Goal: Task Accomplishment & Management: Manage account settings

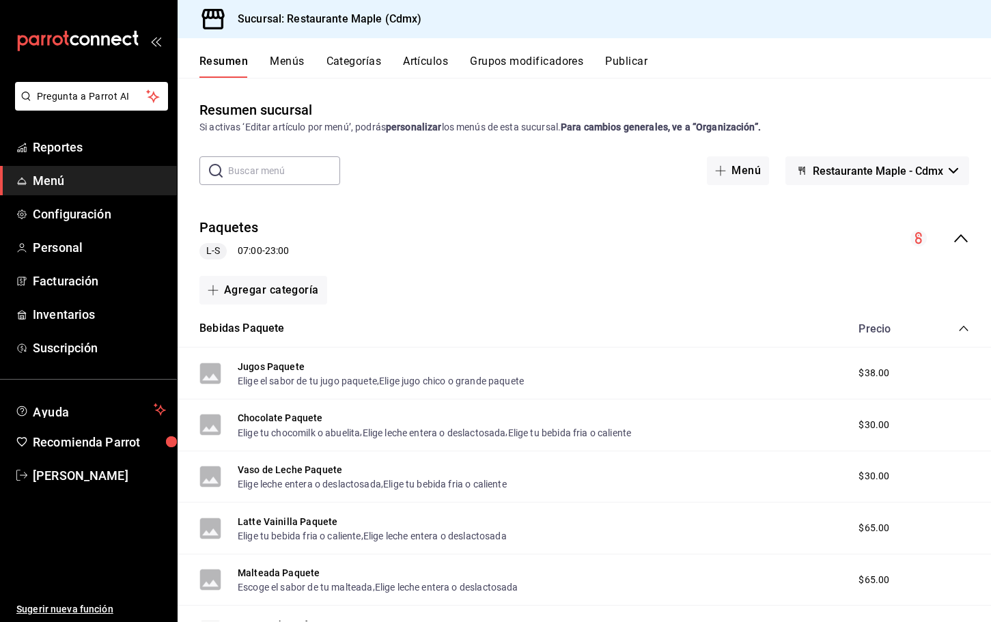
click at [433, 65] on button "Artículos" at bounding box center [425, 66] width 45 height 23
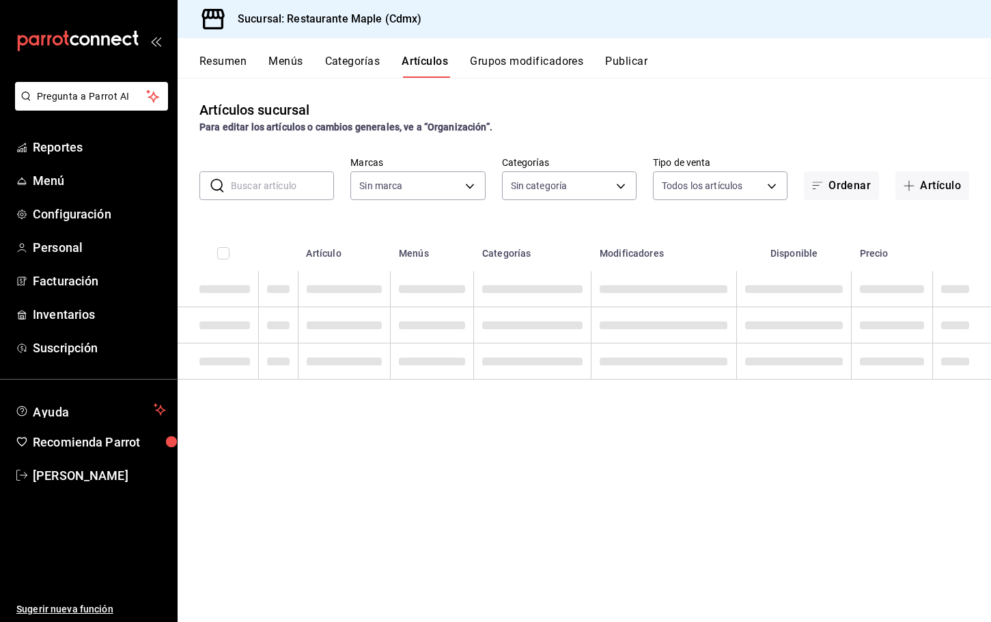
type input "9367c8d0-d5bf-442c-b6f8-a503c691c07e"
type input "a5b80c37-7917-455f-95a0-19e3c5faa88c,f7a30707-b9cf-4dff-b750-559a05d3e702,13bc9…"
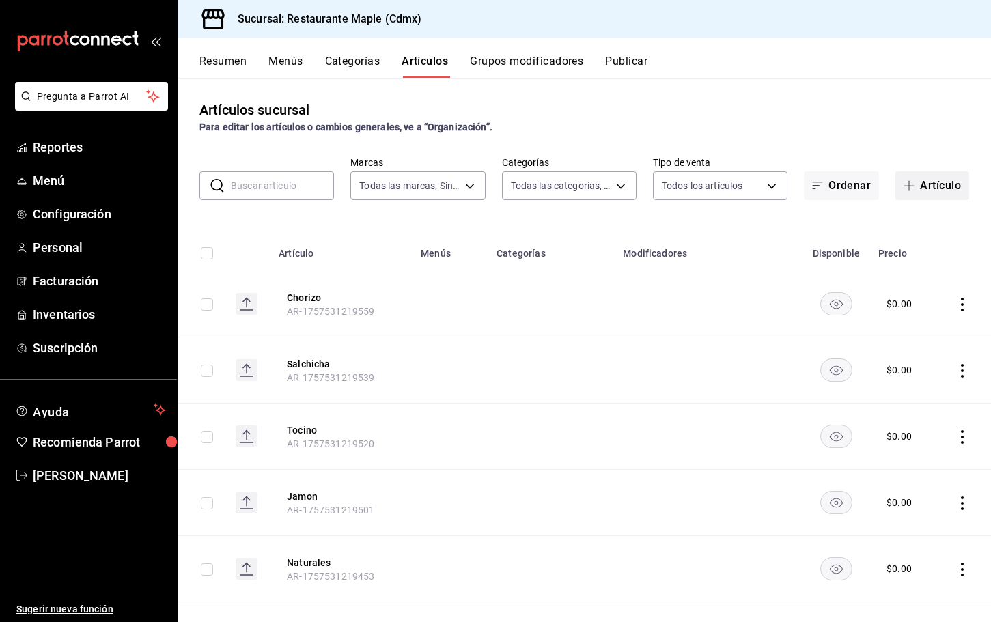
click at [907, 180] on icon "button" at bounding box center [909, 185] width 11 height 11
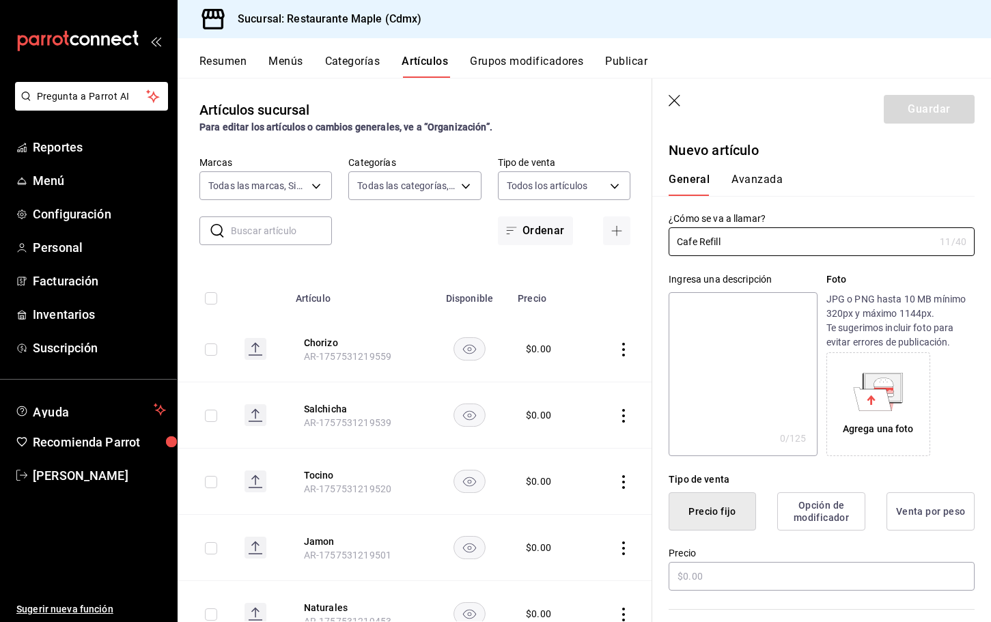
type input "Cafe Refill"
click at [716, 240] on input "Cafe Refill" at bounding box center [802, 241] width 266 height 27
click at [715, 334] on textarea at bounding box center [743, 374] width 148 height 164
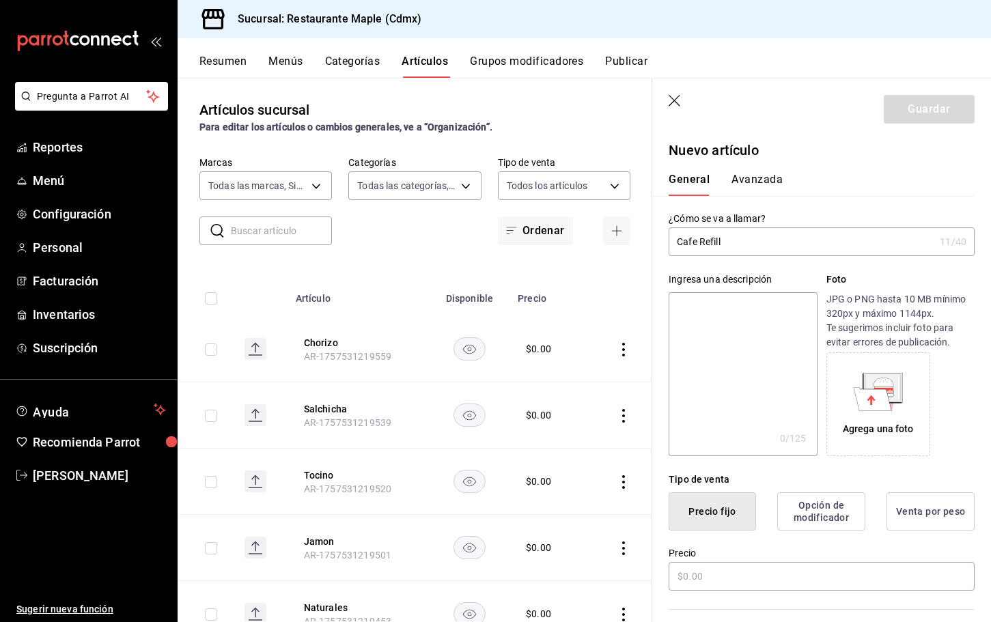
paste textarea "Cafe Refill"
type textarea "Cafe Refill"
type textarea "x"
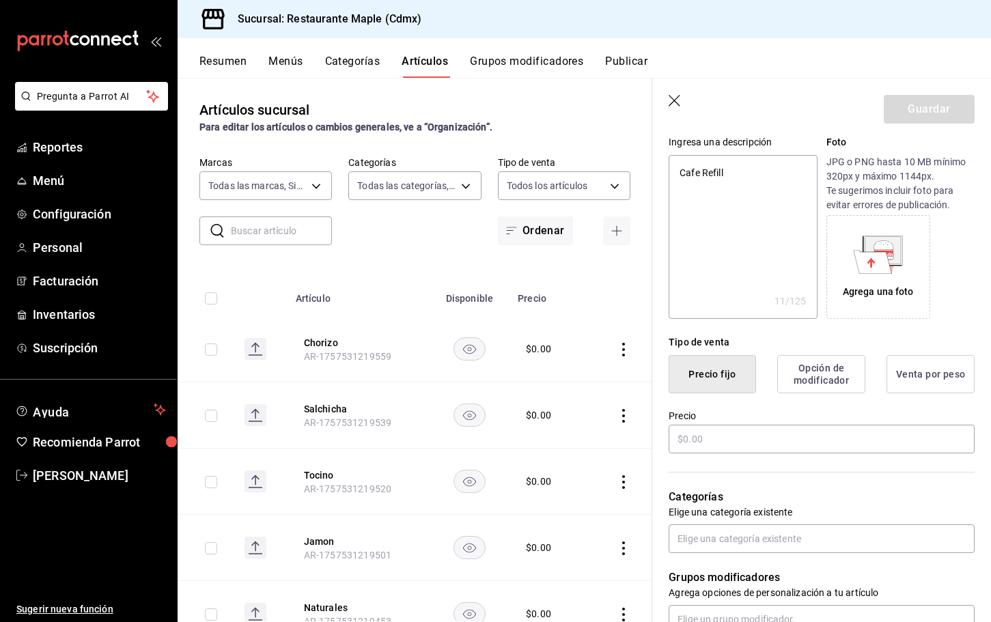
scroll to position [297, 0]
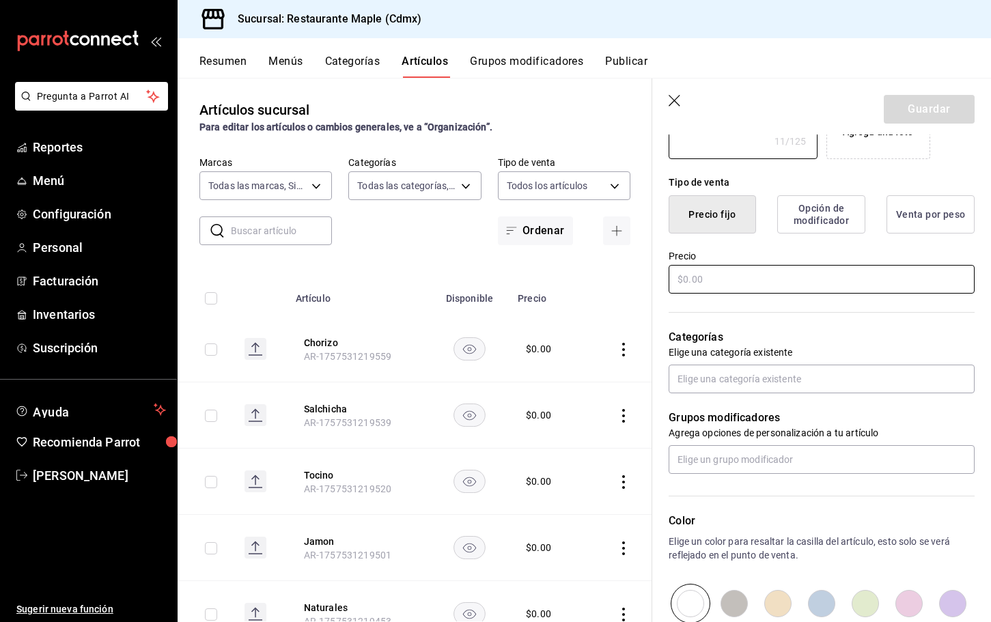
type textarea "Cafe Refill"
click at [696, 279] on input "text" at bounding box center [822, 279] width 306 height 29
type textarea "x"
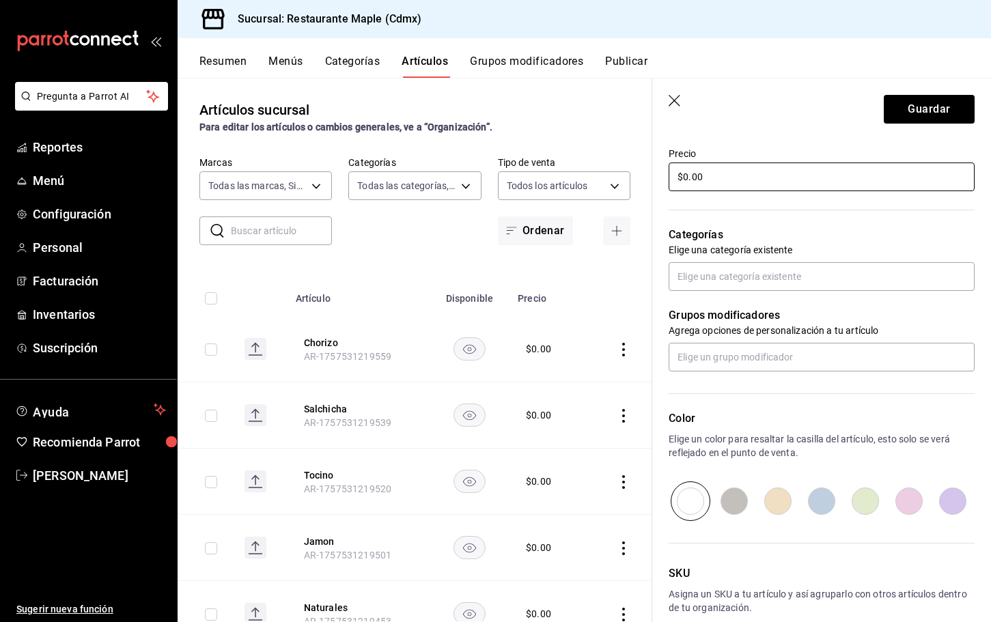
scroll to position [470, 0]
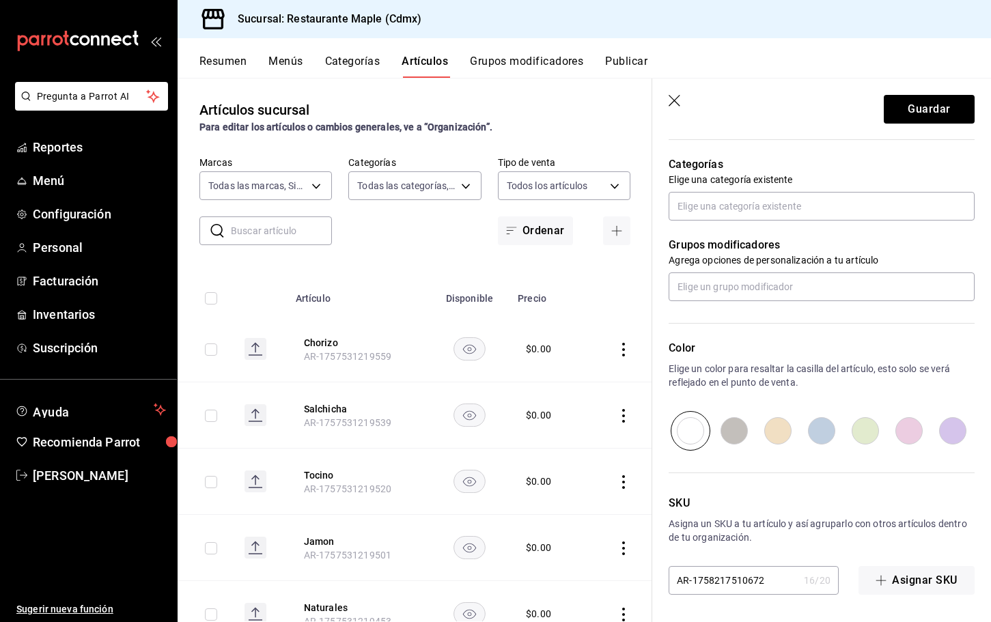
type input "$0.00"
click at [824, 436] on input "radio" at bounding box center [822, 431] width 44 height 40
radio input "true"
type textarea "x"
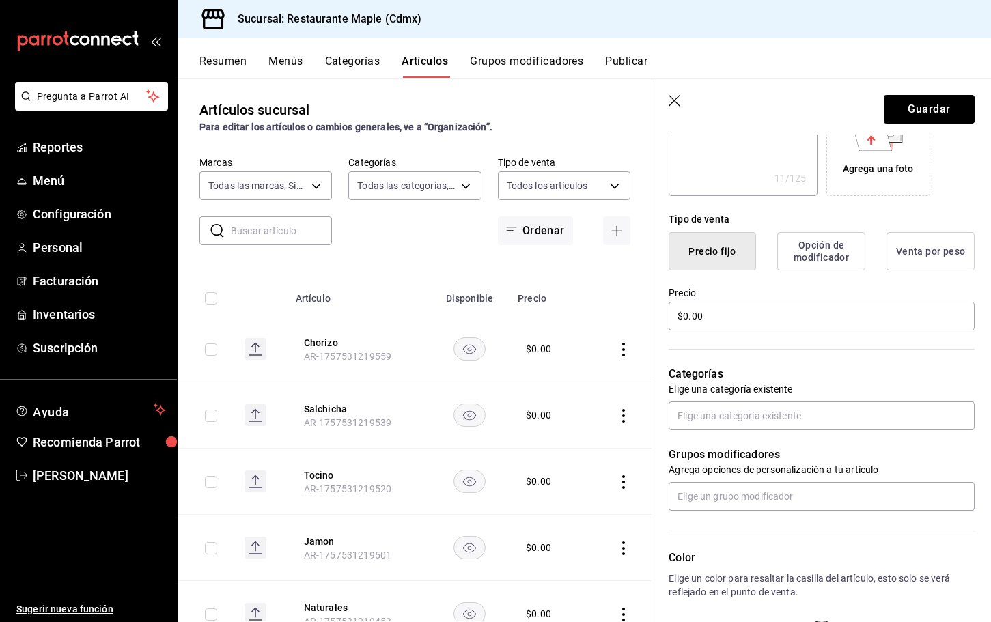
scroll to position [214, 0]
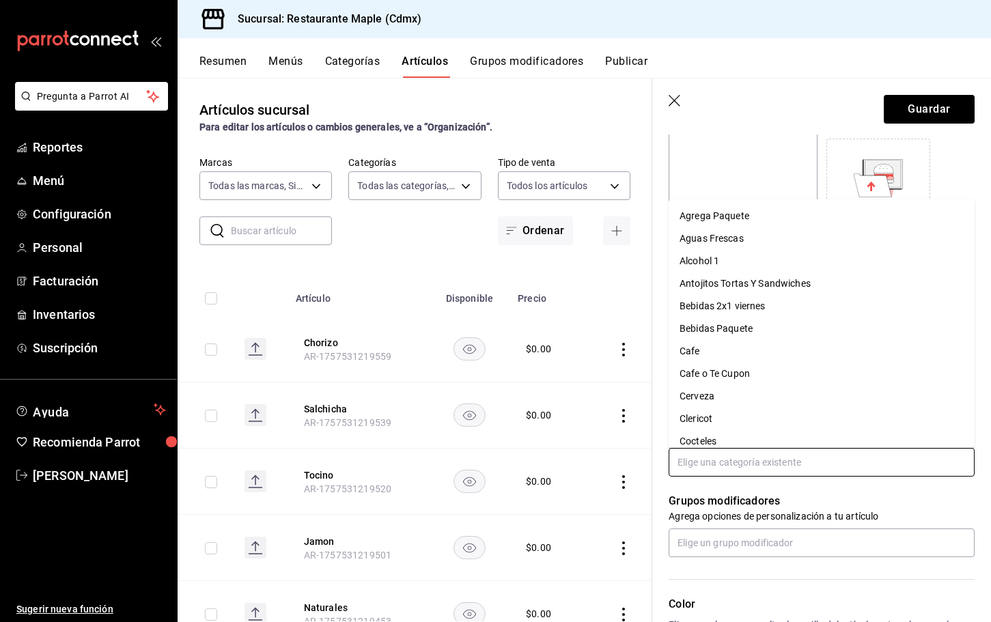
click at [777, 460] on input "text" at bounding box center [822, 462] width 306 height 29
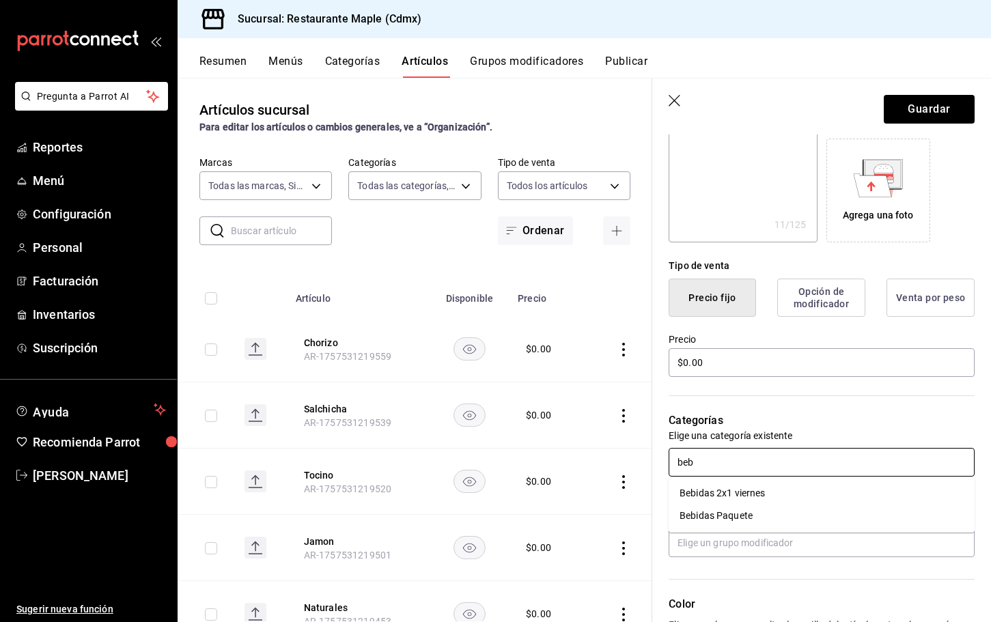
type input "bebi"
click at [771, 510] on li "Bebidas Paquete" at bounding box center [822, 516] width 306 height 23
type textarea "x"
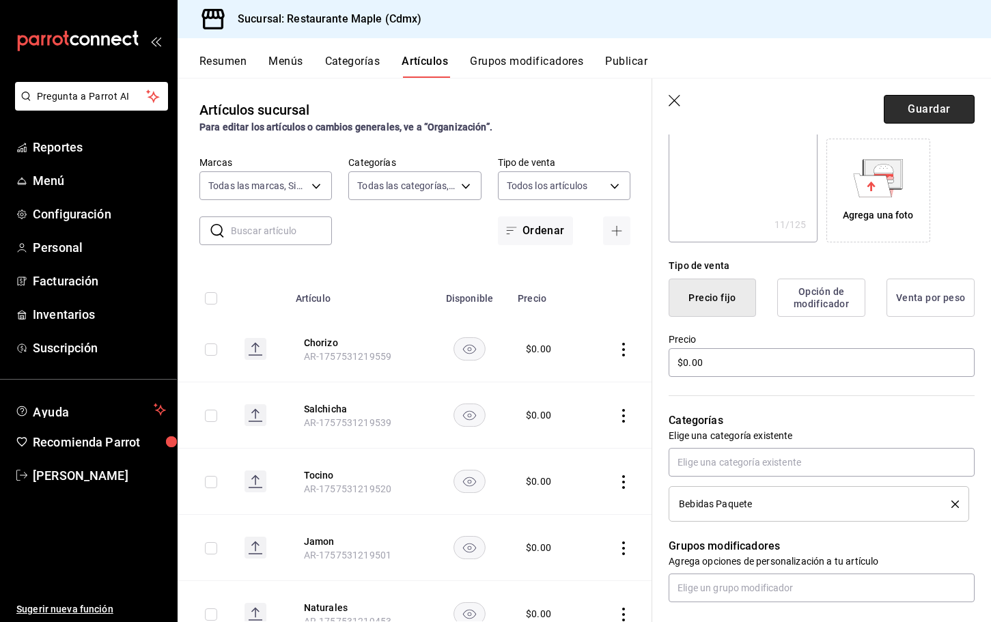
click at [939, 112] on button "Guardar" at bounding box center [929, 109] width 91 height 29
type textarea "x"
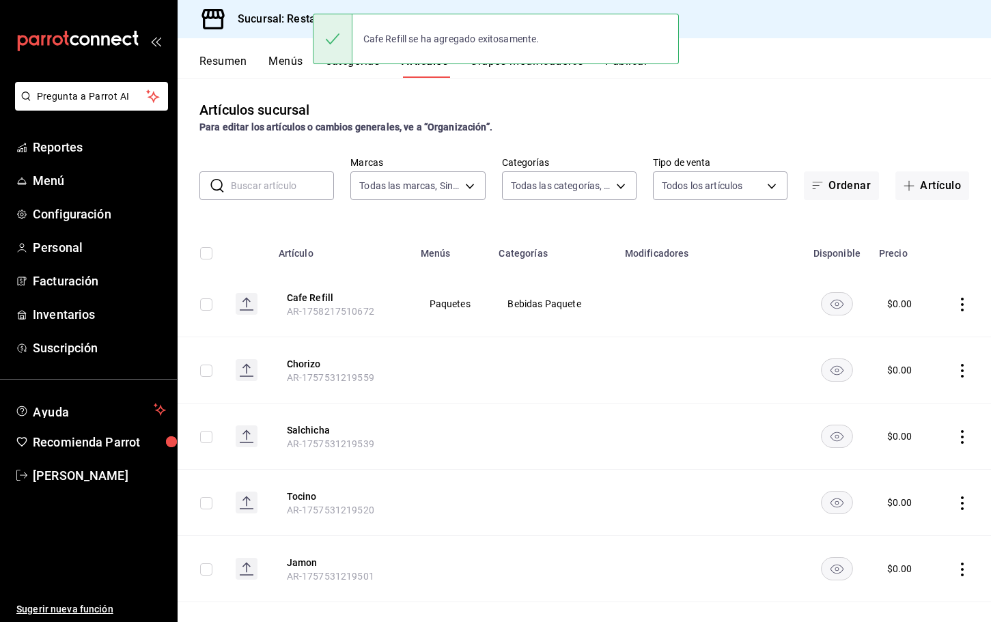
click at [369, 66] on div "Cafe Refill se ha agregado exitosamente." at bounding box center [496, 39] width 366 height 59
click at [353, 70] on button "Categorías" at bounding box center [352, 66] width 55 height 23
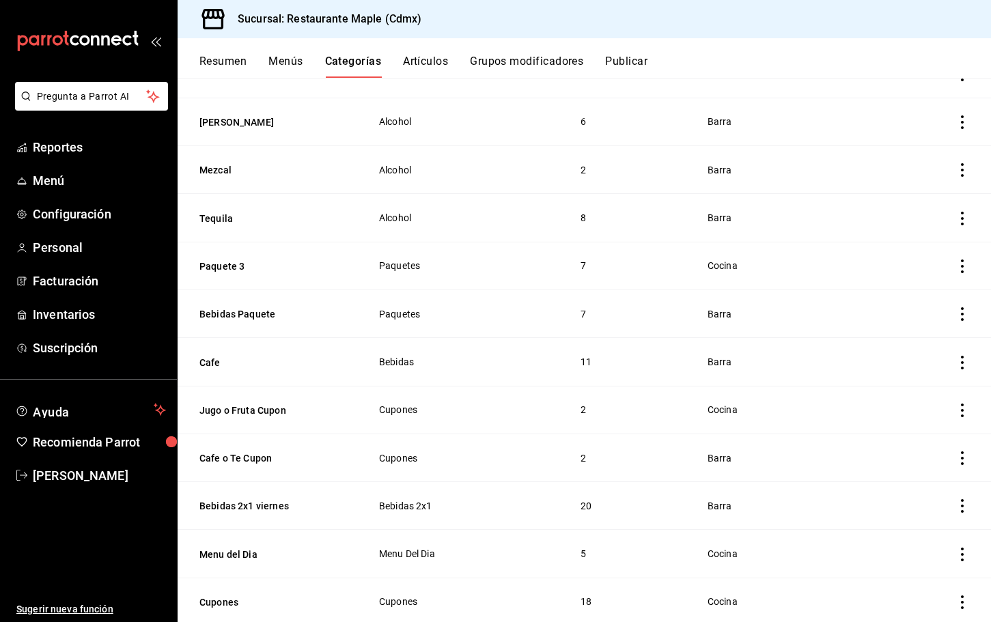
scroll to position [406, 0]
click at [245, 312] on button "Bebidas Paquete" at bounding box center [268, 314] width 137 height 14
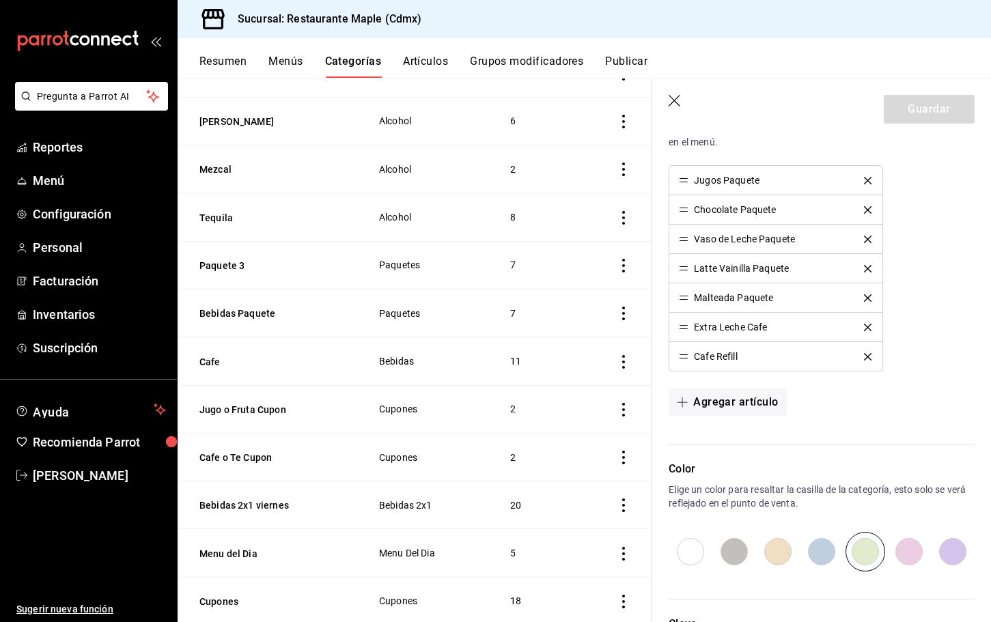
scroll to position [515, 0]
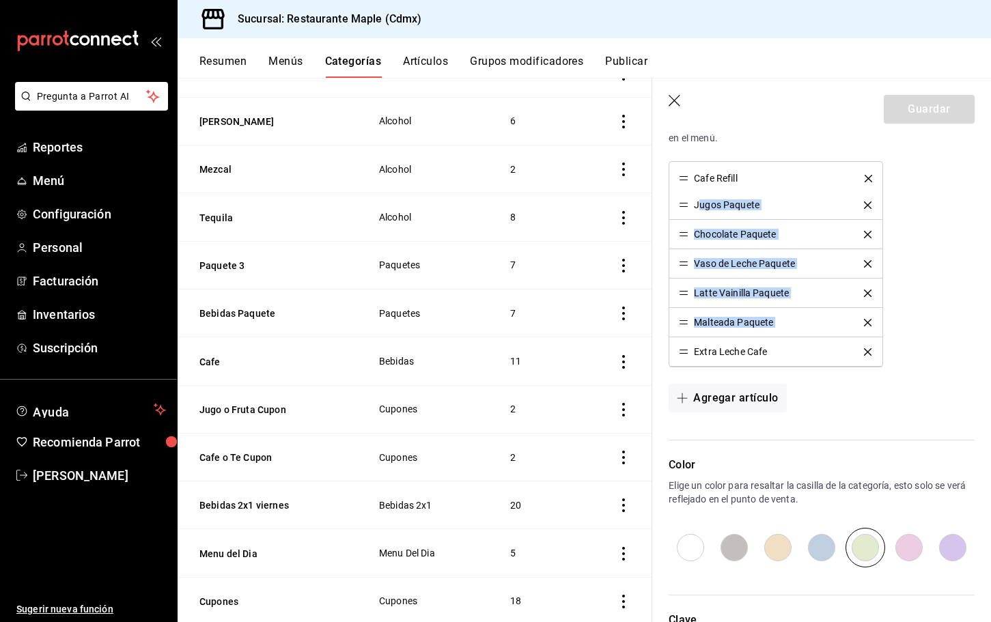
drag, startPoint x: 684, startPoint y: 349, endPoint x: 699, endPoint y: 175, distance: 174.9
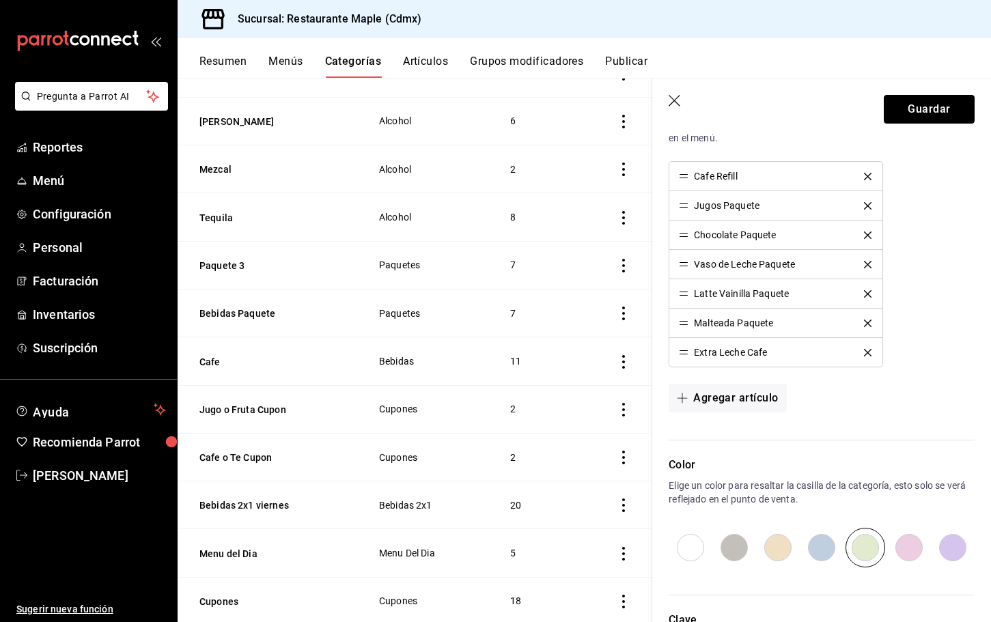
click at [913, 105] on button "Guardar" at bounding box center [929, 109] width 91 height 29
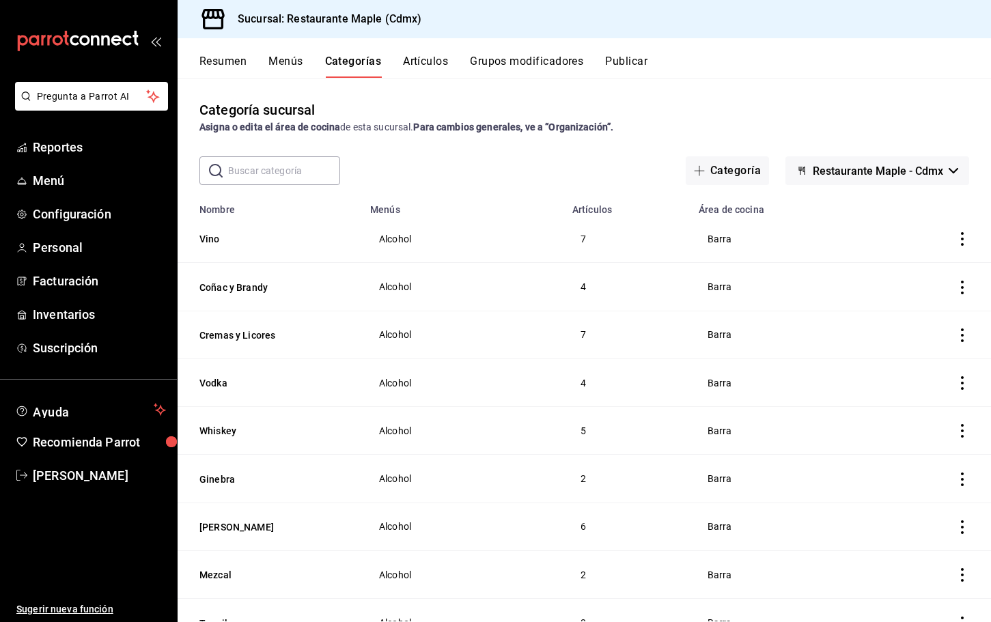
click at [420, 61] on button "Artículos" at bounding box center [425, 66] width 45 height 23
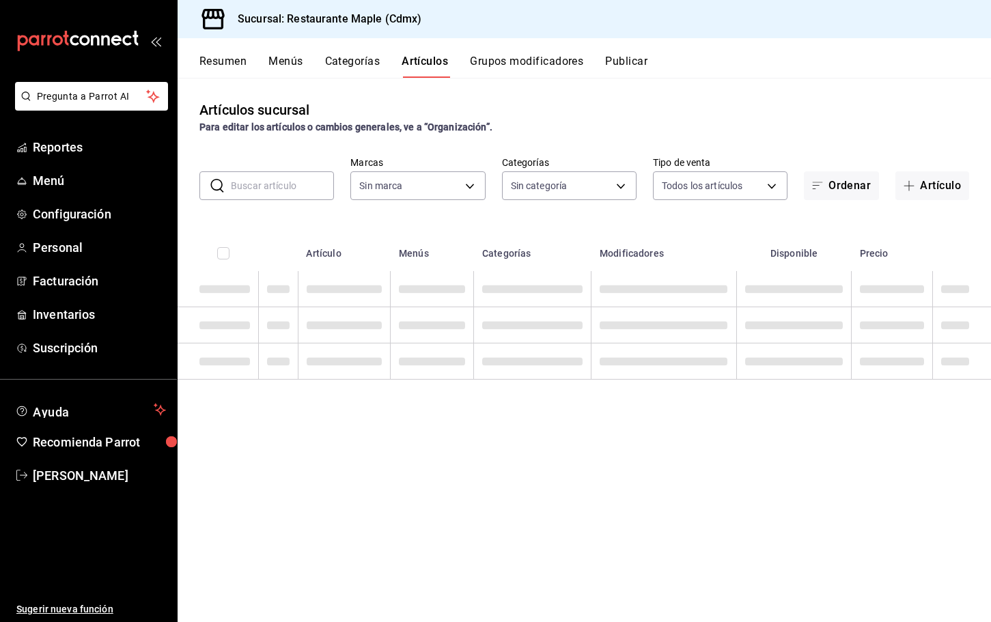
type input "9367c8d0-d5bf-442c-b6f8-a503c691c07e"
type input "a5b80c37-7917-455f-95a0-19e3c5faa88c,f7a30707-b9cf-4dff-b750-559a05d3e702,13bc9…"
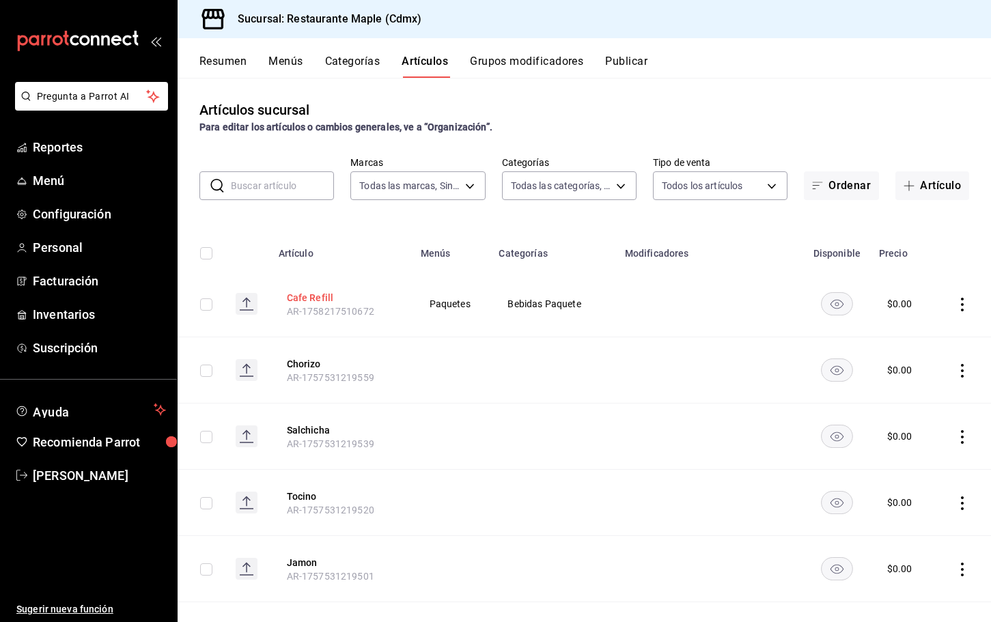
click at [316, 303] on button "Cafe Refill" at bounding box center [341, 298] width 109 height 14
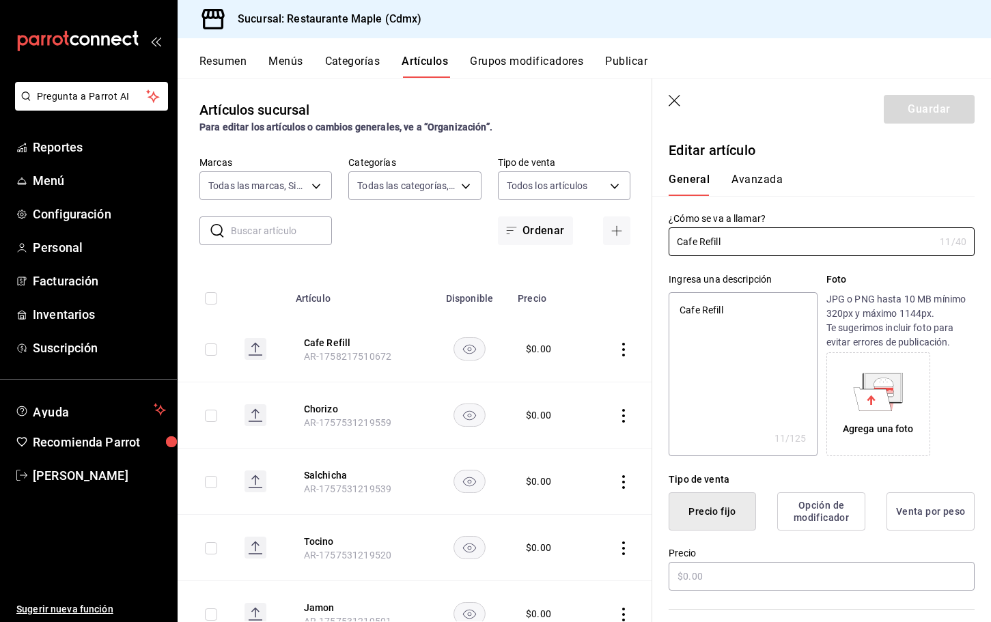
type textarea "x"
type input "$0.00"
radio input "false"
radio input "true"
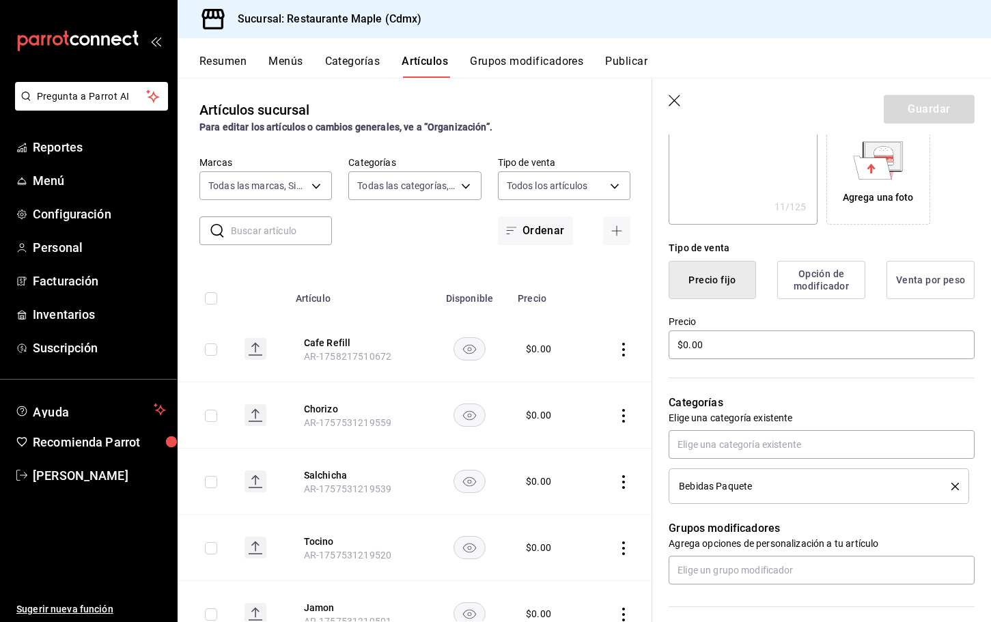
scroll to position [383, 0]
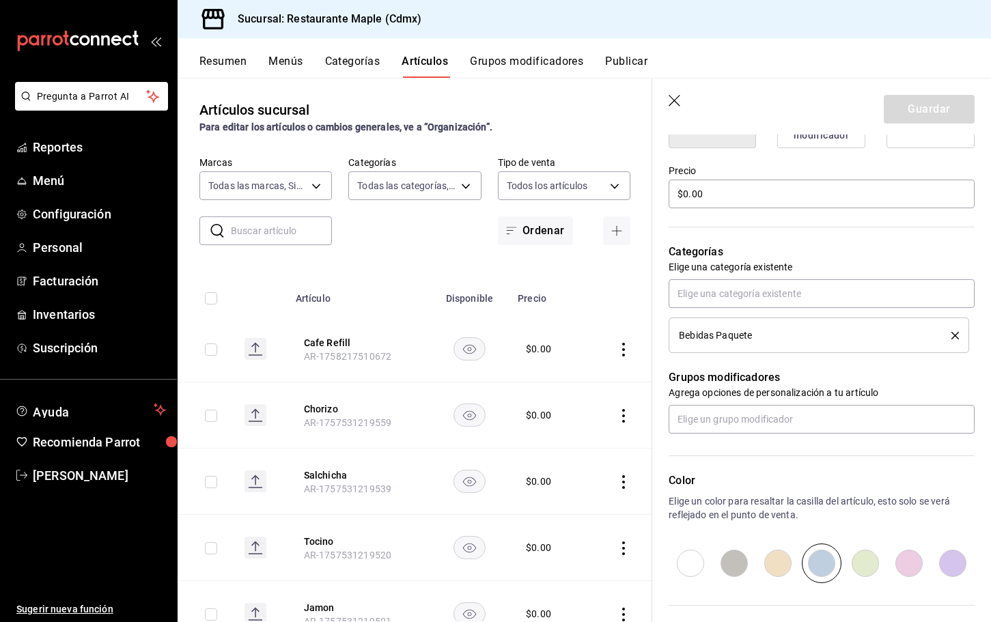
click at [860, 558] on input "radio" at bounding box center [866, 564] width 44 height 40
radio input "true"
click at [921, 102] on button "Guardar" at bounding box center [929, 109] width 91 height 29
type textarea "x"
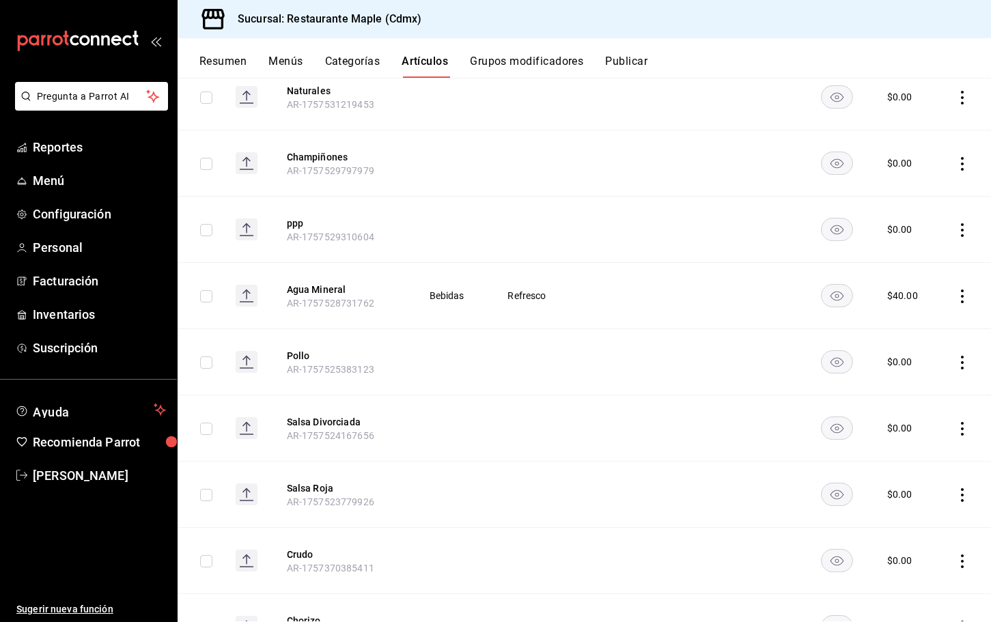
scroll to position [538, 0]
click at [965, 230] on icon "actions" at bounding box center [963, 231] width 14 height 14
click at [894, 318] on div at bounding box center [891, 319] width 25 height 14
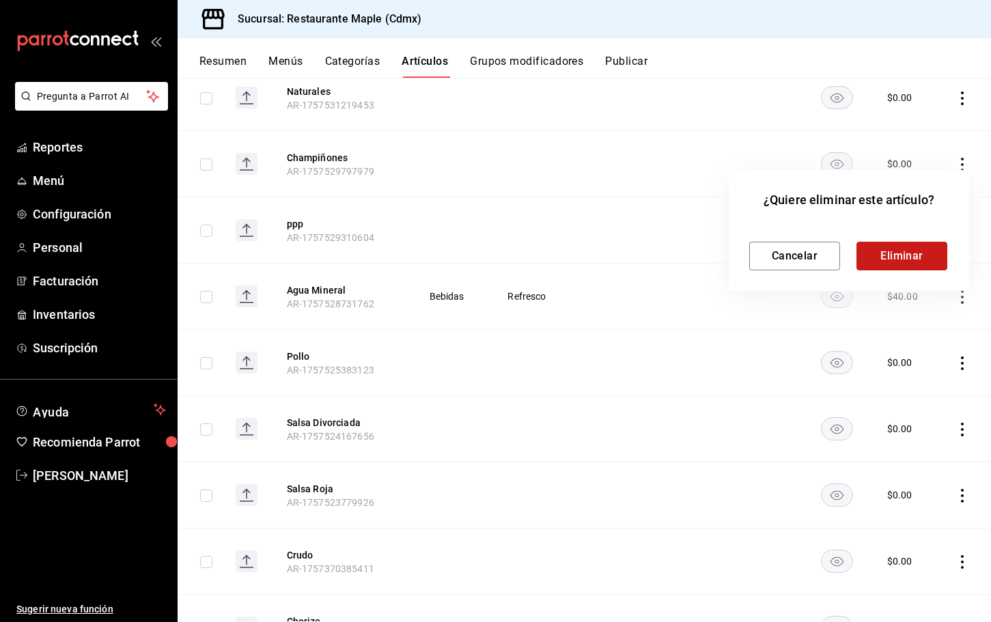
click at [888, 253] on button "Eliminar" at bounding box center [902, 256] width 91 height 29
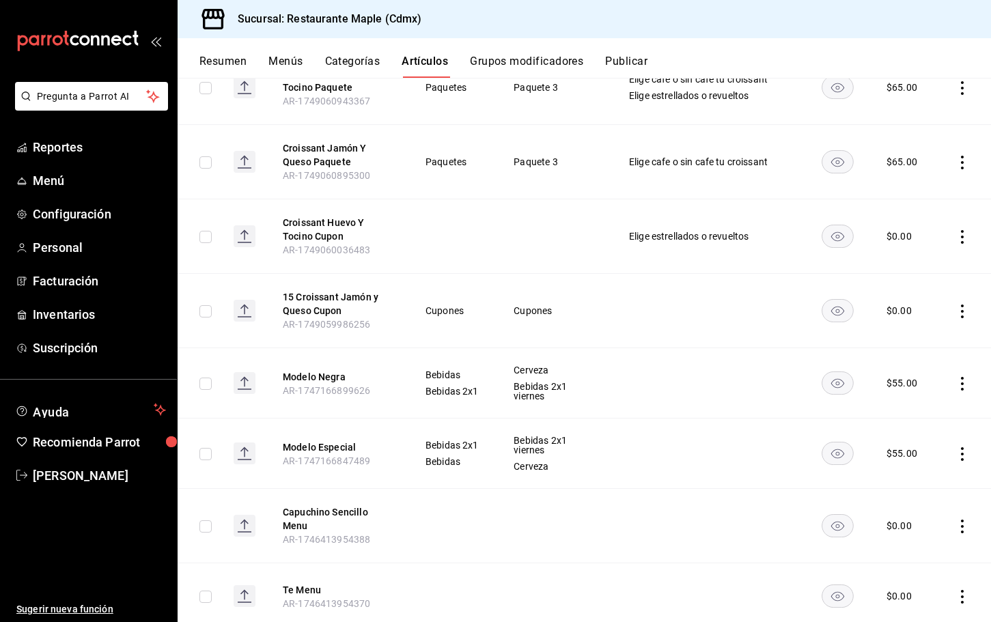
scroll to position [3956, 0]
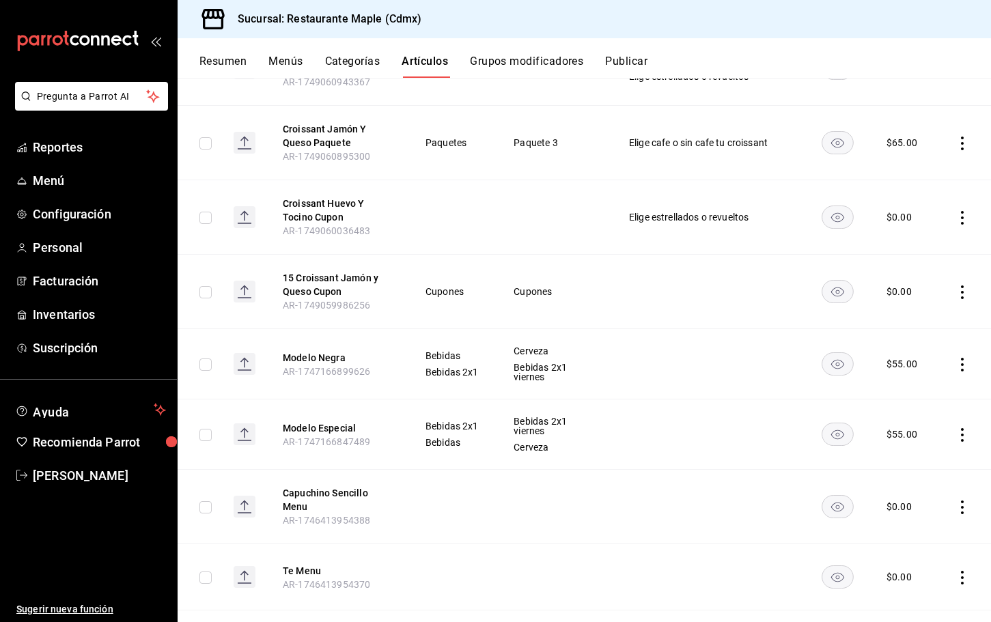
click at [348, 63] on button "Categorías" at bounding box center [352, 66] width 55 height 23
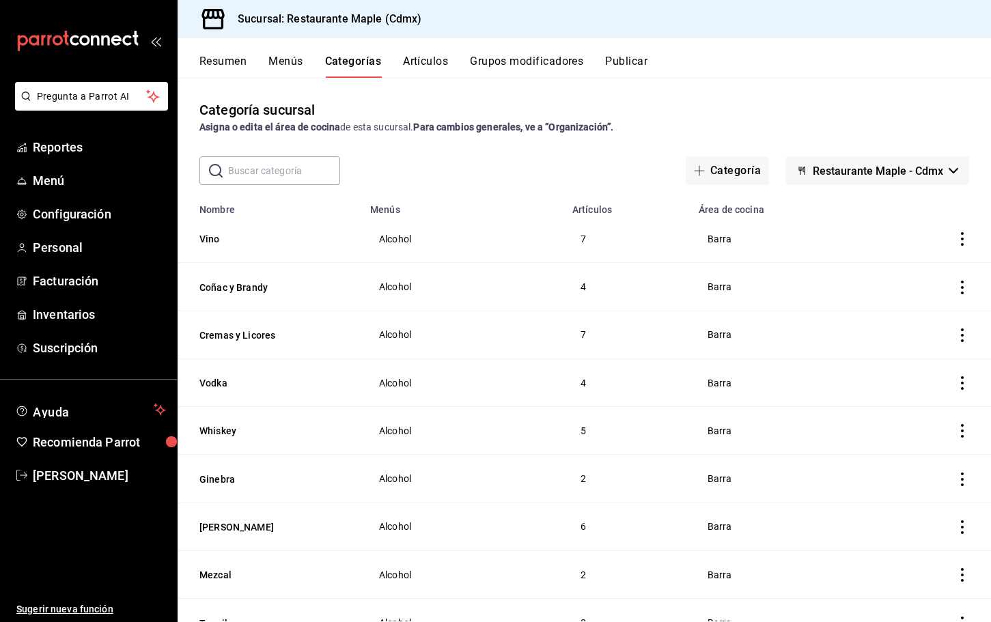
click at [238, 61] on button "Resumen" at bounding box center [223, 66] width 47 height 23
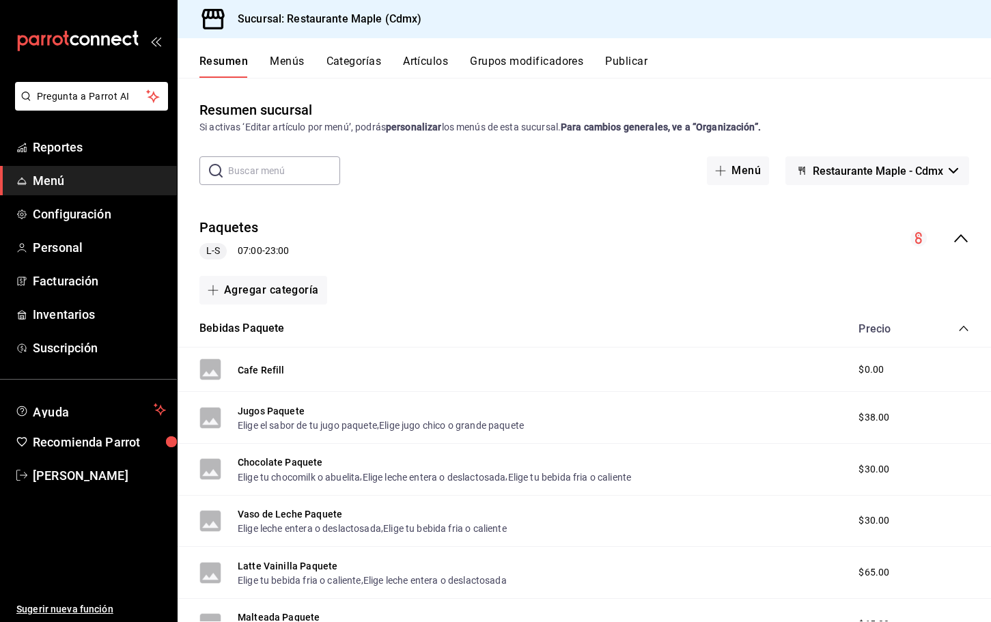
click at [965, 326] on icon "collapse-category-row" at bounding box center [964, 328] width 11 height 11
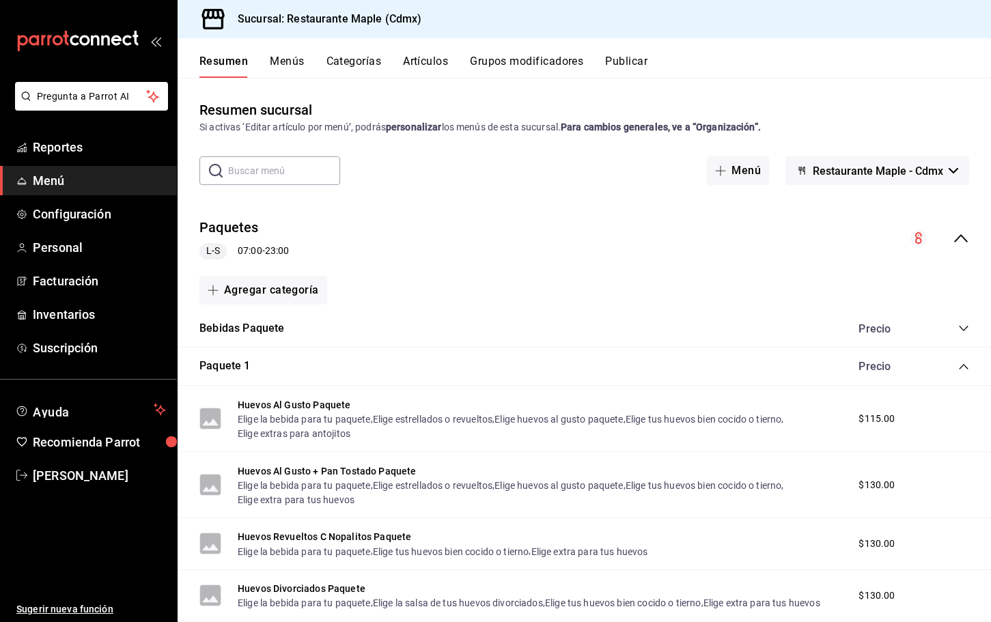
click at [961, 364] on icon "collapse-category-row" at bounding box center [964, 366] width 11 height 11
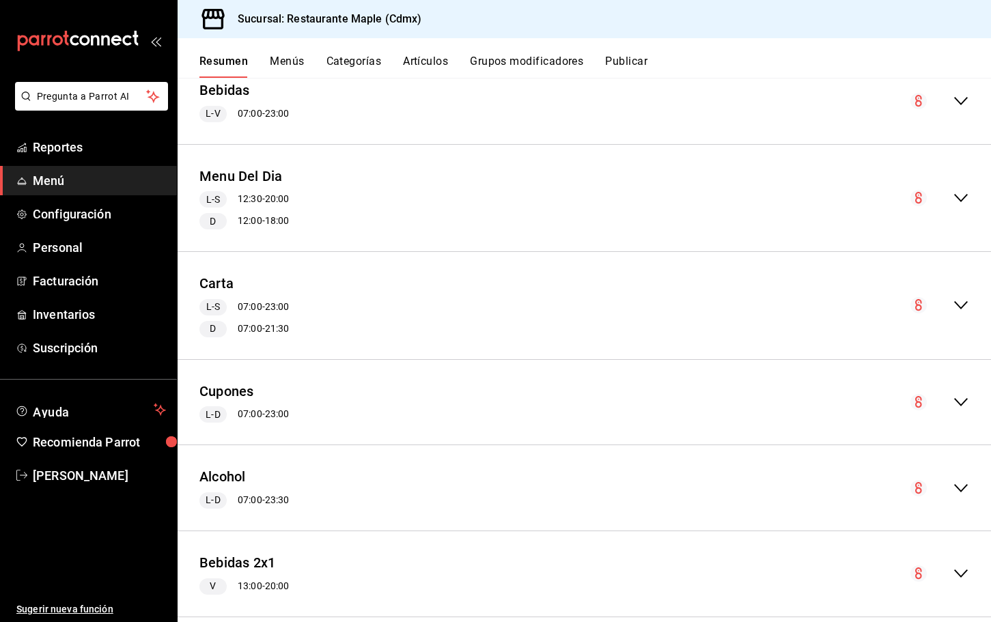
scroll to position [476, 0]
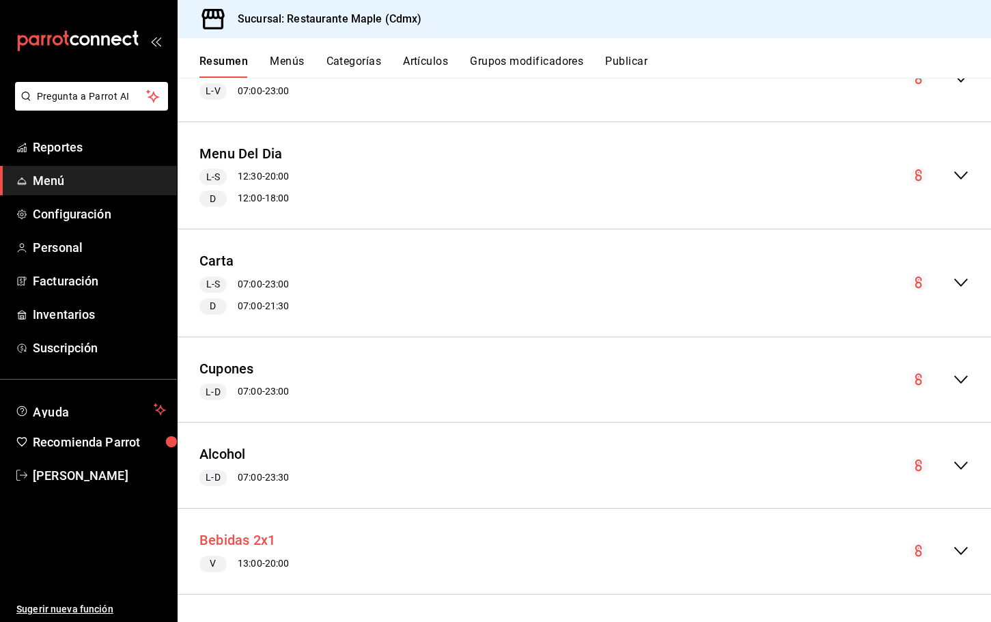
click at [253, 534] on button "Bebidas 2x1" at bounding box center [238, 541] width 76 height 20
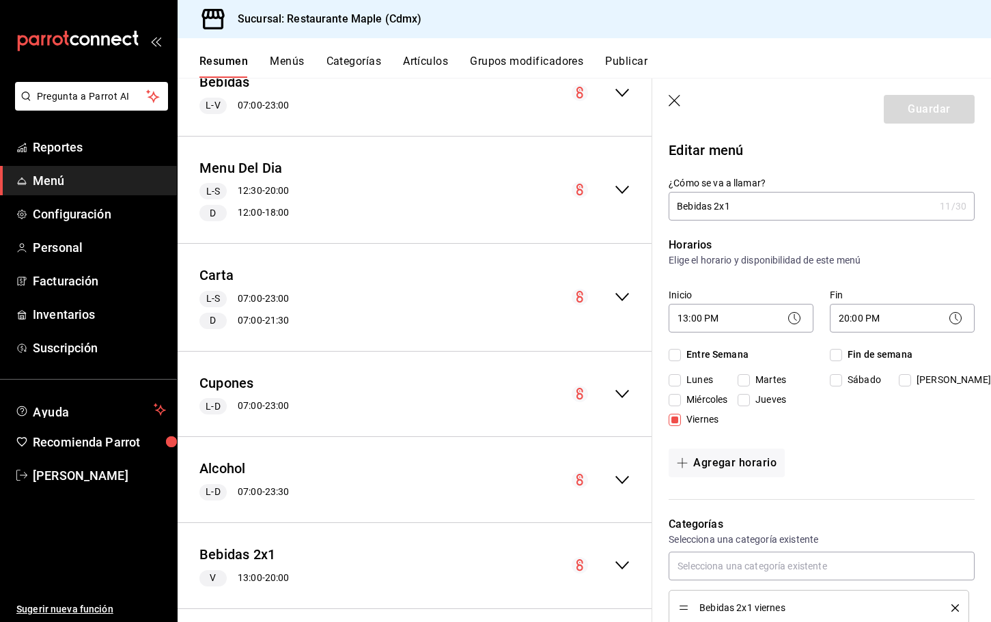
click at [679, 353] on input "Entre Semana" at bounding box center [675, 355] width 12 height 12
checkbox input "true"
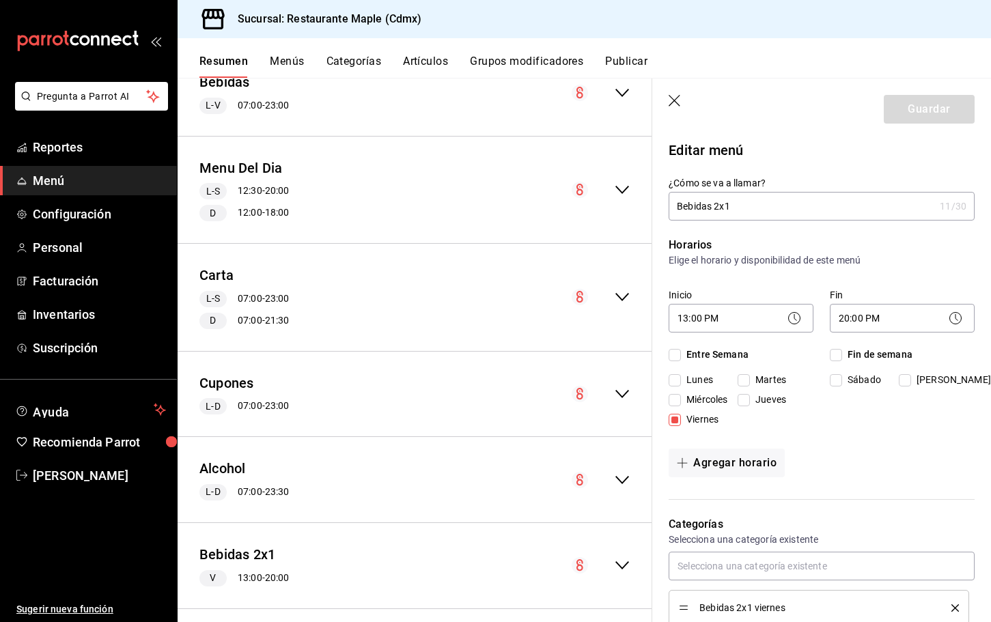
checkbox input "true"
click at [676, 356] on input "Entre Semana" at bounding box center [675, 355] width 12 height 12
checkbox input "false"
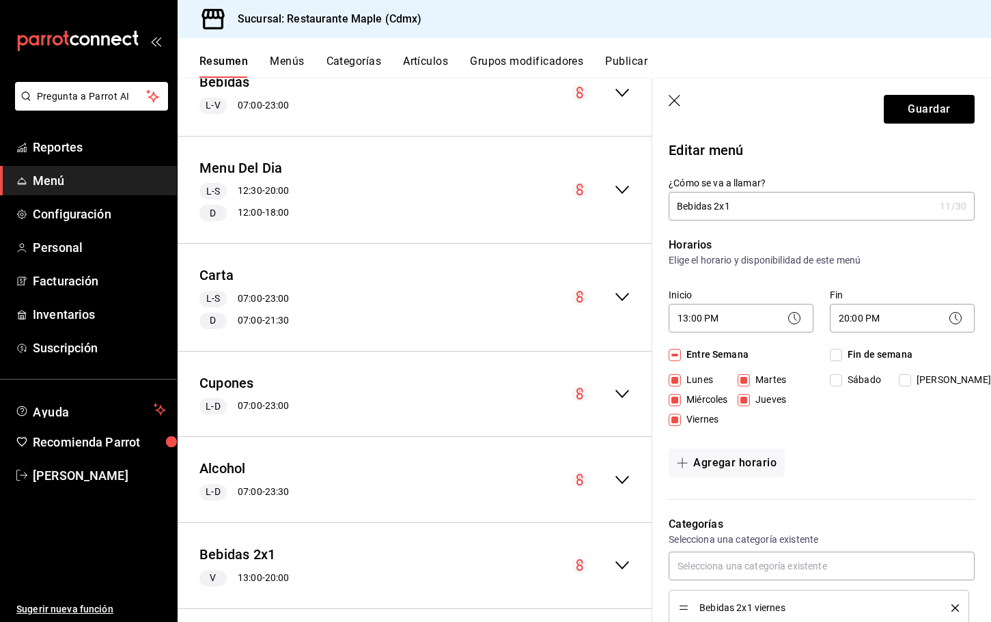
checkbox input "false"
click at [432, 59] on button "Artículos" at bounding box center [425, 66] width 45 height 23
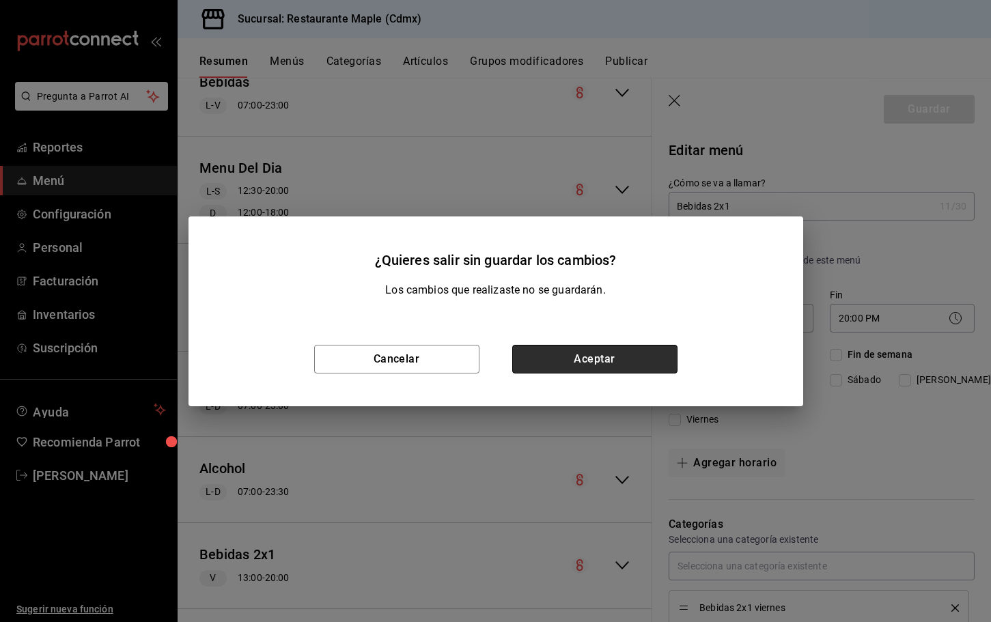
click at [571, 368] on button "Aceptar" at bounding box center [594, 359] width 165 height 29
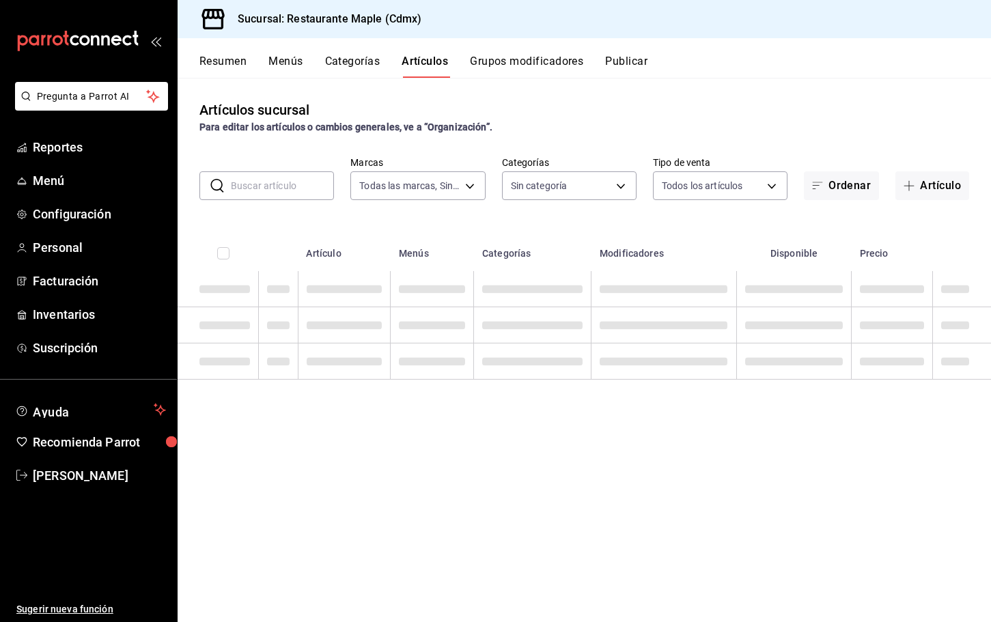
type input "9367c8d0-d5bf-442c-b6f8-a503c691c07e"
type input "a5b80c37-7917-455f-95a0-19e3c5faa88c,f7a30707-b9cf-4dff-b750-559a05d3e702,13bc9…"
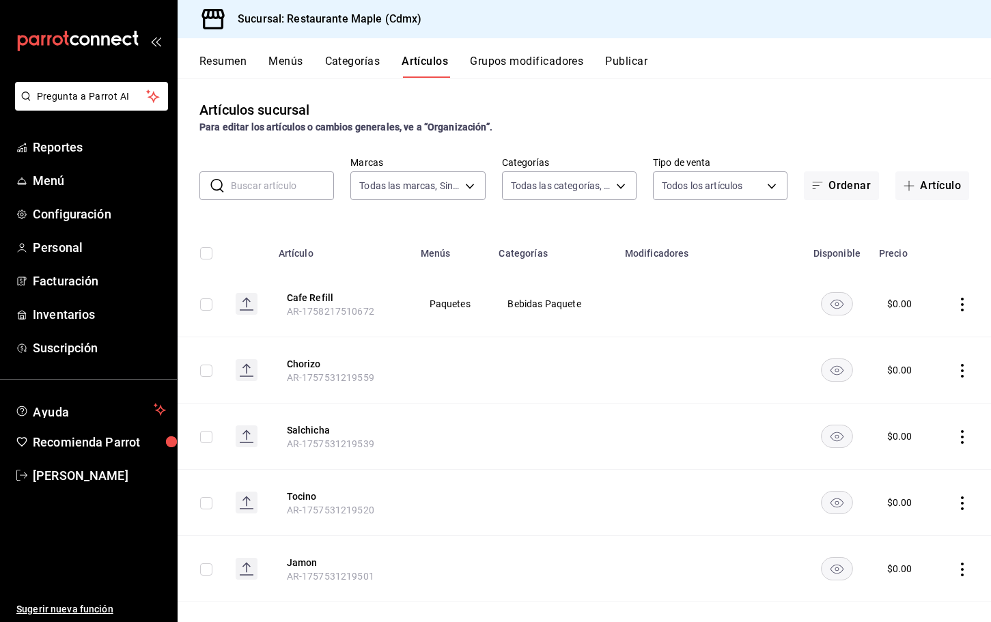
click at [266, 180] on input "text" at bounding box center [282, 185] width 103 height 27
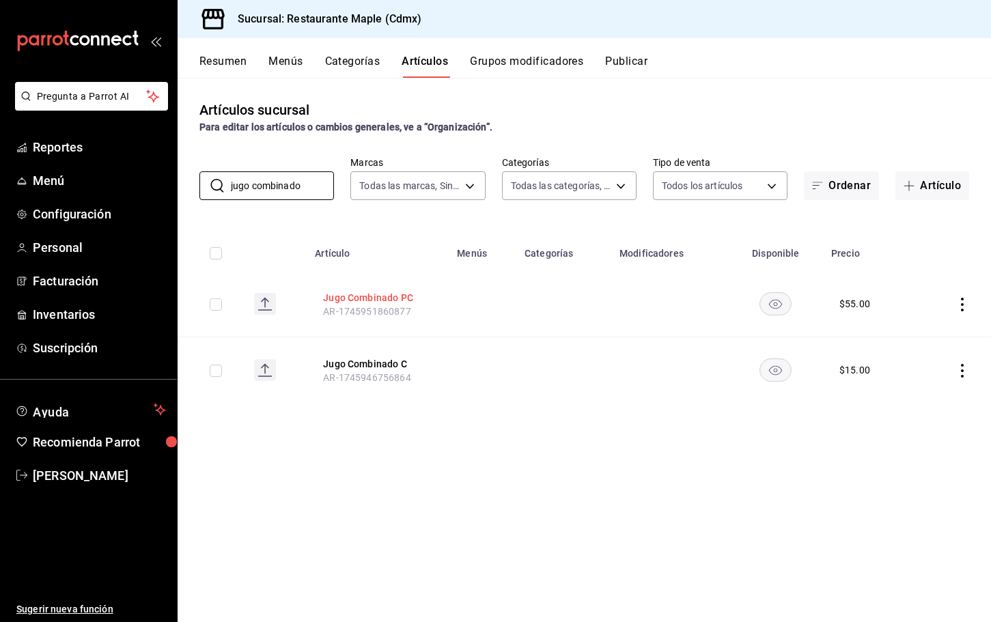
type input "jugo combinado"
click at [372, 292] on button "Jugo Combinado PC" at bounding box center [377, 298] width 109 height 14
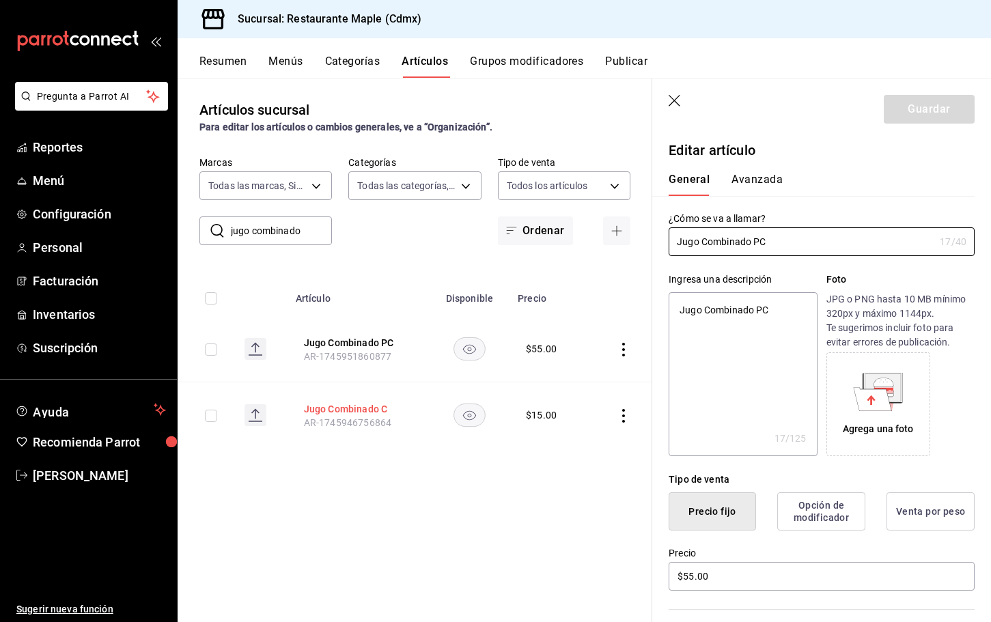
click at [360, 404] on button "Jugo Combinado C" at bounding box center [358, 409] width 109 height 14
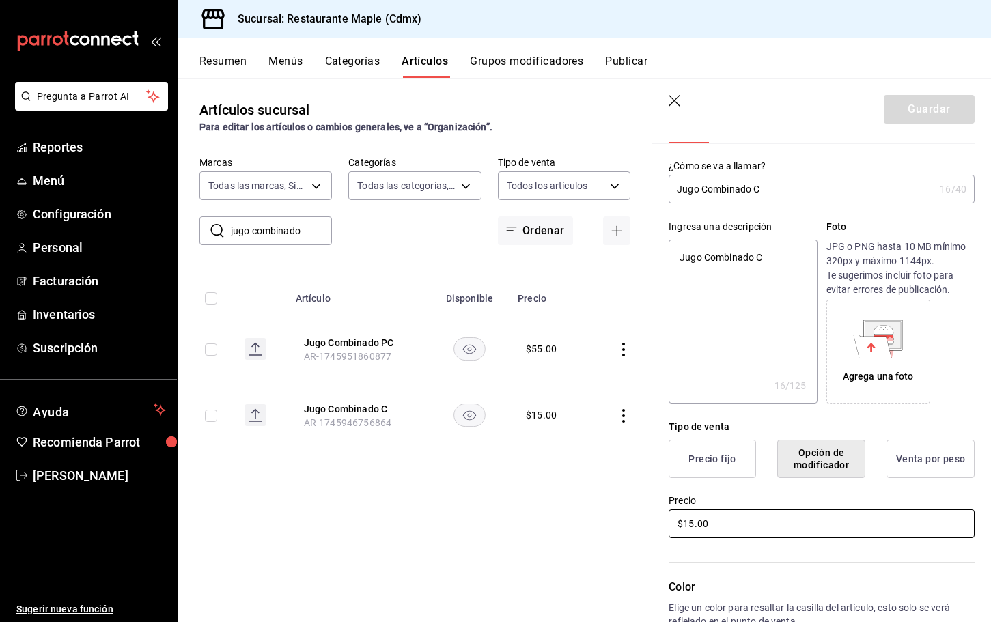
click at [694, 523] on input "$15.00" at bounding box center [822, 524] width 306 height 29
type textarea "x"
type input "$1.00"
type textarea "x"
type input "$14.00"
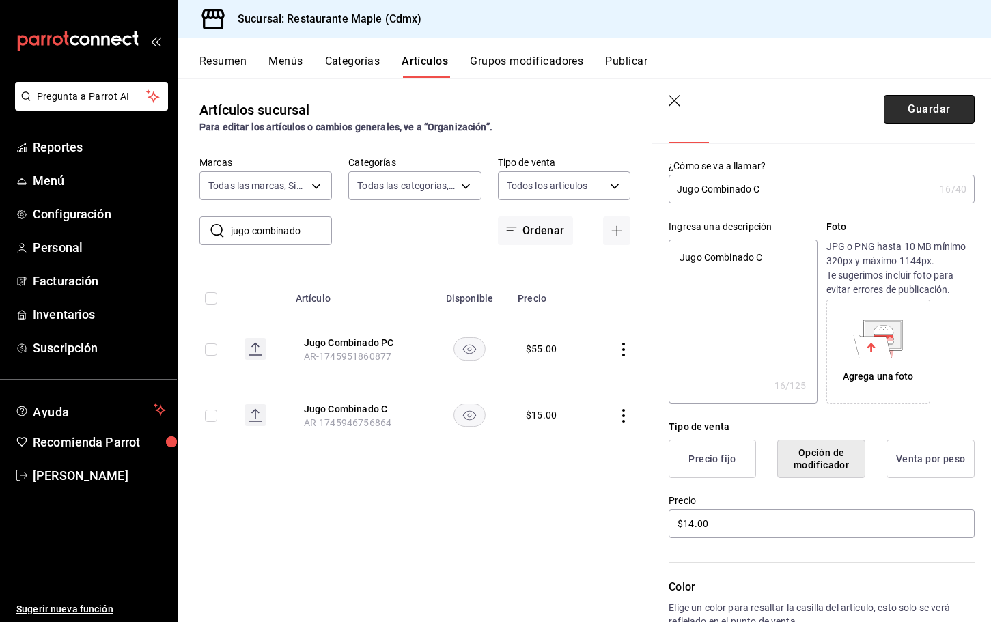
click at [927, 111] on button "Guardar" at bounding box center [929, 109] width 91 height 29
type textarea "x"
type input "AR-1758218876496"
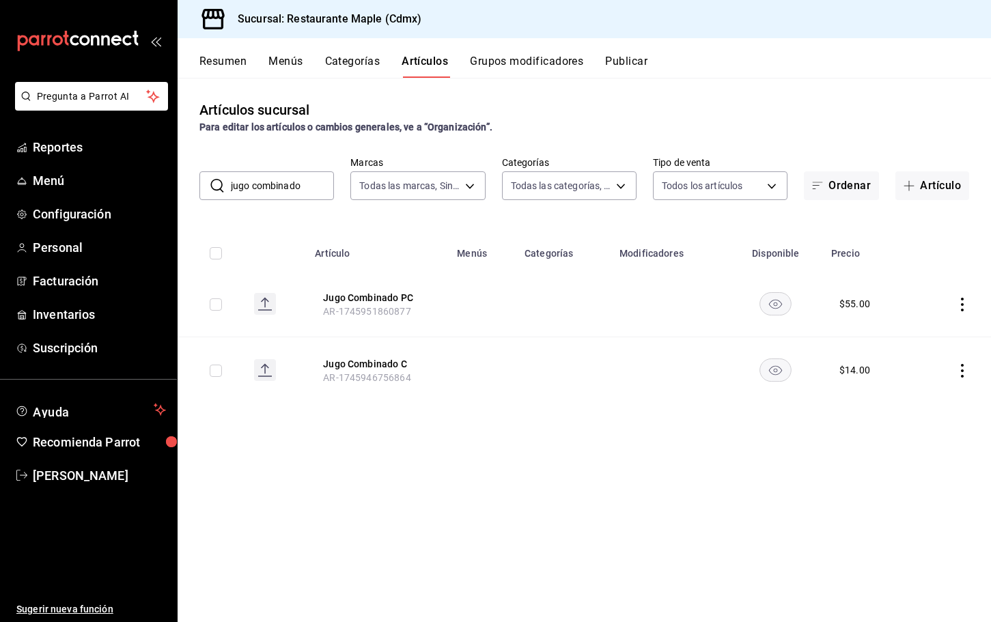
click at [307, 190] on input "jugo combinado" at bounding box center [282, 185] width 103 height 27
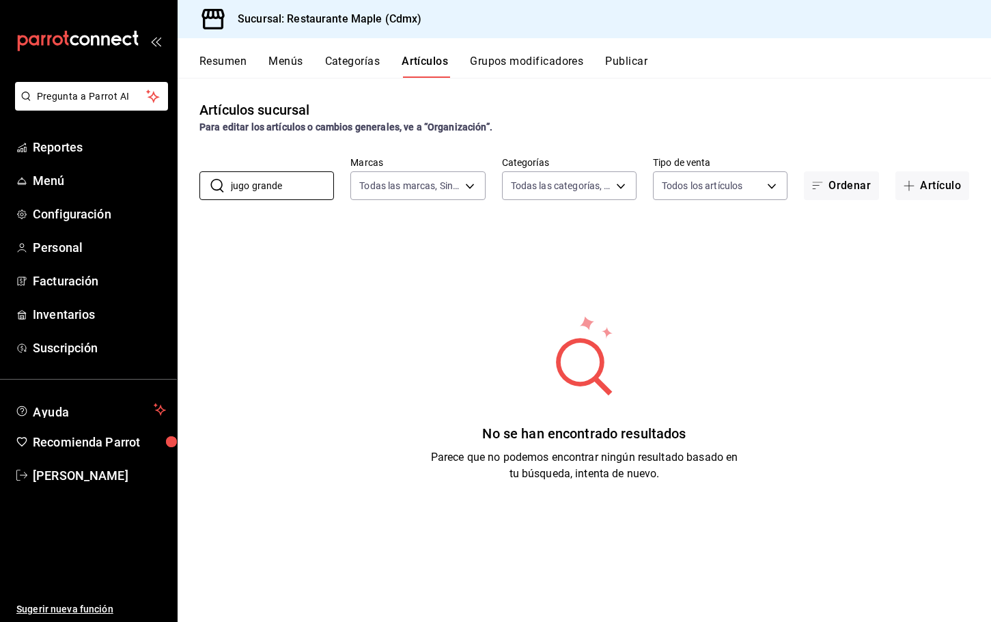
type input "jugo grande"
click at [548, 130] on div "Para editar los artículos o cambios generales, ve a “Organización”." at bounding box center [585, 127] width 770 height 14
click at [519, 61] on button "Grupos modificadores" at bounding box center [526, 66] width 113 height 23
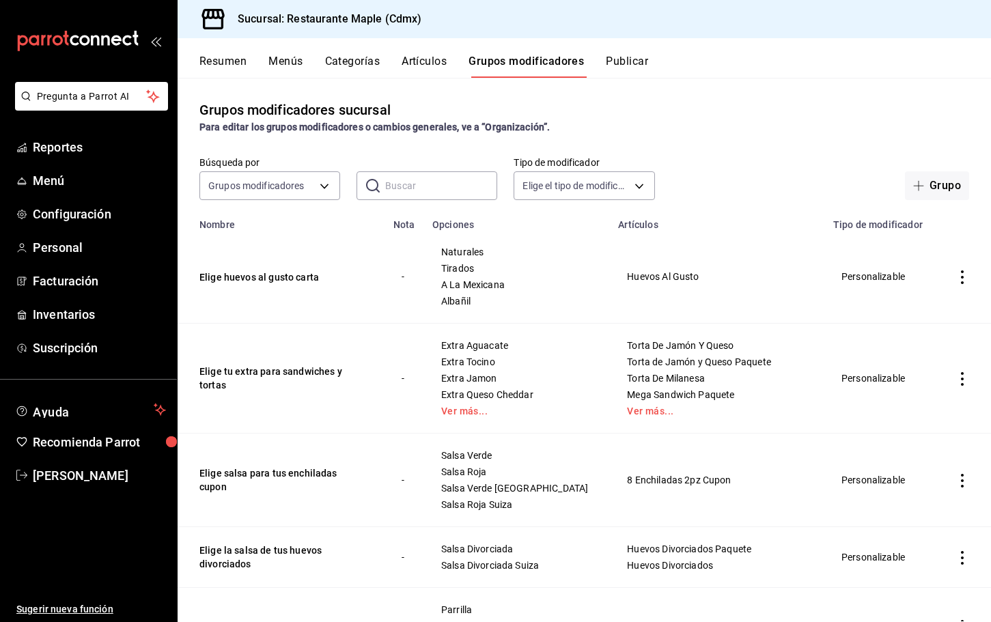
click at [403, 181] on input "text" at bounding box center [441, 185] width 112 height 27
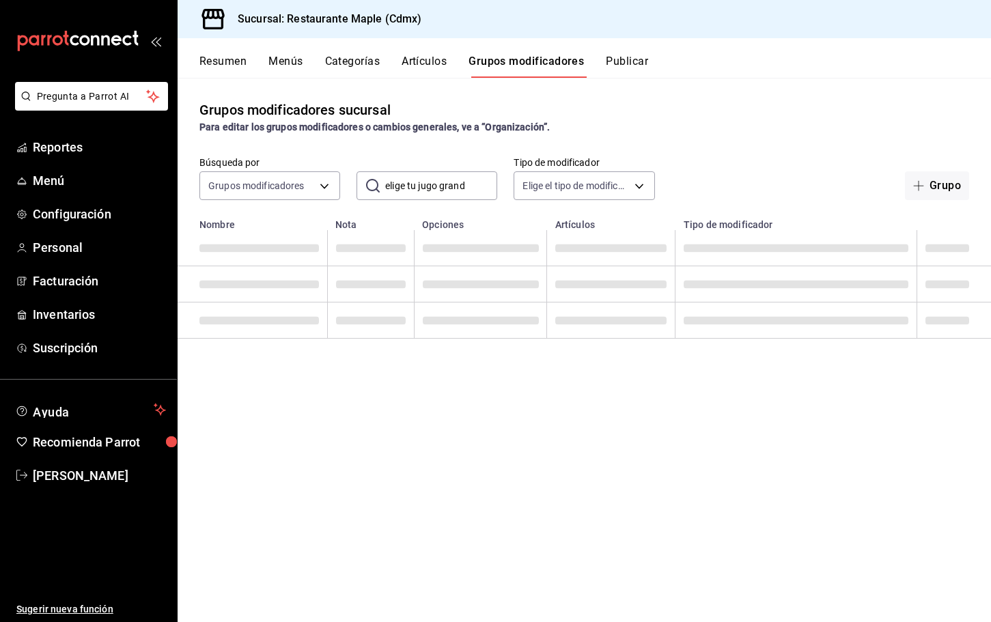
type input "elige tu jugo grande"
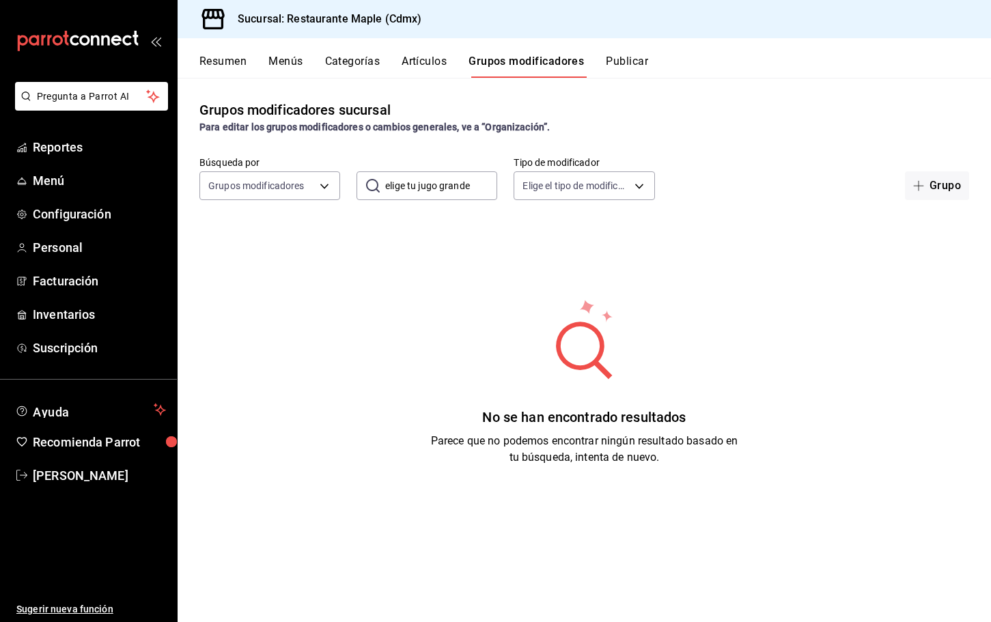
click at [440, 192] on input "elige tu jugo grande" at bounding box center [441, 185] width 112 height 27
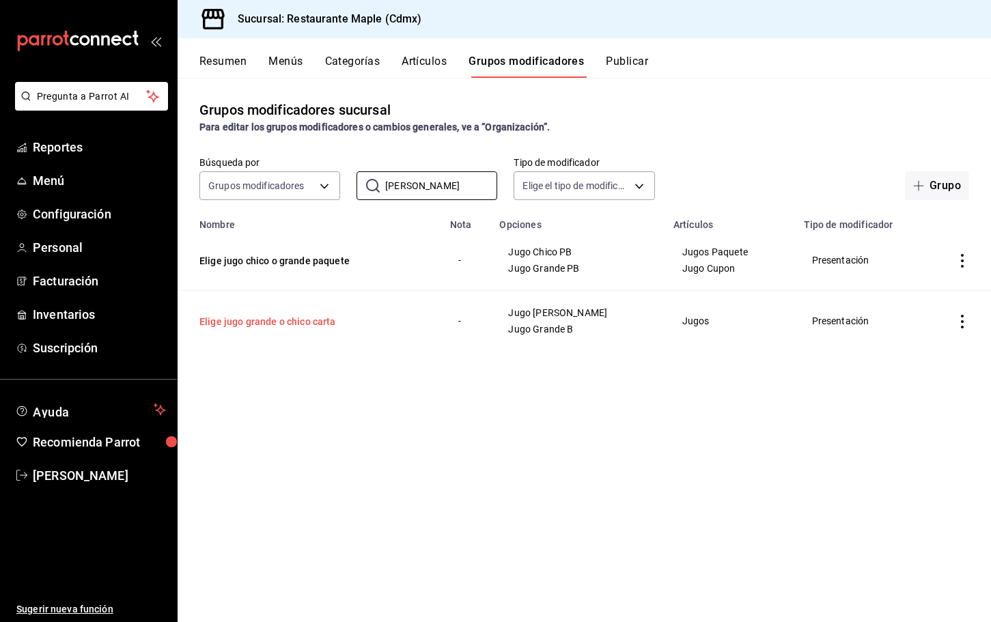
type input "[PERSON_NAME]"
click at [322, 320] on button "Elige jugo grande o chico carta" at bounding box center [282, 322] width 164 height 14
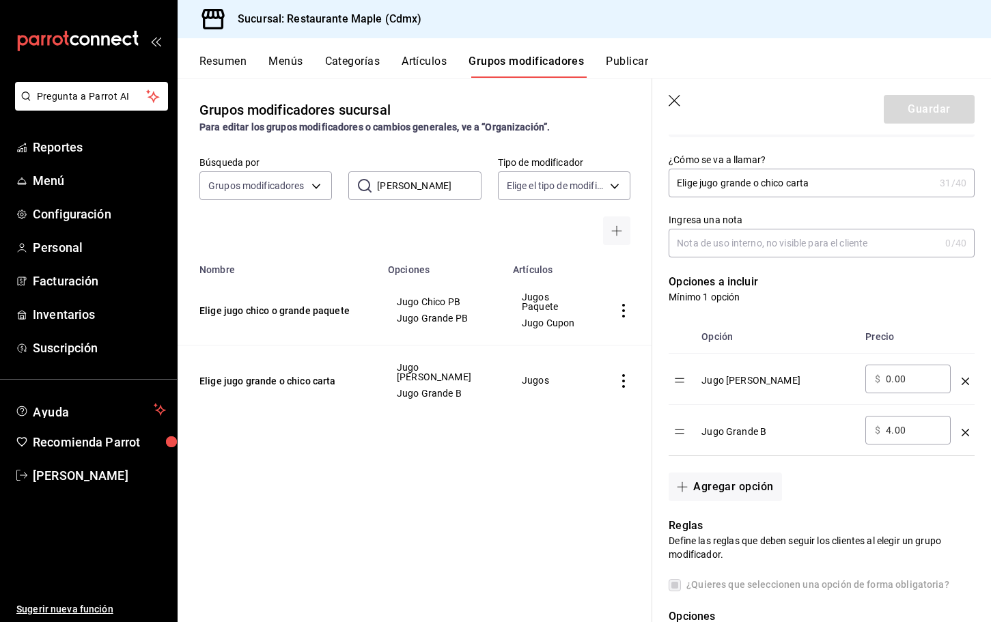
scroll to position [219, 0]
click at [888, 430] on input "4.00" at bounding box center [913, 429] width 55 height 14
type input "5.00"
click at [904, 102] on button "Guardar" at bounding box center [929, 109] width 91 height 29
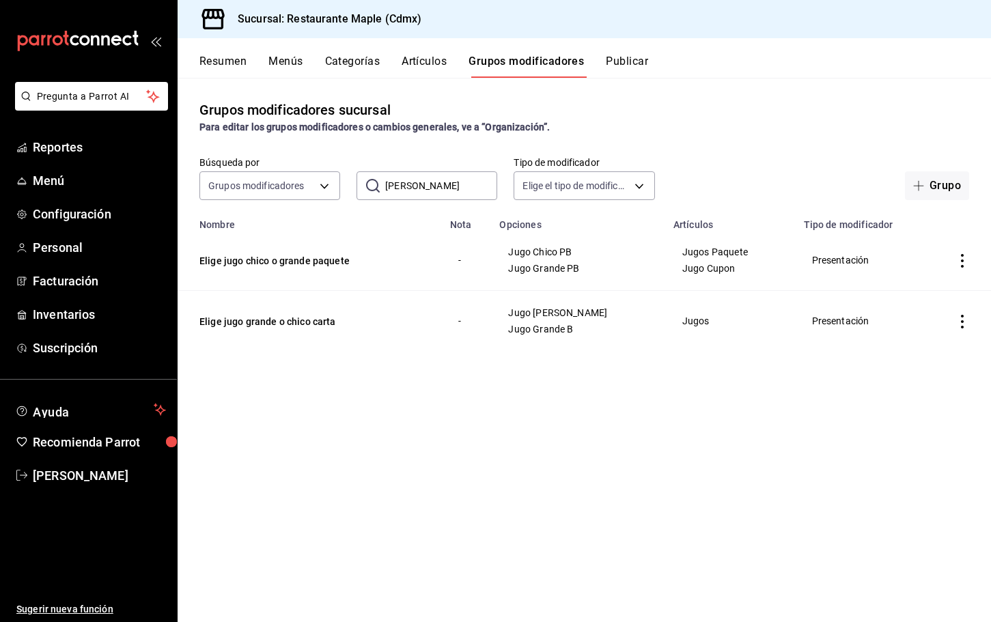
click at [435, 188] on input "[PERSON_NAME]" at bounding box center [441, 185] width 112 height 27
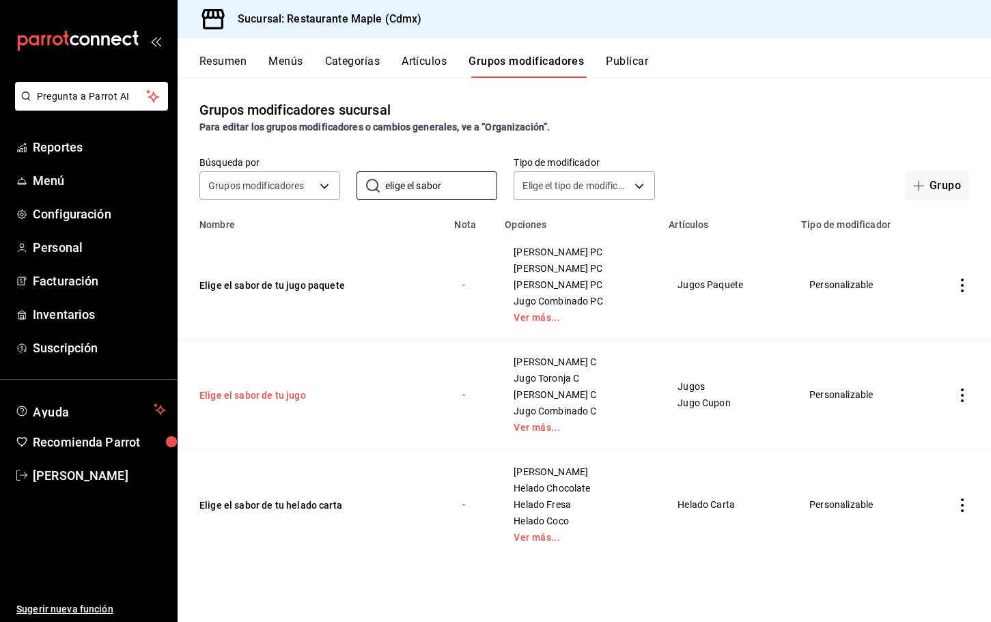
type input "elige el sabor"
click at [279, 391] on button "Elige el sabor de tu jugo" at bounding box center [282, 396] width 164 height 14
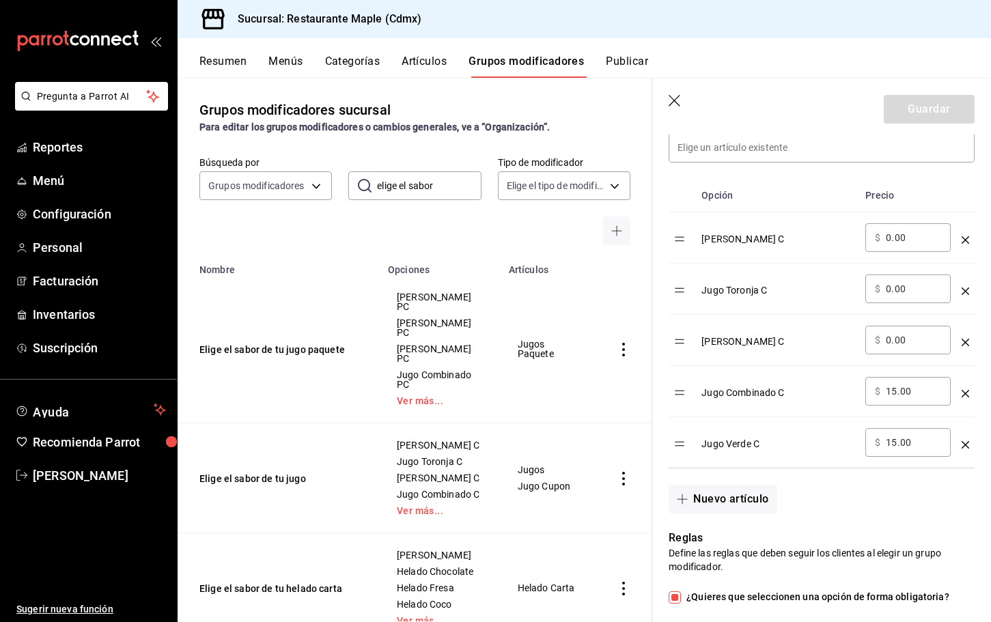
scroll to position [436, 0]
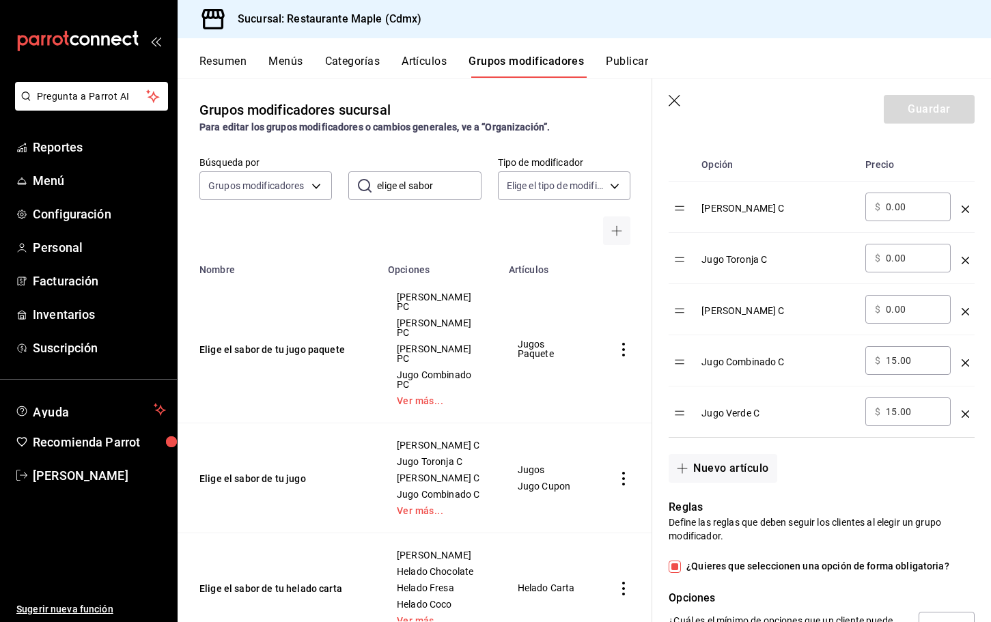
click at [895, 364] on input "15.00" at bounding box center [913, 361] width 55 height 14
type input "14.00"
click at [894, 409] on input "15.00" at bounding box center [913, 412] width 55 height 14
type input "14.00"
click at [934, 105] on button "Guardar" at bounding box center [929, 109] width 91 height 29
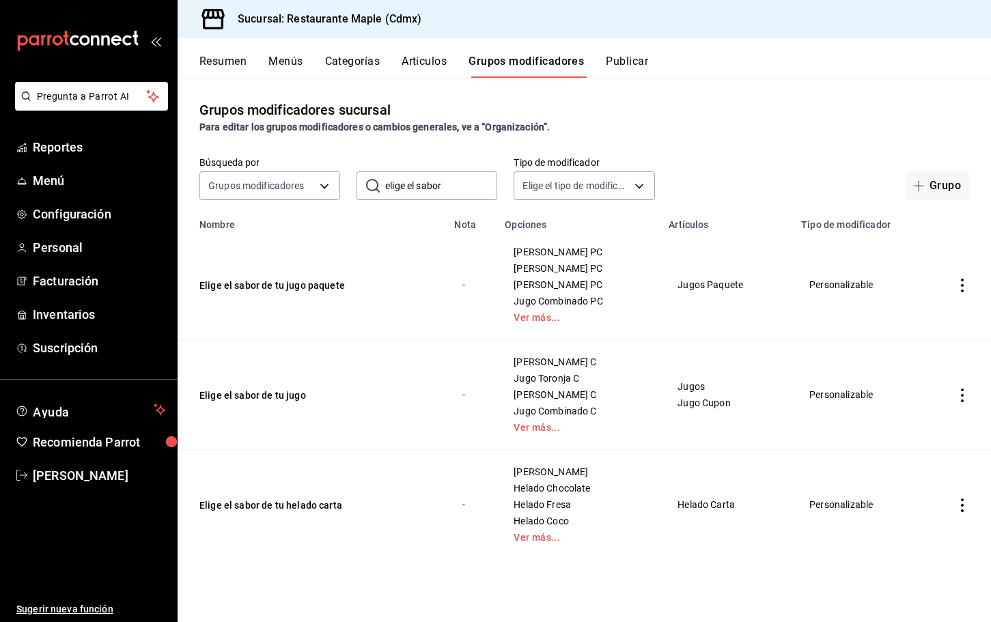
click at [630, 59] on button "Publicar" at bounding box center [627, 66] width 42 height 23
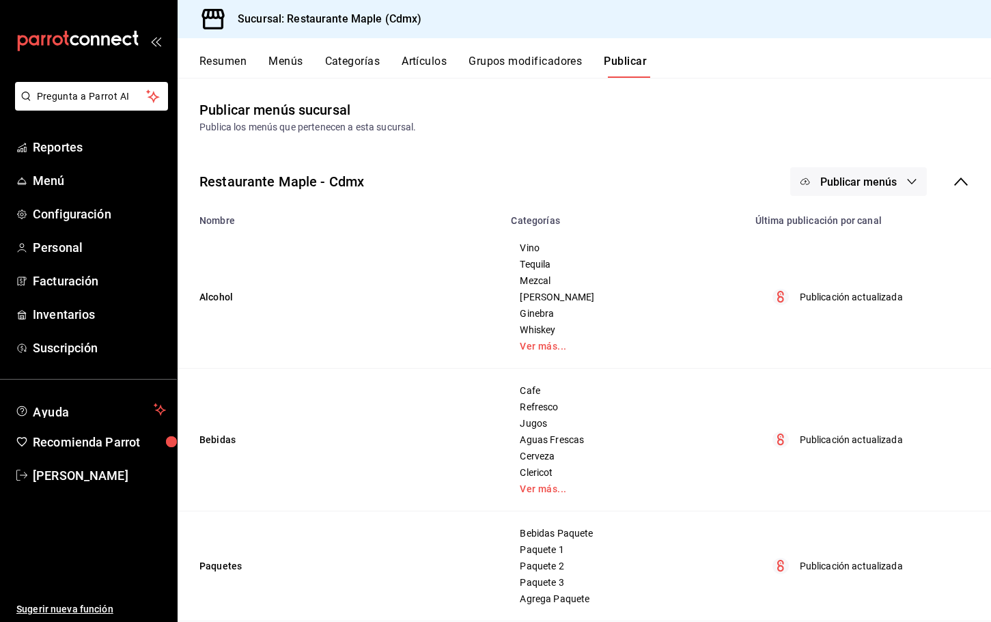
click at [863, 183] on span "Publicar menús" at bounding box center [859, 182] width 77 height 13
click at [861, 245] on li "Punto de venta" at bounding box center [860, 226] width 126 height 38
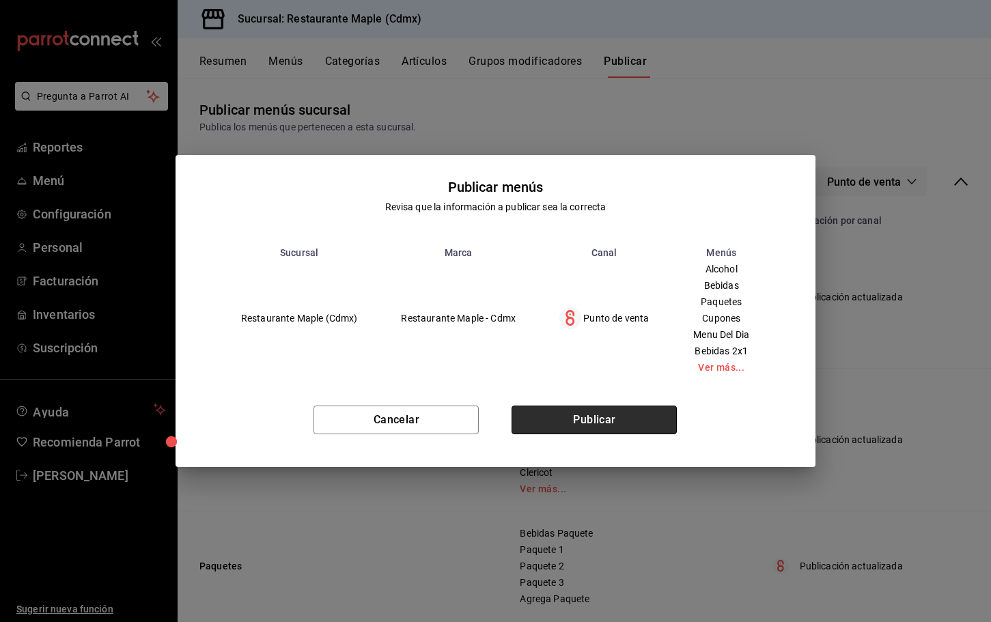
click at [584, 429] on button "Publicar" at bounding box center [594, 420] width 165 height 29
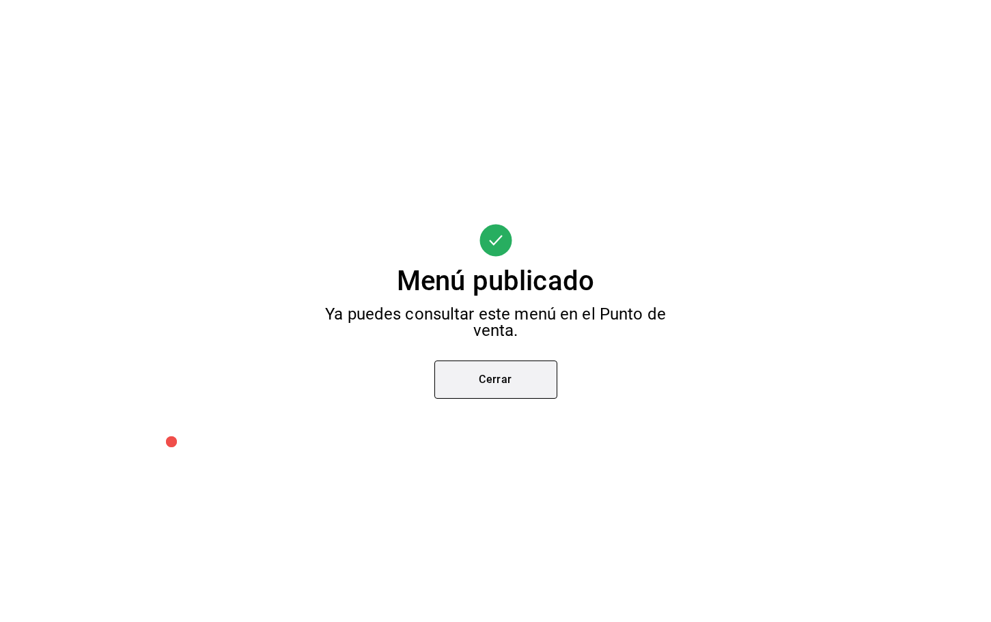
click at [530, 396] on button "Cerrar" at bounding box center [496, 380] width 123 height 38
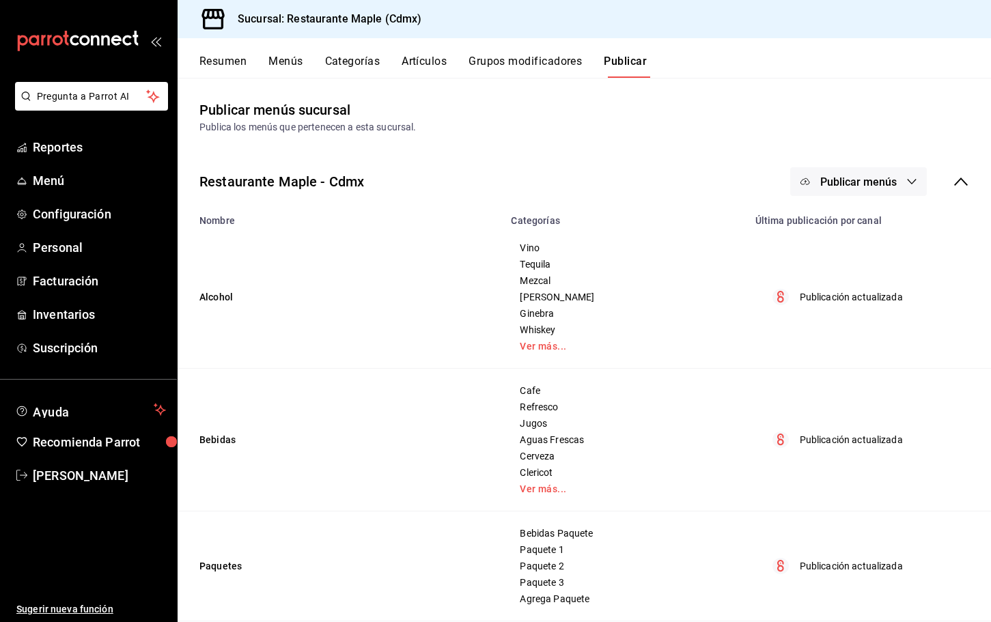
click at [506, 55] on button "Grupos modificadores" at bounding box center [525, 66] width 113 height 23
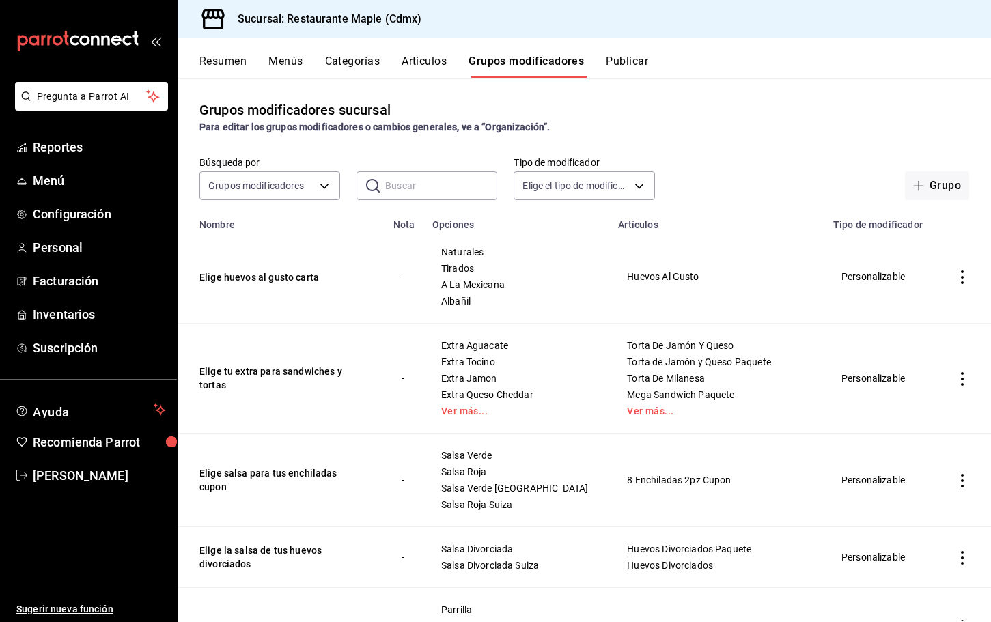
click at [450, 196] on input "text" at bounding box center [441, 185] width 112 height 27
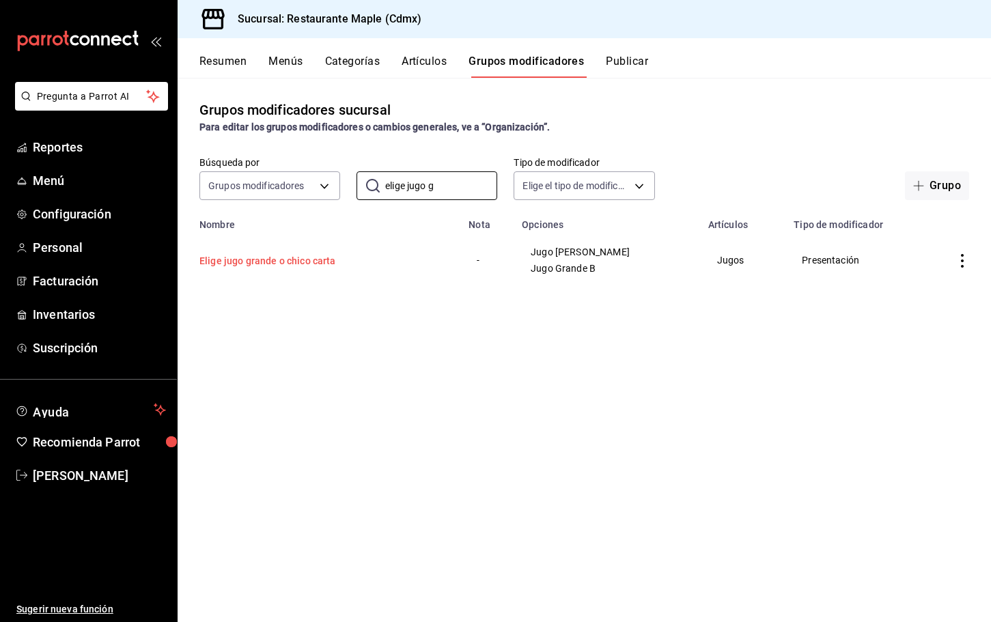
type input "elige jugo g"
click at [303, 258] on button "Elige jugo grande o chico carta" at bounding box center [282, 261] width 164 height 14
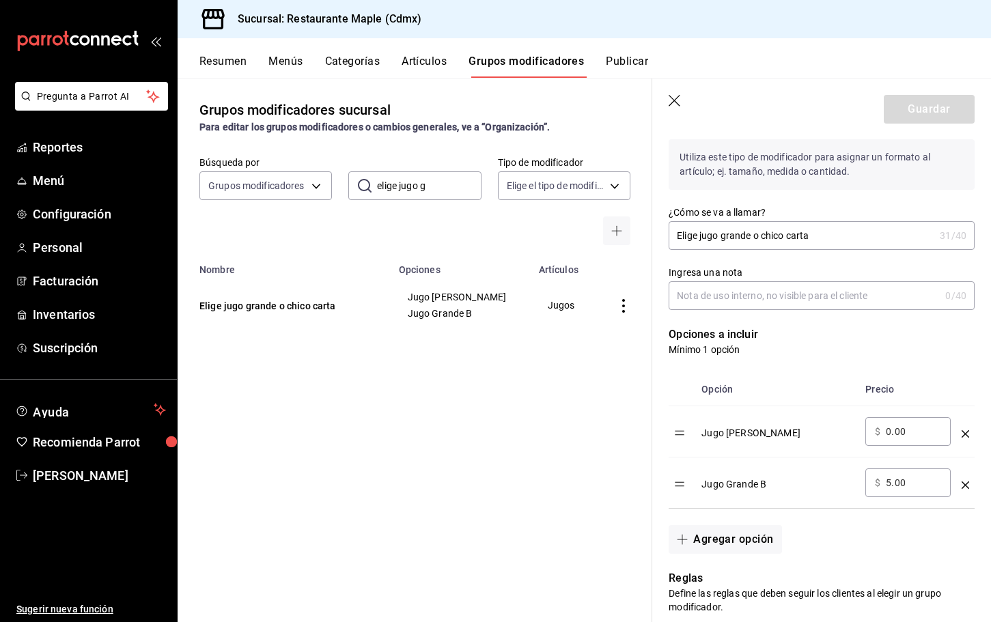
scroll to position [304, 0]
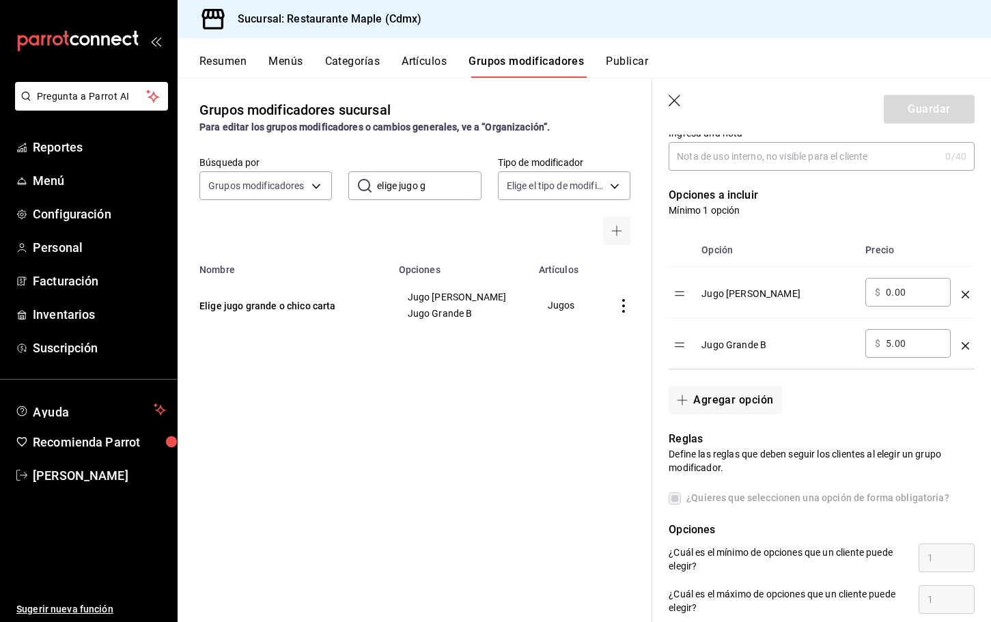
click at [891, 348] on input "5.00" at bounding box center [913, 344] width 55 height 14
type input "4.00"
click at [909, 109] on button "Guardar" at bounding box center [929, 109] width 91 height 29
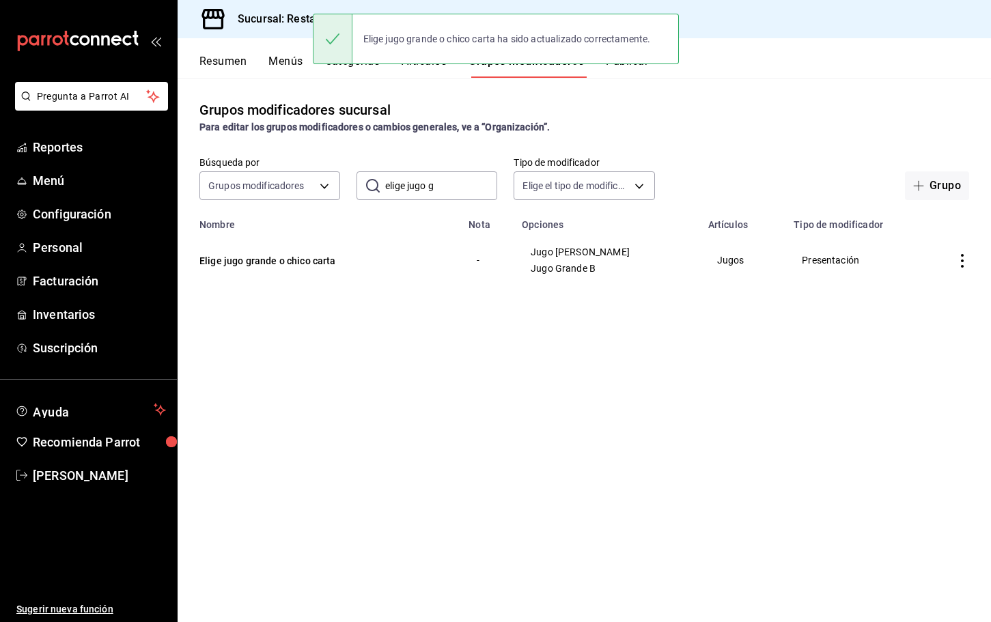
click at [456, 192] on input "elige jugo g" at bounding box center [441, 185] width 112 height 27
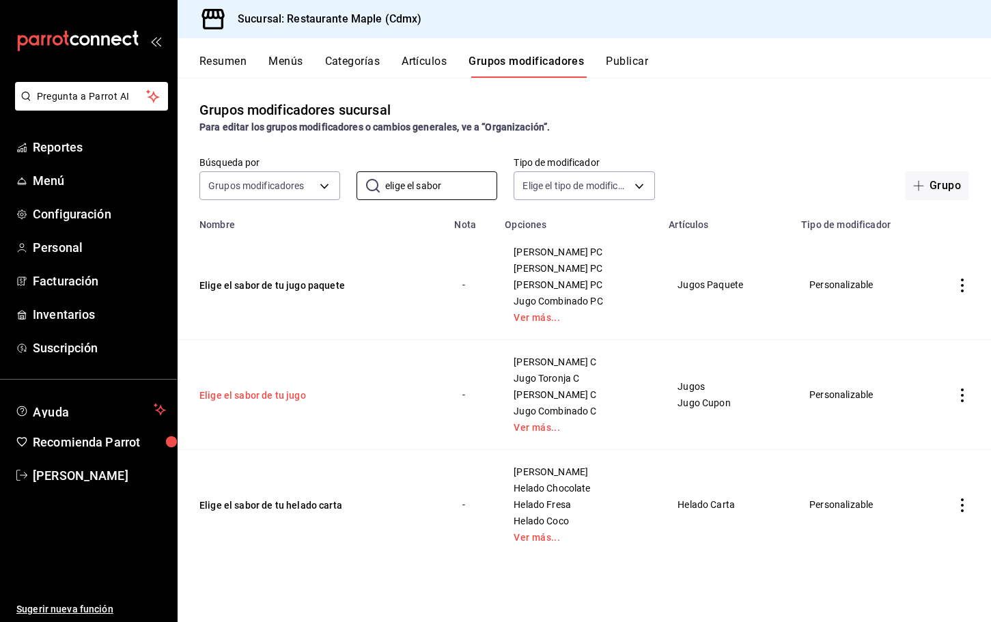
type input "elige el sabor"
click at [286, 394] on button "Elige el sabor de tu jugo" at bounding box center [282, 396] width 164 height 14
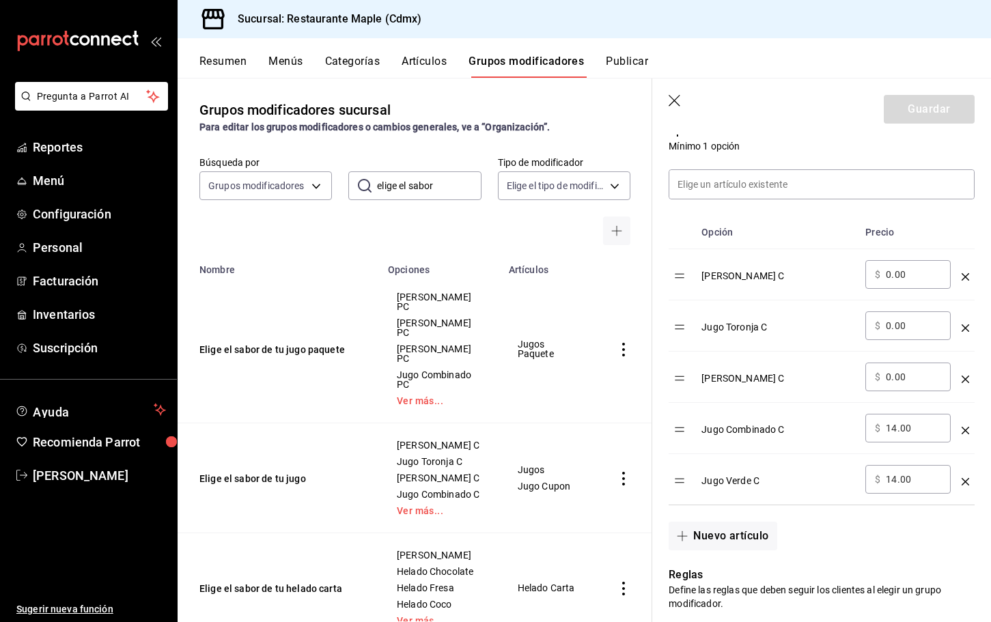
scroll to position [374, 0]
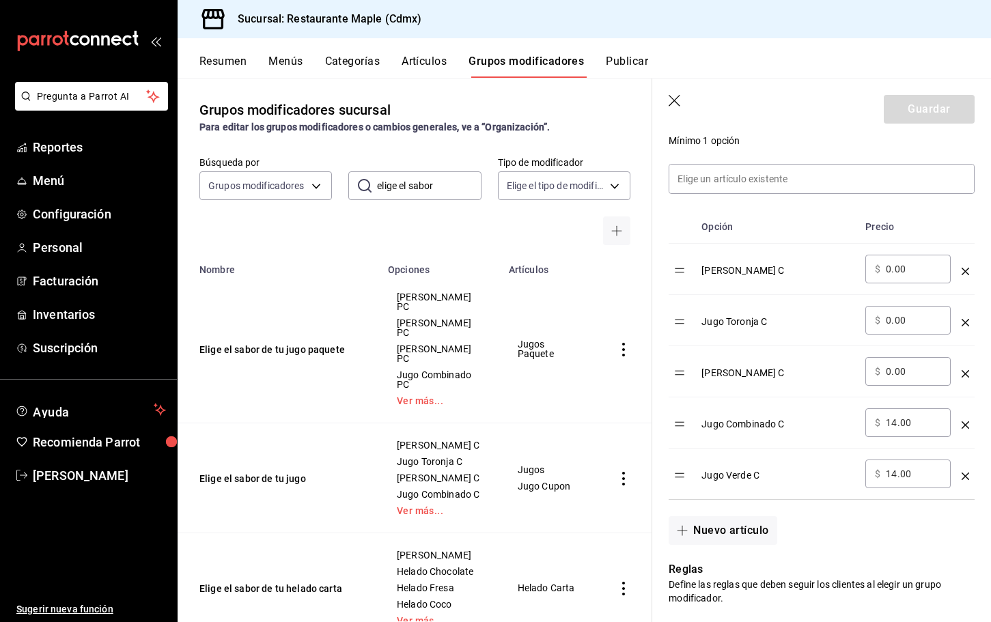
click at [896, 426] on input "14.00" at bounding box center [913, 423] width 55 height 14
type input "15.00"
click at [896, 475] on input "14.00" at bounding box center [913, 474] width 55 height 14
type input "15.00"
click at [754, 324] on div "Jugo Toronja C" at bounding box center [778, 317] width 153 height 23
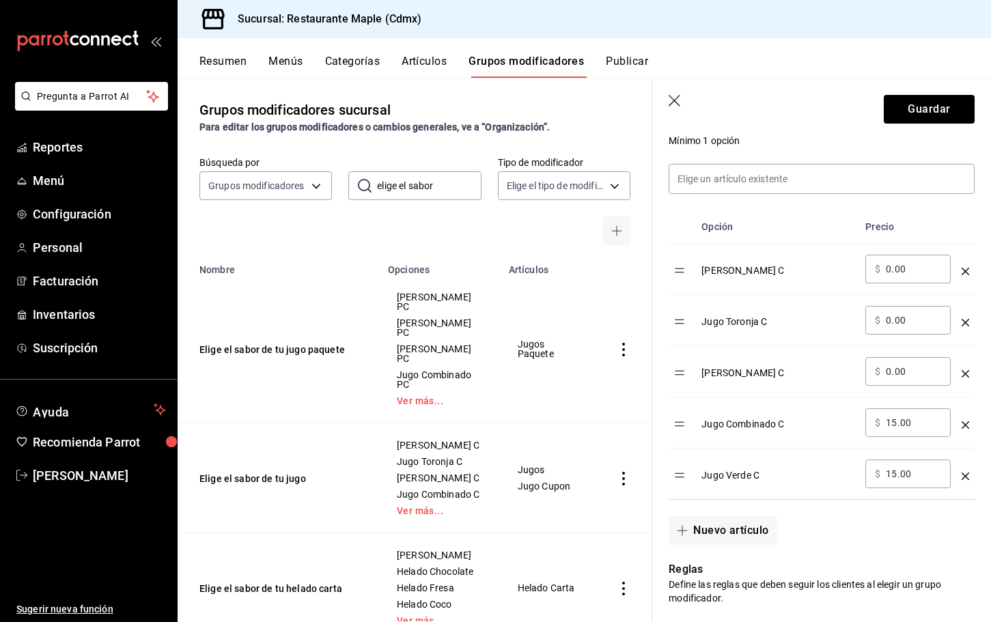
click at [784, 322] on div "Jugo Toronja C" at bounding box center [778, 317] width 153 height 23
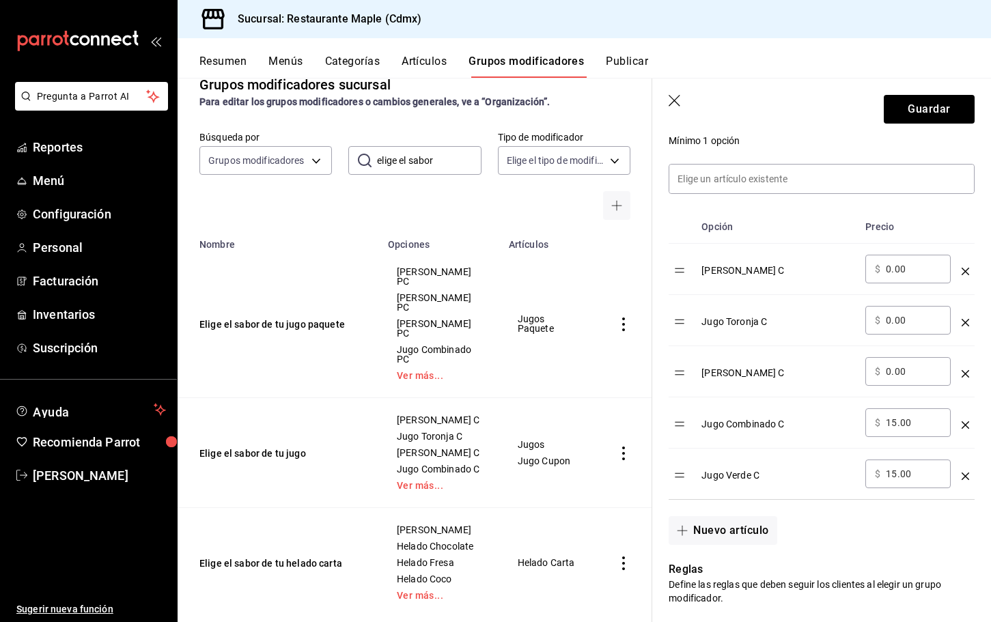
click at [920, 125] on header "Guardar" at bounding box center [822, 107] width 339 height 56
click at [920, 113] on button "Guardar" at bounding box center [929, 109] width 91 height 29
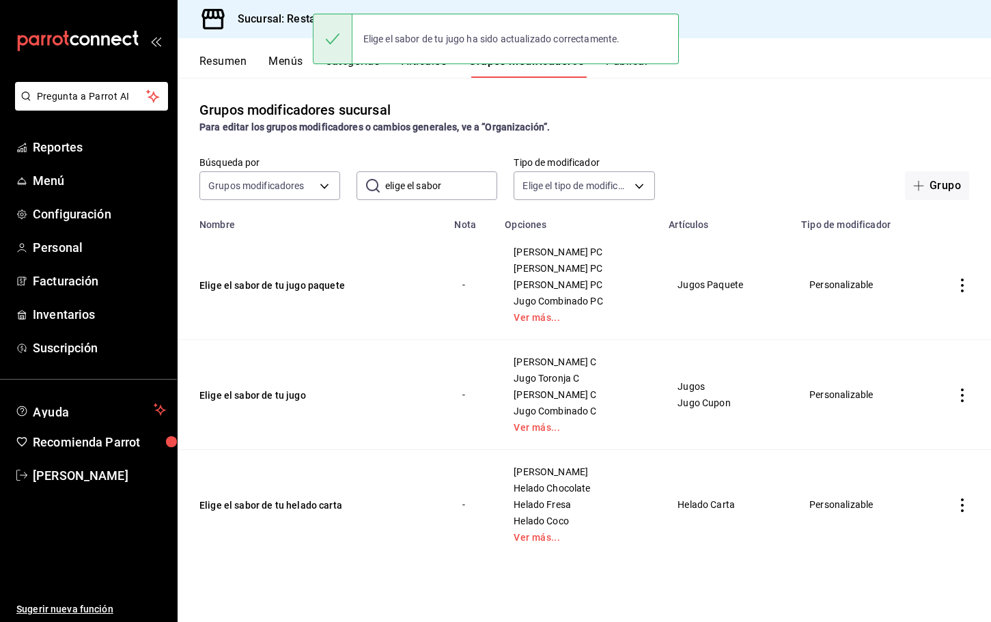
click at [642, 73] on button "Publicar" at bounding box center [627, 66] width 42 height 23
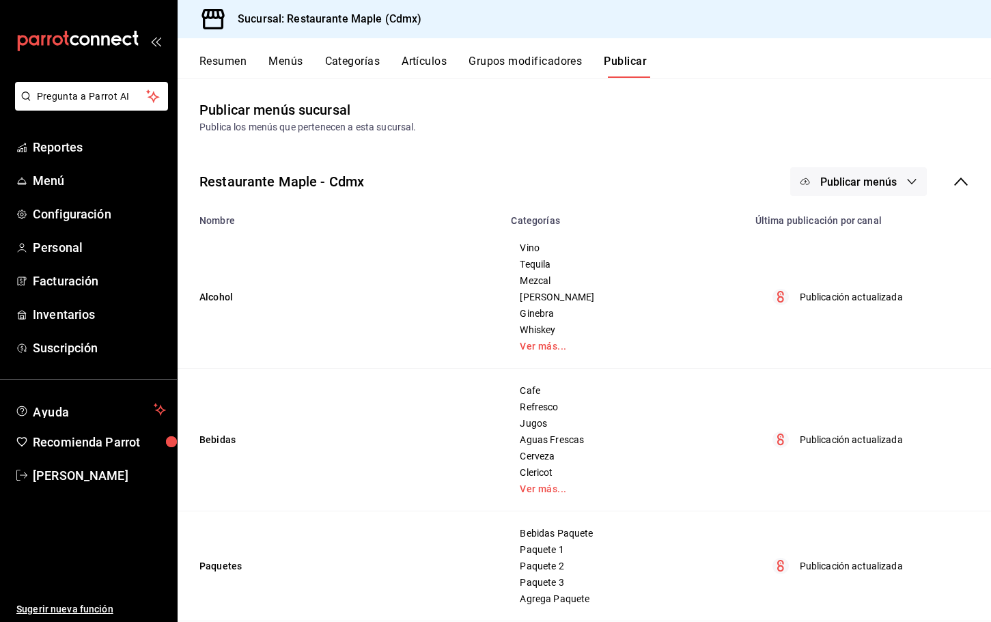
click at [834, 176] on span "Publicar menús" at bounding box center [859, 182] width 77 height 13
click at [844, 215] on li "Punto de venta" at bounding box center [860, 226] width 126 height 38
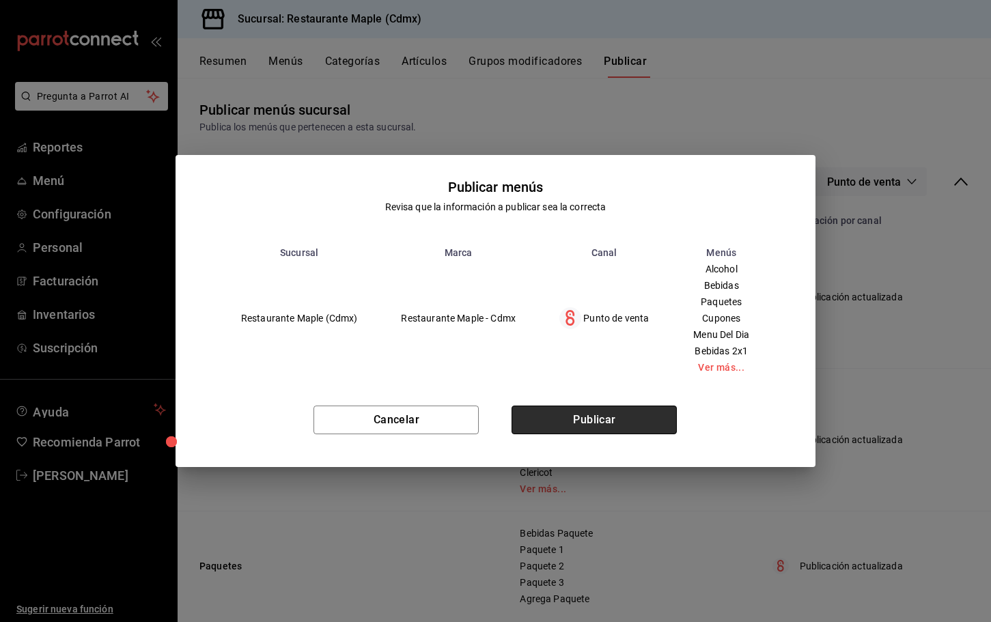
click at [605, 430] on button "Publicar" at bounding box center [594, 420] width 165 height 29
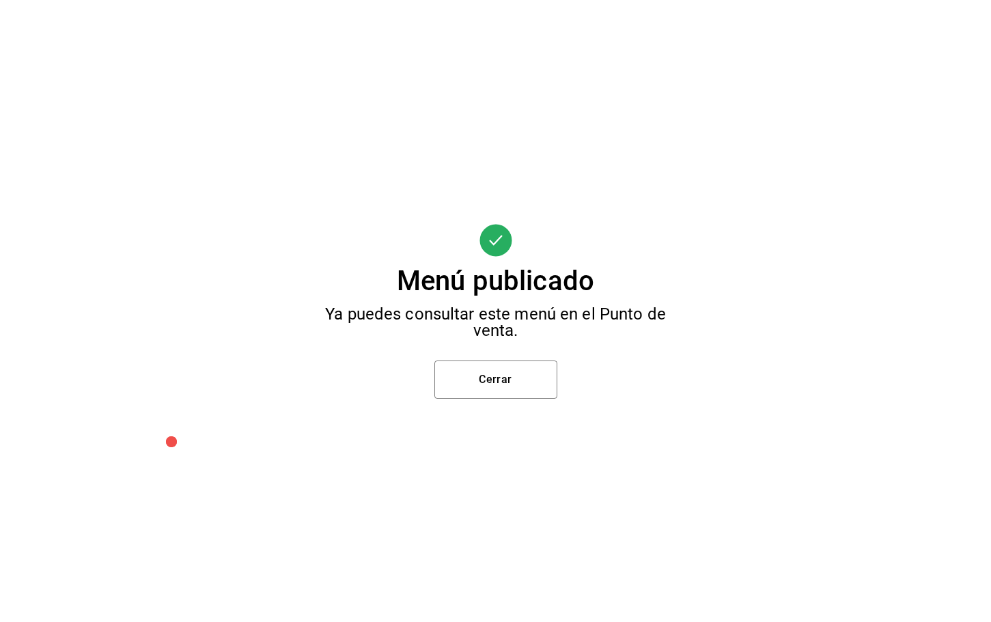
click at [536, 403] on div "Menú publicado Ya puedes consultar este menú en el Punto de venta. Cerrar" at bounding box center [495, 311] width 991 height 622
click at [536, 391] on button "Cerrar" at bounding box center [496, 380] width 123 height 38
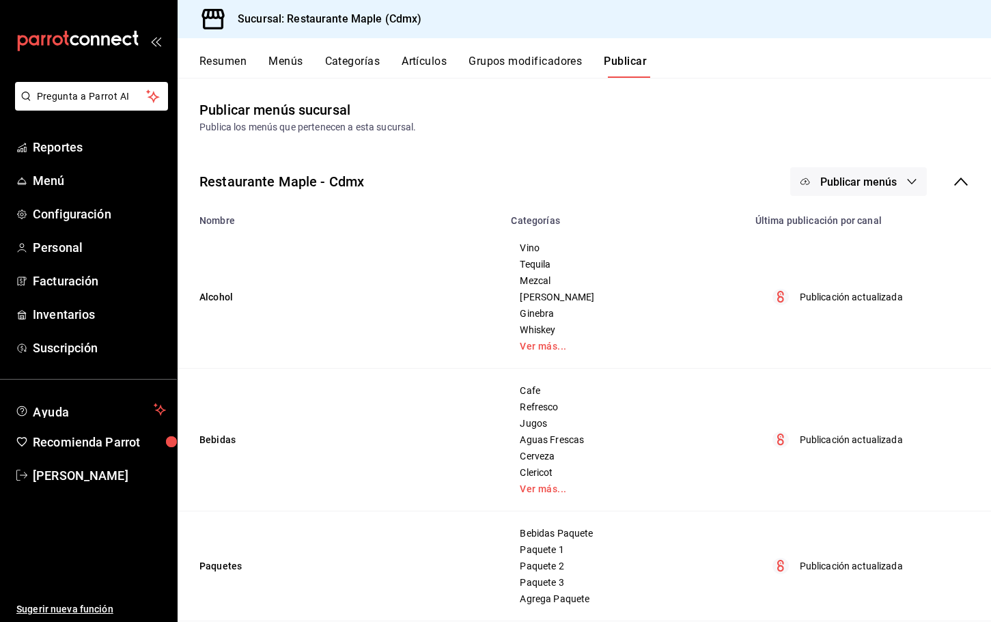
click at [543, 66] on button "Grupos modificadores" at bounding box center [525, 66] width 113 height 23
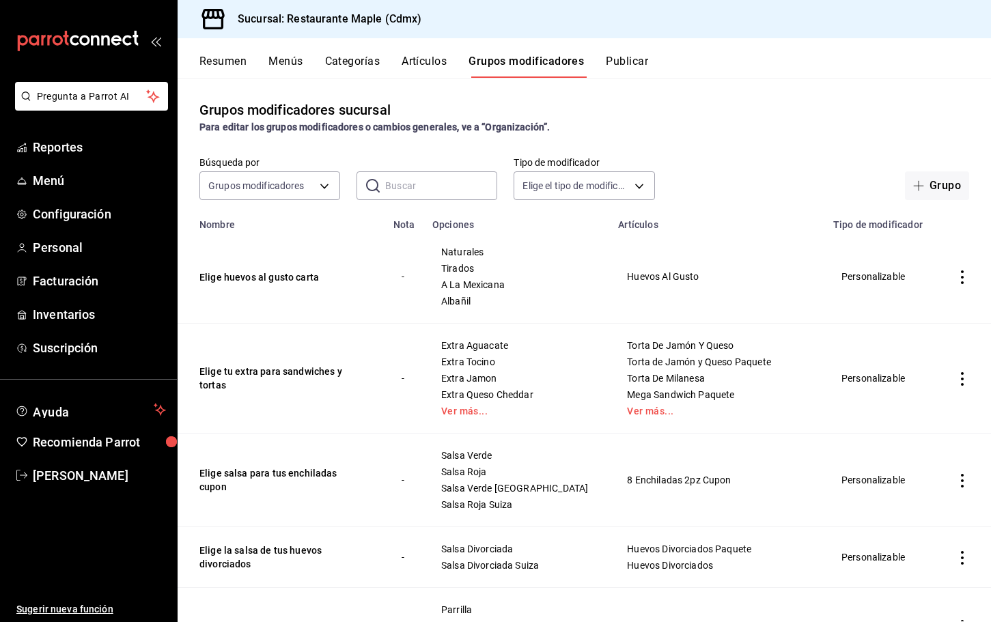
click at [388, 179] on input "text" at bounding box center [441, 185] width 112 height 27
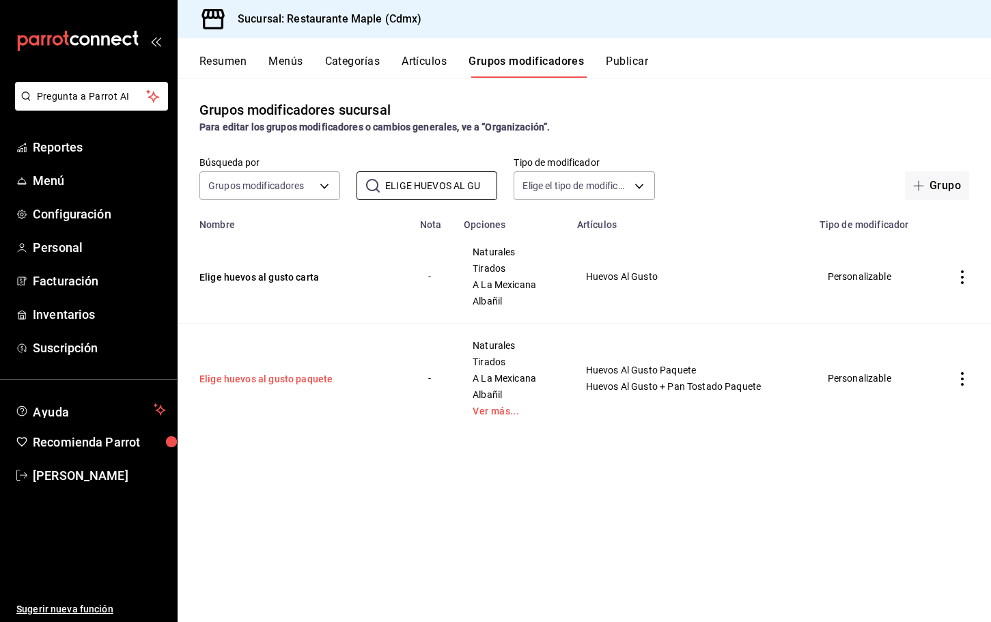
type input "ELIGE HUEVOS AL GU"
click at [314, 379] on button "Elige huevos al gusto paquete" at bounding box center [282, 379] width 164 height 14
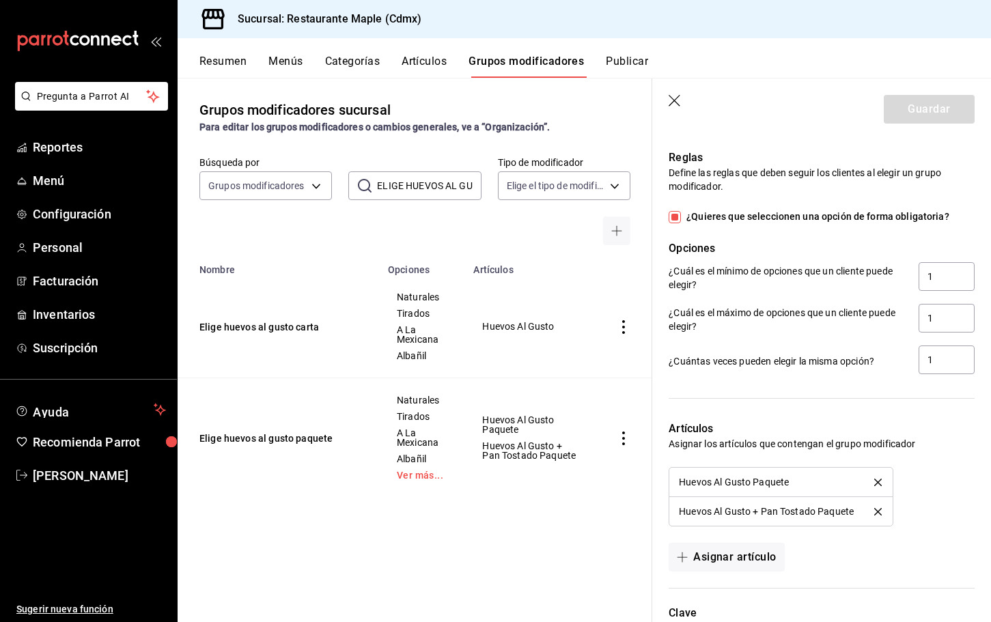
scroll to position [1010, 0]
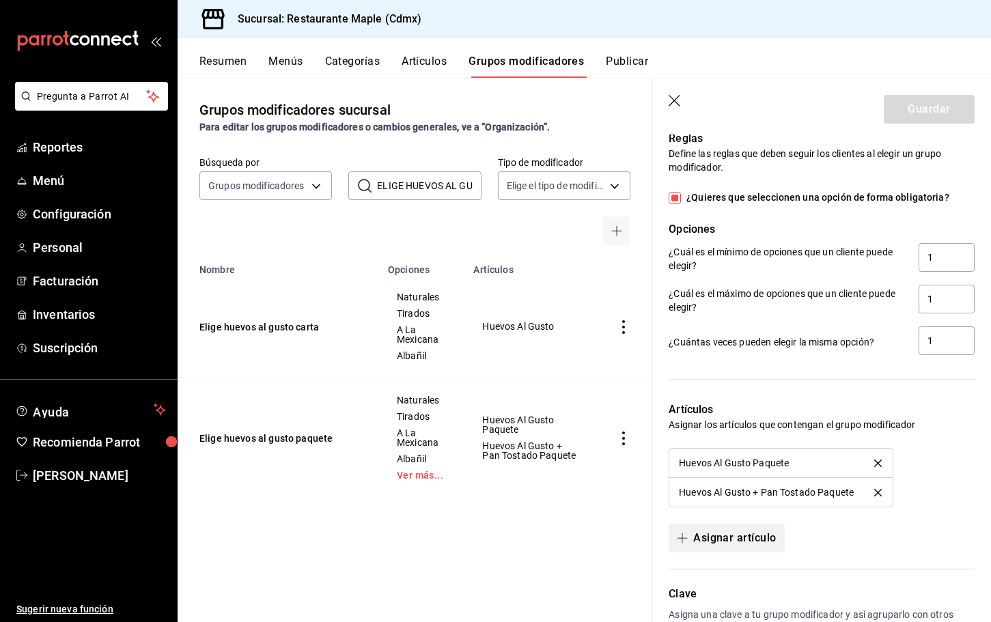
click at [710, 540] on button "Asignar artículo" at bounding box center [726, 538] width 115 height 29
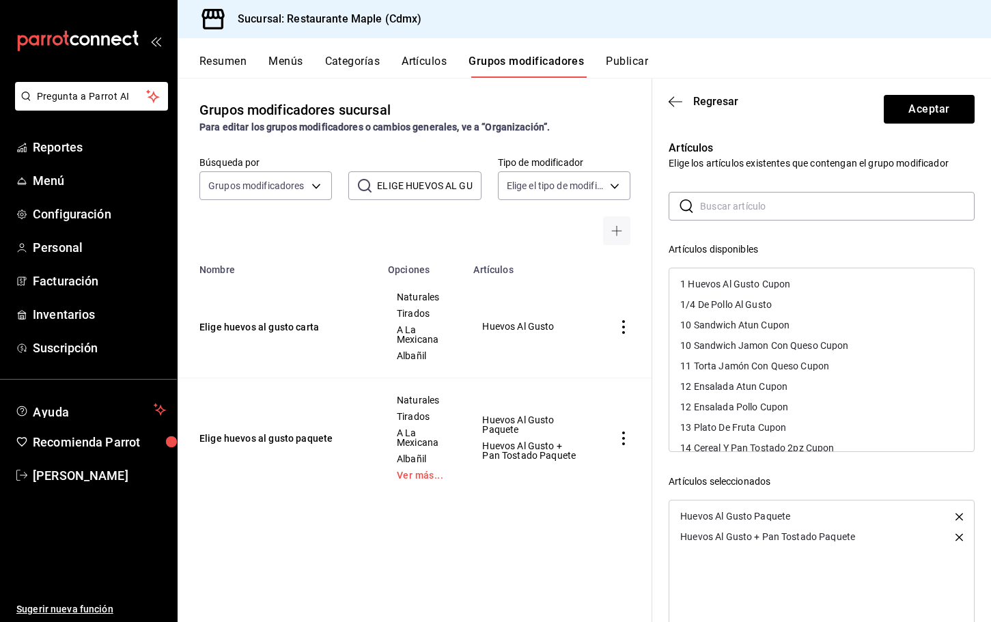
click at [764, 215] on input "text" at bounding box center [837, 206] width 275 height 27
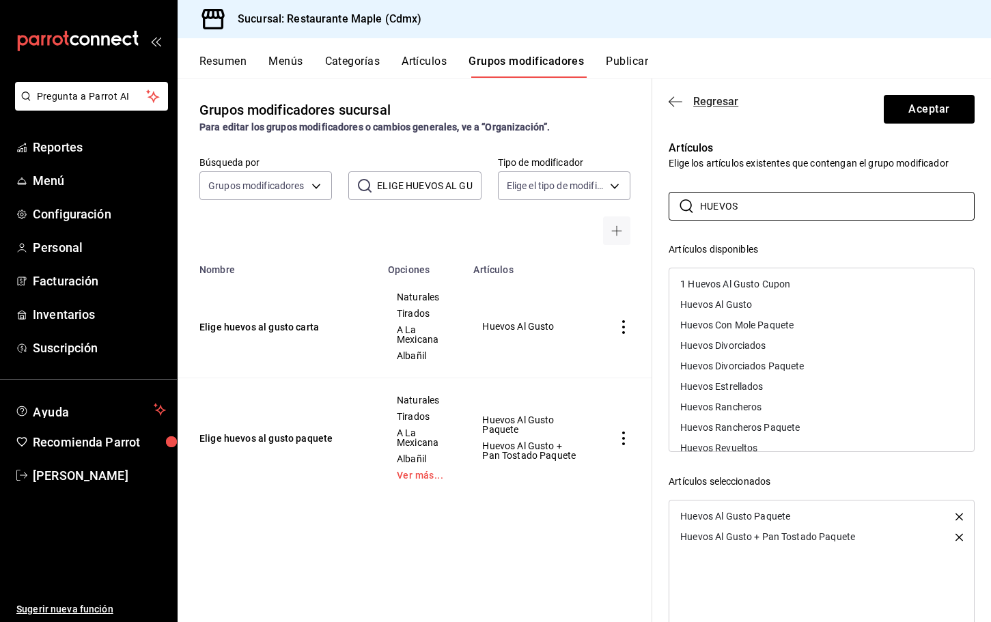
type input "HUEVOS"
click at [672, 105] on icon "button" at bounding box center [671, 101] width 5 height 10
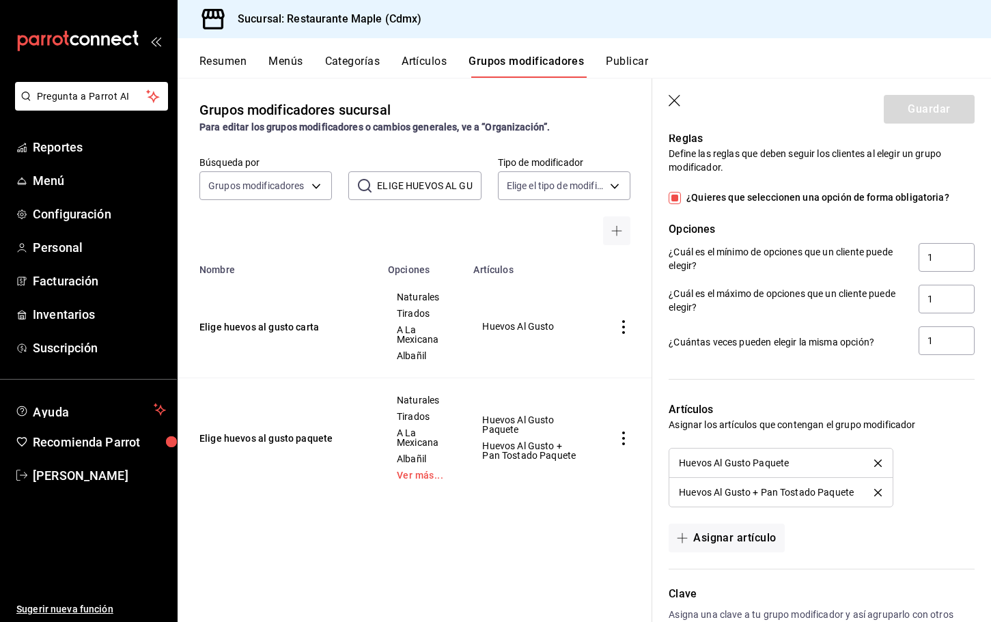
click at [675, 97] on icon "button" at bounding box center [676, 102] width 14 height 14
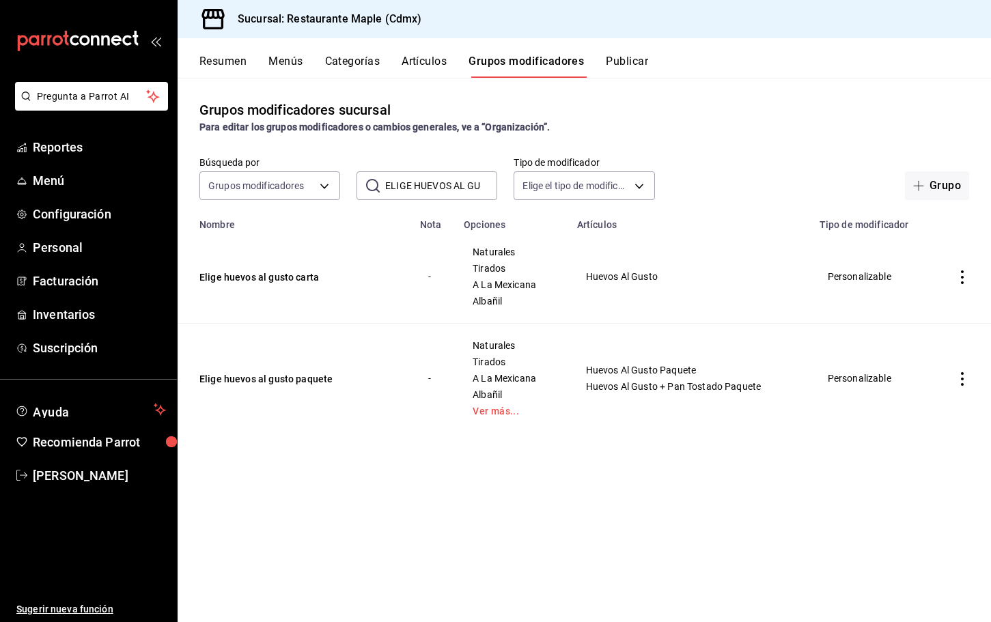
click at [409, 68] on button "Artículos" at bounding box center [424, 66] width 45 height 23
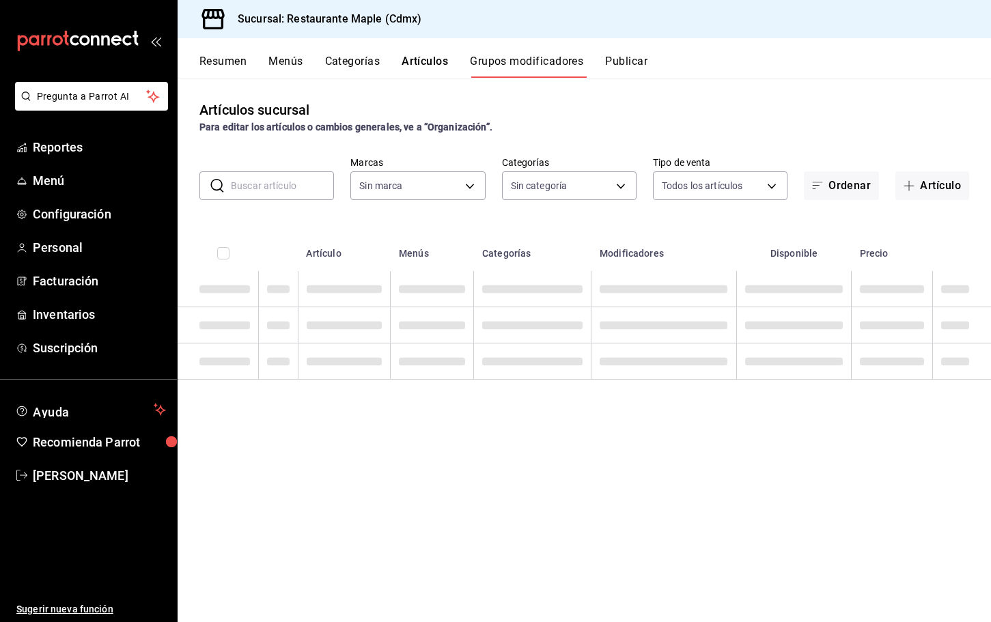
type input "9367c8d0-d5bf-442c-b6f8-a503c691c07e"
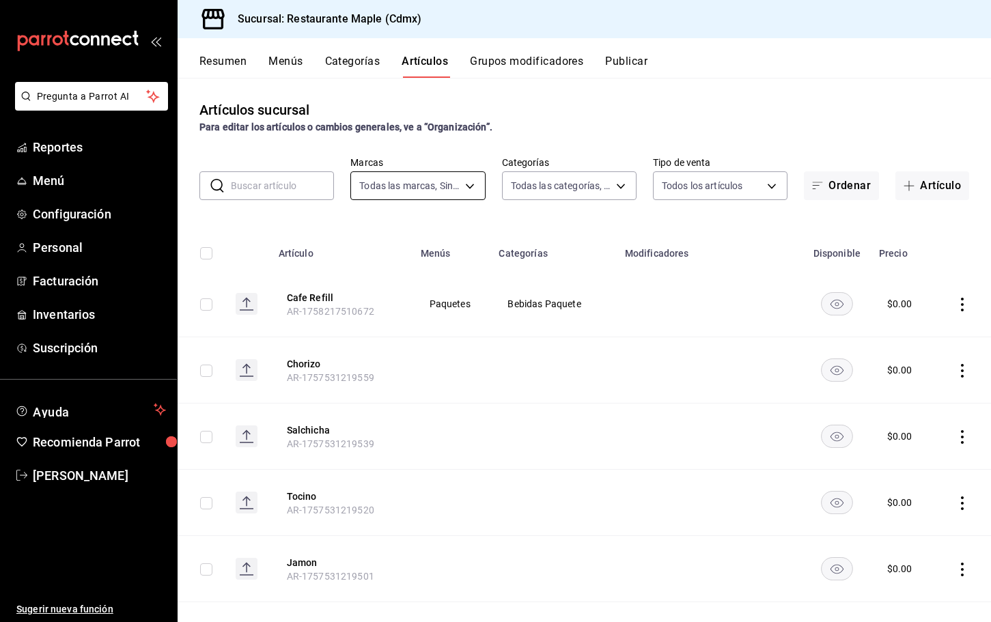
type input "a5b80c37-7917-455f-95a0-19e3c5faa88c,f7a30707-b9cf-4dff-b750-559a05d3e702,13bc9…"
click at [286, 188] on input "text" at bounding box center [282, 185] width 103 height 27
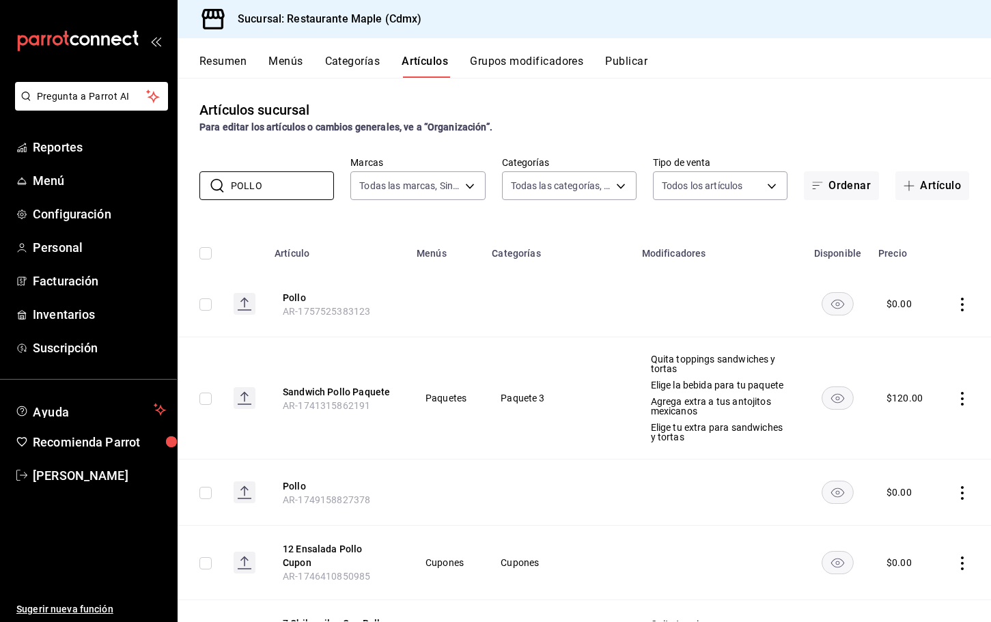
type input "POLLO"
click at [523, 61] on button "Grupos modificadores" at bounding box center [526, 66] width 113 height 23
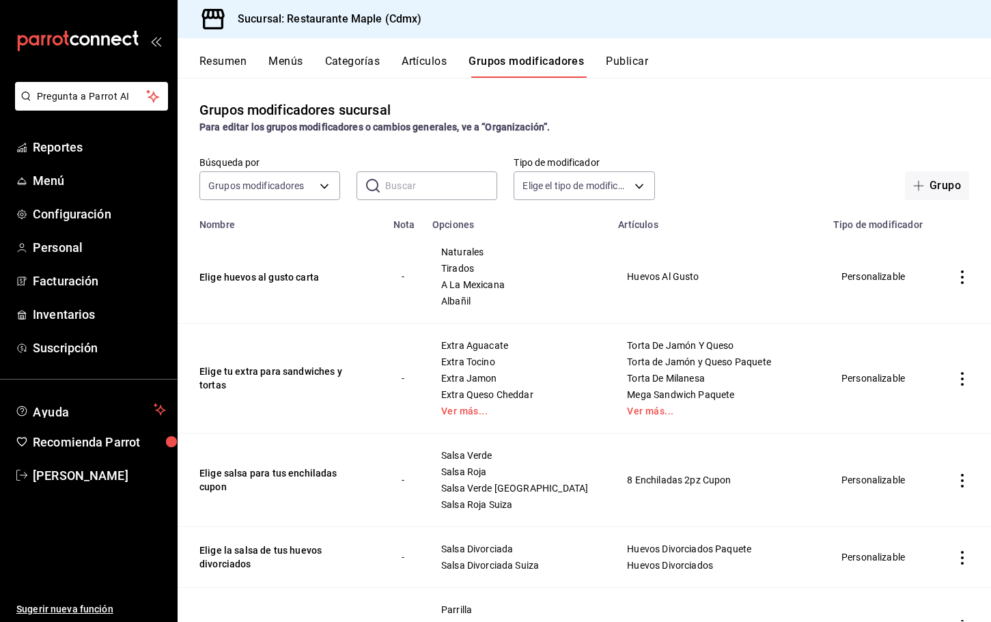
click at [417, 190] on input "text" at bounding box center [441, 185] width 112 height 27
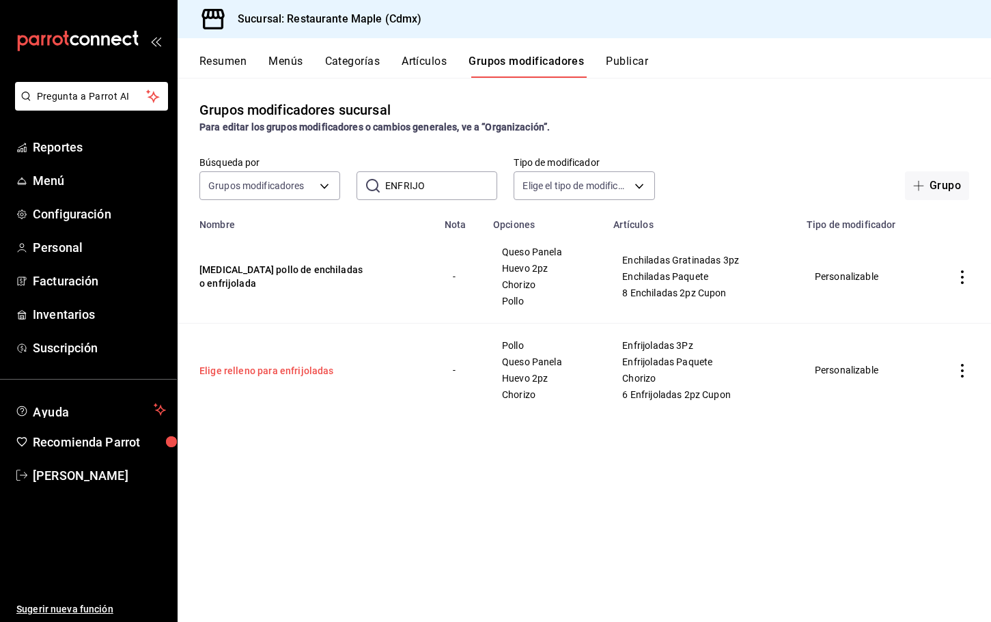
click at [257, 365] on button "Elige relleno para enfrijoladas" at bounding box center [282, 371] width 164 height 14
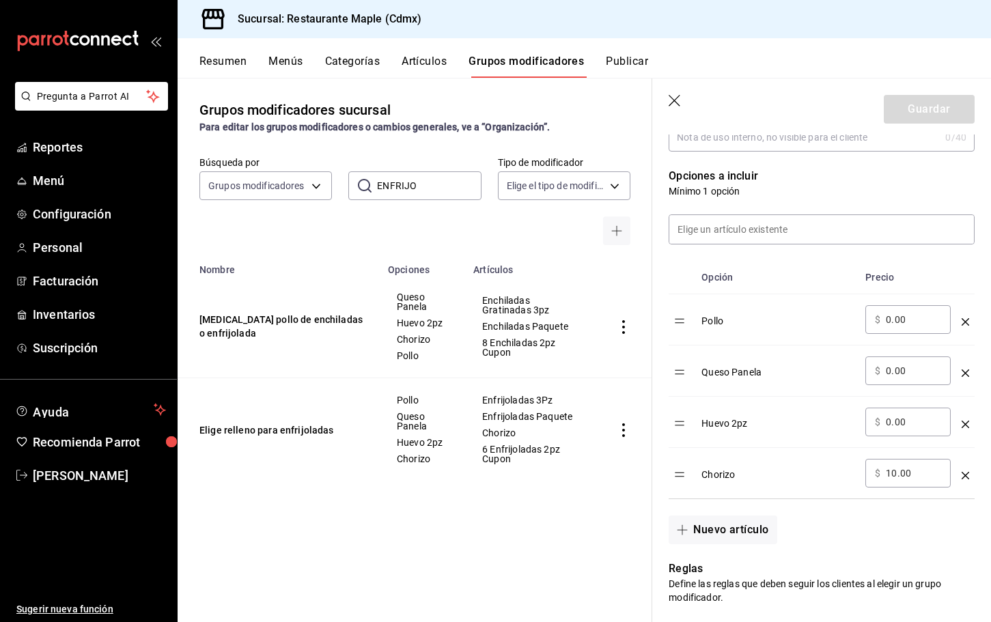
scroll to position [322, 0]
click at [676, 96] on icon "button" at bounding box center [676, 102] width 14 height 14
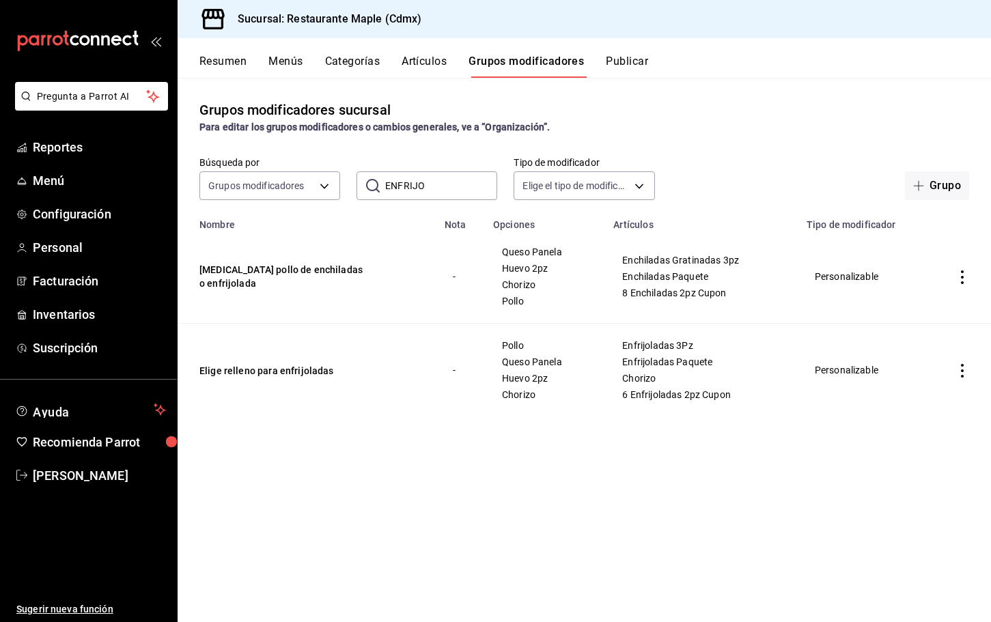
click at [465, 186] on input "ENFRIJO" at bounding box center [441, 185] width 112 height 27
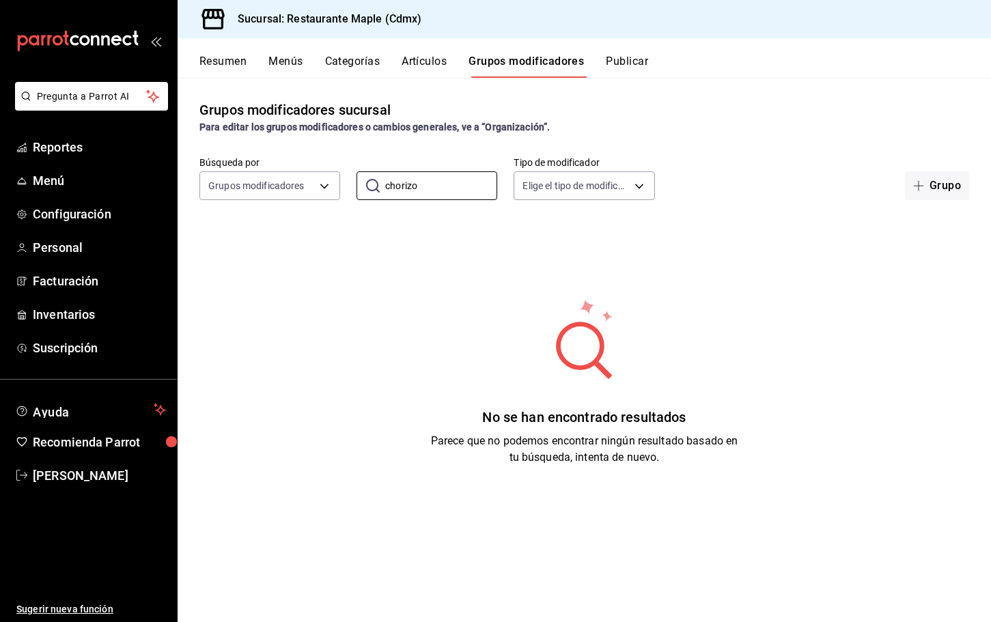
type input "chorizo"
click at [413, 64] on button "Artículos" at bounding box center [424, 66] width 45 height 23
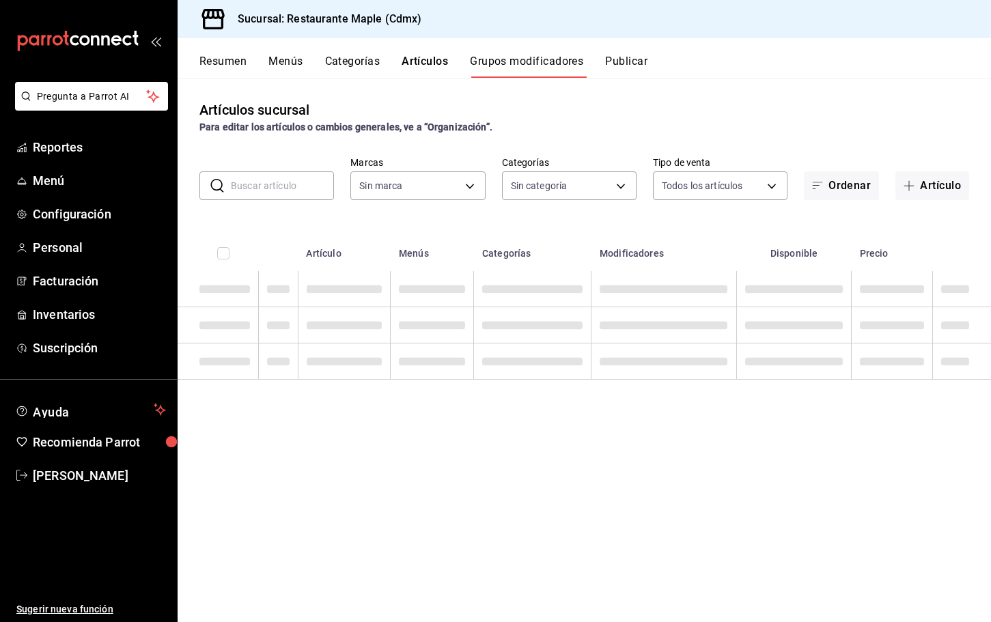
type input "9367c8d0-d5bf-442c-b6f8-a503c691c07e"
type input "a5b80c37-7917-455f-95a0-19e3c5faa88c,f7a30707-b9cf-4dff-b750-559a05d3e702,13bc9…"
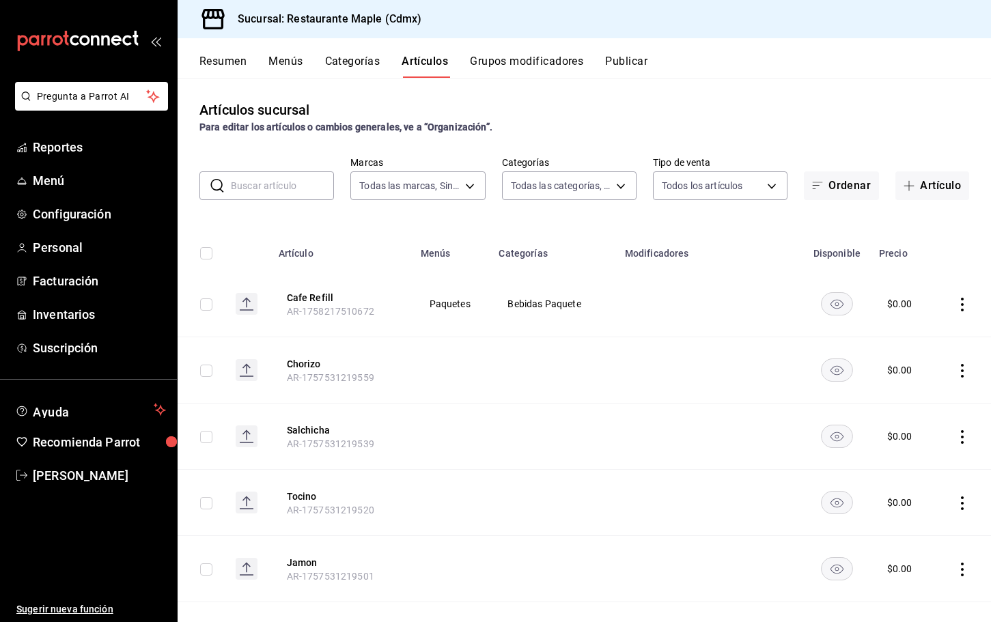
click at [292, 178] on input "text" at bounding box center [282, 185] width 103 height 27
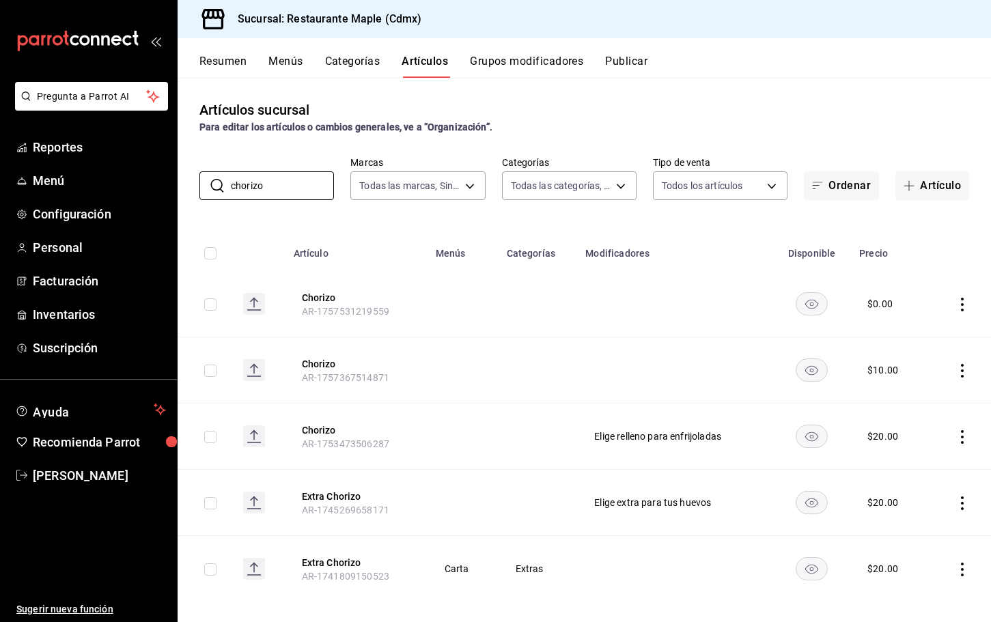
type input "chorizo"
click at [530, 66] on button "Grupos modificadores" at bounding box center [526, 66] width 113 height 23
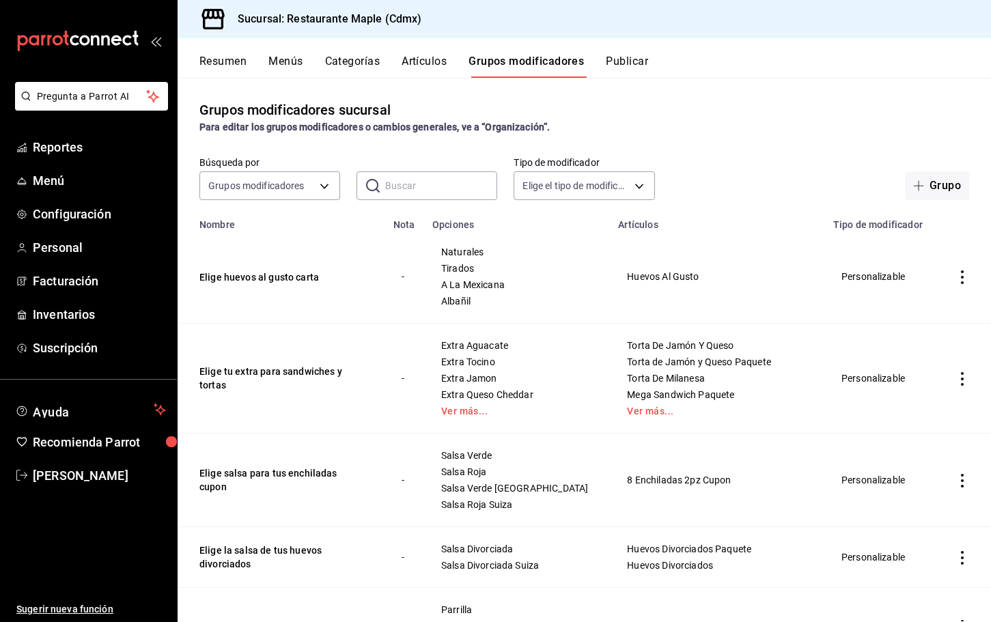
click at [406, 183] on input "text" at bounding box center [441, 185] width 112 height 27
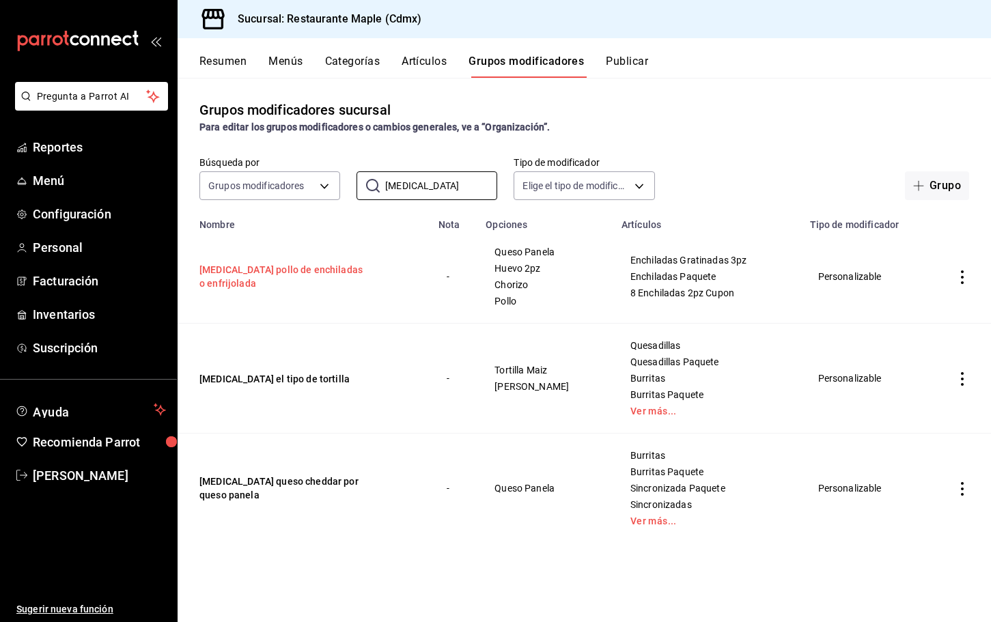
type input "[MEDICAL_DATA]"
click at [290, 274] on button "[MEDICAL_DATA] pollo de enchiladas o enfrijolada" at bounding box center [282, 276] width 164 height 27
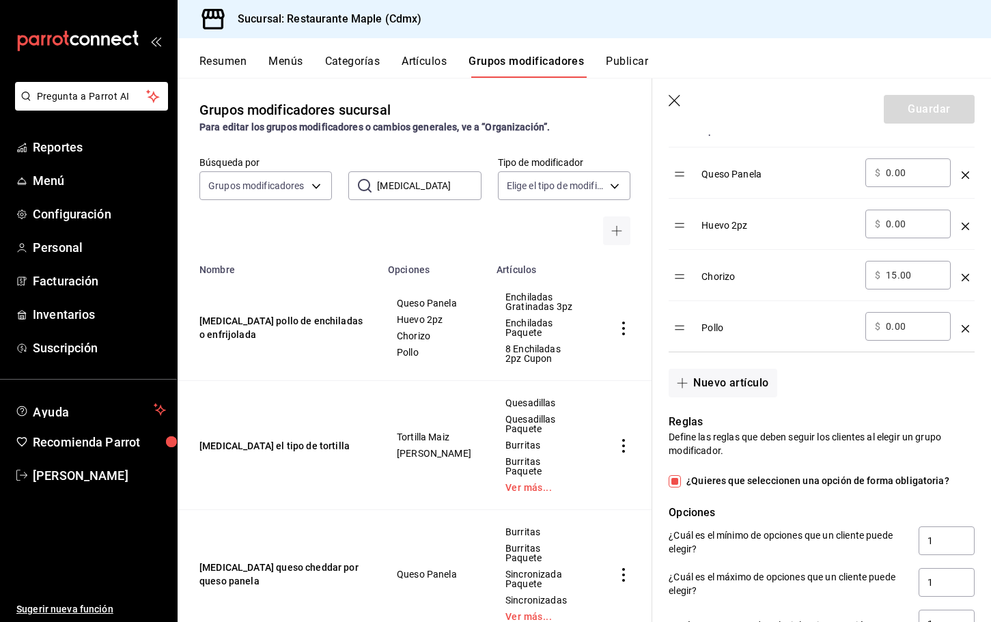
scroll to position [351, 0]
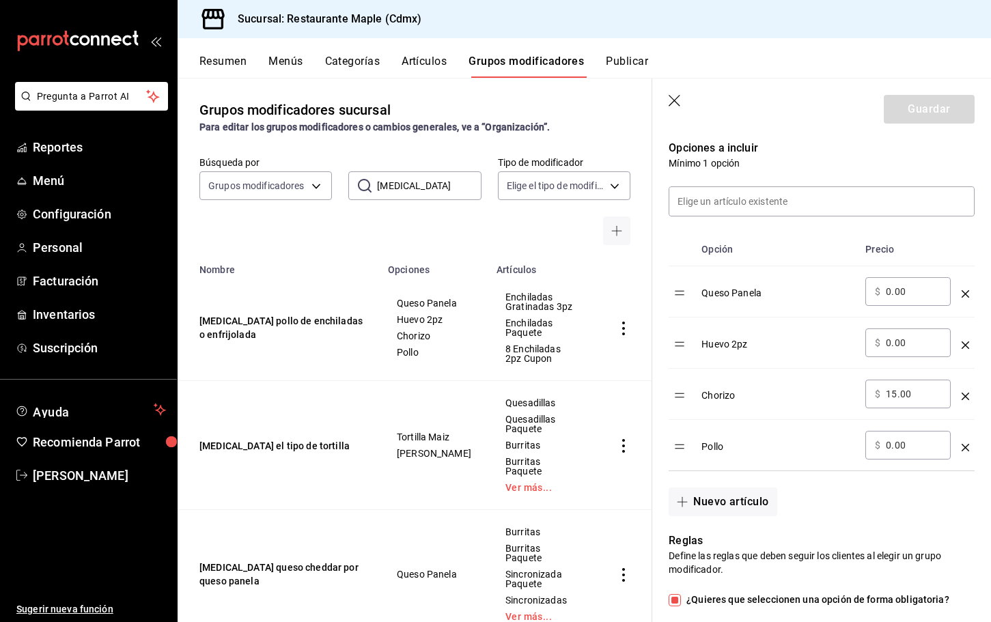
click at [897, 394] on input "15.00" at bounding box center [913, 394] width 55 height 14
type input "10.00"
click at [923, 476] on div "Nuevo artículo" at bounding box center [814, 493] width 323 height 45
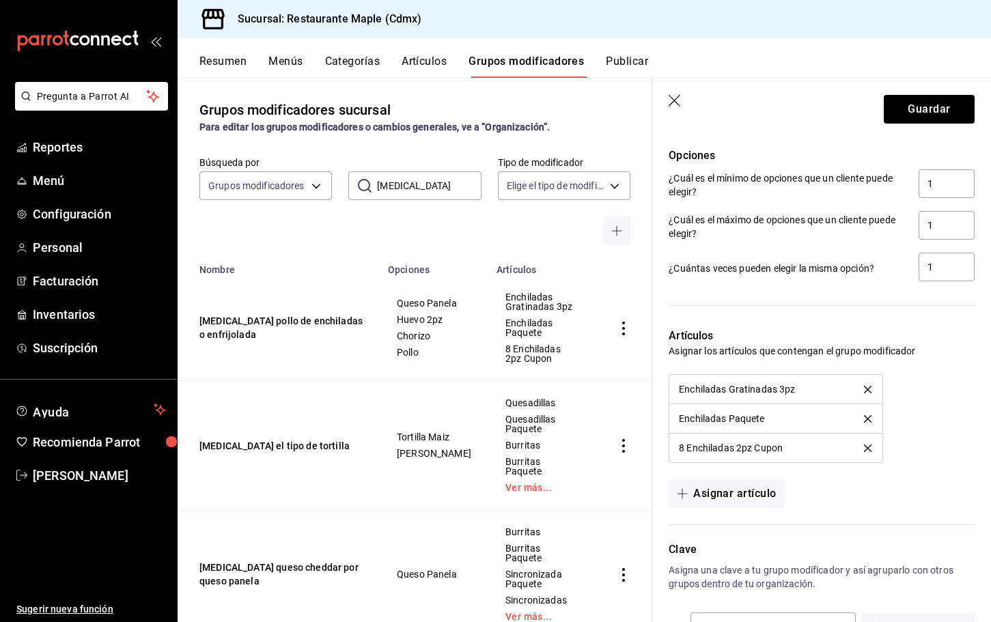
scroll to position [857, 0]
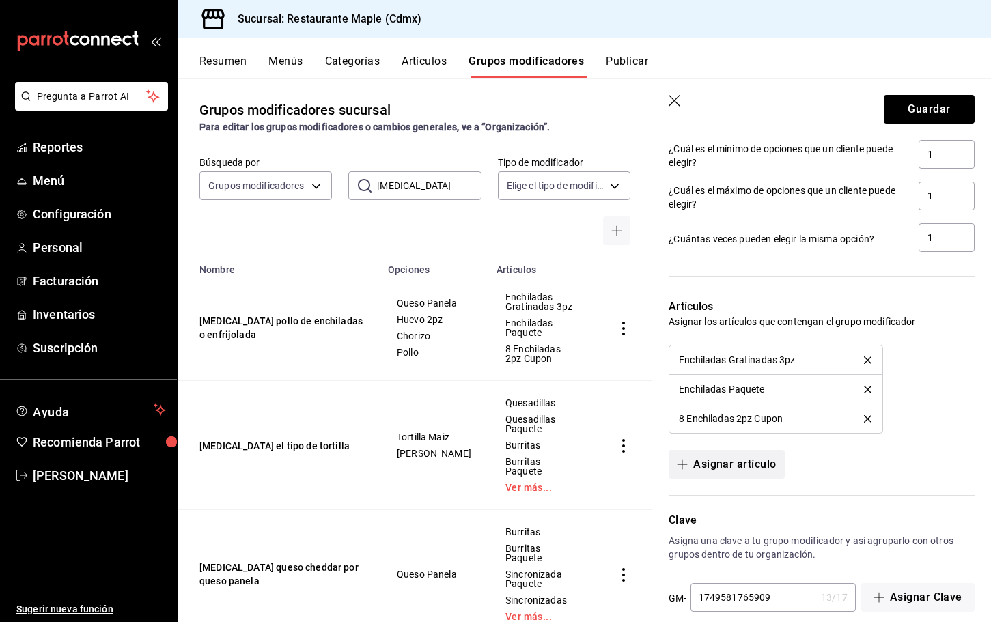
click at [743, 469] on button "Asignar artículo" at bounding box center [726, 464] width 115 height 29
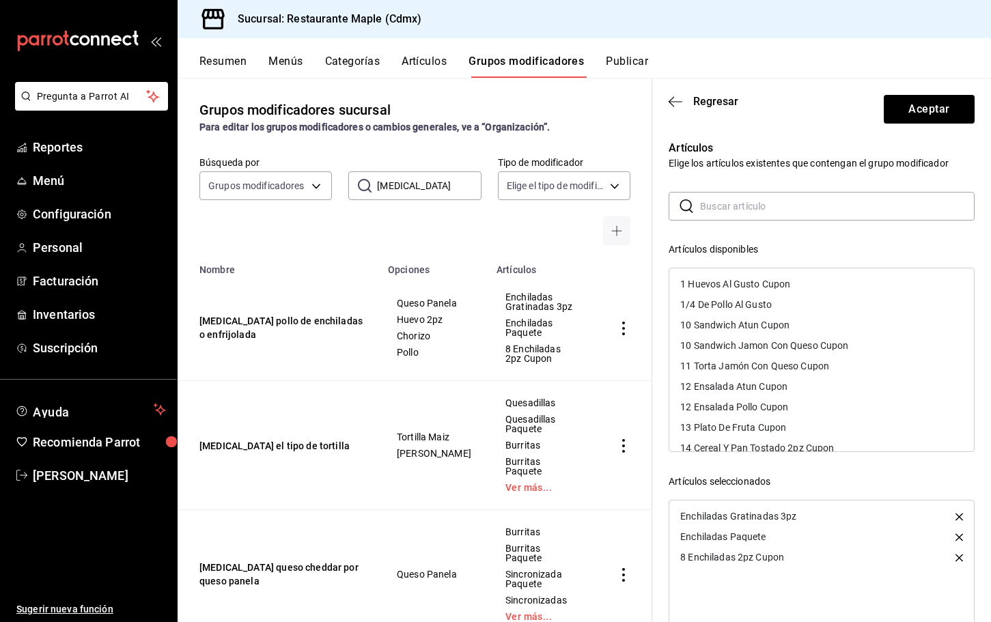
click at [726, 208] on input "text" at bounding box center [837, 206] width 275 height 27
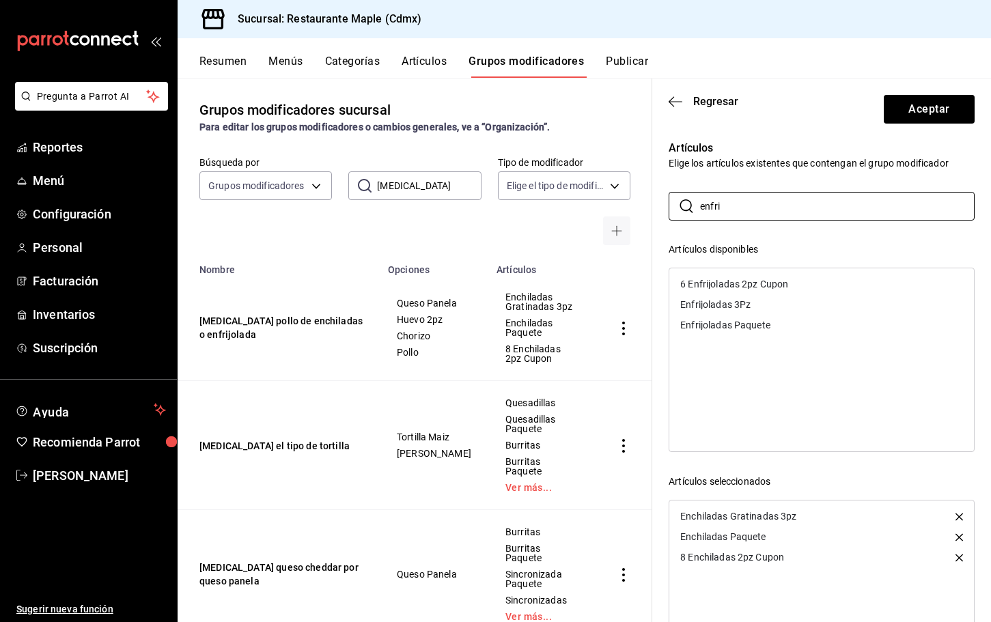
click at [752, 228] on div "​ enfri ​ Artículos disponibles 6 Enfrijoladas 2pz Cupon Enfrijoladas 3Pz Enfri…" at bounding box center [822, 436] width 306 height 488
click at [717, 301] on div "Enfrijoladas 3Pz" at bounding box center [716, 305] width 70 height 10
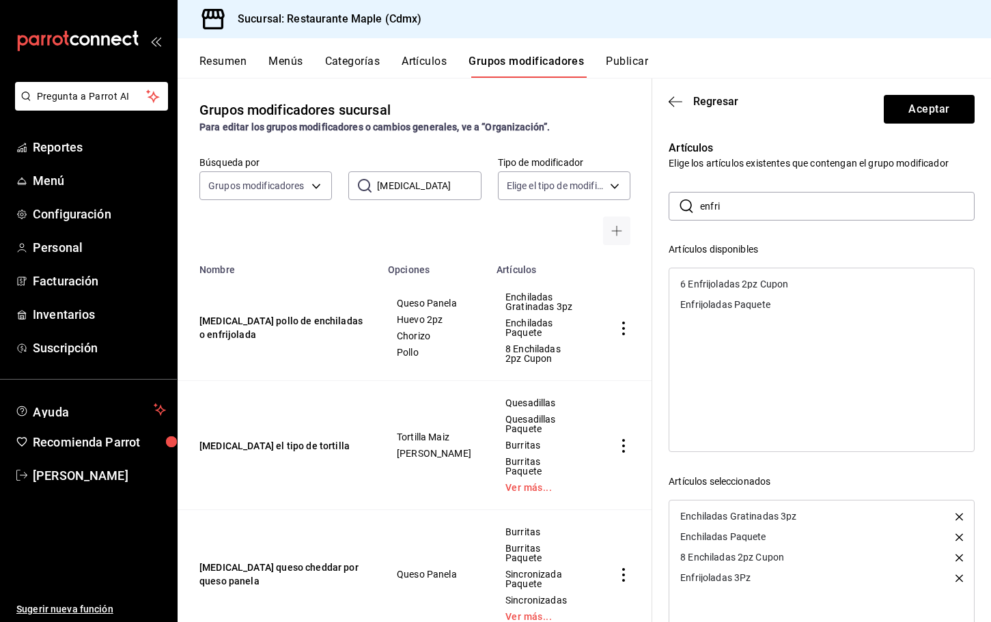
click at [733, 301] on div "Enfrijoladas Paquete" at bounding box center [726, 305] width 90 height 10
click at [735, 287] on div "6 Enfrijoladas 2pz Cupon" at bounding box center [735, 284] width 108 height 10
click at [732, 212] on input "enfri" at bounding box center [837, 206] width 275 height 27
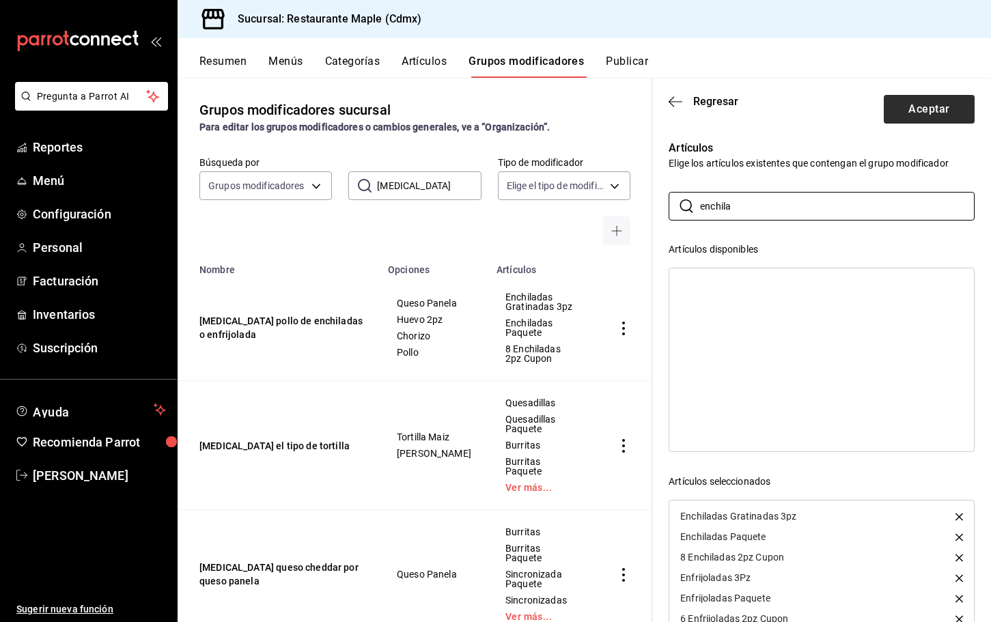
type input "enchila"
click at [932, 98] on button "Aceptar" at bounding box center [929, 109] width 91 height 29
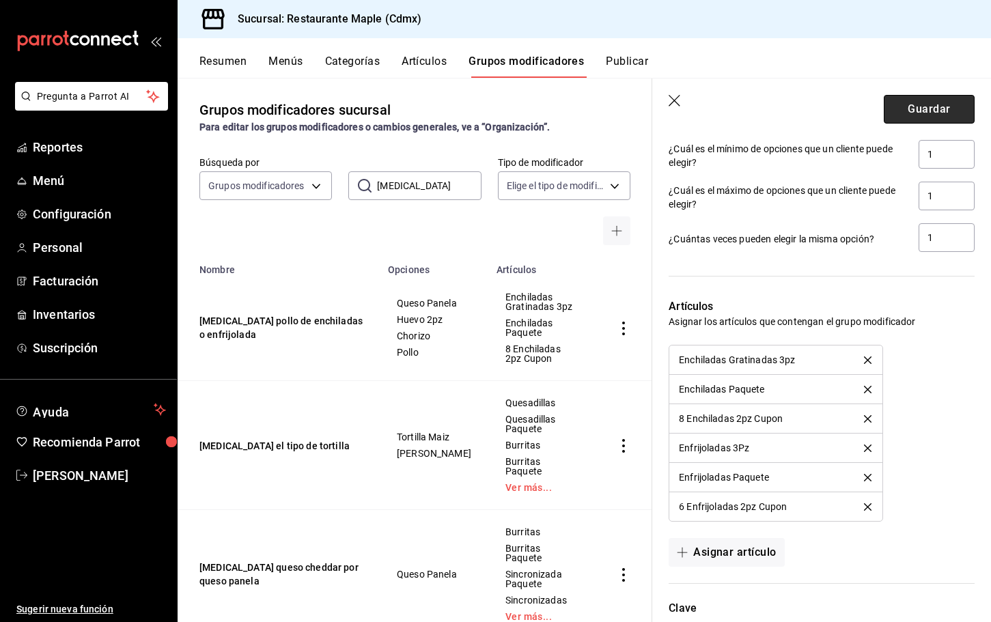
click at [932, 99] on button "Guardar" at bounding box center [929, 109] width 91 height 29
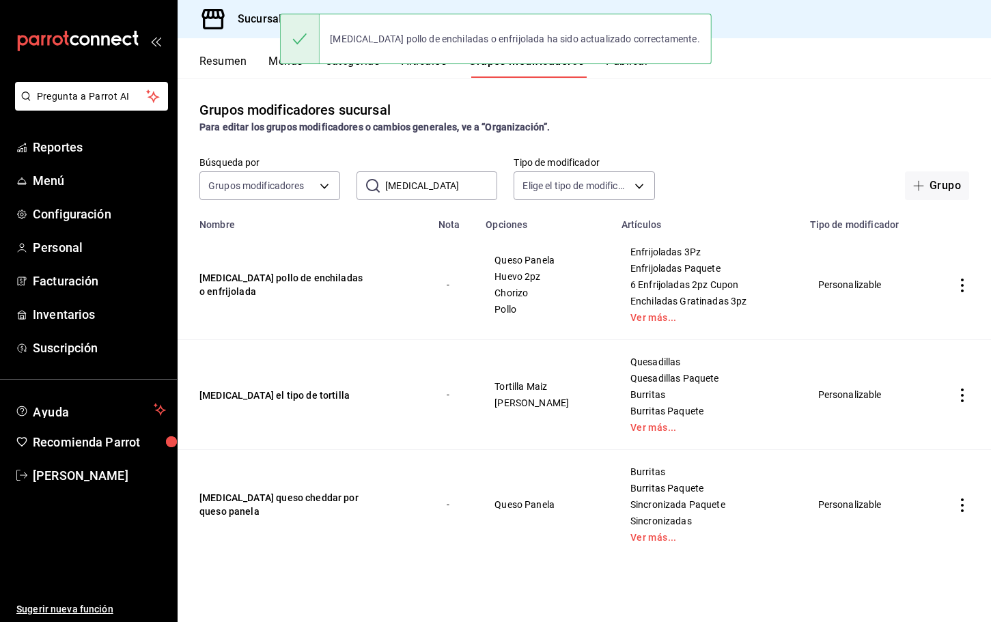
click at [644, 72] on button "Publicar" at bounding box center [627, 66] width 42 height 23
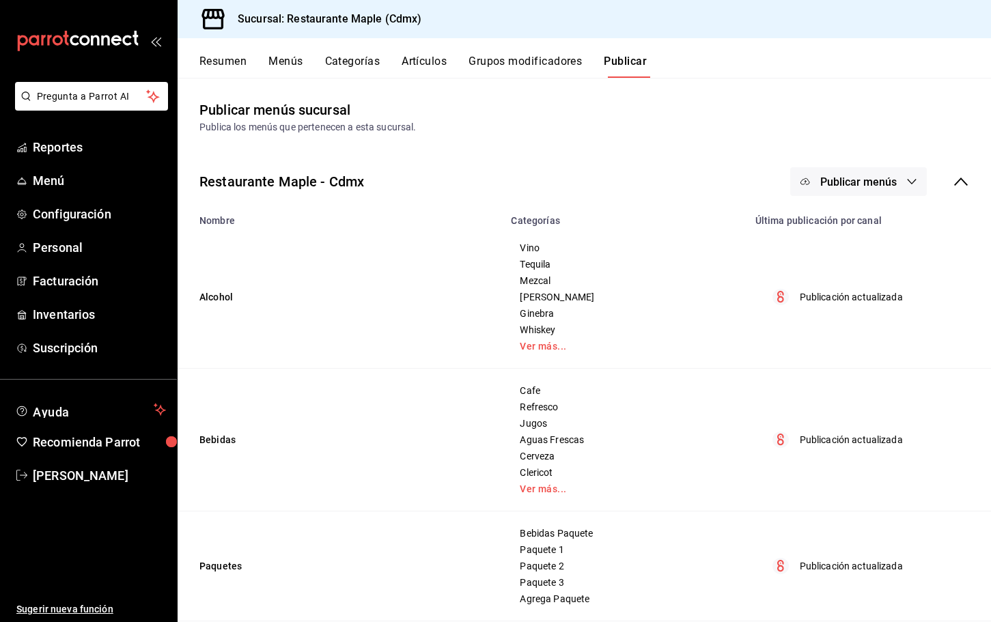
click at [370, 60] on button "Categorías" at bounding box center [352, 66] width 55 height 23
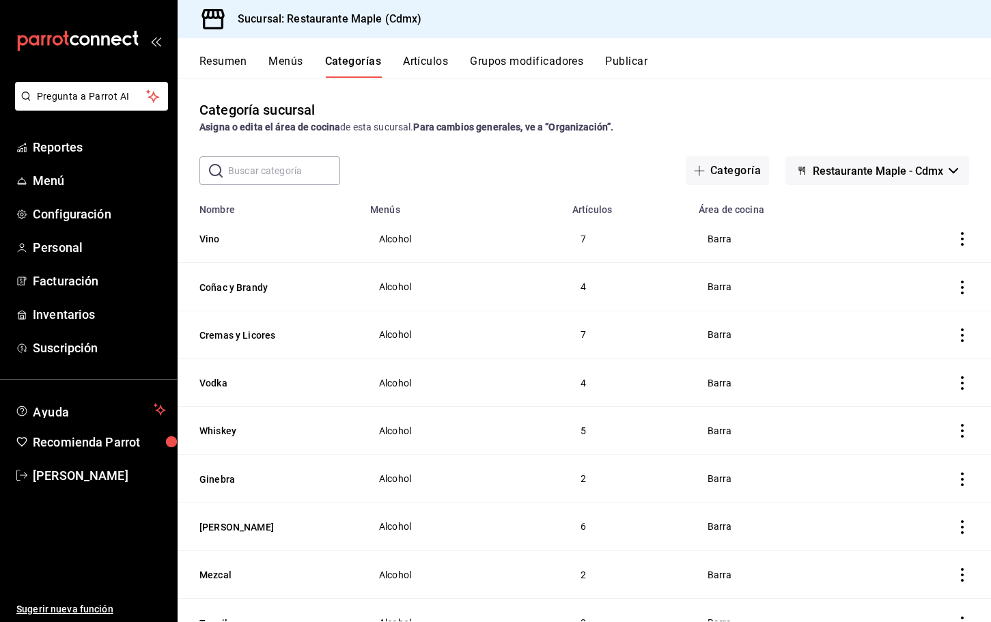
click at [424, 70] on button "Artículos" at bounding box center [425, 66] width 45 height 23
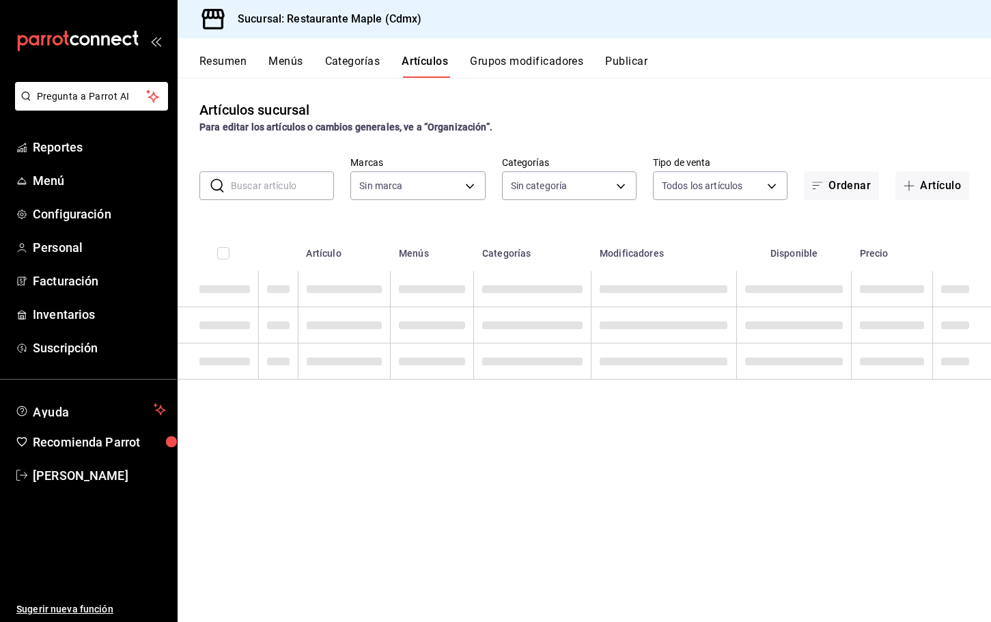
type input "a5b80c37-7917-455f-95a0-19e3c5faa88c,f7a30707-b9cf-4dff-b750-559a05d3e702,13bc9…"
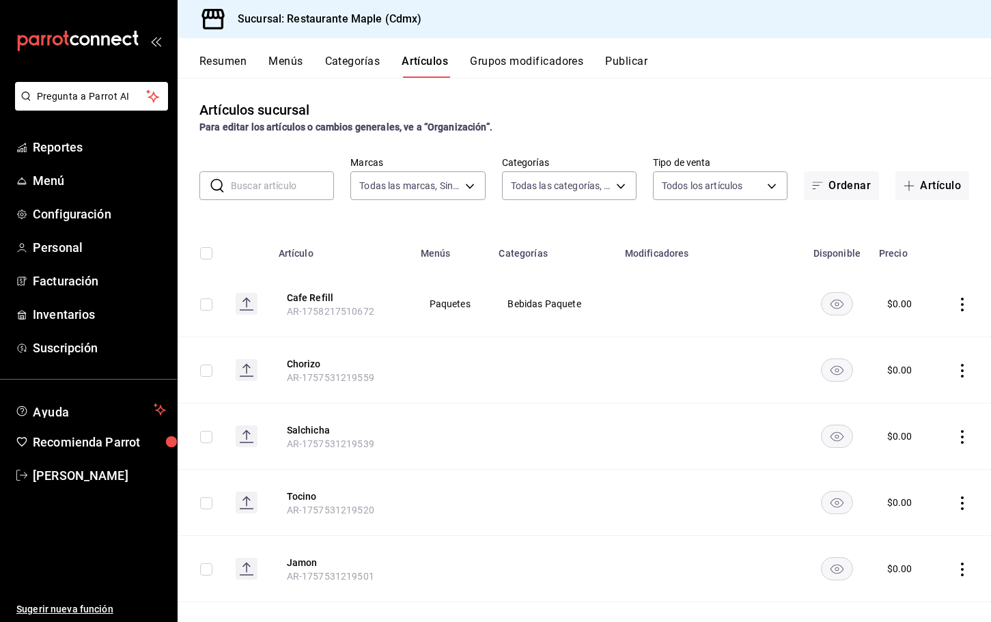
type input "9367c8d0-d5bf-442c-b6f8-a503c691c07e"
click at [292, 191] on input "text" at bounding box center [282, 185] width 103 height 27
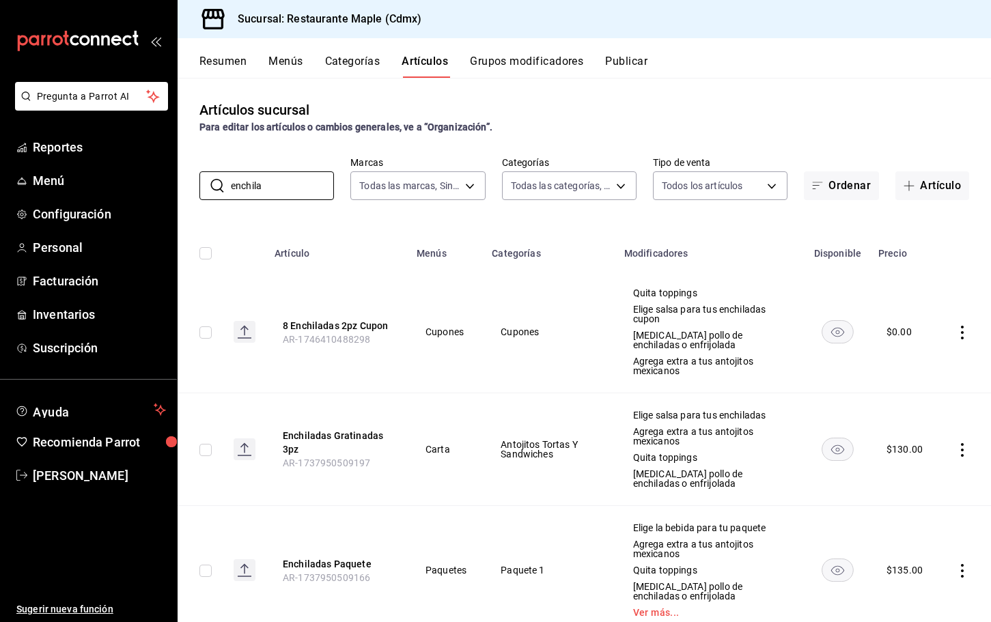
click at [417, 220] on div "Artículos sucursal Para editar los artículos o cambios generales, ve a “Organiz…" at bounding box center [585, 350] width 814 height 544
click at [327, 323] on button "8 Enchiladas 2pz Cupon" at bounding box center [337, 326] width 109 height 14
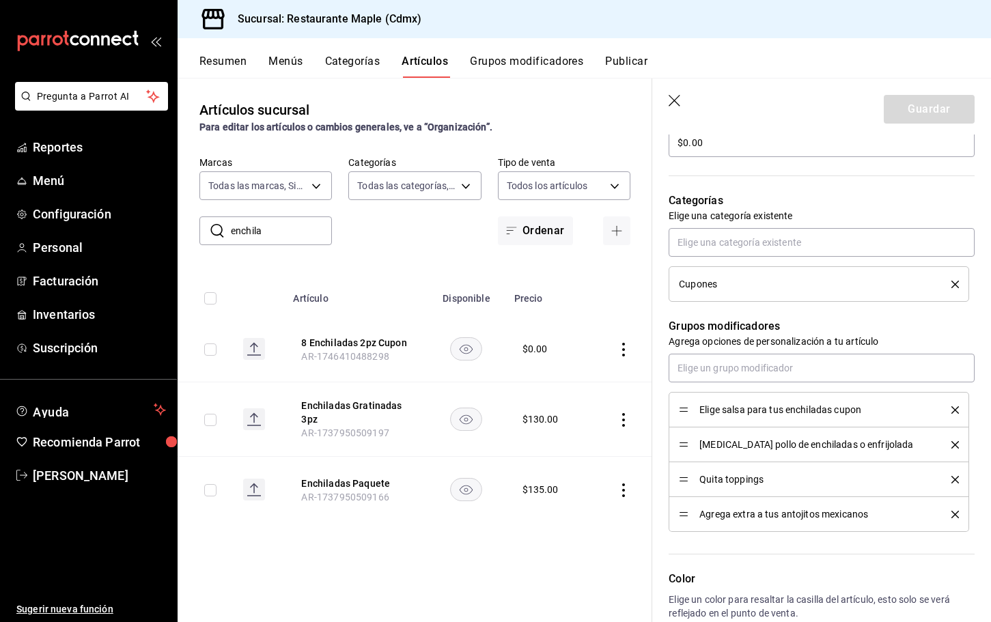
scroll to position [450, 0]
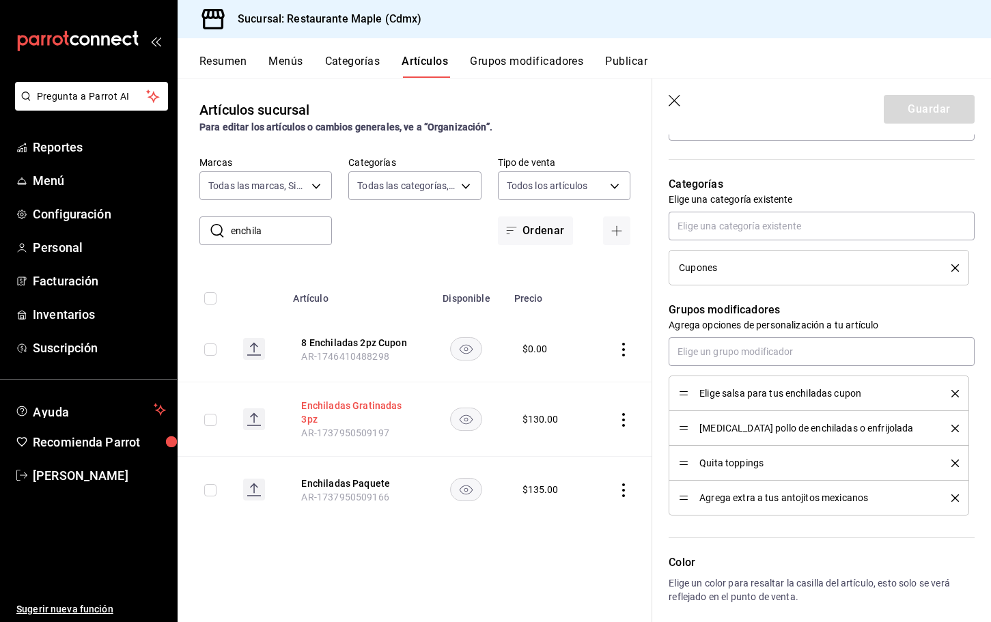
click at [376, 400] on button "Enchiladas Gratinadas 3pz" at bounding box center [355, 412] width 109 height 27
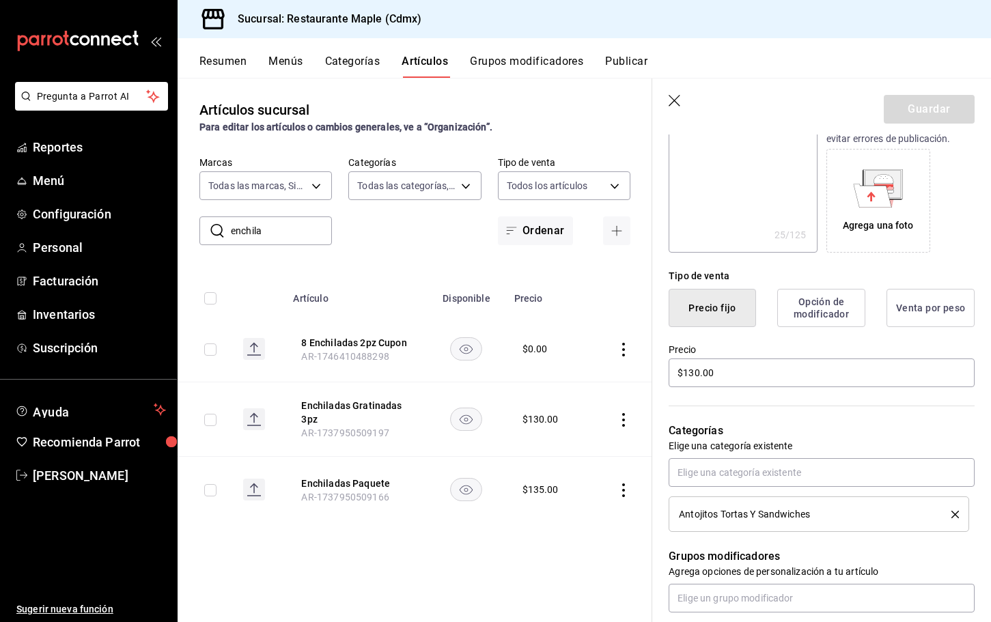
scroll to position [431, 0]
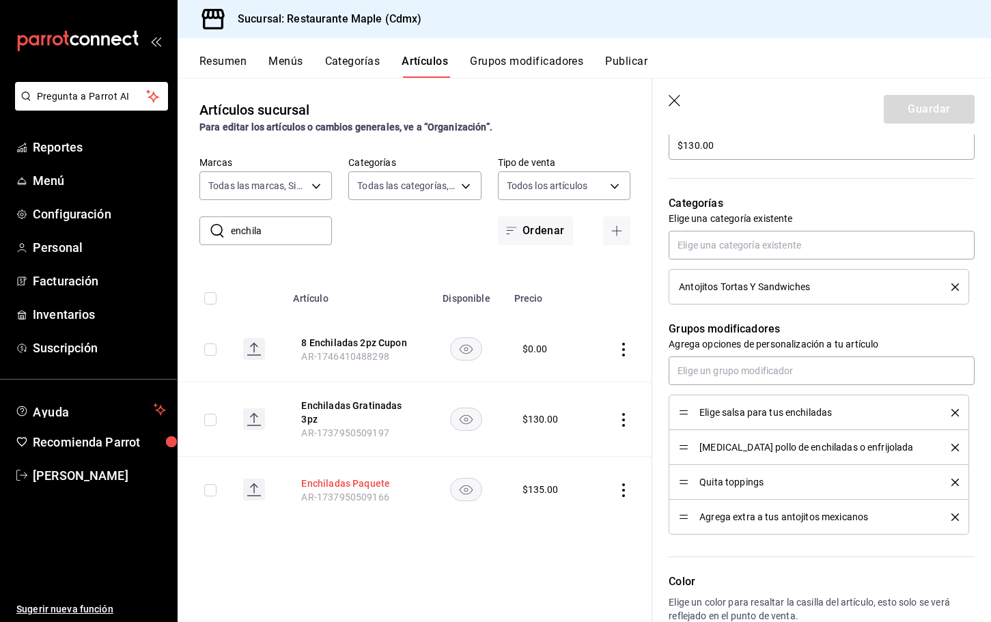
click at [337, 477] on button "Enchiladas Paquete" at bounding box center [355, 484] width 109 height 14
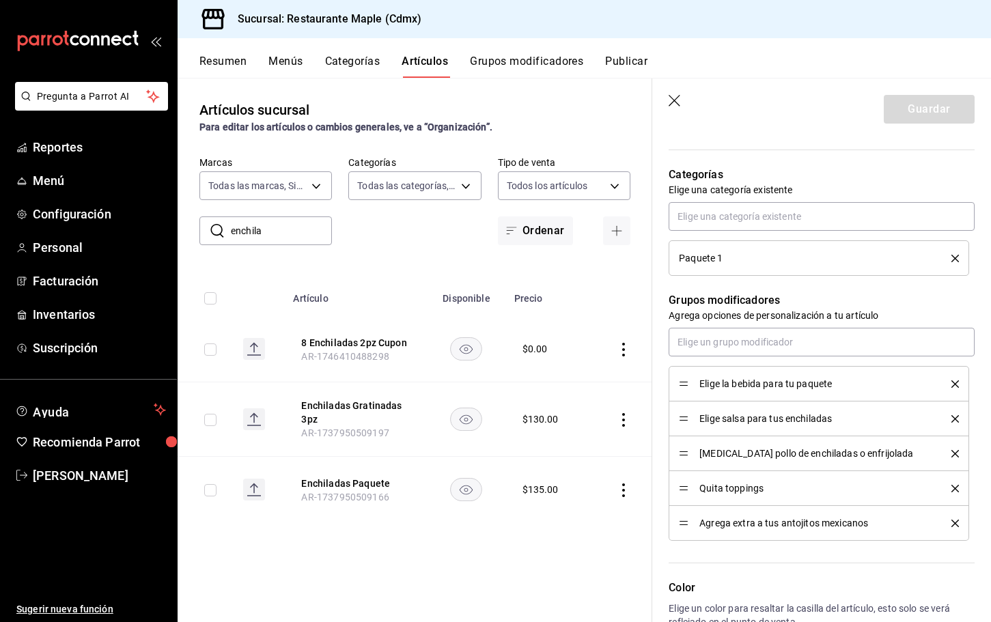
scroll to position [463, 0]
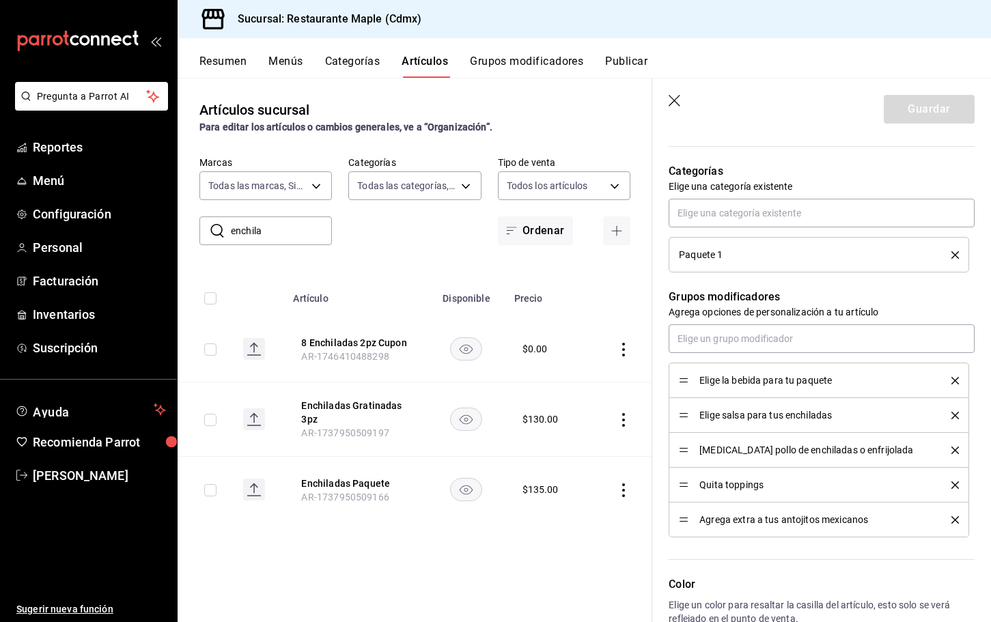
click at [270, 225] on input "enchila" at bounding box center [281, 230] width 101 height 27
click at [270, 208] on div "​ enchila ​ Marcas Todas las marcas, Sin marca 9367c8d0-d5bf-442c-b6f8-a503c691…" at bounding box center [415, 200] width 475 height 89
click at [273, 223] on input "enchila" at bounding box center [281, 230] width 101 height 27
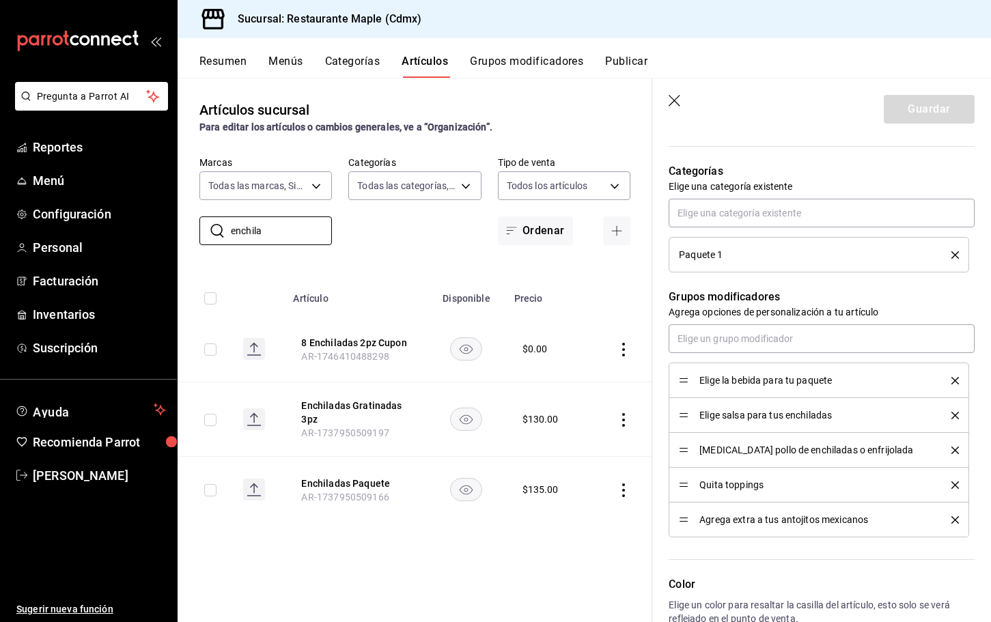
click at [674, 111] on header "Guardar" at bounding box center [822, 107] width 339 height 56
click at [674, 106] on icon "button" at bounding box center [676, 102] width 14 height 14
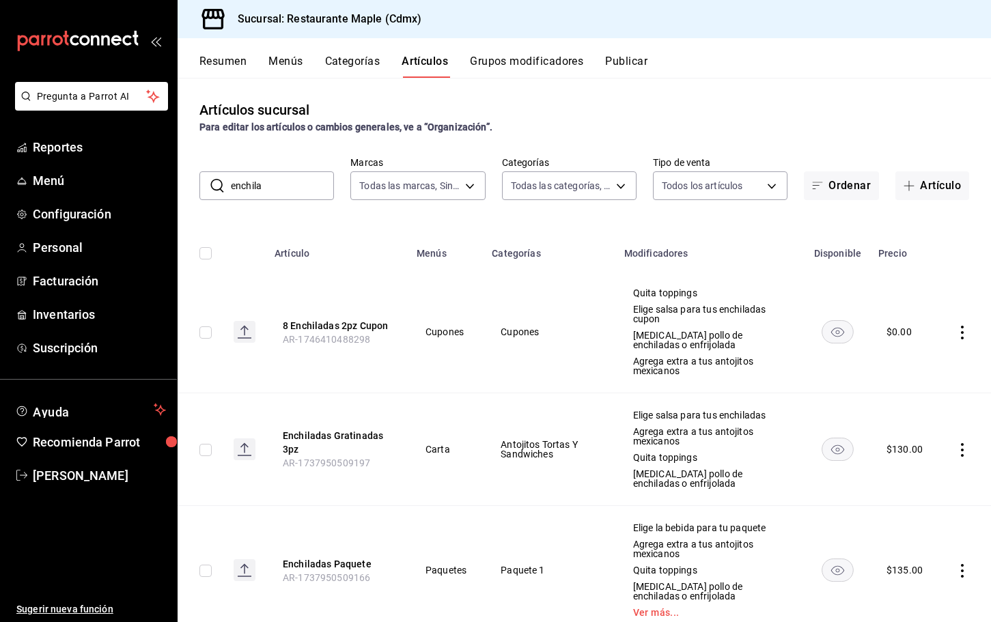
click at [305, 191] on input "enchila" at bounding box center [282, 185] width 103 height 27
click at [304, 191] on input "enchila" at bounding box center [282, 185] width 103 height 27
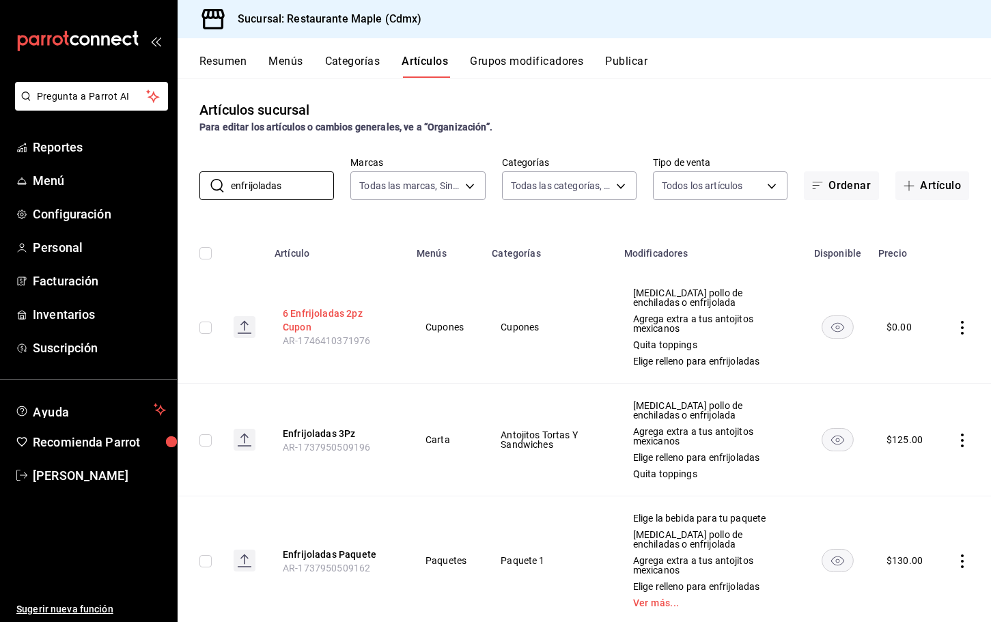
type input "enfrijoladas"
click at [340, 325] on button "6 Enfrijoladas 2pz Cupon" at bounding box center [337, 320] width 109 height 27
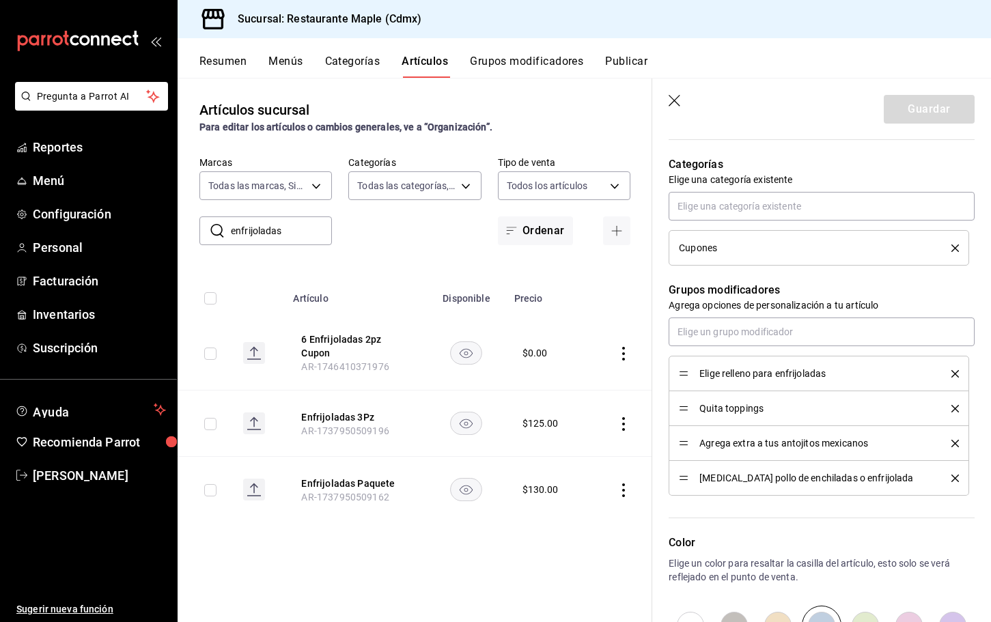
scroll to position [474, 0]
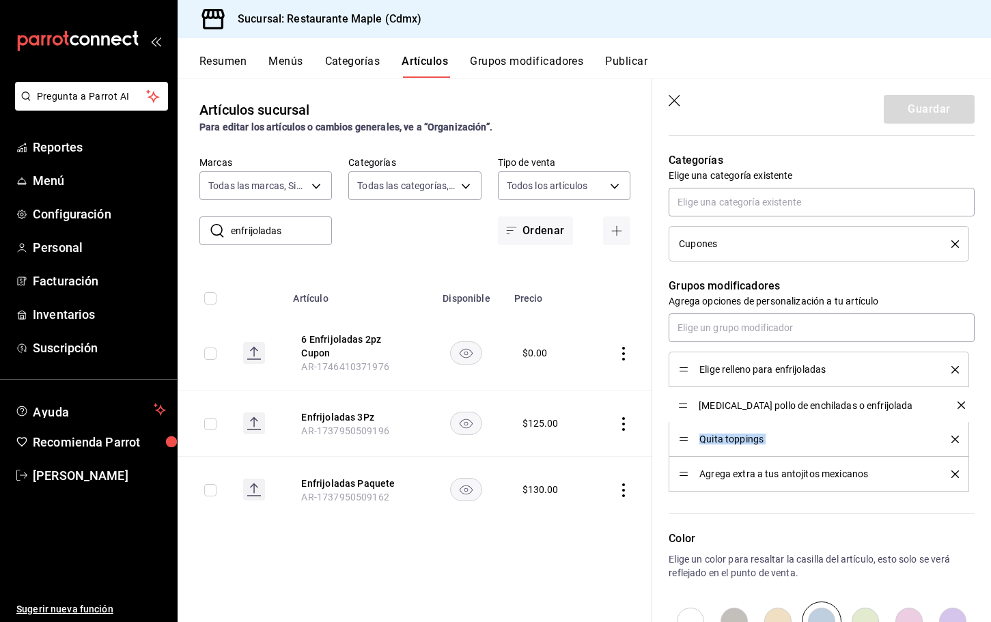
drag, startPoint x: 685, startPoint y: 474, endPoint x: 685, endPoint y: 406, distance: 68.3
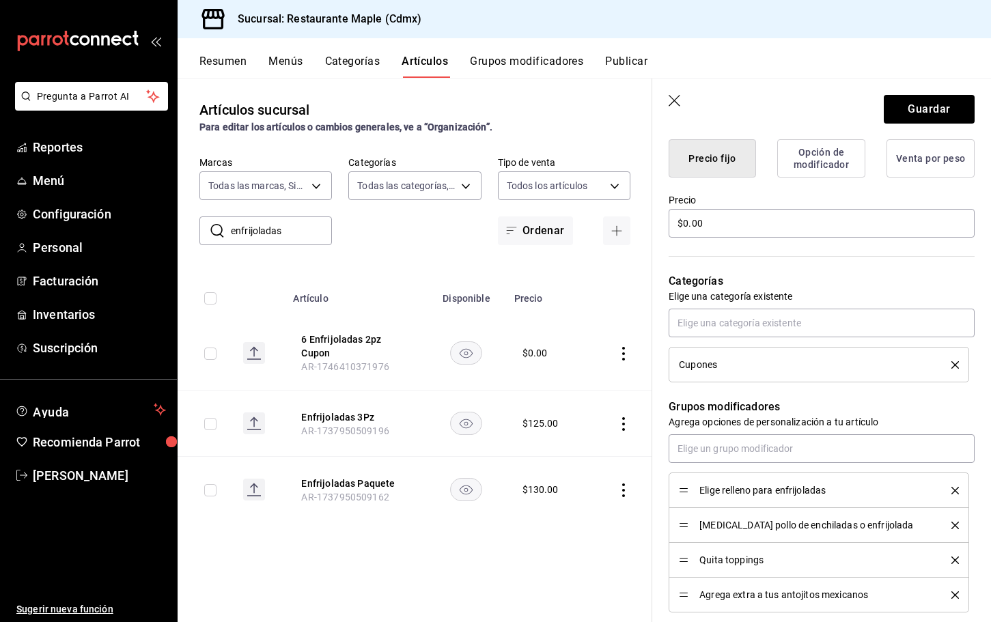
scroll to position [363, 0]
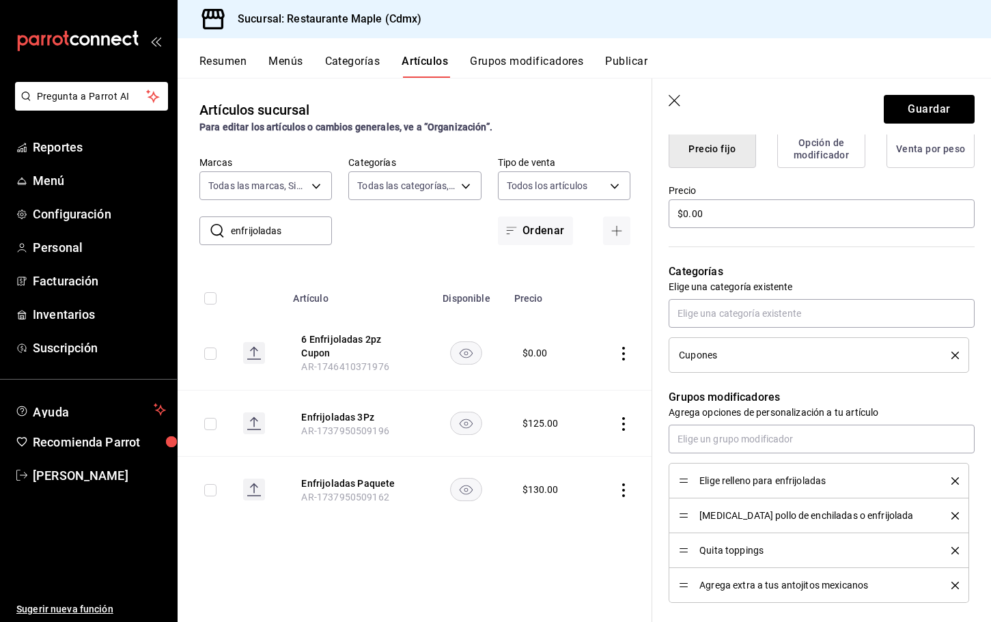
click at [955, 480] on icon "delete" at bounding box center [956, 482] width 8 height 8
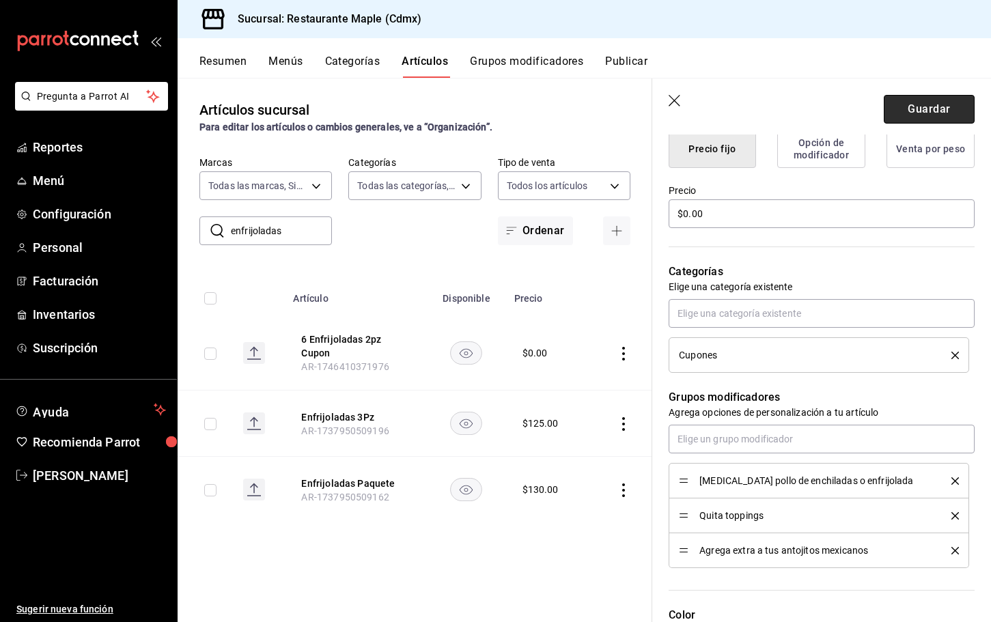
click at [929, 115] on button "Guardar" at bounding box center [929, 109] width 91 height 29
type textarea "x"
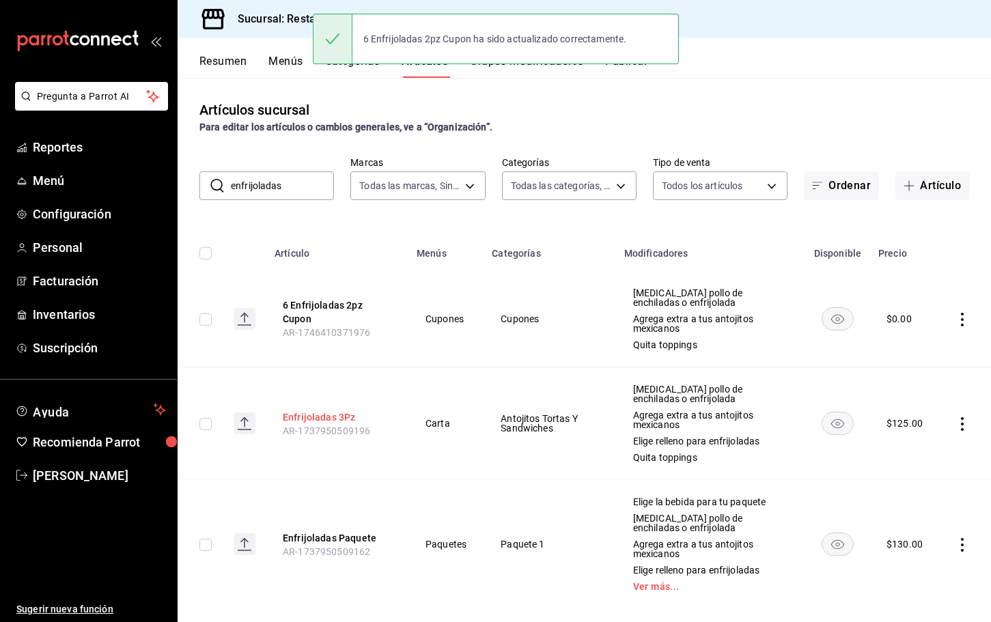
click at [309, 415] on button "Enfrijoladas 3Pz" at bounding box center [337, 418] width 109 height 14
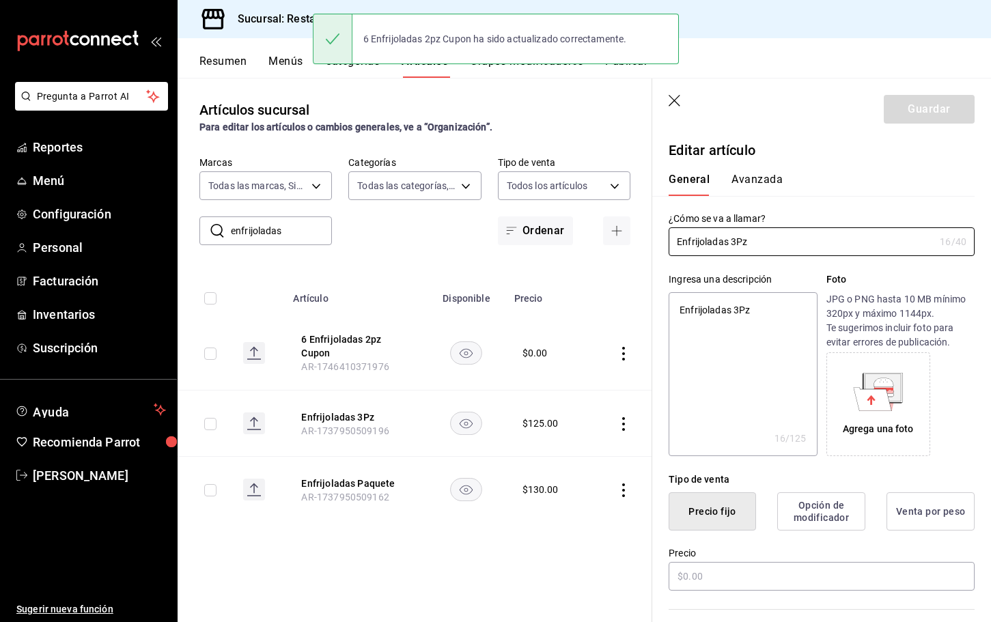
type textarea "x"
type input "$125.00"
radio input "false"
radio input "true"
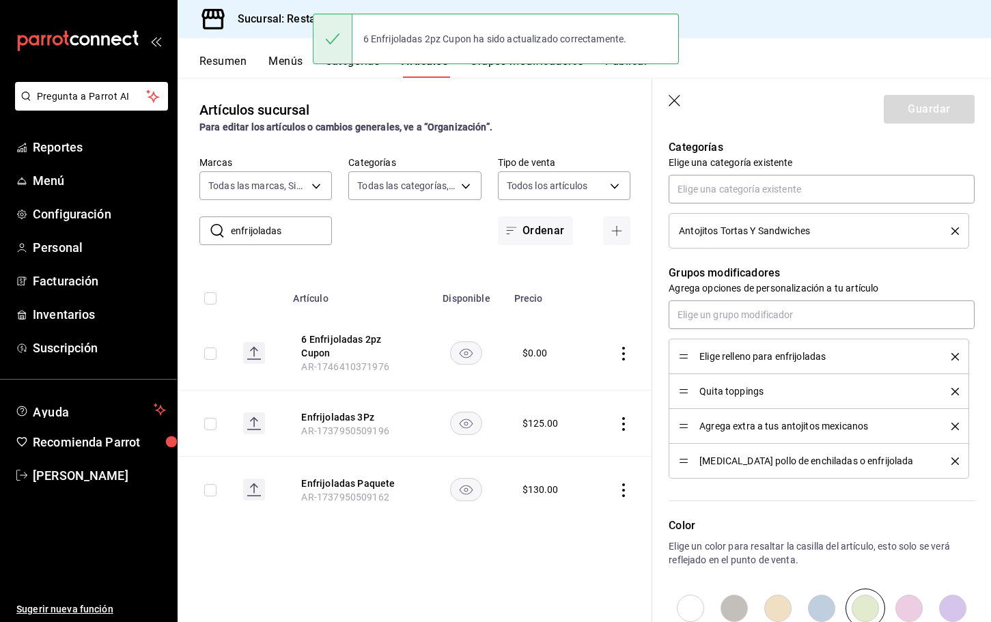
scroll to position [489, 0]
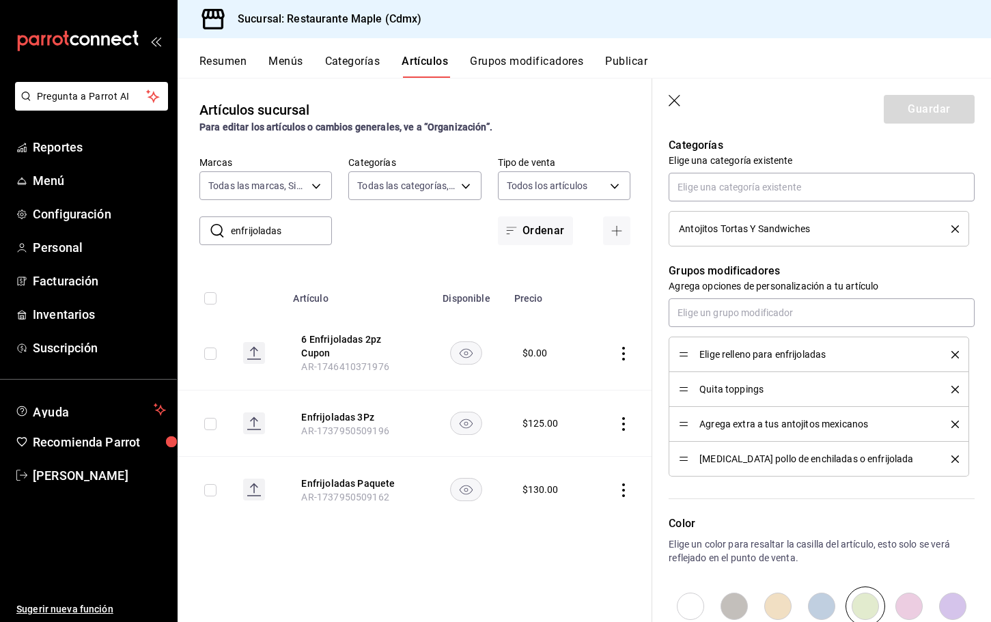
click at [952, 351] on icon "delete" at bounding box center [956, 355] width 8 height 8
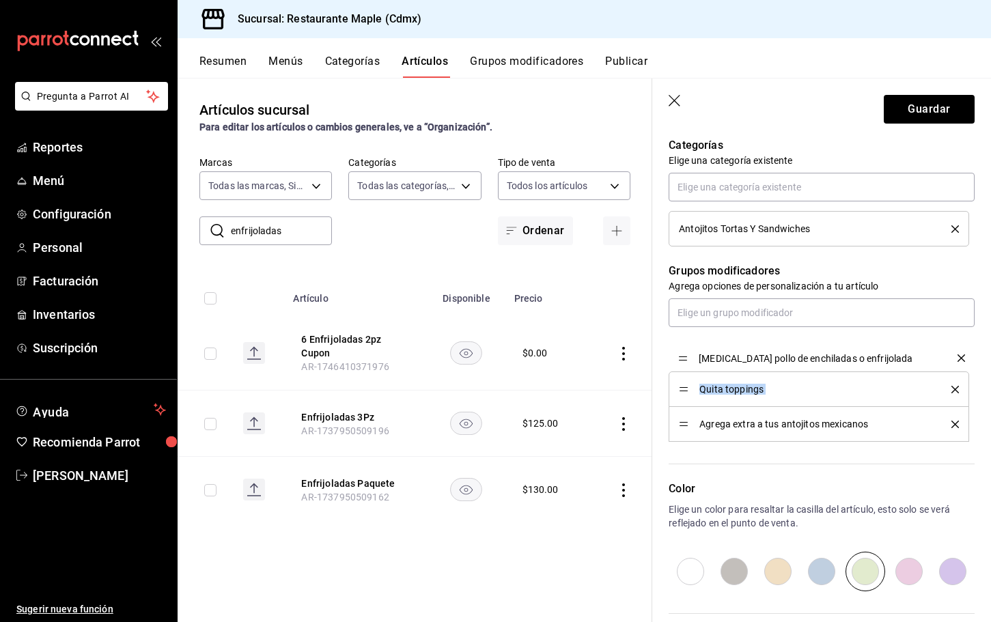
drag, startPoint x: 683, startPoint y: 421, endPoint x: 687, endPoint y: 356, distance: 65.0
click at [937, 114] on button "Guardar" at bounding box center [929, 109] width 91 height 29
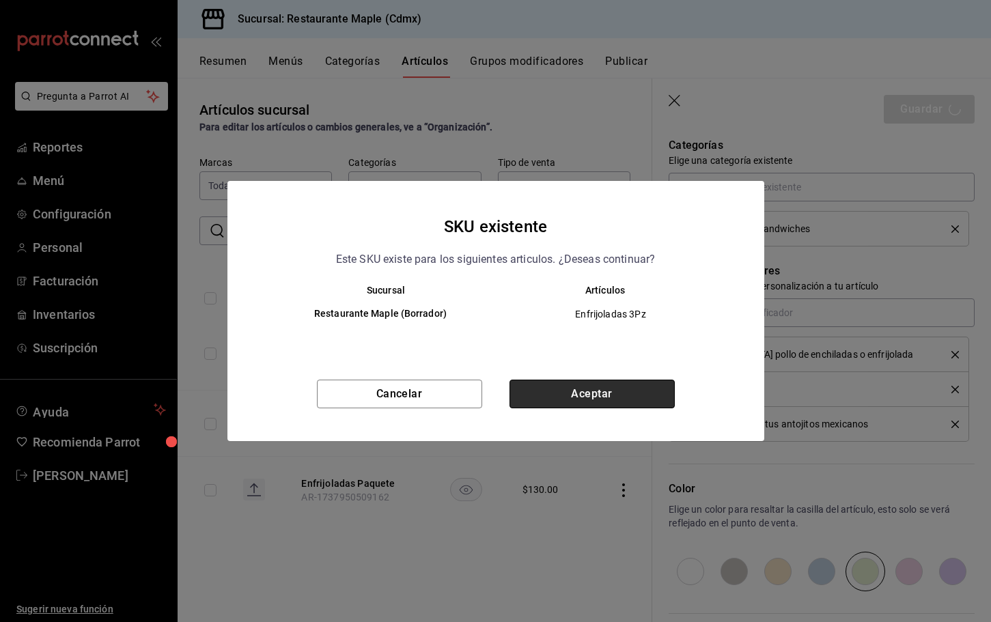
click at [582, 391] on button "Aceptar" at bounding box center [592, 394] width 165 height 29
type textarea "x"
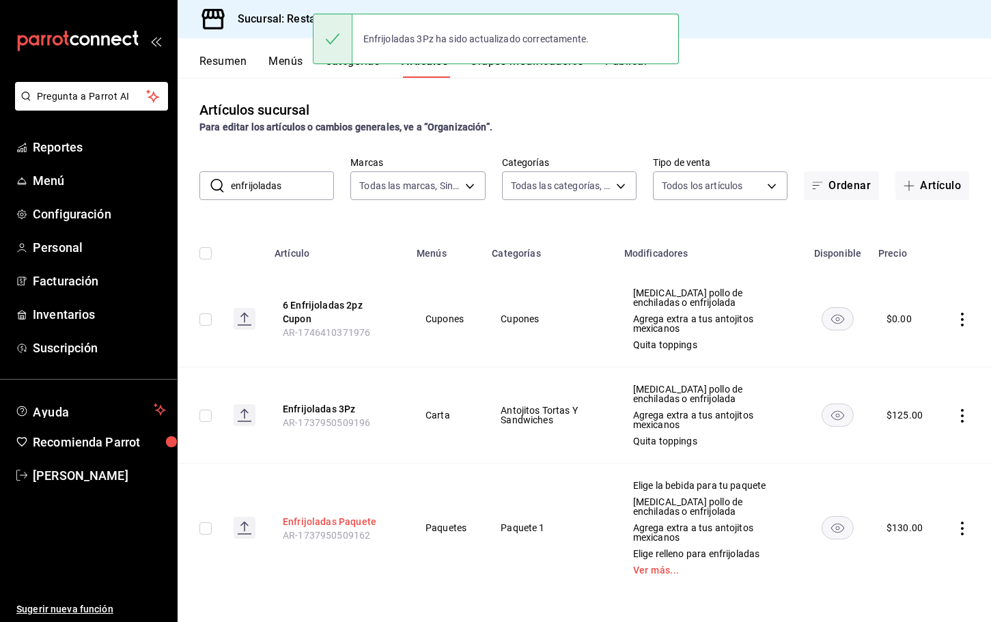
click at [338, 520] on button "Enfrijoladas Paquete" at bounding box center [337, 522] width 109 height 14
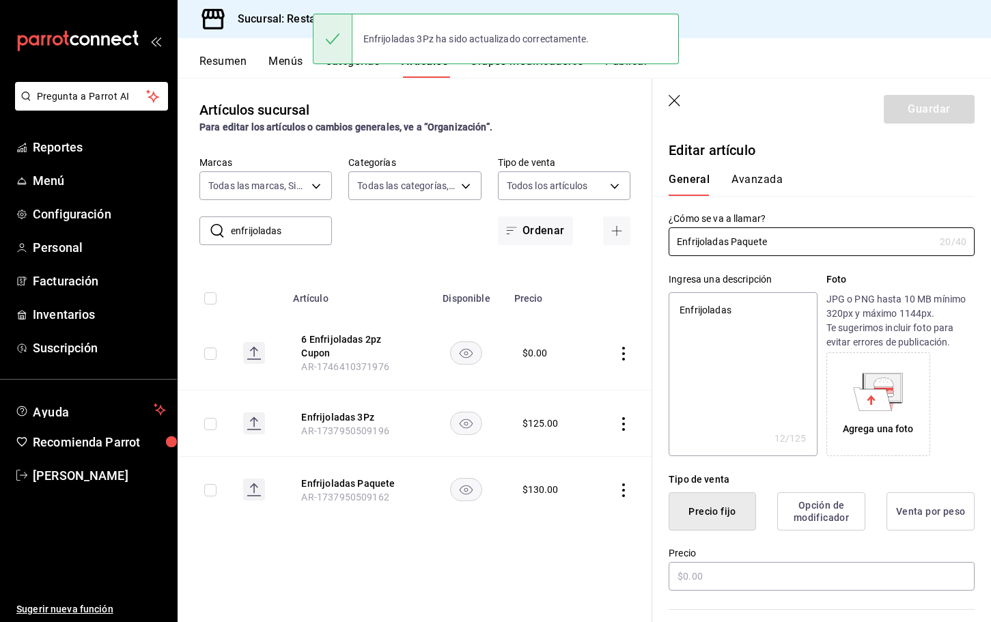
type textarea "x"
type input "$130.00"
radio input "false"
radio input "true"
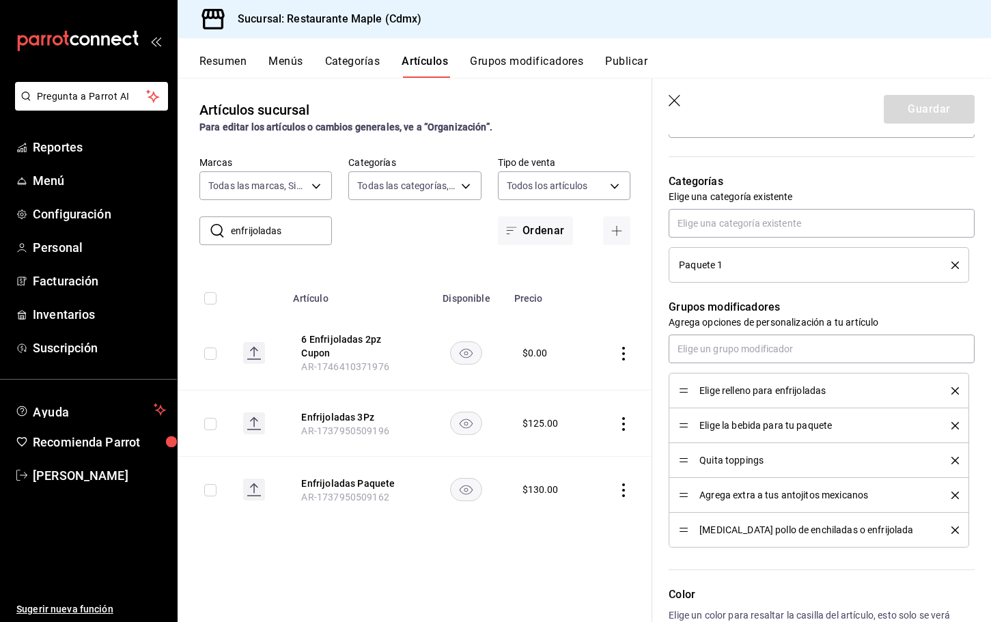
scroll to position [471, 0]
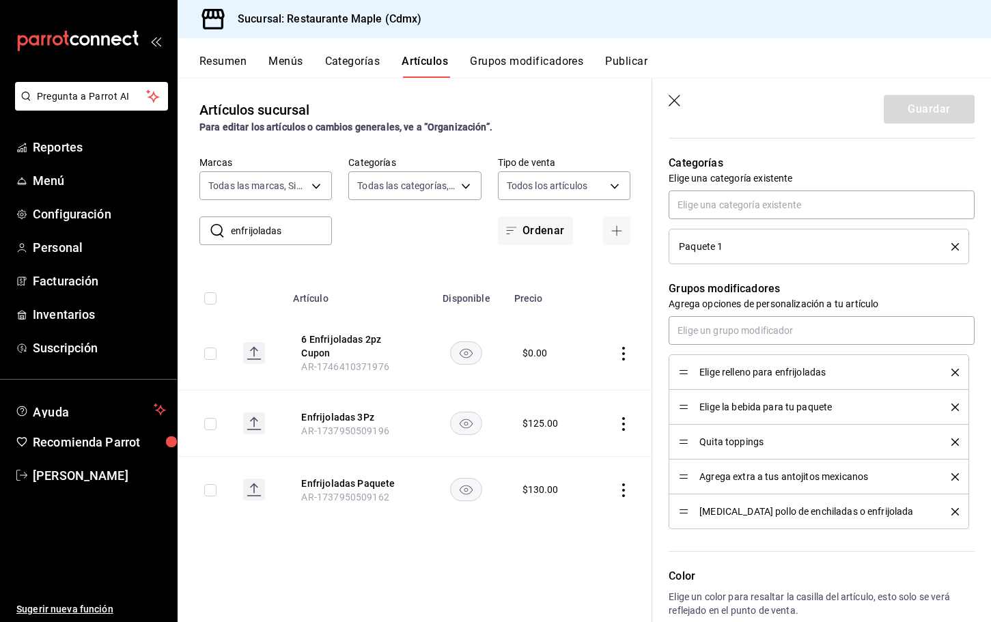
click at [954, 369] on icon "delete" at bounding box center [956, 373] width 8 height 8
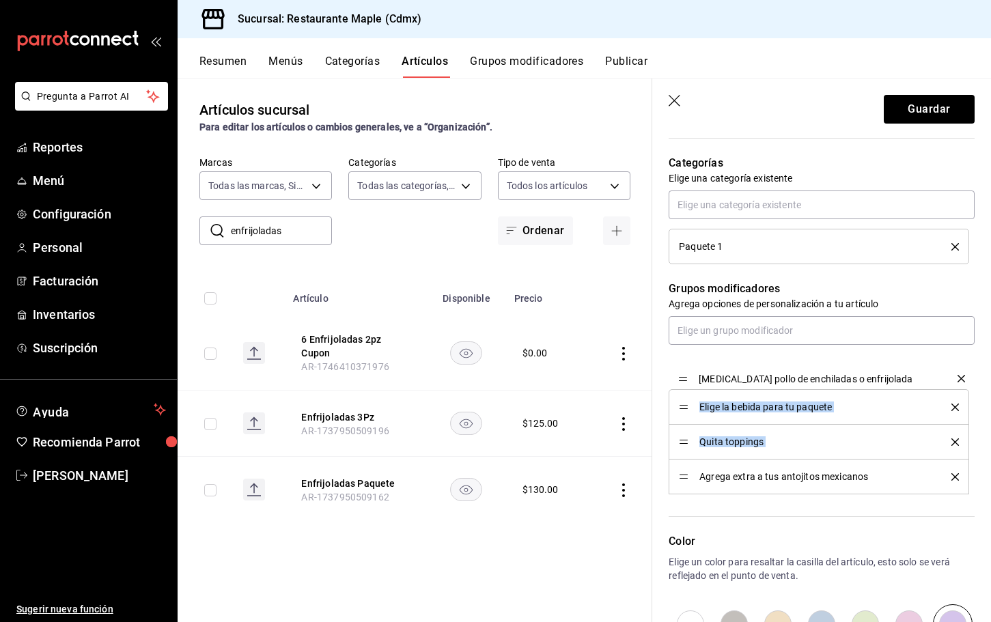
drag, startPoint x: 682, startPoint y: 476, endPoint x: 681, endPoint y: 379, distance: 97.7
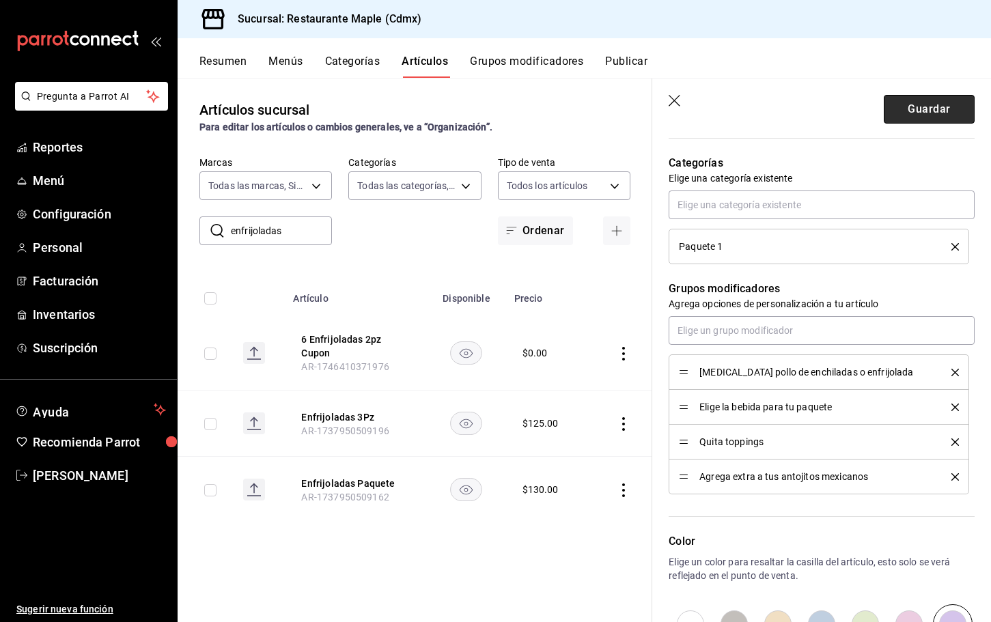
click at [912, 105] on button "Guardar" at bounding box center [929, 109] width 91 height 29
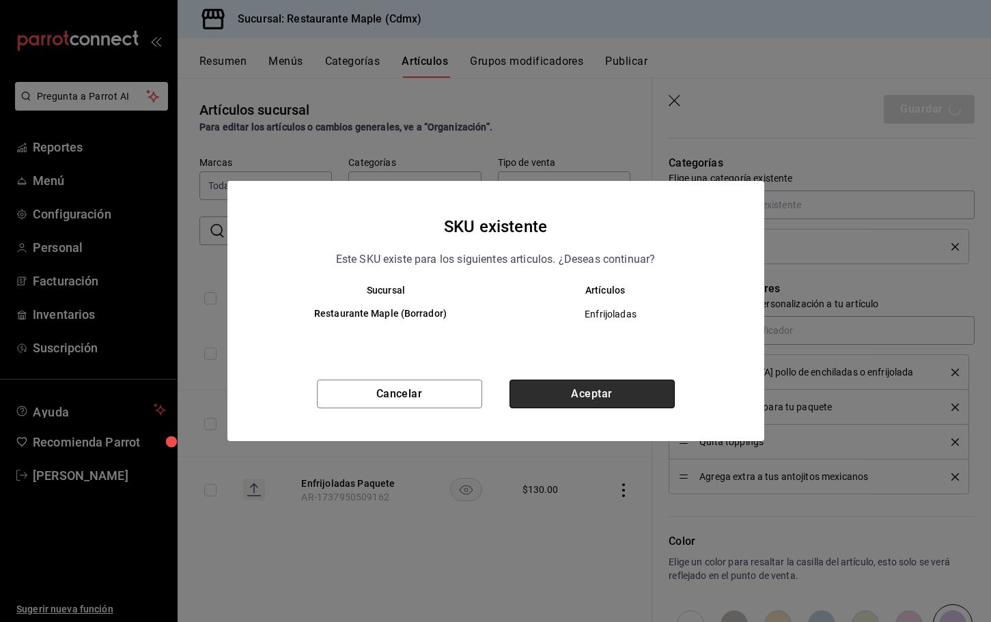
click at [575, 396] on button "Aceptar" at bounding box center [592, 394] width 165 height 29
type textarea "x"
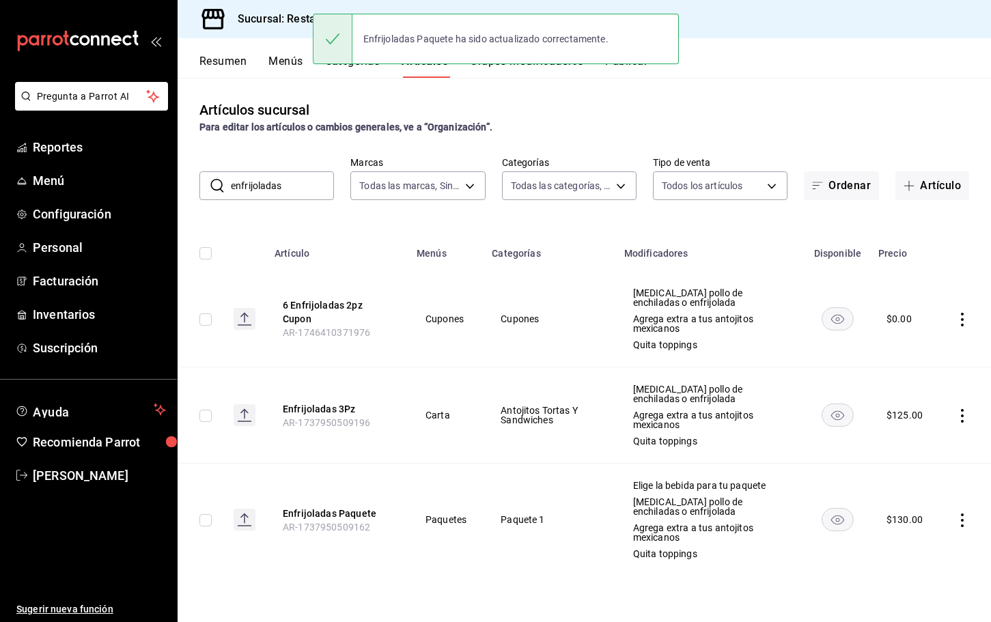
click at [525, 71] on button "Grupos modificadores" at bounding box center [526, 66] width 113 height 23
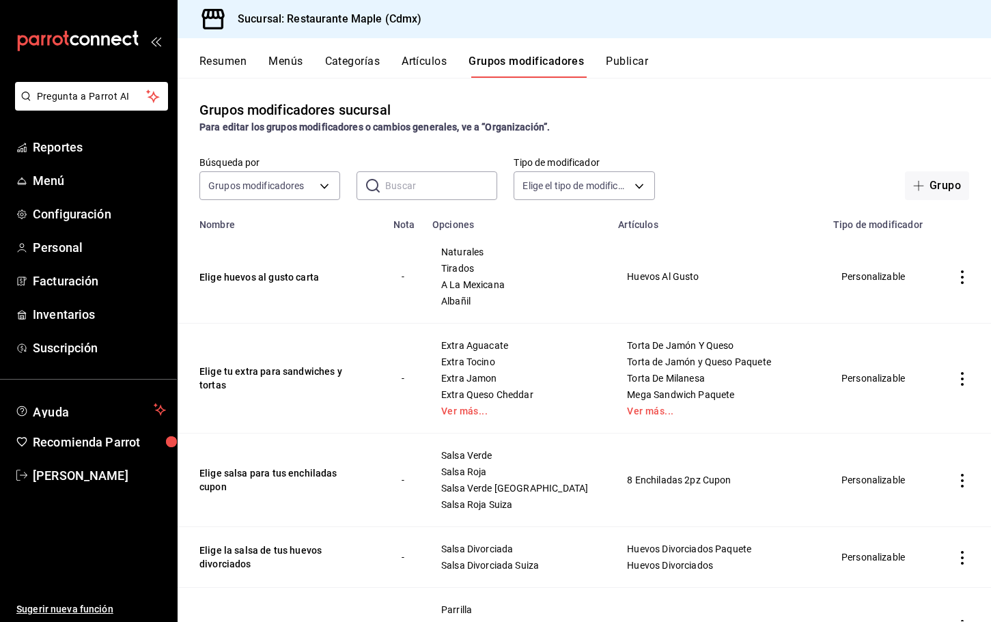
click at [413, 187] on input "text" at bounding box center [441, 185] width 112 height 27
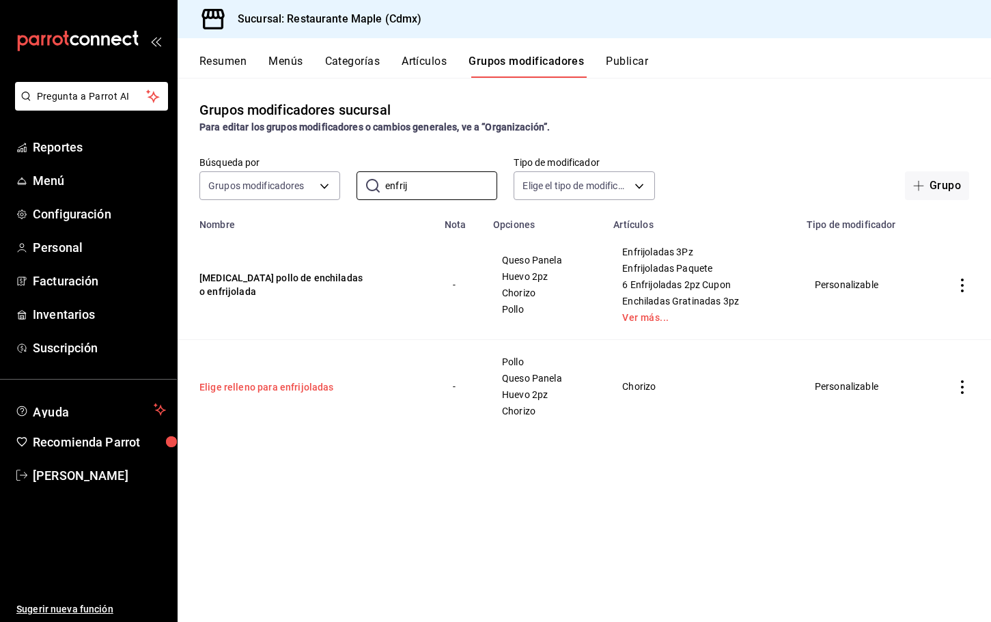
type input "enfrij"
click at [275, 384] on button "Elige relleno para enfrijoladas" at bounding box center [282, 388] width 164 height 14
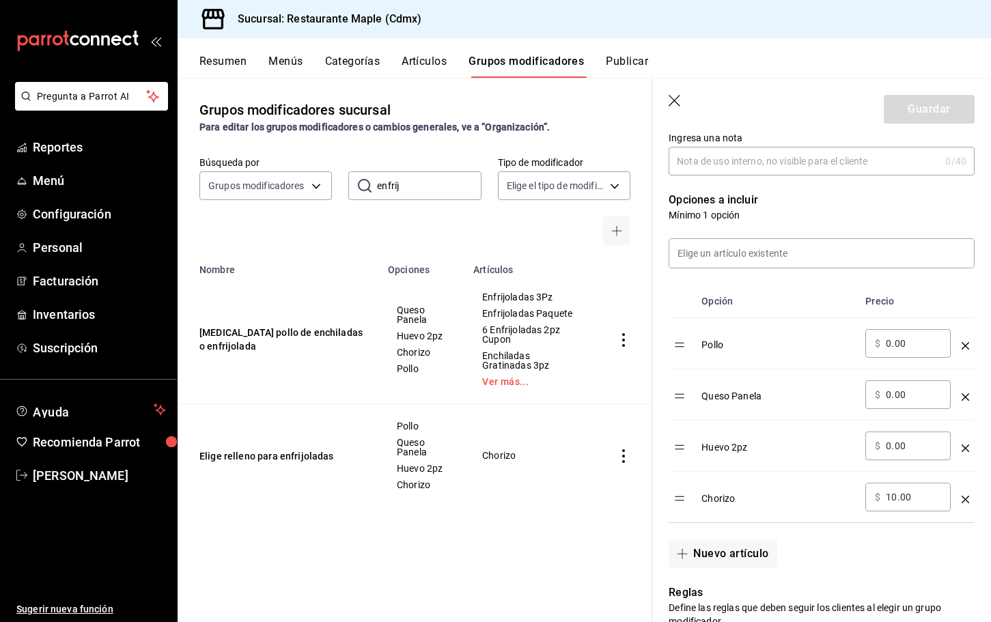
scroll to position [300, 0]
click at [631, 451] on td "simple table" at bounding box center [623, 455] width 57 height 103
click at [627, 452] on icon "actions" at bounding box center [624, 457] width 14 height 14
click at [568, 538] on span "Eliminar" at bounding box center [582, 543] width 35 height 11
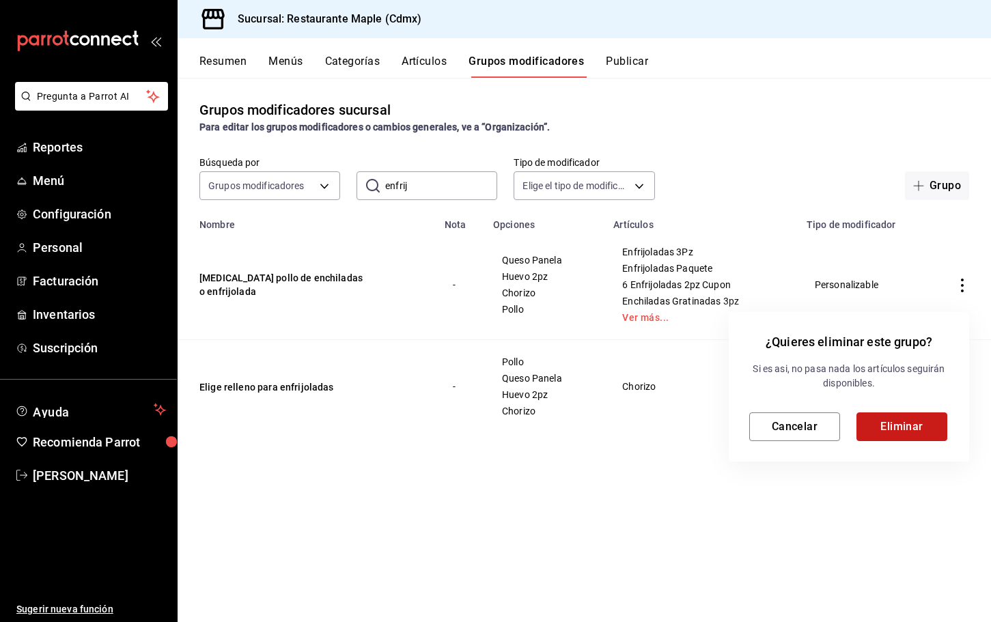
click at [924, 429] on button "Eliminar" at bounding box center [902, 427] width 91 height 29
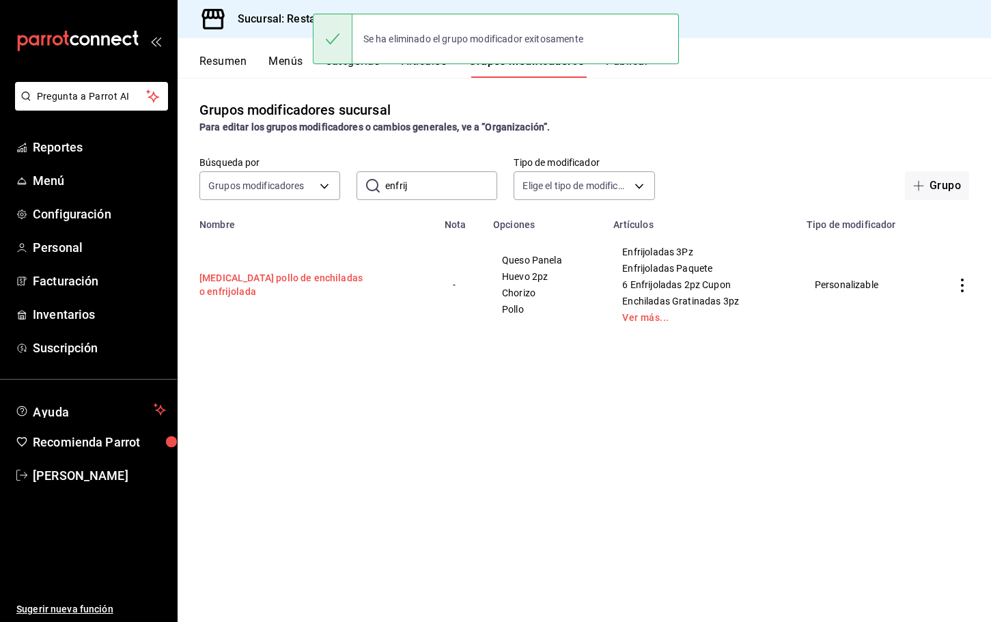
click at [301, 279] on button "[MEDICAL_DATA] pollo de enchiladas o enfrijolada" at bounding box center [282, 284] width 164 height 27
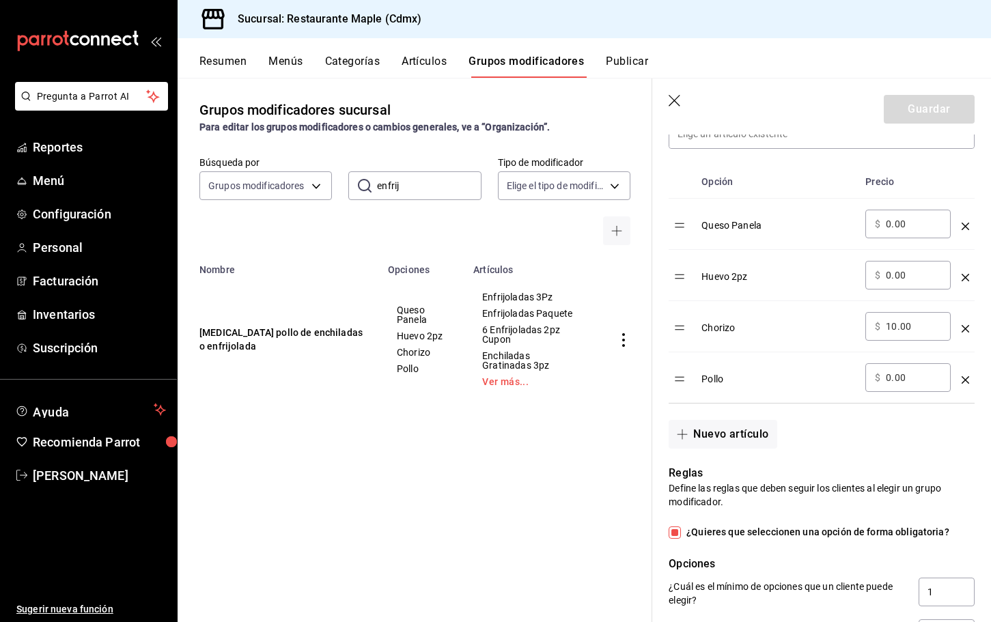
scroll to position [412, 0]
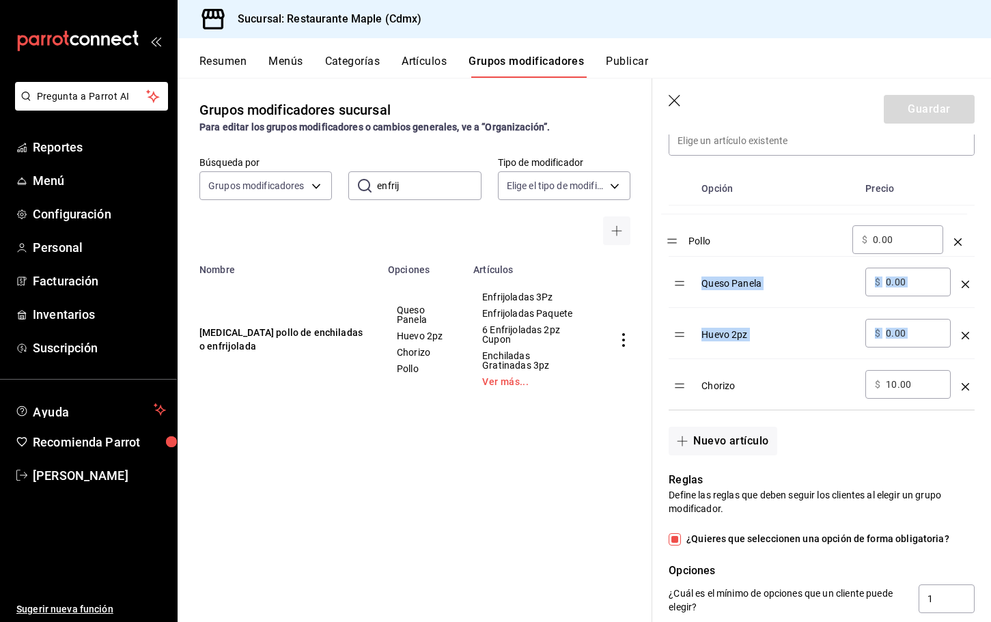
drag, startPoint x: 679, startPoint y: 389, endPoint x: 672, endPoint y: 244, distance: 145.7
click at [672, 244] on table "Opción Precio Queso Panela ​ $ 0.00 ​ Huevo 2pz ​ $ 0.00 ​ Chorizo ​ $ 10.00 ​ …" at bounding box center [822, 291] width 306 height 238
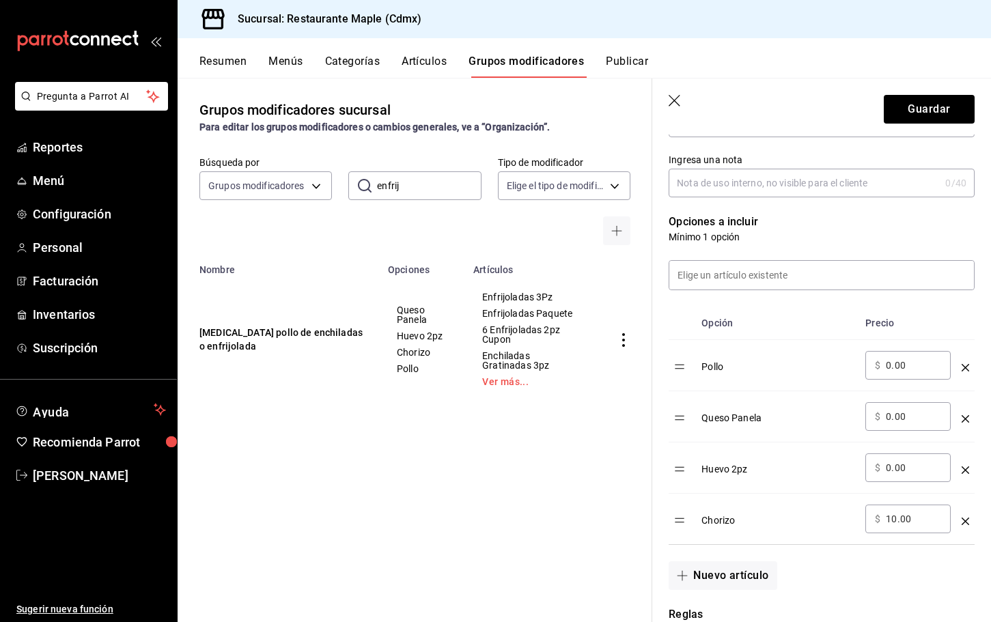
scroll to position [0, 0]
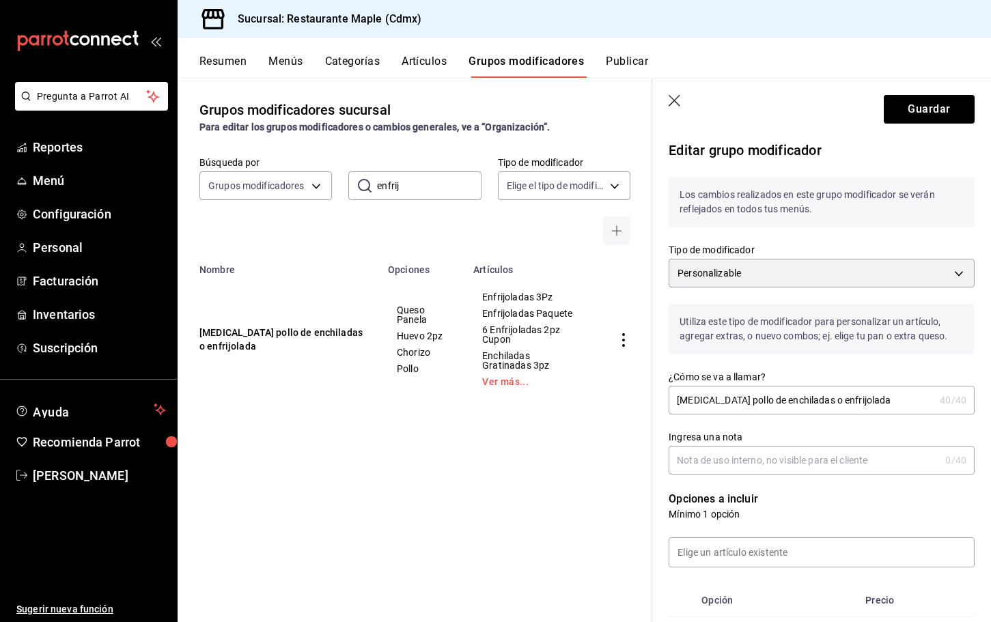
click at [711, 399] on input "[MEDICAL_DATA] pollo de enchiladas o enfrijolada" at bounding box center [802, 400] width 266 height 27
click at [728, 400] on input "[MEDICAL_DATA] pollo de enchiladas o enfrijolada" at bounding box center [802, 400] width 266 height 27
drag, startPoint x: 748, startPoint y: 401, endPoint x: 655, endPoint y: 400, distance: 93.6
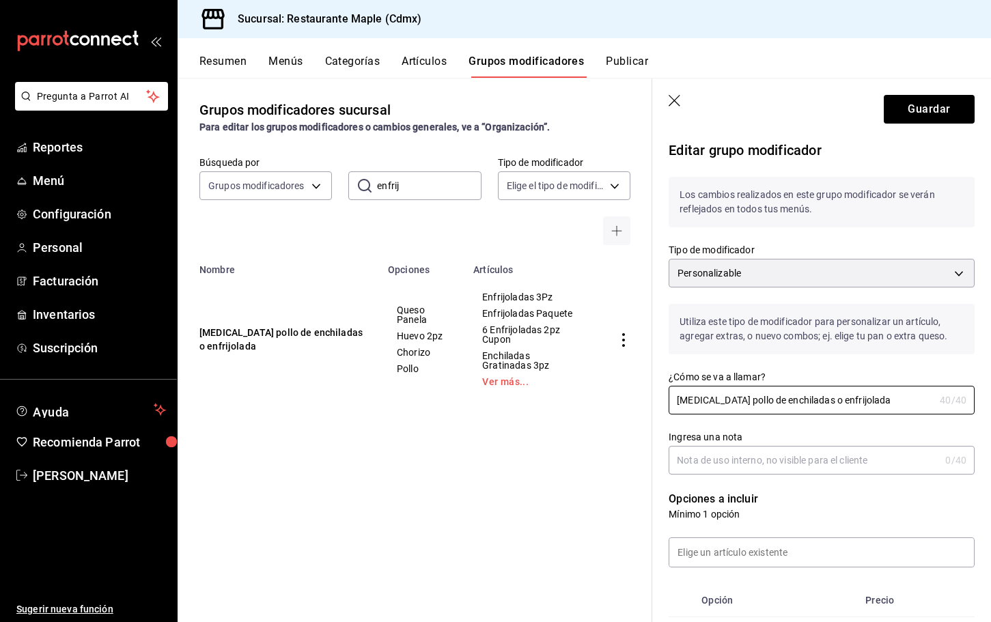
click at [655, 400] on div "¿Cómo se va a llamar? [MEDICAL_DATA] pollo de enchiladas o enfrijolada 40 /40 ¿…" at bounding box center [814, 385] width 323 height 60
click at [785, 404] on input "Elige relleno enchiladas o enfrijolada" at bounding box center [802, 400] width 266 height 27
type input "Elige relleno enchiladas o enfrijolada"
click at [922, 115] on button "Guardar" at bounding box center [929, 109] width 91 height 29
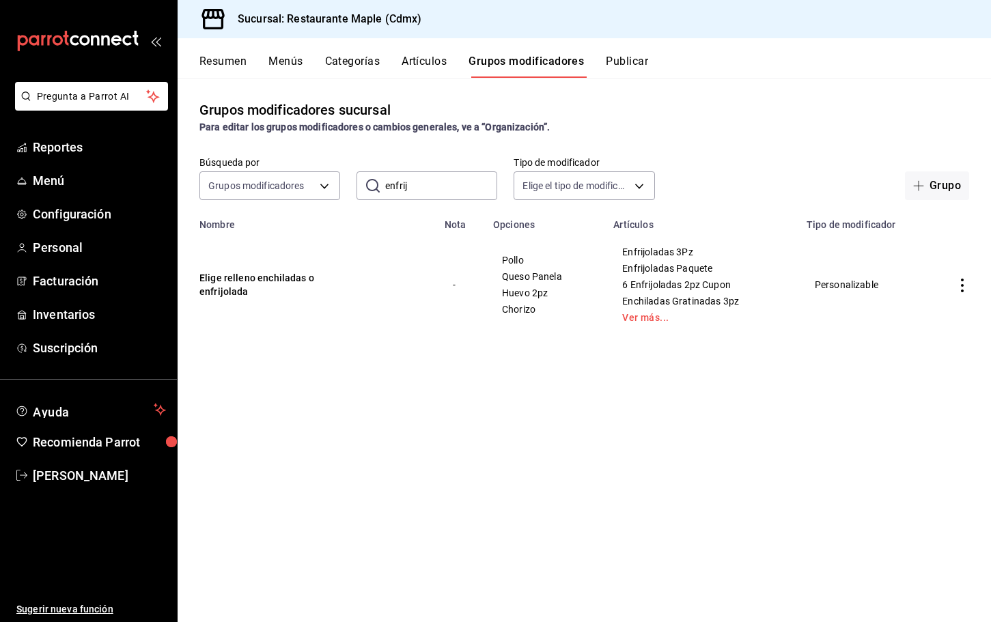
click at [446, 188] on input "enfrij" at bounding box center [441, 185] width 112 height 27
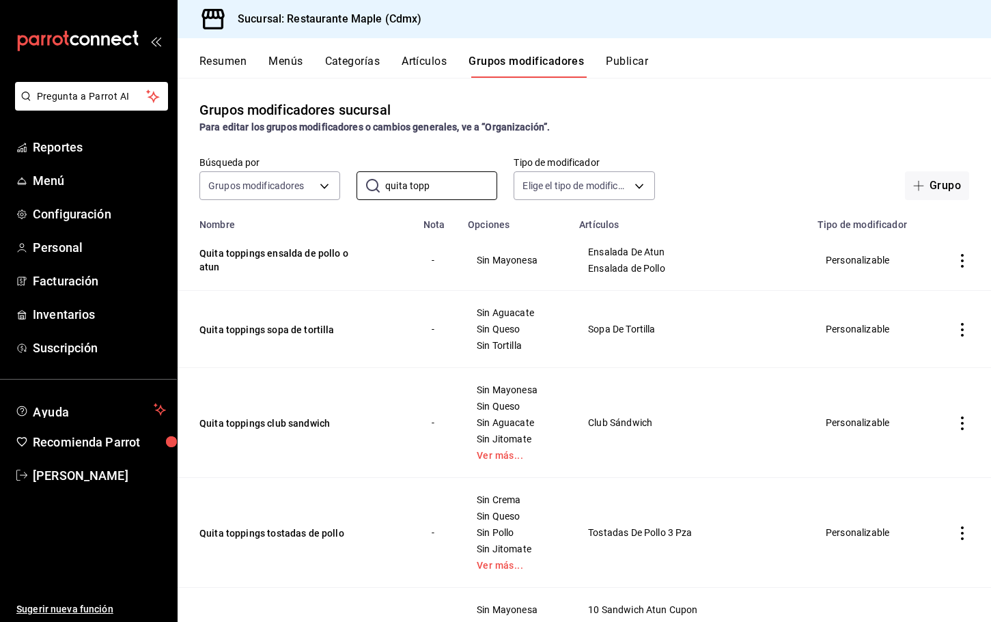
scroll to position [219, 0]
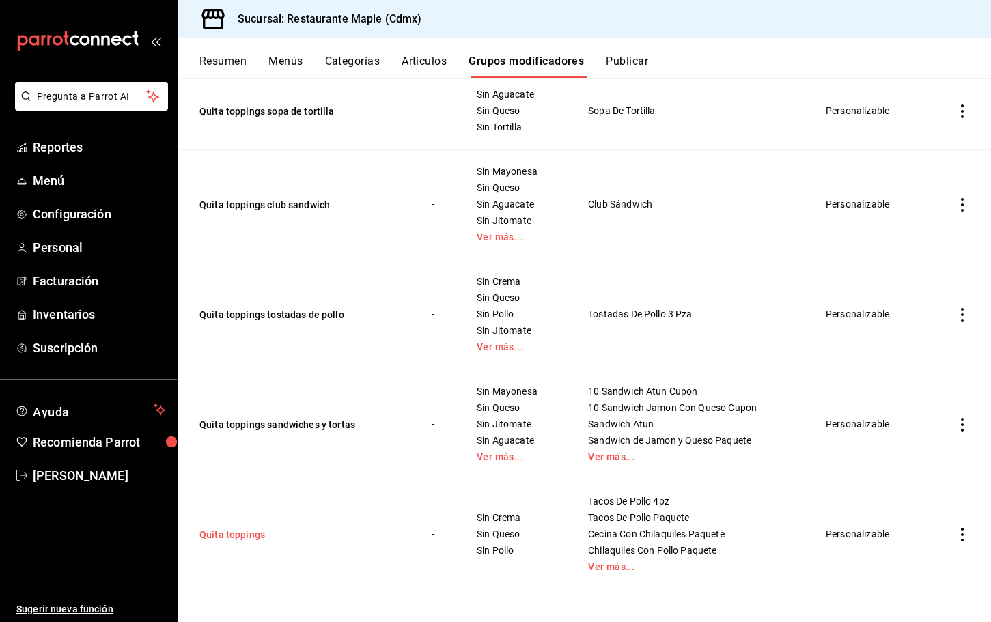
type input "quita topp"
click at [234, 538] on button "Quita toppings" at bounding box center [282, 535] width 164 height 14
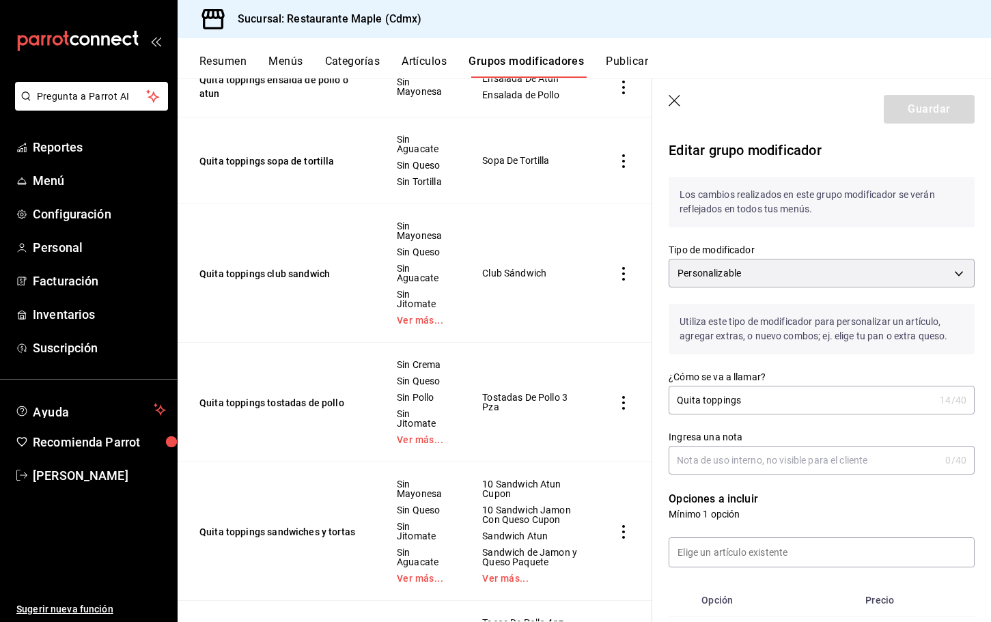
click at [779, 401] on input "Quita toppings" at bounding box center [802, 400] width 266 height 27
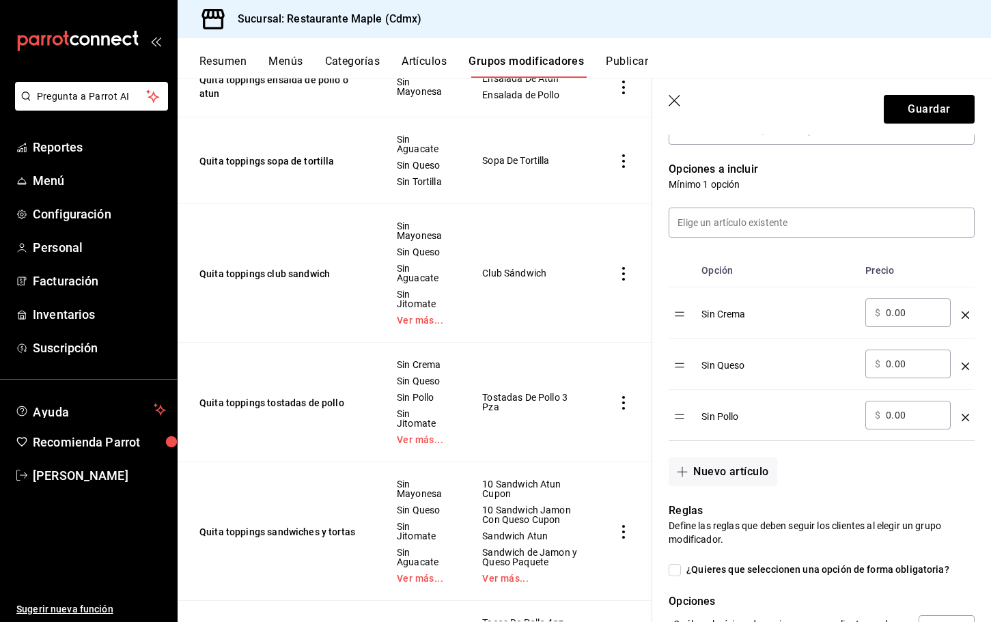
scroll to position [321, 0]
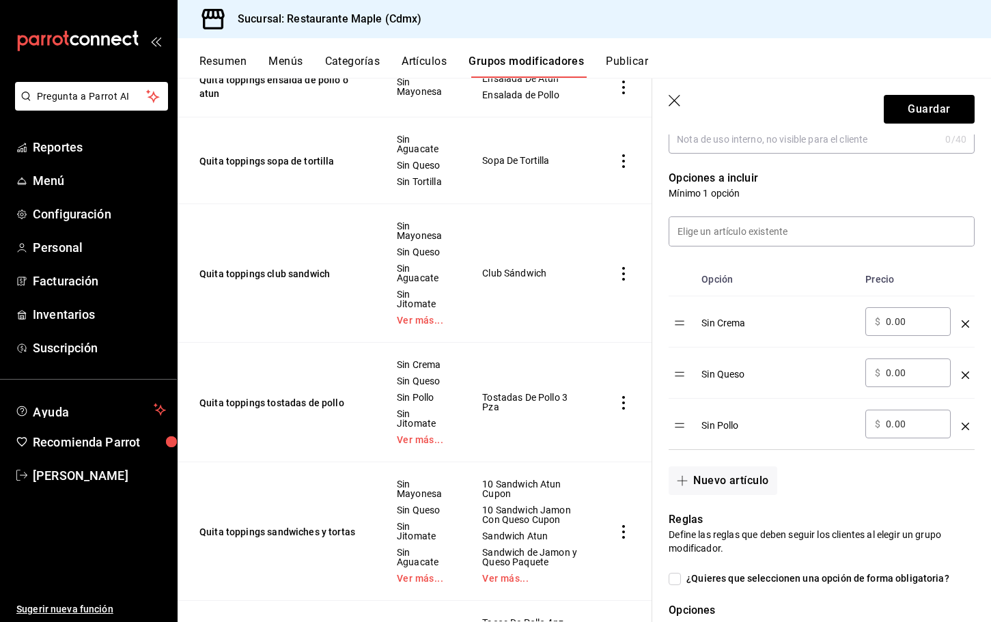
type input "Quita toppings enchiladas y enfrijoladas"
click at [965, 423] on icon "optionsTable" at bounding box center [966, 427] width 8 height 8
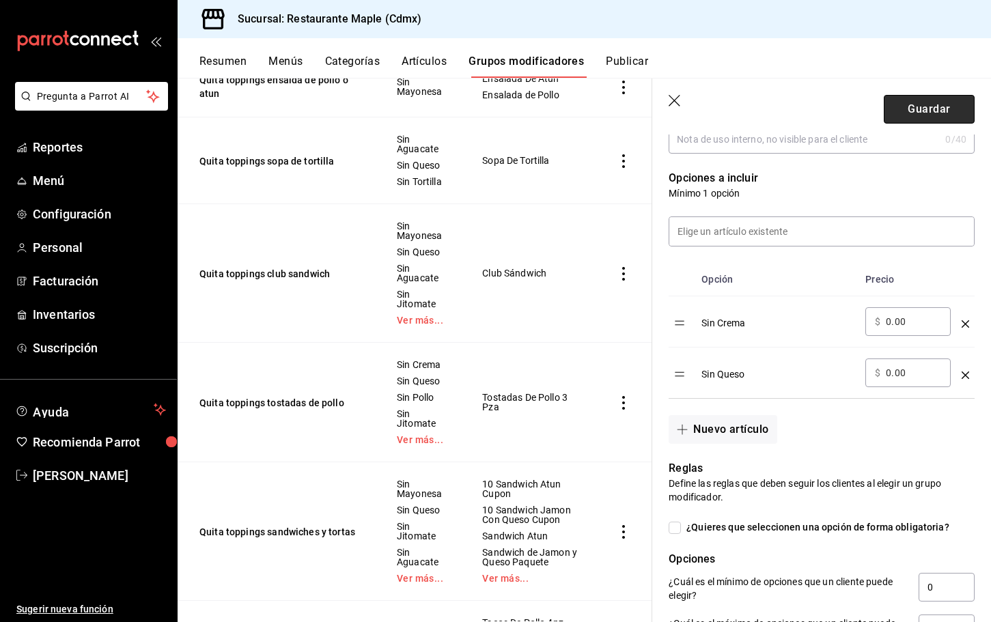
click at [910, 112] on button "Guardar" at bounding box center [929, 109] width 91 height 29
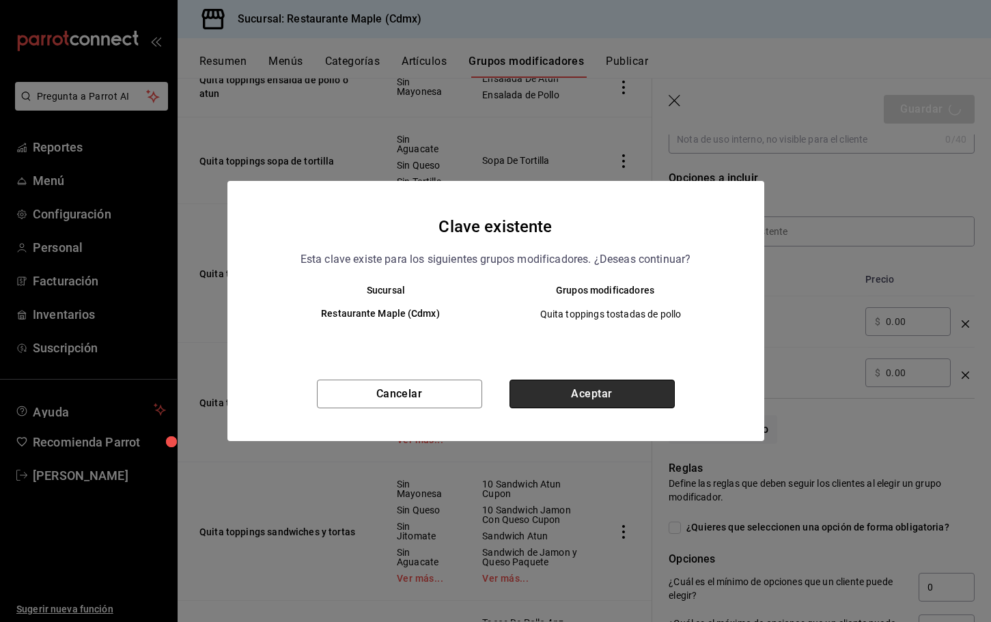
click at [605, 391] on button "Aceptar" at bounding box center [592, 394] width 165 height 29
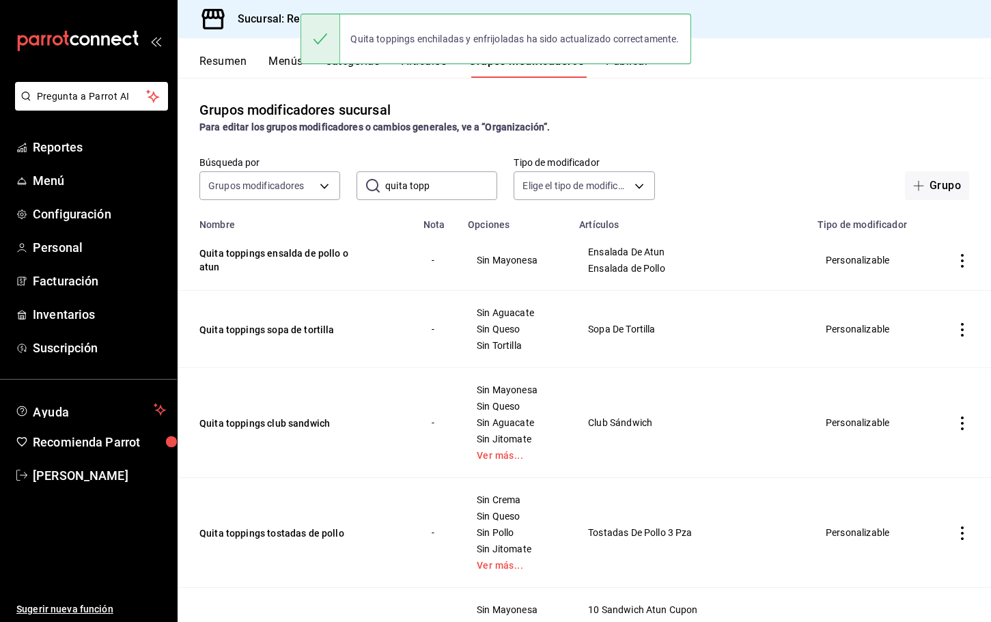
click at [422, 181] on input "quita topp" at bounding box center [441, 185] width 112 height 27
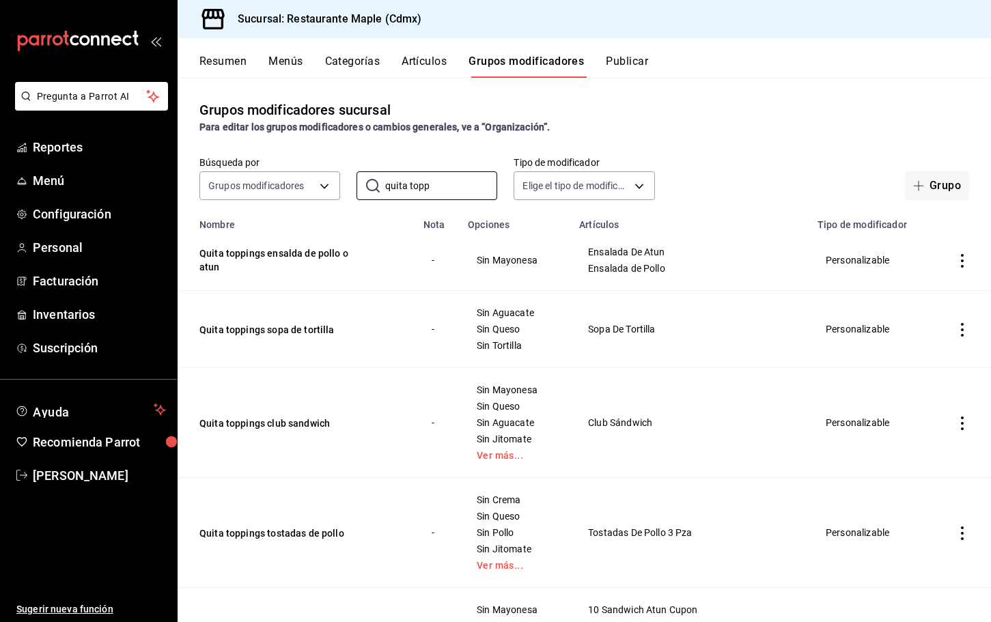
click at [645, 70] on button "Publicar" at bounding box center [627, 66] width 42 height 23
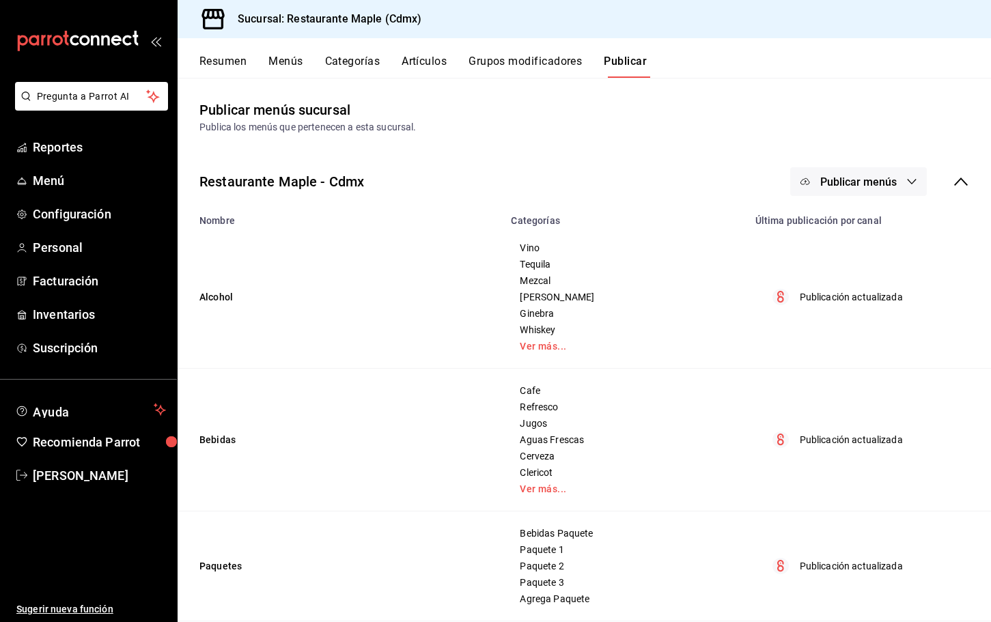
click at [836, 189] on button "Publicar menús" at bounding box center [859, 181] width 137 height 29
click at [858, 238] on li "Punto de venta" at bounding box center [860, 226] width 126 height 38
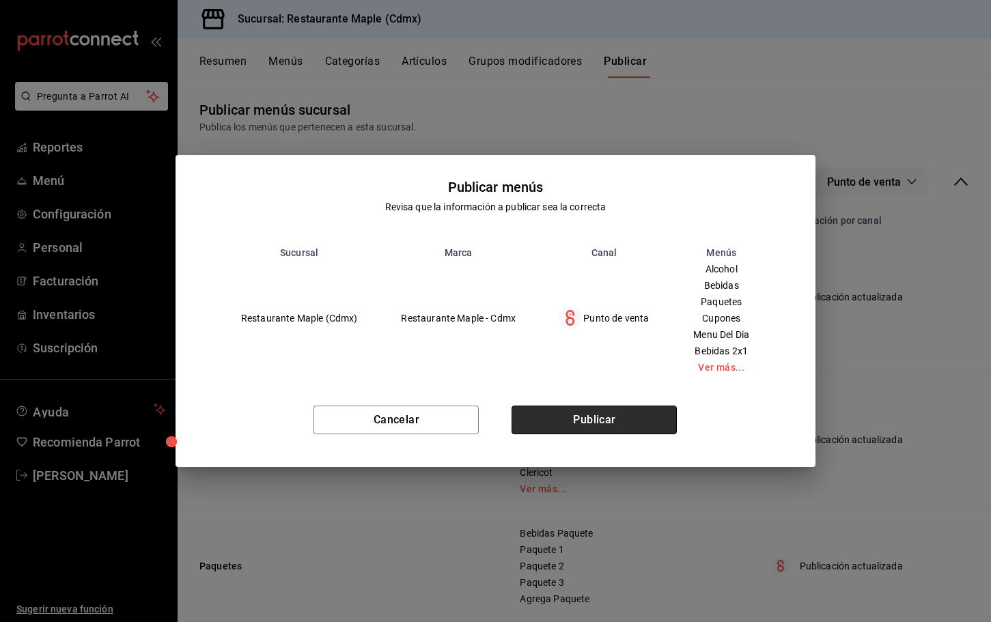
click at [615, 411] on button "Publicar" at bounding box center [594, 420] width 165 height 29
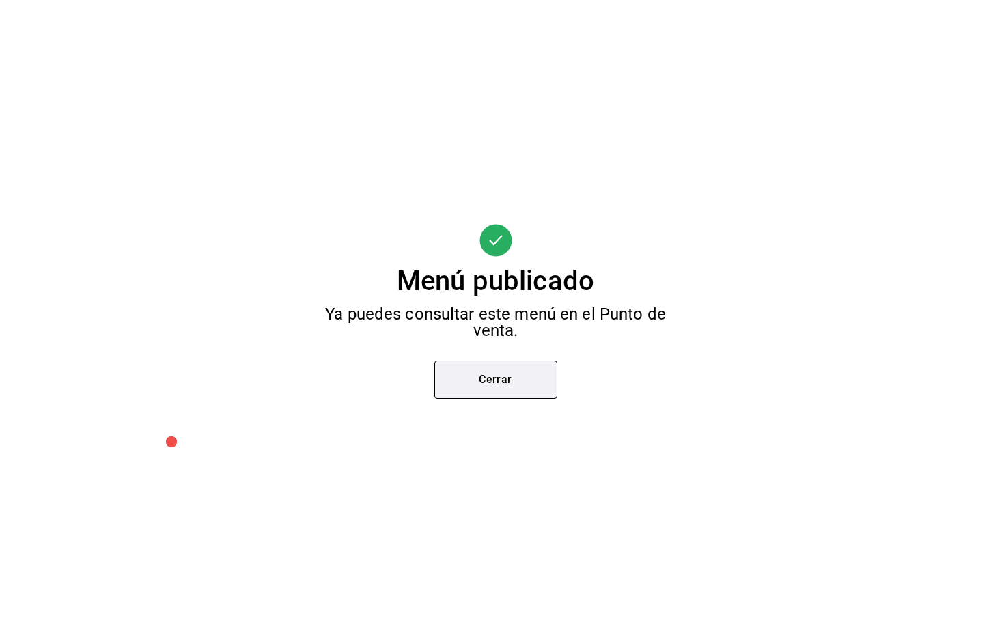
click at [495, 374] on button "Cerrar" at bounding box center [496, 380] width 123 height 38
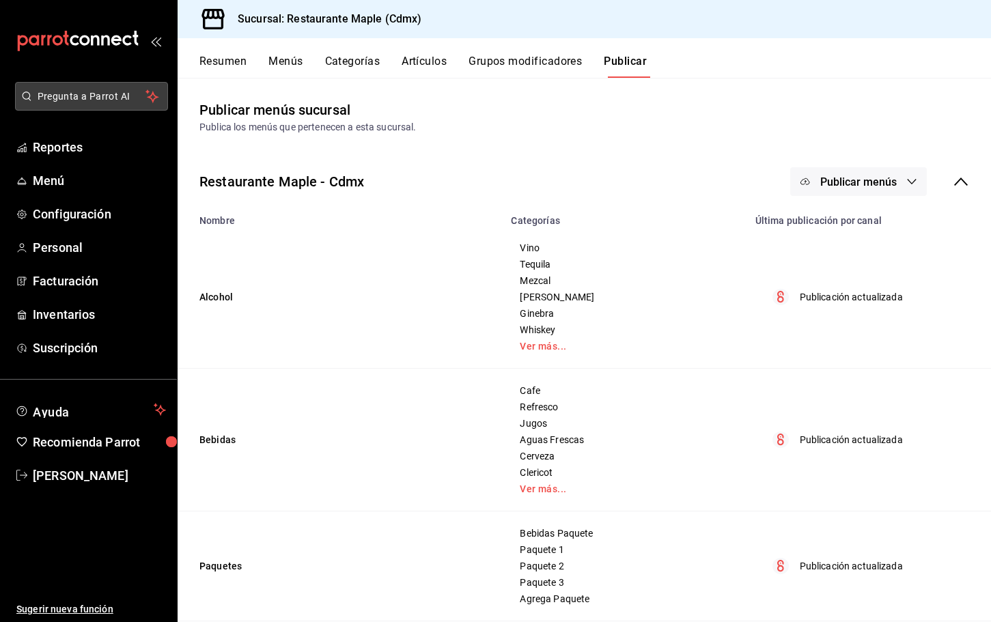
click at [50, 92] on span "Pregunta a Parrot AI" at bounding box center [92, 97] width 109 height 14
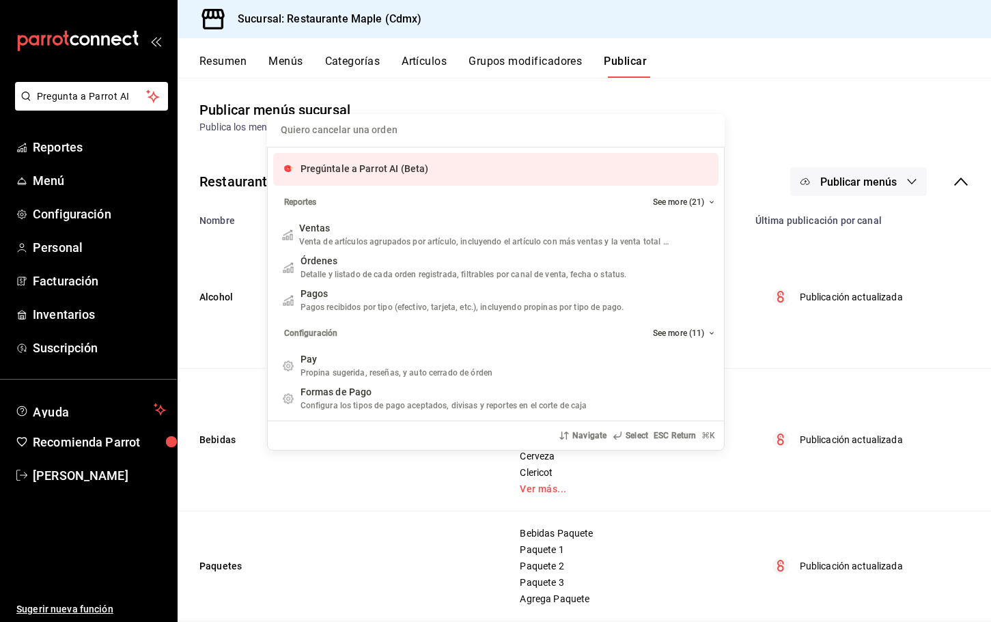
click at [387, 132] on input "Quiero cancelar una orden" at bounding box center [495, 130] width 441 height 33
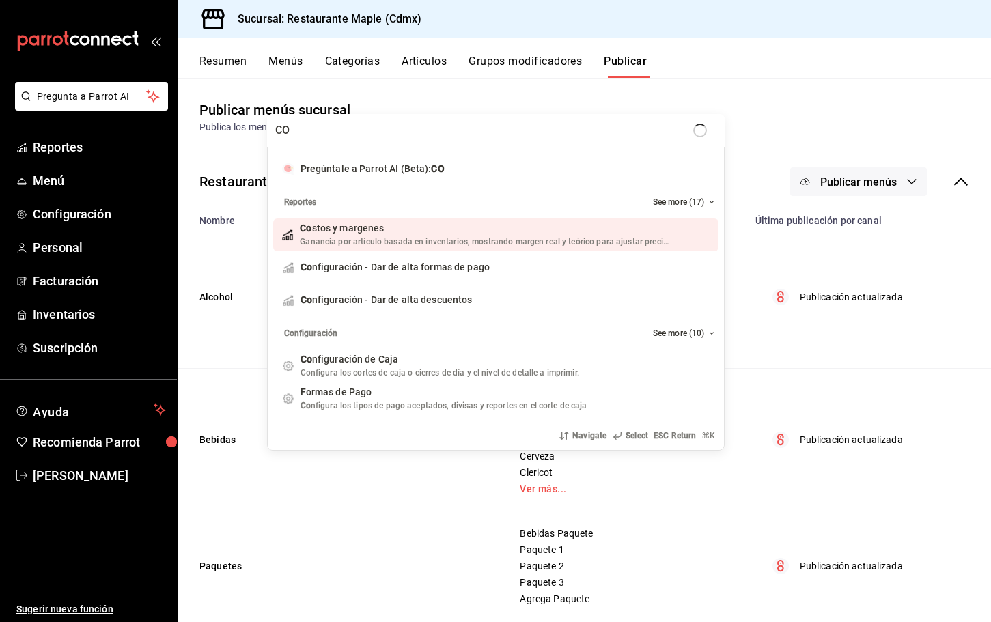
type input "C"
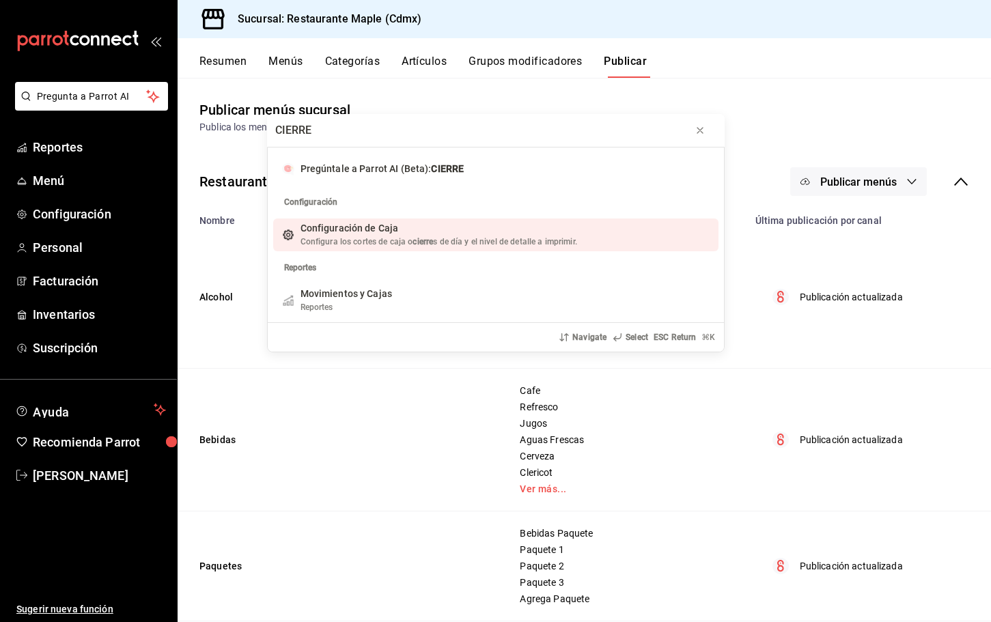
type input "CIERRE"
click at [371, 228] on span "Configuración de Caja" at bounding box center [350, 228] width 98 height 11
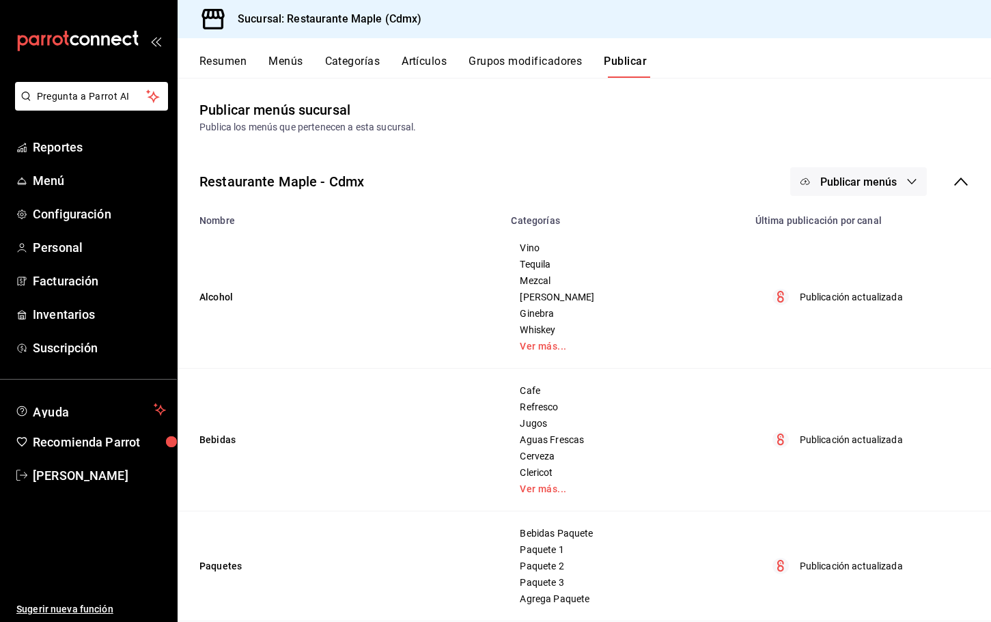
click at [427, 47] on div "Resumen Menús Categorías Artículos Grupos modificadores Publicar" at bounding box center [585, 58] width 814 height 40
click at [420, 65] on button "Artículos" at bounding box center [424, 66] width 45 height 23
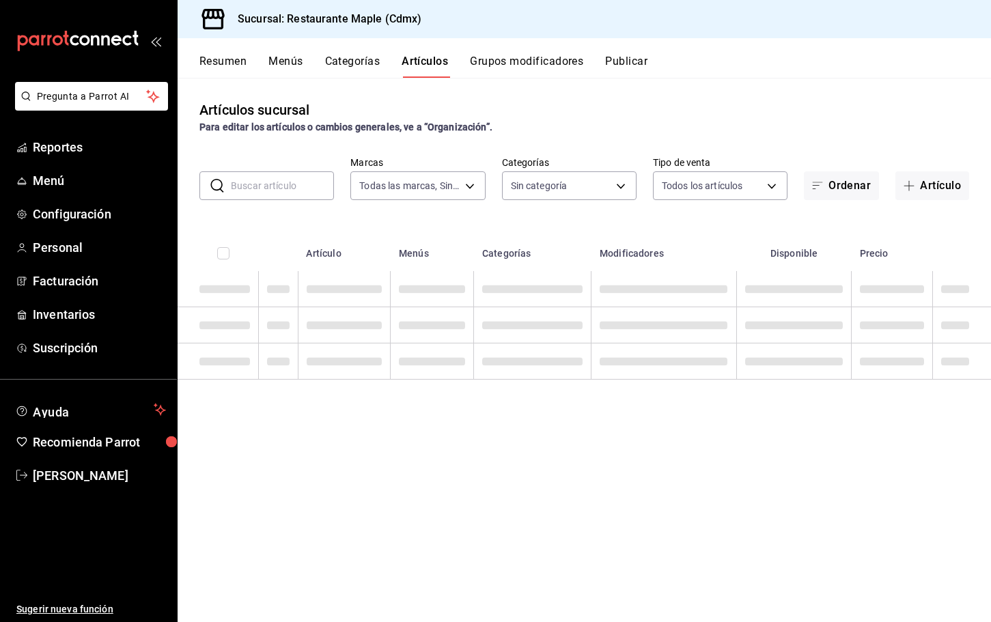
type input "9367c8d0-d5bf-442c-b6f8-a503c691c07e"
click at [277, 191] on input "text" at bounding box center [282, 185] width 103 height 27
type input "a5b80c37-7917-455f-95a0-19e3c5faa88c,f7a30707-b9cf-4dff-b750-559a05d3e702,13bc9…"
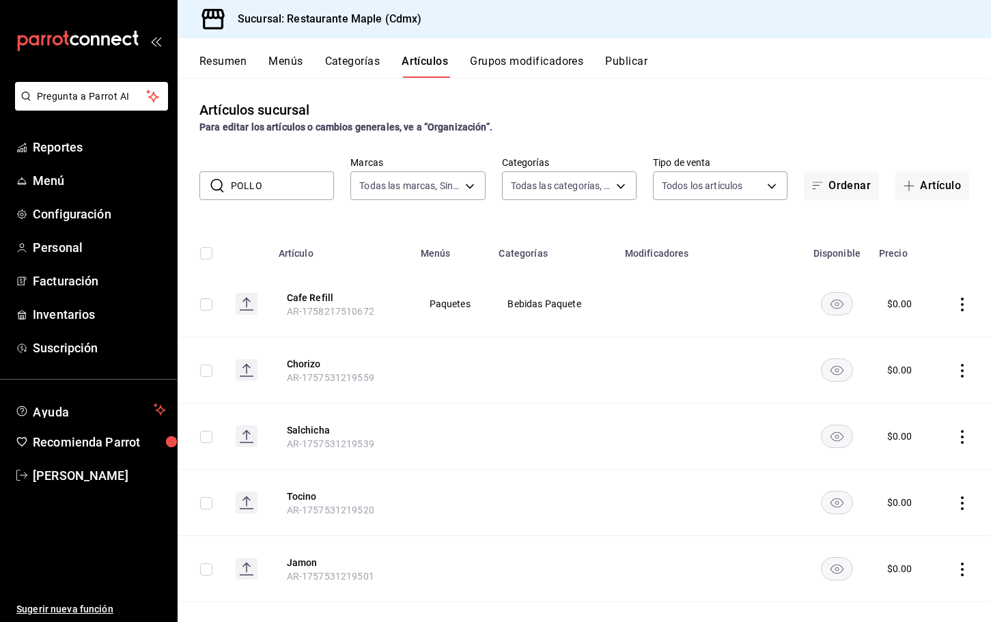
type input "POLLO"
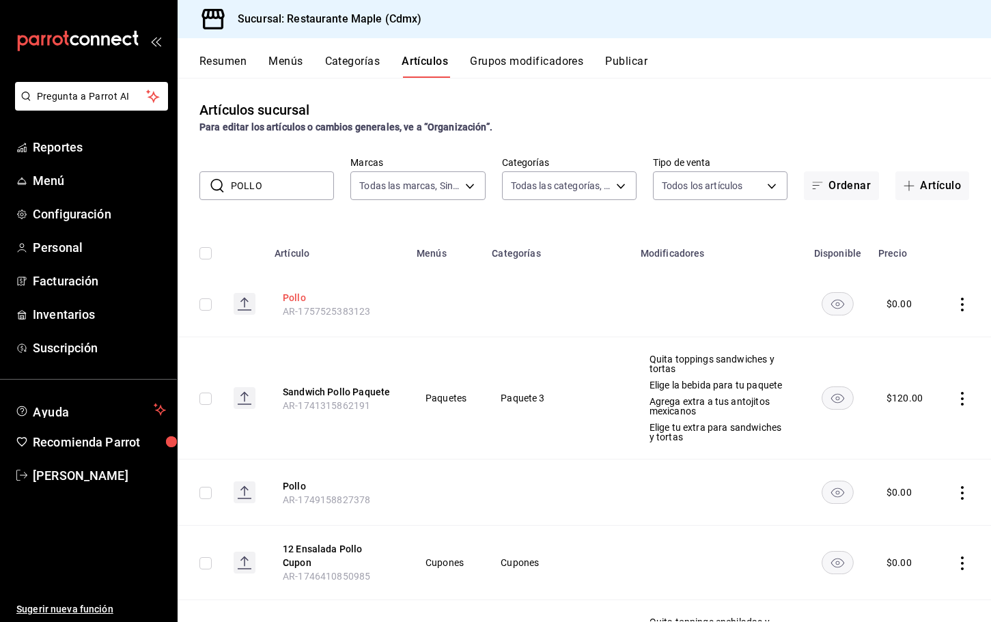
click at [299, 297] on button "Pollo" at bounding box center [337, 298] width 109 height 14
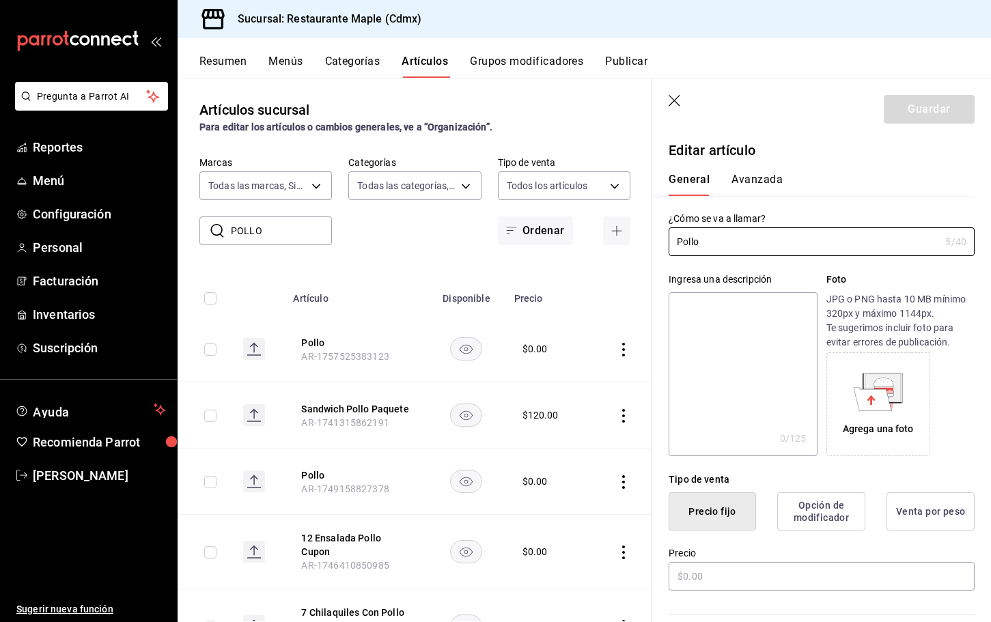
type input "$0.00"
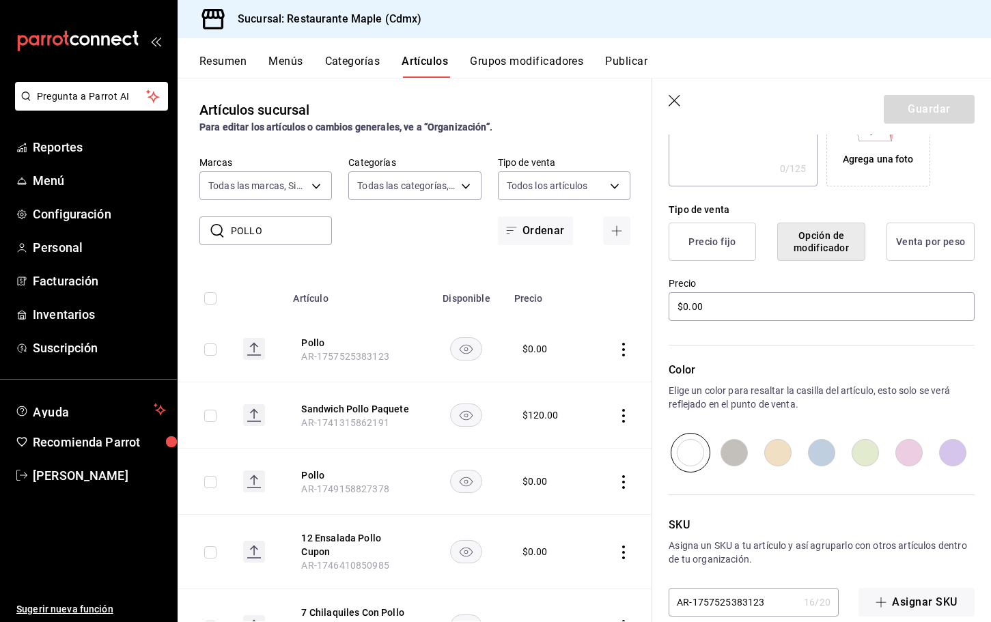
scroll to position [292, 0]
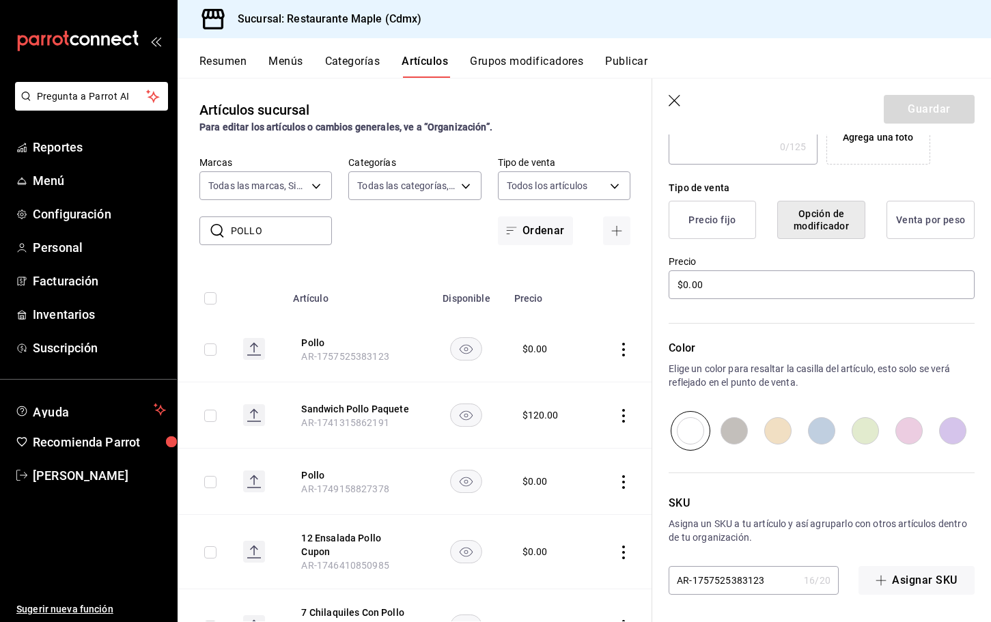
click at [866, 422] on input "radio" at bounding box center [866, 431] width 44 height 40
radio input "true"
click at [931, 118] on button "Guardar" at bounding box center [929, 109] width 91 height 29
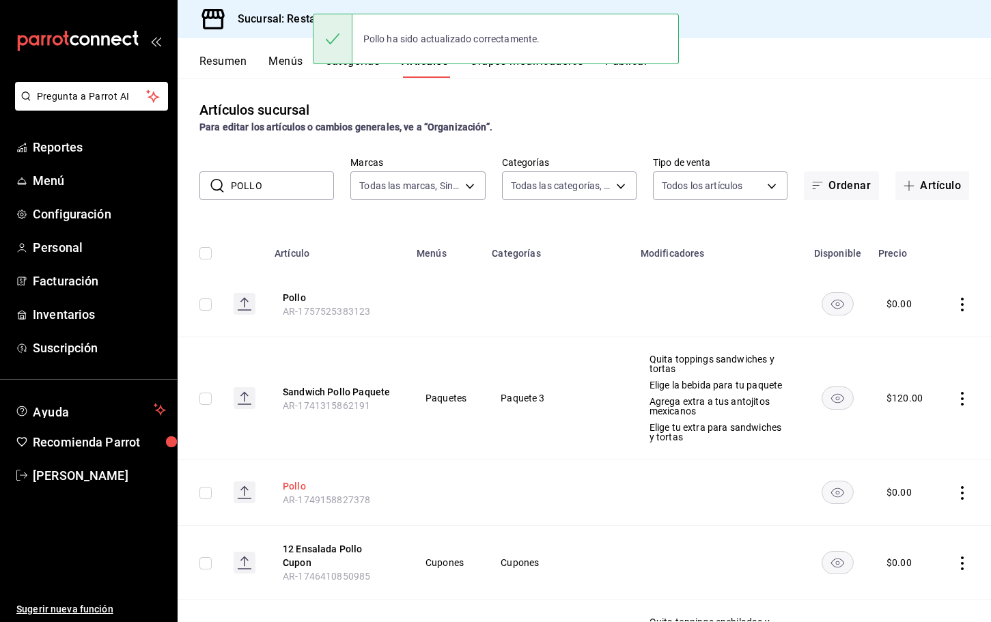
click at [285, 484] on button "Pollo" at bounding box center [337, 487] width 109 height 14
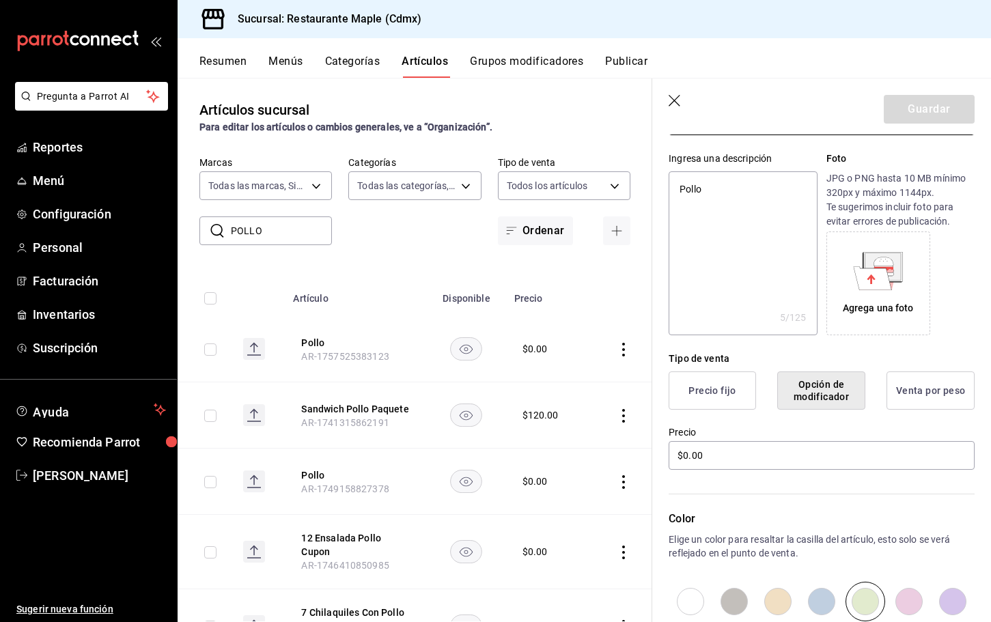
scroll to position [292, 0]
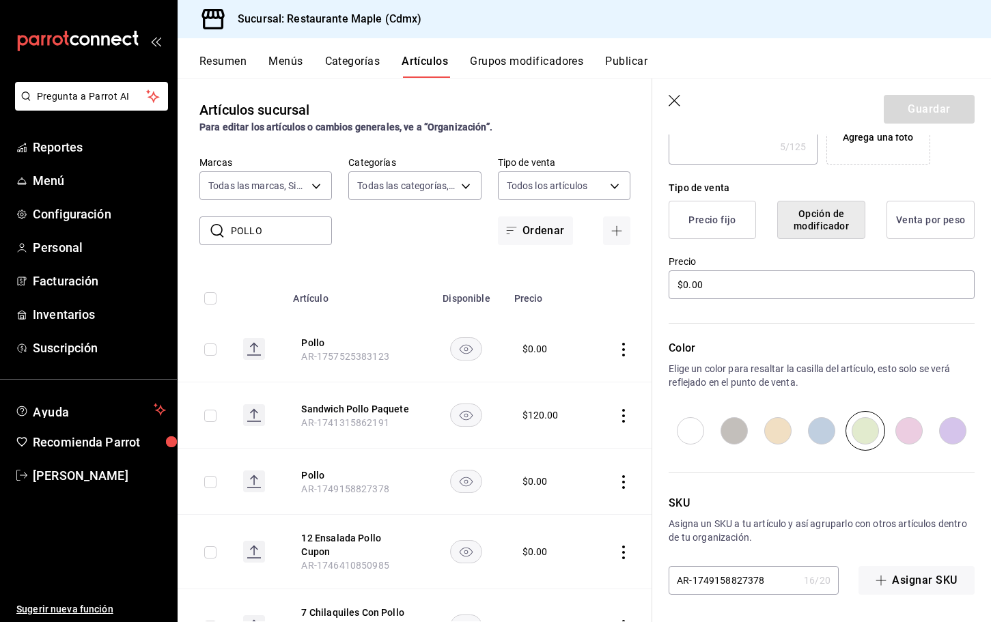
click at [780, 442] on input "radio" at bounding box center [778, 431] width 44 height 40
radio input "true"
click at [912, 97] on button "Guardar" at bounding box center [929, 109] width 91 height 29
type textarea "x"
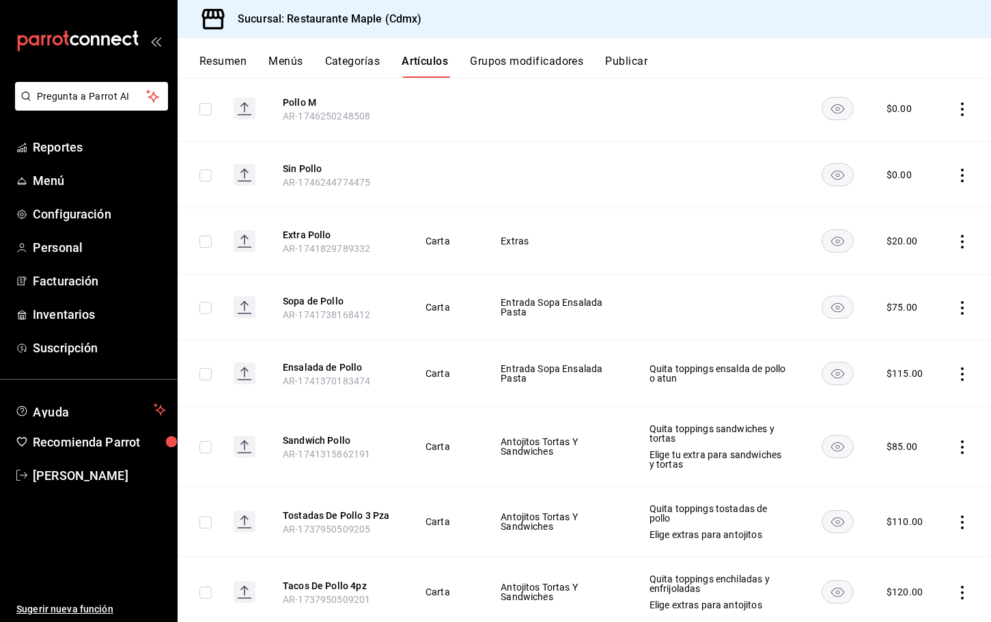
scroll to position [332, 0]
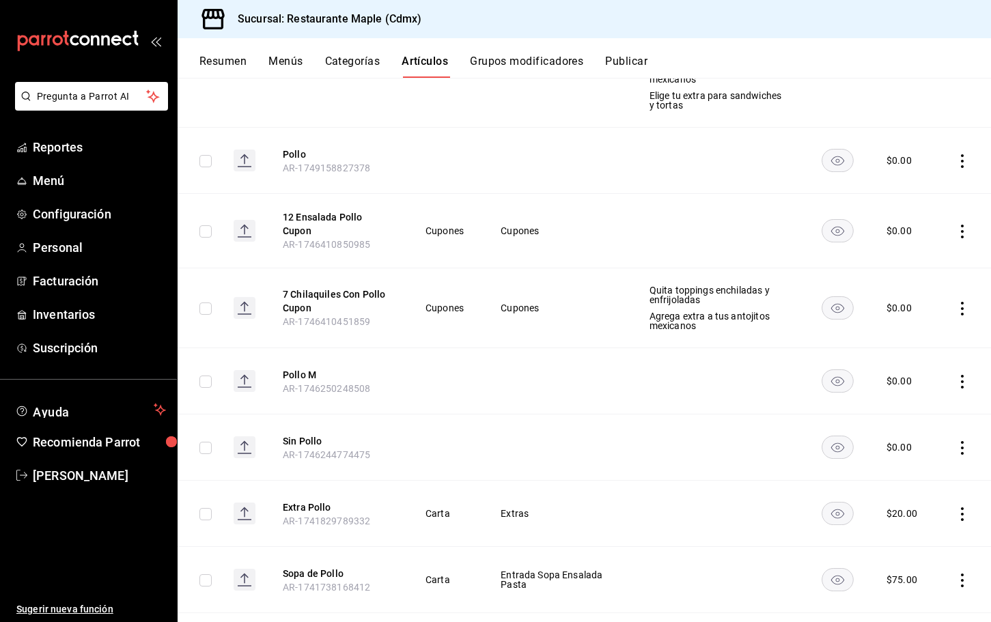
click at [965, 375] on icon "actions" at bounding box center [963, 382] width 14 height 14
click at [894, 458] on div at bounding box center [891, 461] width 25 height 14
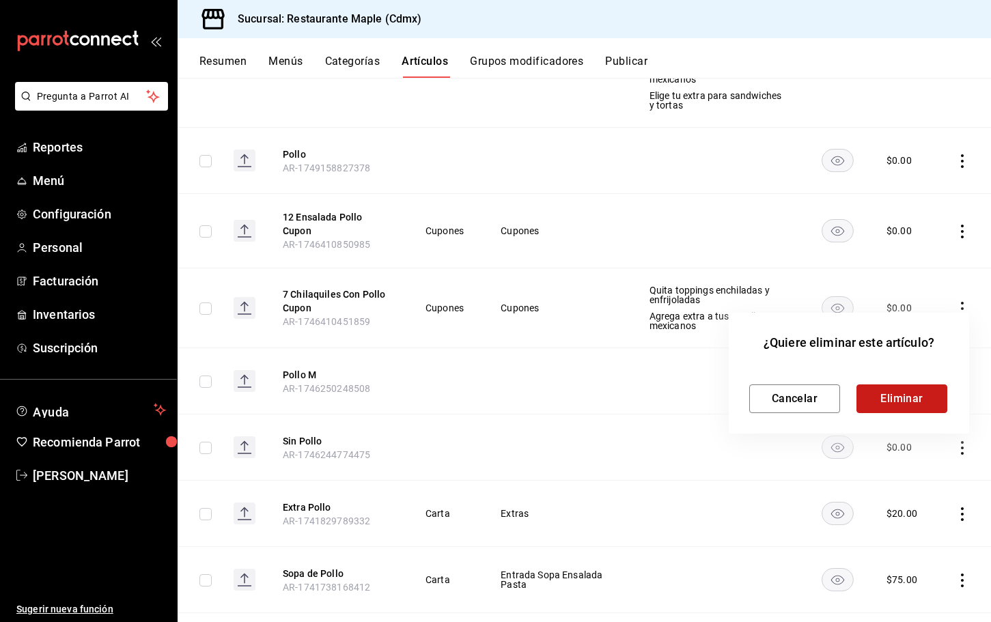
click at [881, 397] on button "Eliminar" at bounding box center [902, 399] width 91 height 29
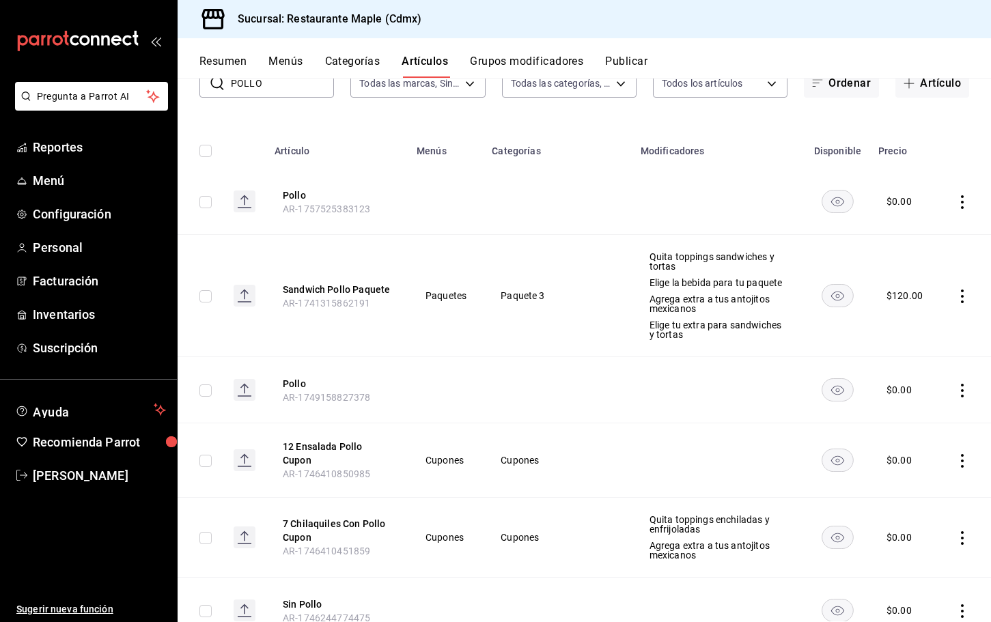
scroll to position [102, 0]
click at [961, 392] on icon "actions" at bounding box center [963, 392] width 14 height 14
click at [590, 346] on div at bounding box center [495, 311] width 991 height 622
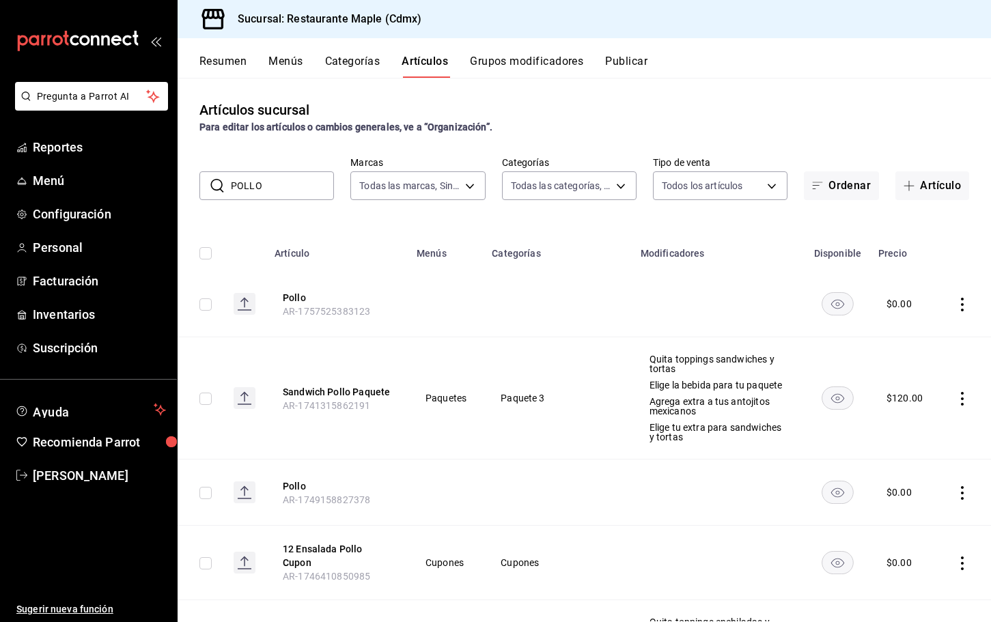
click at [631, 67] on button "Publicar" at bounding box center [626, 66] width 42 height 23
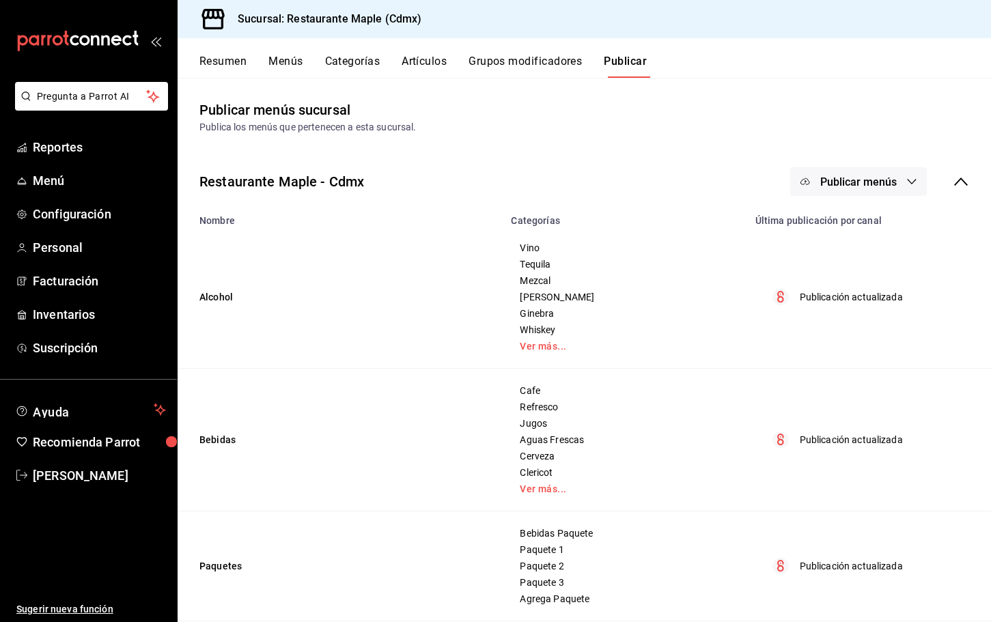
click at [870, 191] on button "Publicar menús" at bounding box center [859, 181] width 137 height 29
click at [873, 228] on span "Punto de venta" at bounding box center [879, 226] width 66 height 14
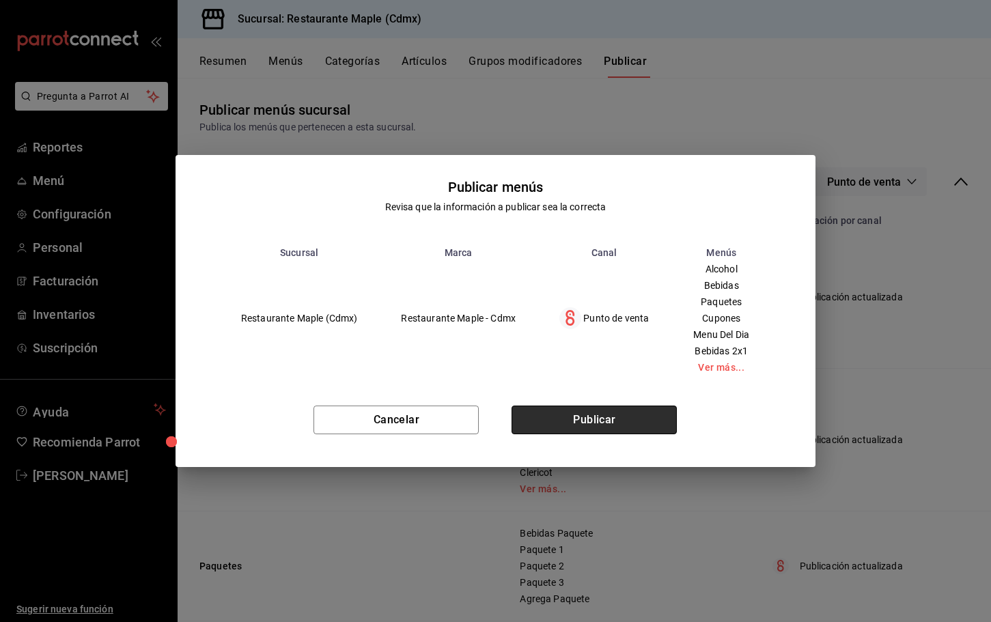
click at [619, 410] on button "Publicar" at bounding box center [594, 420] width 165 height 29
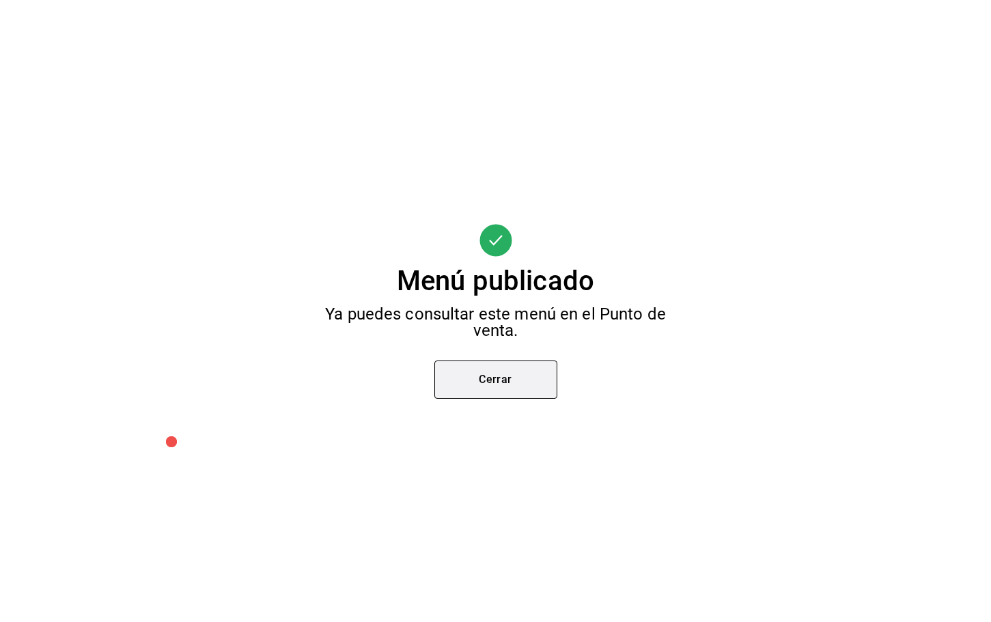
click at [515, 370] on button "Cerrar" at bounding box center [496, 380] width 123 height 38
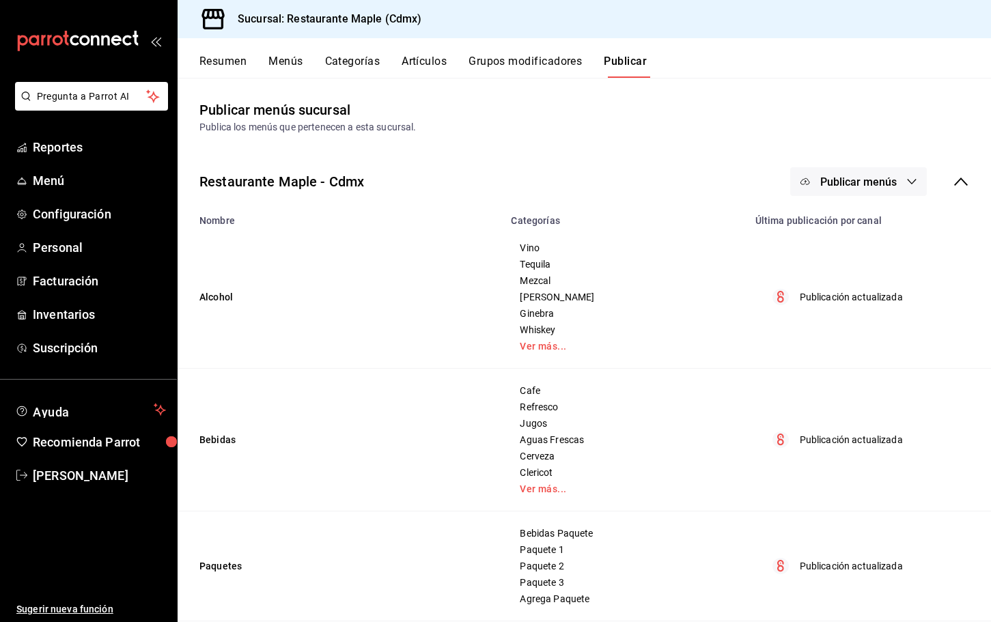
click at [417, 66] on button "Artículos" at bounding box center [424, 66] width 45 height 23
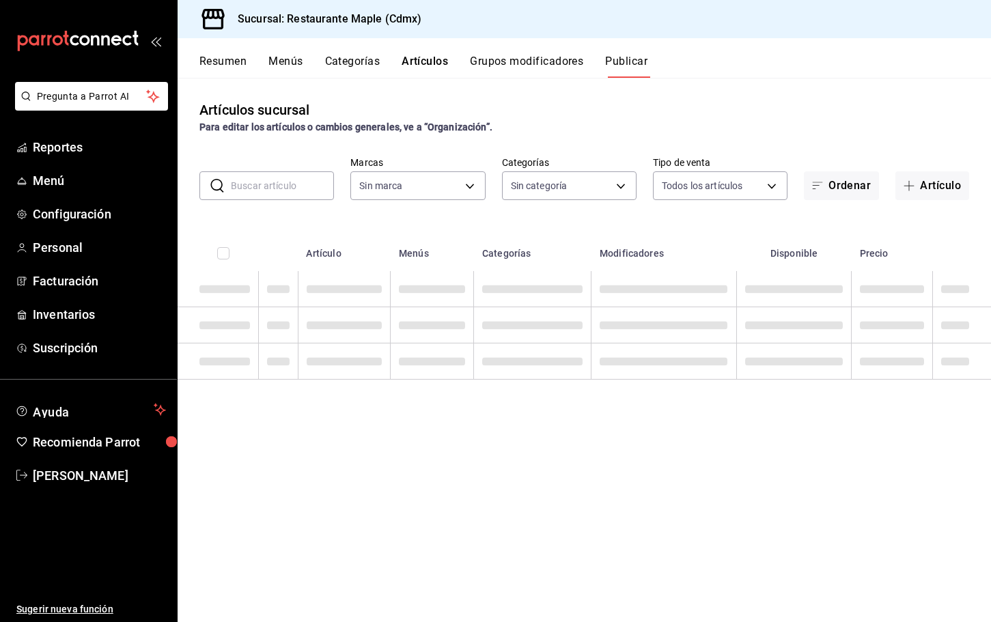
type input "9367c8d0-d5bf-442c-b6f8-a503c691c07e"
click at [279, 184] on input "text" at bounding box center [282, 185] width 103 height 27
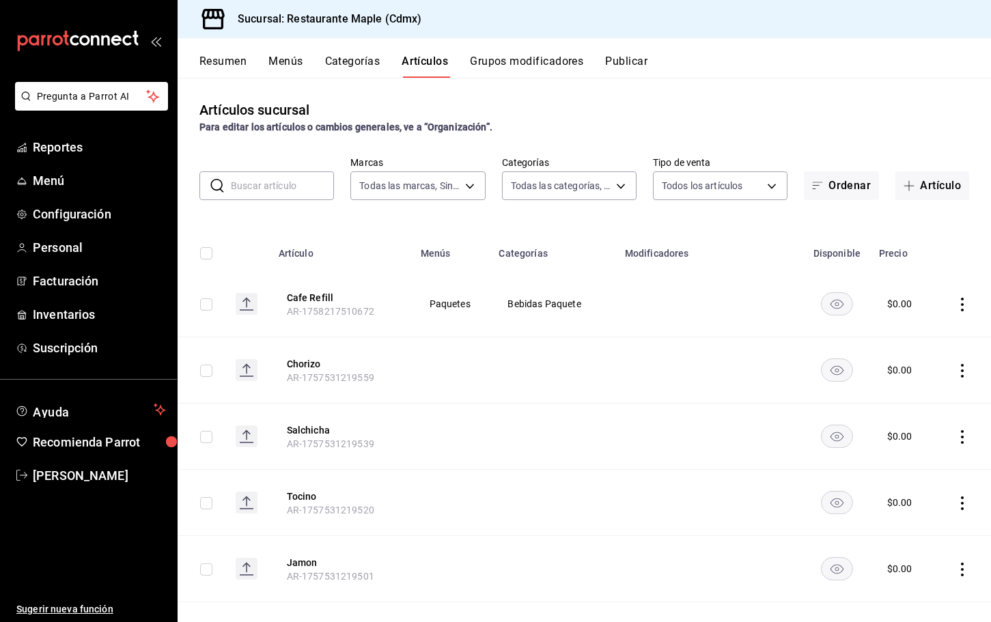
type input "a5b80c37-7917-455f-95a0-19e3c5faa88c,f7a30707-b9cf-4dff-b750-559a05d3e702,13bc9…"
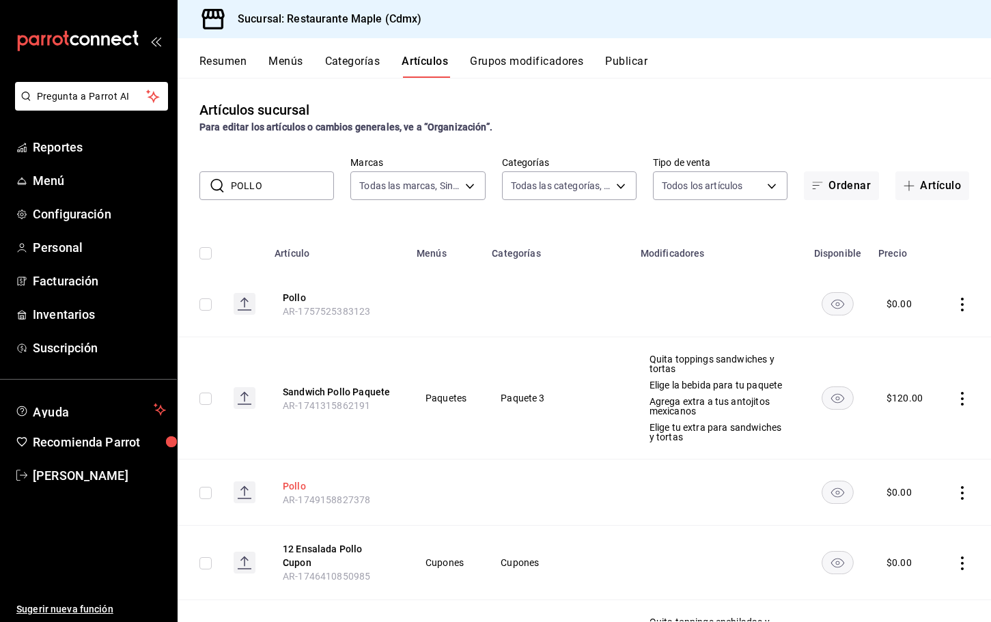
click at [290, 485] on button "Pollo" at bounding box center [337, 487] width 109 height 14
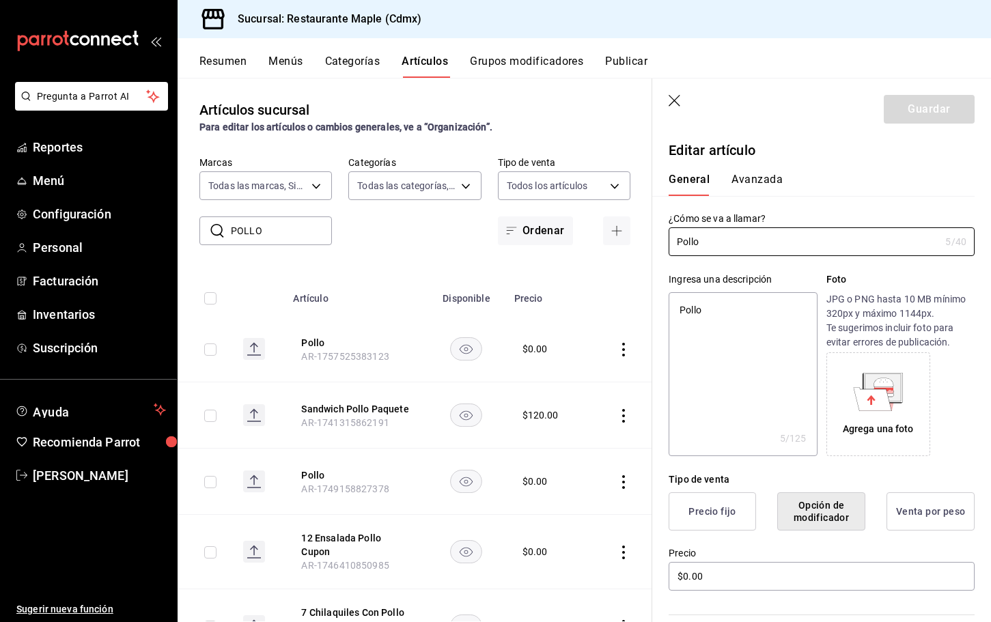
scroll to position [292, 0]
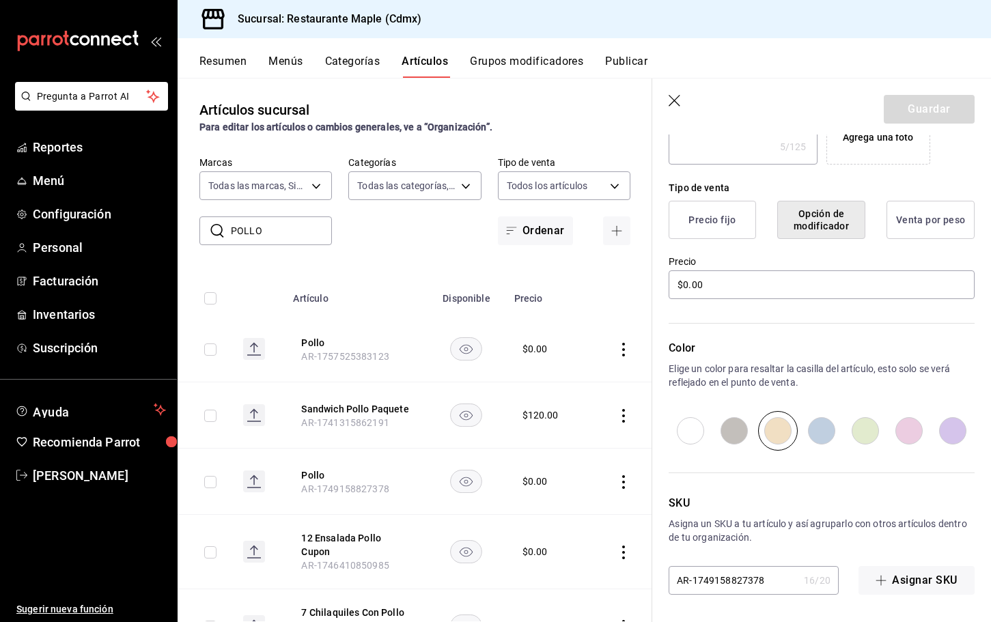
click at [676, 98] on icon "button" at bounding box center [676, 102] width 14 height 14
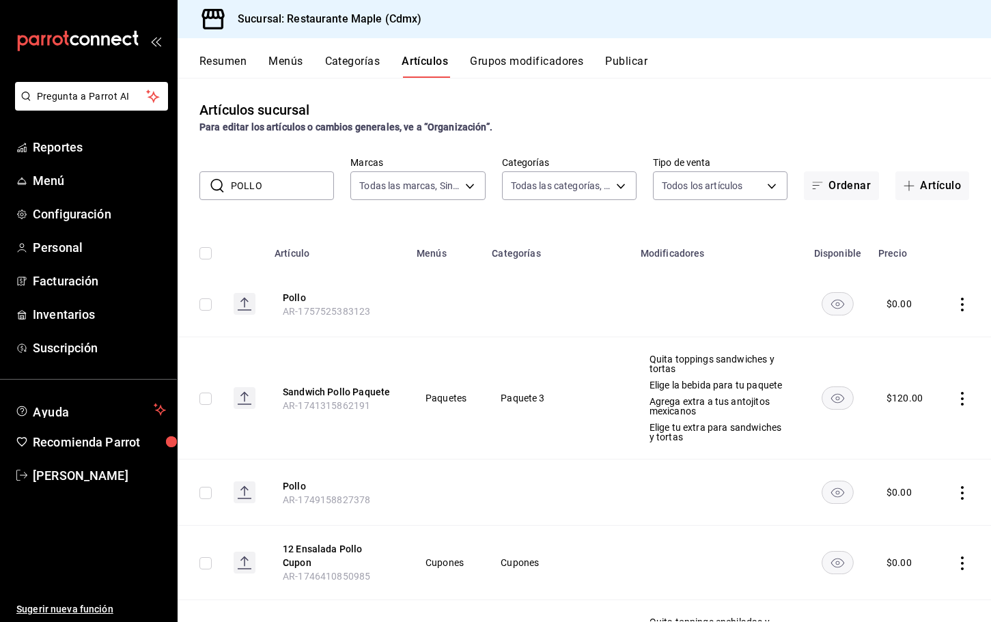
click at [278, 186] on input "POLLO" at bounding box center [282, 185] width 103 height 27
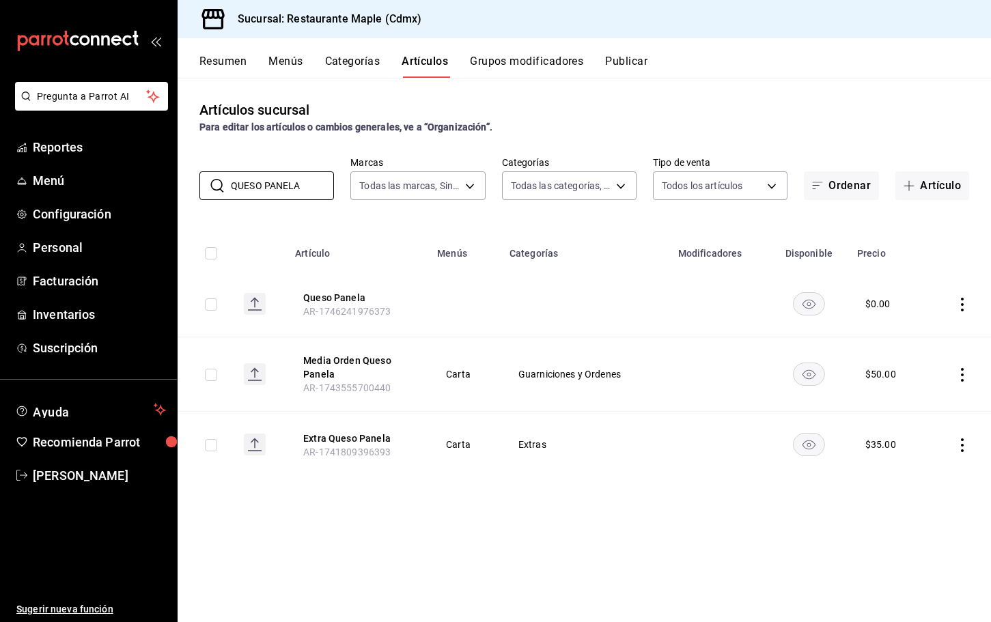
type input "QUESO PANELA"
click at [346, 290] on th "Queso Panela AR-1746241976373" at bounding box center [358, 304] width 142 height 66
click at [342, 297] on button "Queso Panela" at bounding box center [357, 298] width 109 height 14
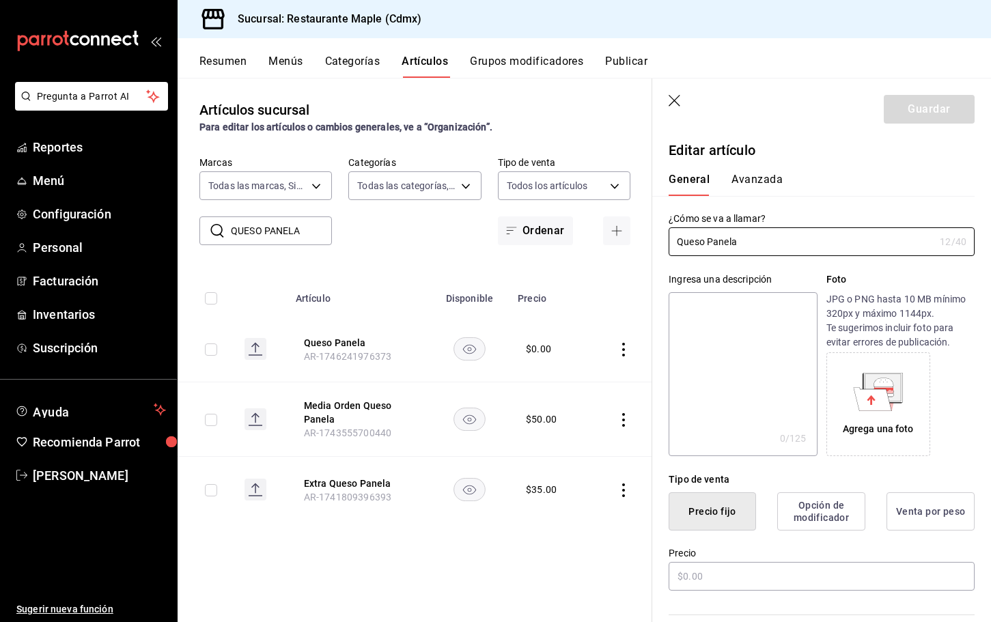
type input "$0.00"
radio input "false"
radio input "true"
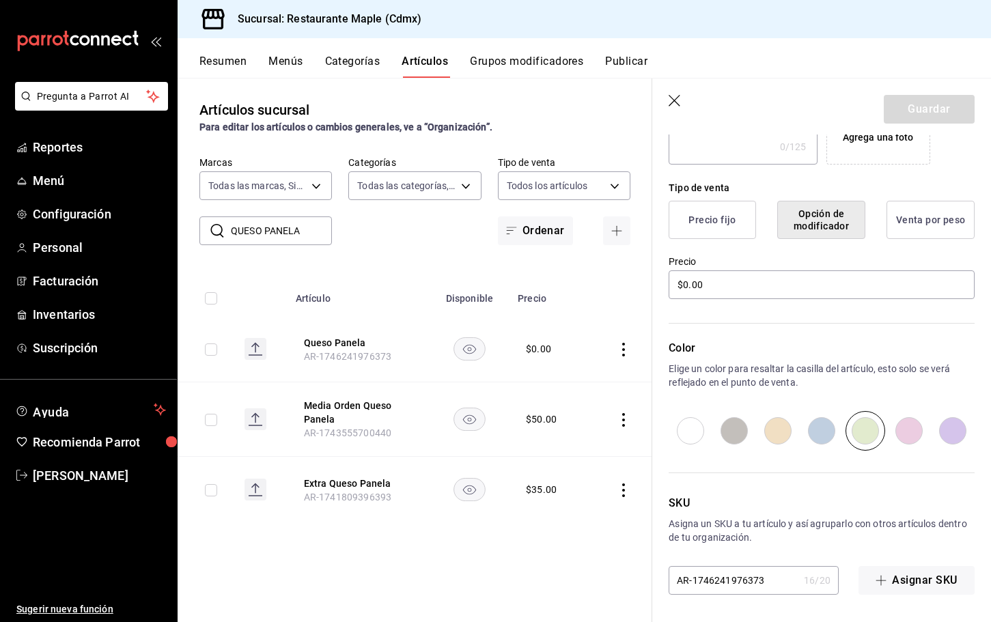
click at [780, 426] on input "radio" at bounding box center [778, 431] width 44 height 40
radio input "true"
click at [932, 115] on button "Guardar" at bounding box center [929, 109] width 91 height 29
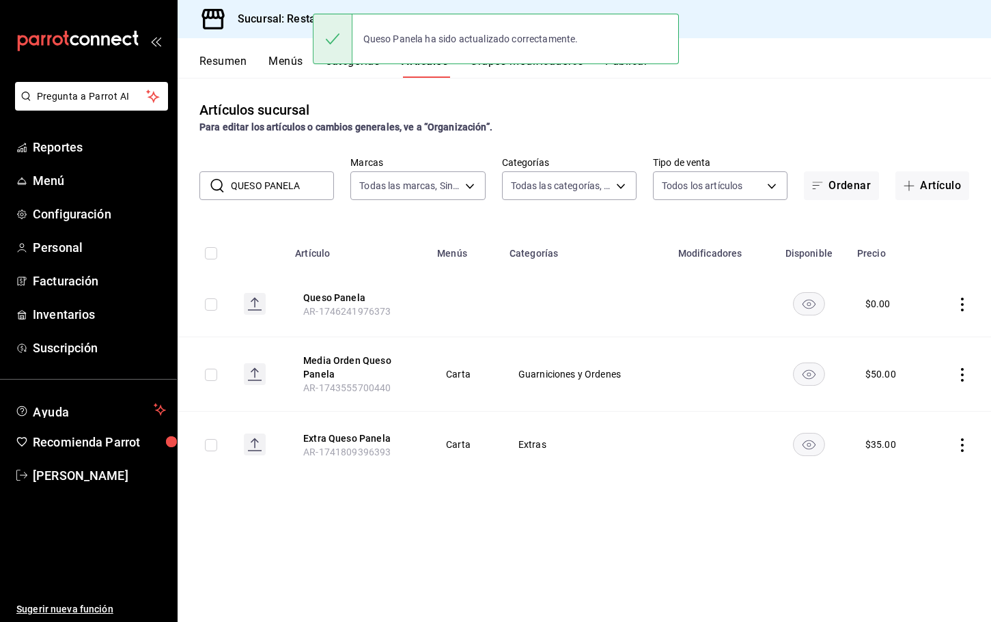
click at [306, 179] on input "QUESO PANELA" at bounding box center [282, 185] width 103 height 27
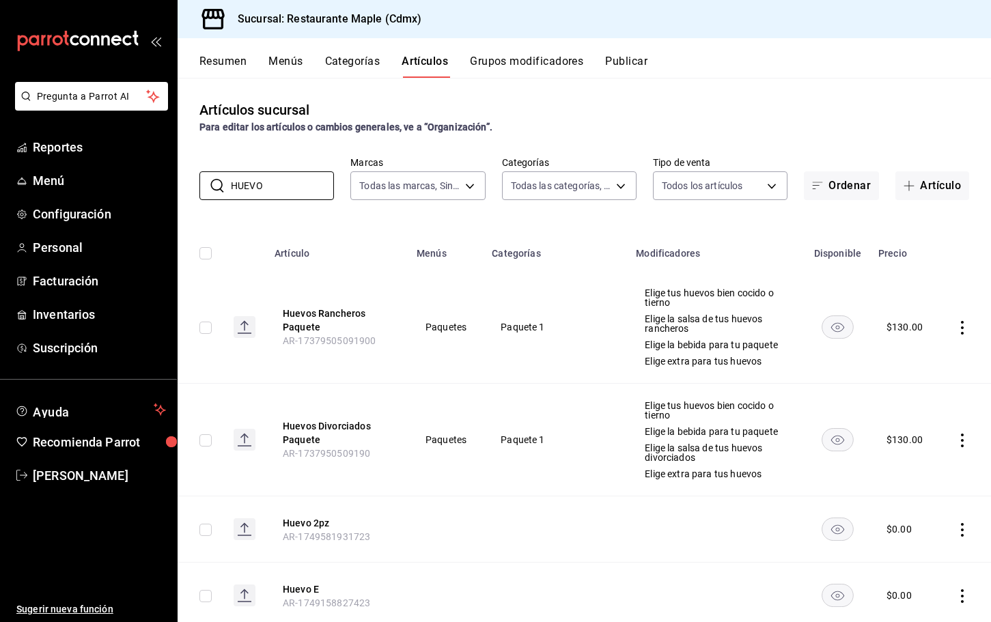
type input "HUEVO"
click at [420, 235] on th "Menús" at bounding box center [446, 250] width 75 height 44
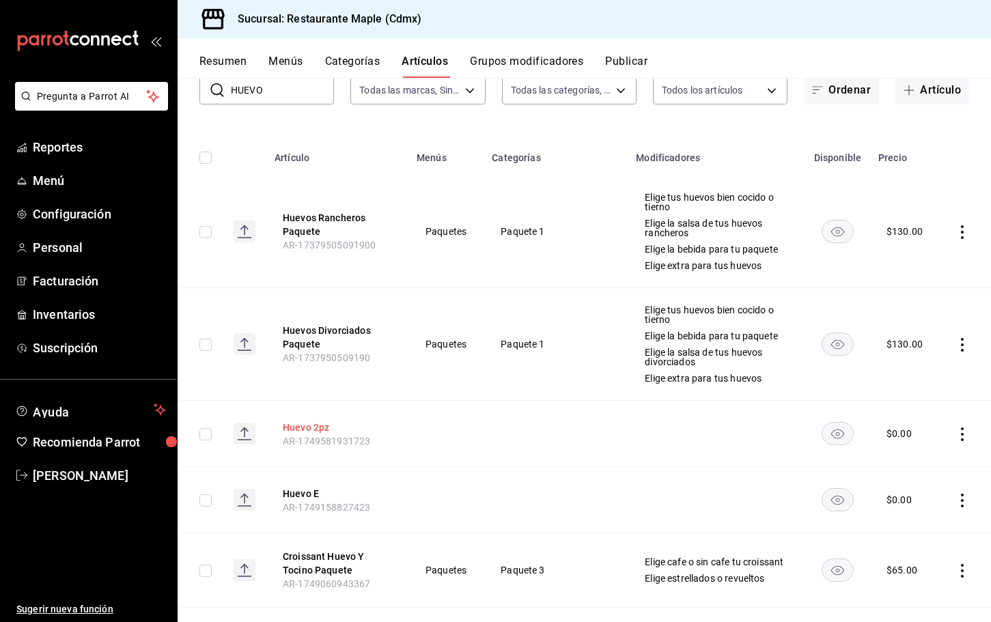
scroll to position [97, 0]
click at [320, 429] on button "Huevo 2pz" at bounding box center [337, 427] width 109 height 14
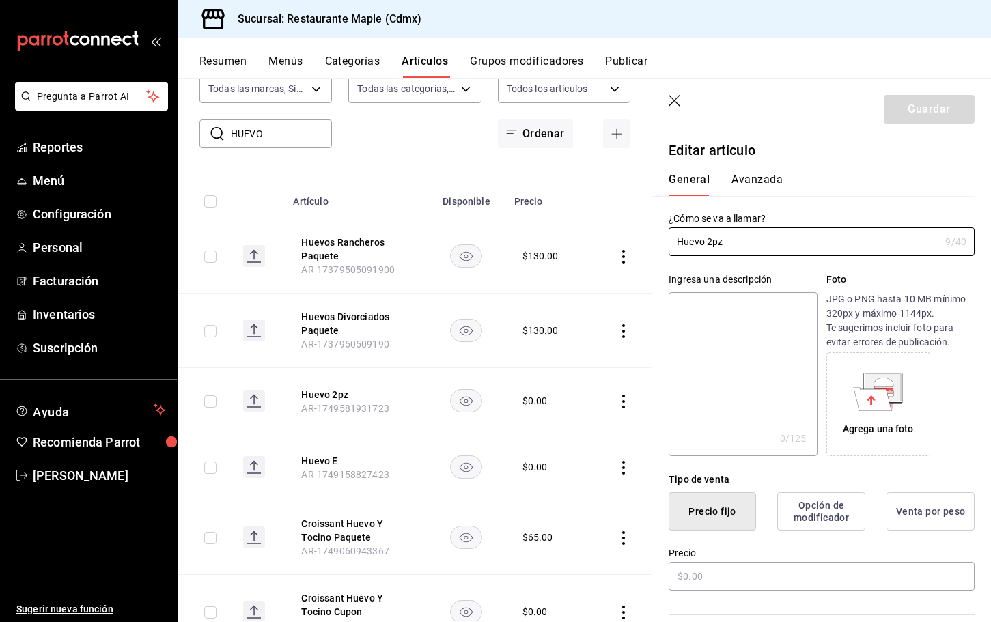
type input "$0.00"
radio input "false"
radio input "true"
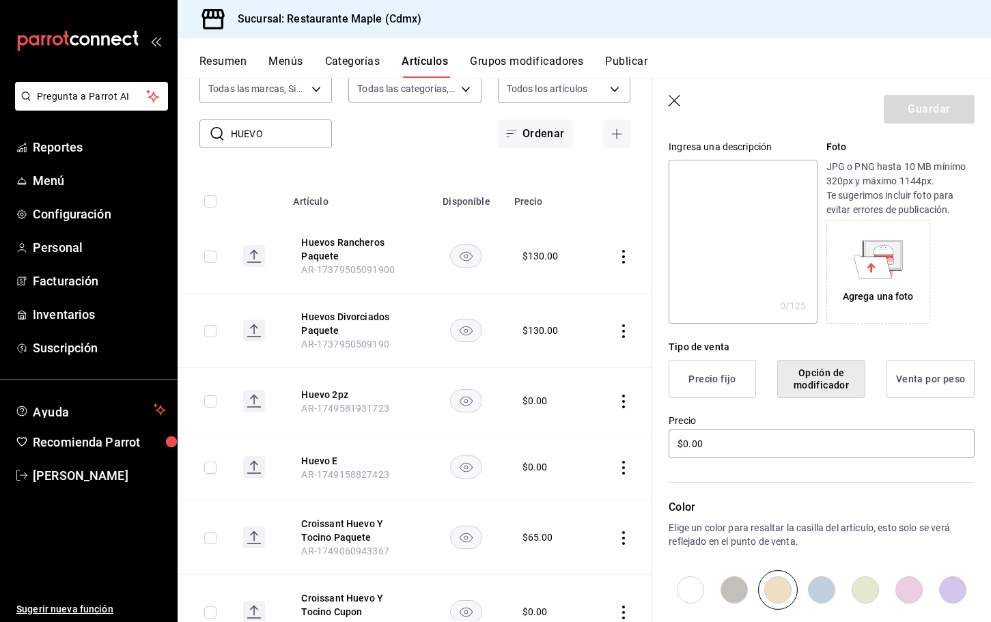
scroll to position [292, 0]
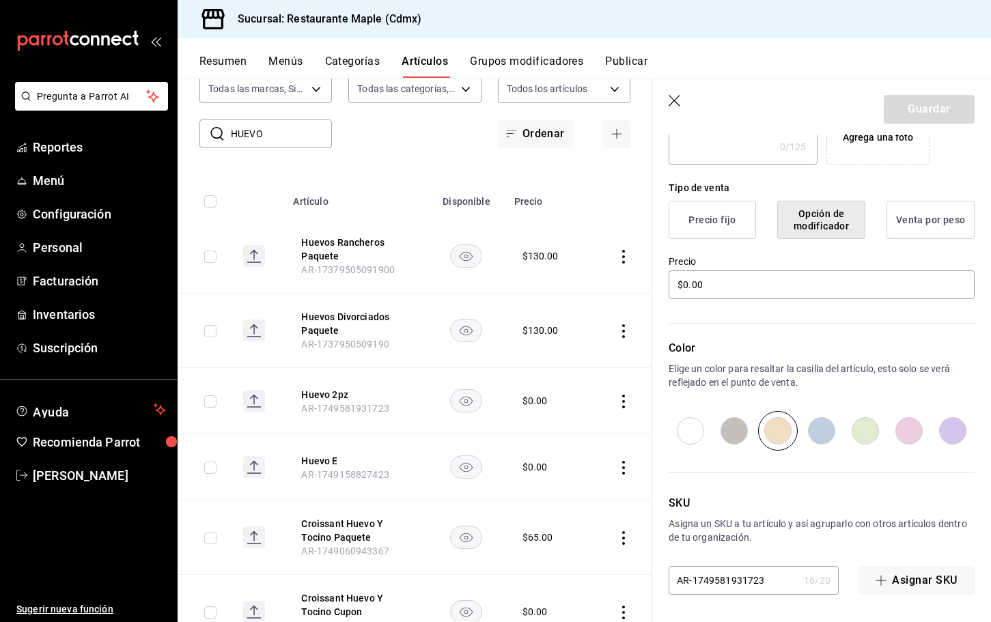
click at [952, 434] on input "radio" at bounding box center [953, 431] width 44 height 40
radio input "true"
click at [922, 113] on button "Guardar" at bounding box center [929, 109] width 91 height 29
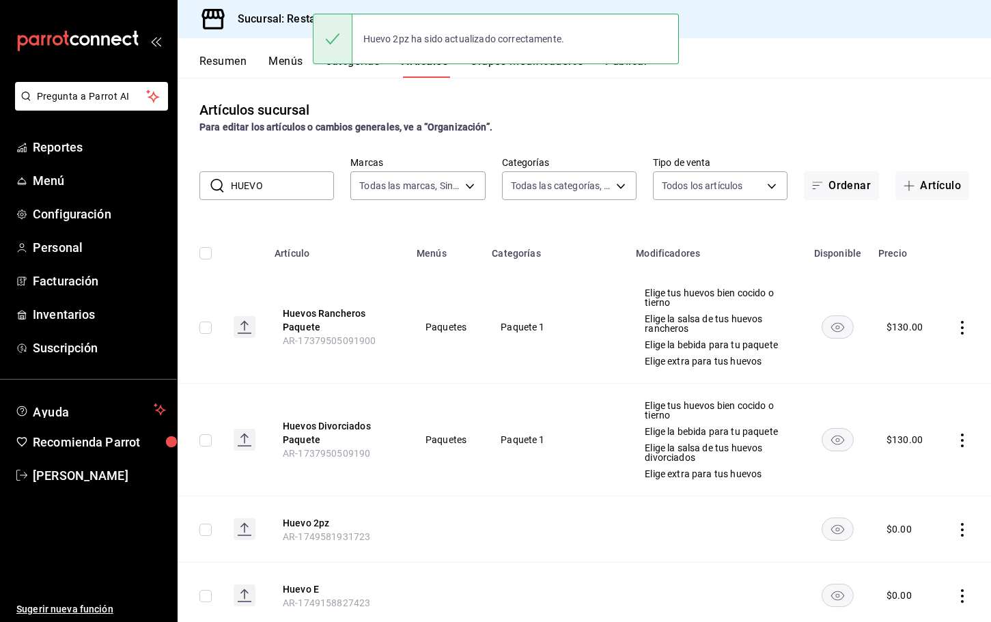
click at [249, 191] on input "HUEVO" at bounding box center [282, 185] width 103 height 27
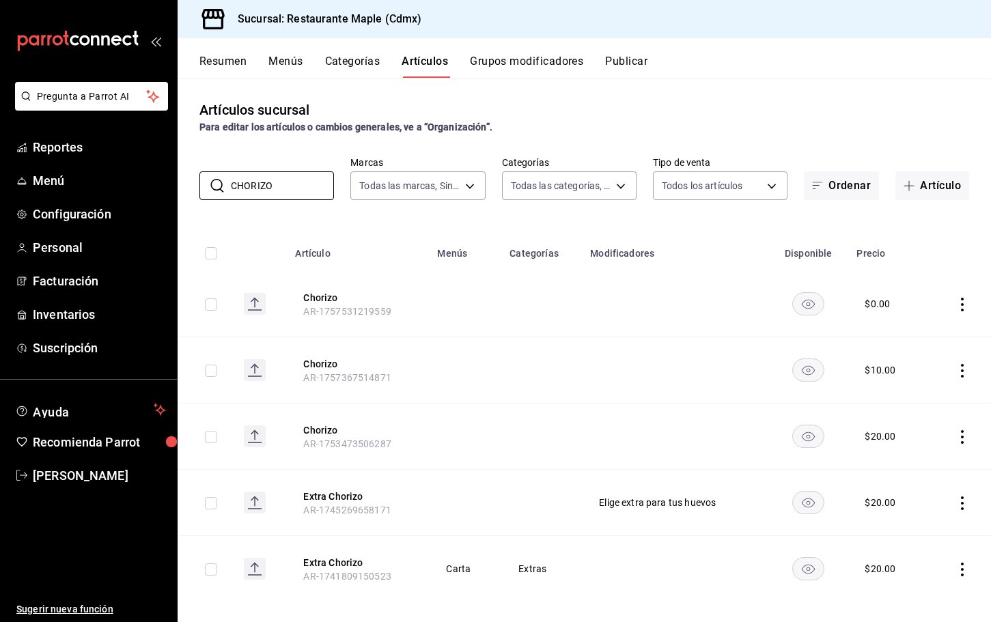
scroll to position [13, 0]
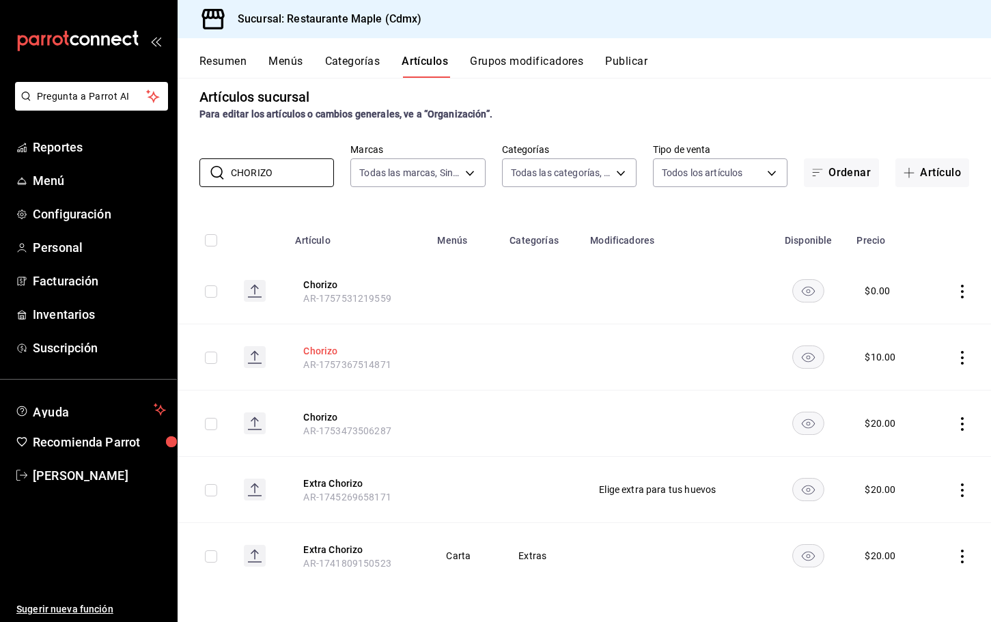
type input "CHORIZO"
click at [327, 345] on button "Chorizo" at bounding box center [357, 351] width 109 height 14
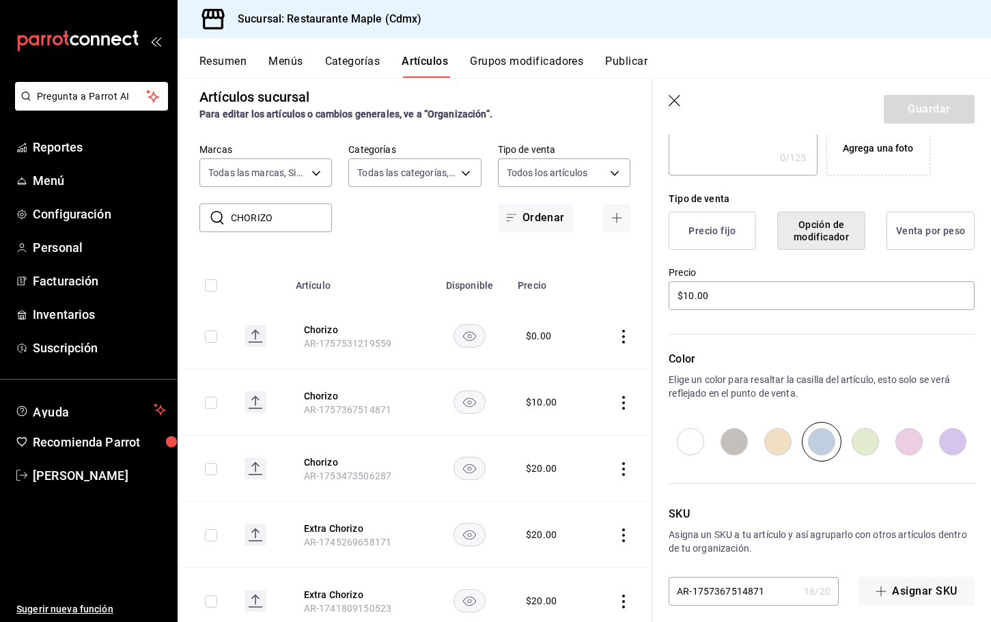
scroll to position [292, 0]
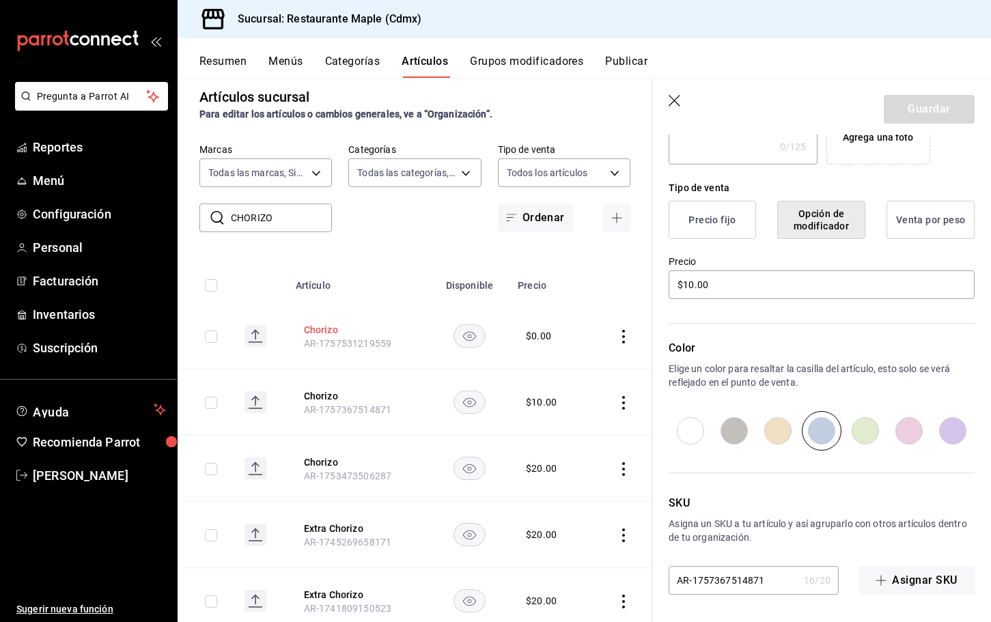
click at [329, 328] on button "Chorizo" at bounding box center [358, 330] width 109 height 14
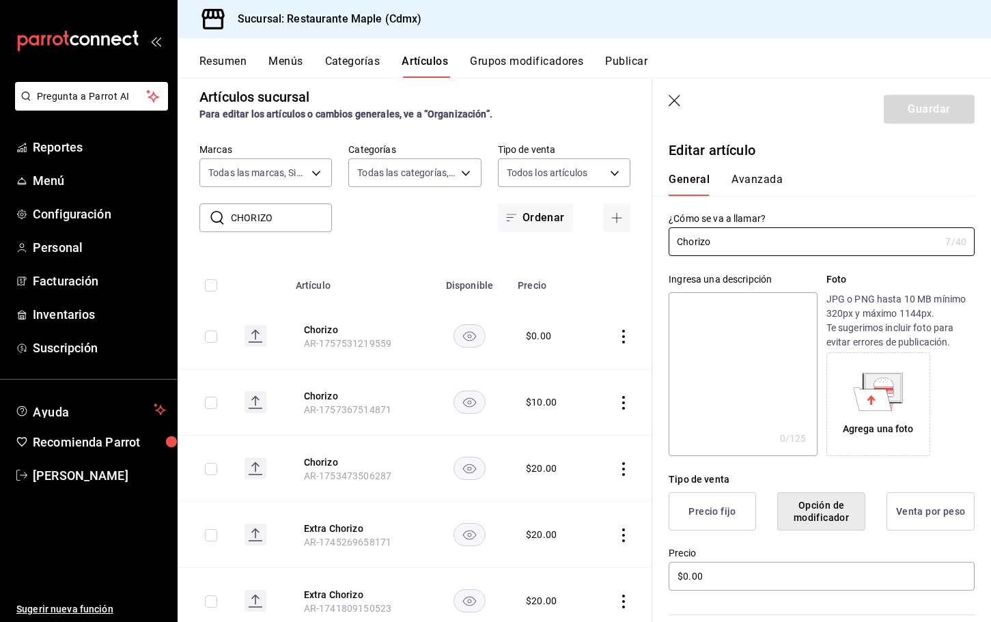
scroll to position [292, 0]
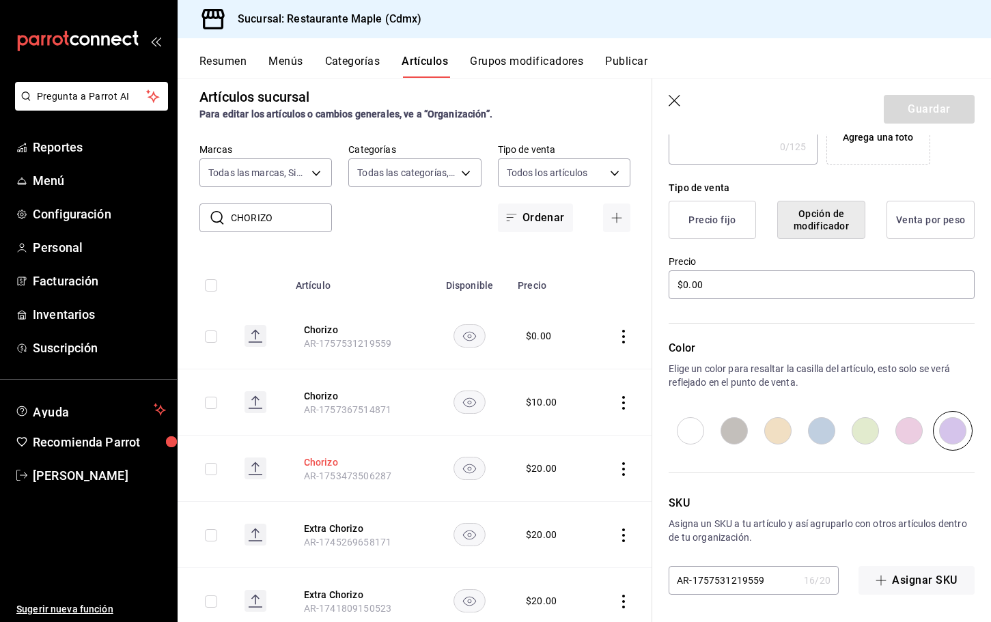
click at [307, 465] on button "Chorizo" at bounding box center [358, 463] width 109 height 14
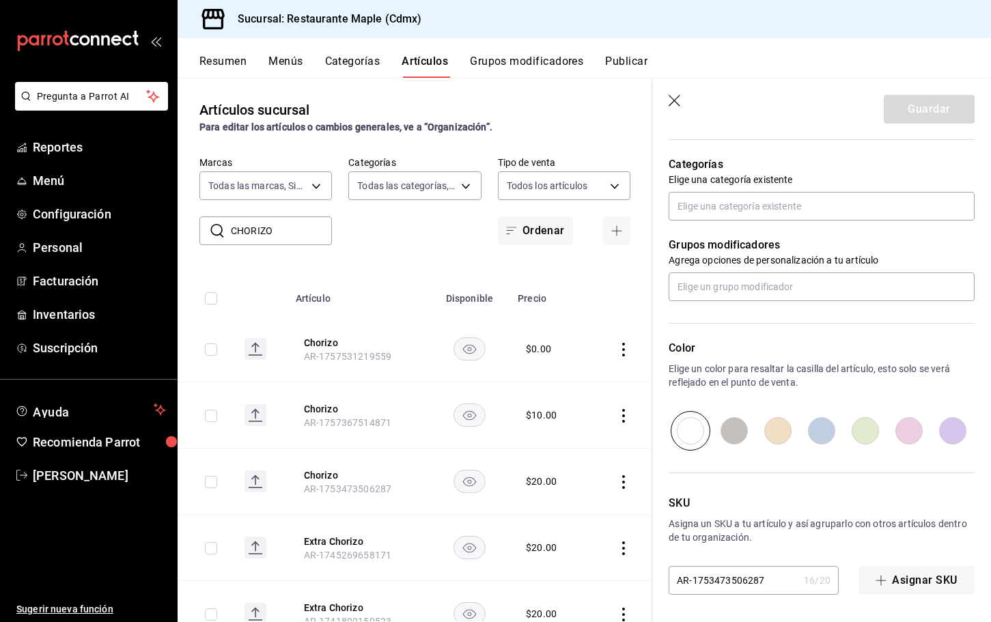
click at [825, 431] on input "radio" at bounding box center [822, 431] width 44 height 40
radio input "true"
click at [940, 105] on button "Guardar" at bounding box center [929, 109] width 91 height 29
type textarea "x"
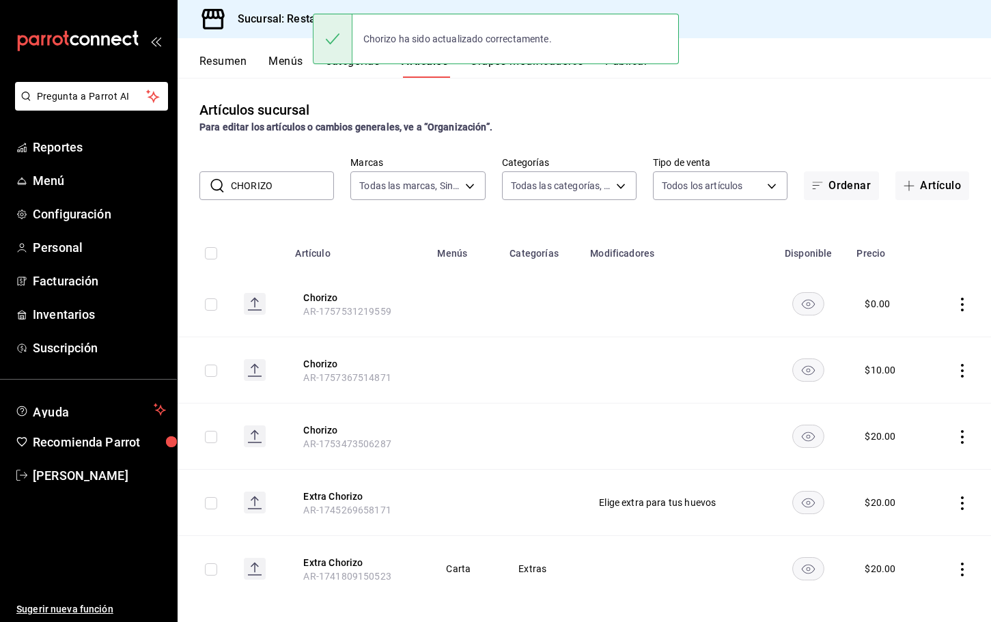
click at [626, 71] on button "Publicar" at bounding box center [626, 66] width 42 height 23
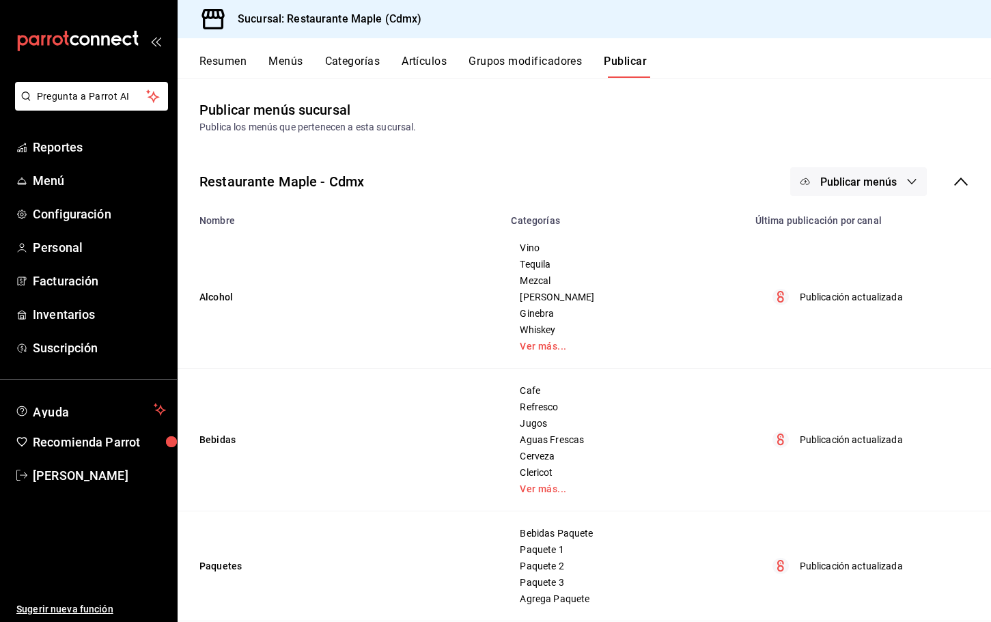
click at [829, 176] on span "Publicar menús" at bounding box center [859, 182] width 77 height 13
click at [842, 225] on div at bounding box center [827, 226] width 38 height 22
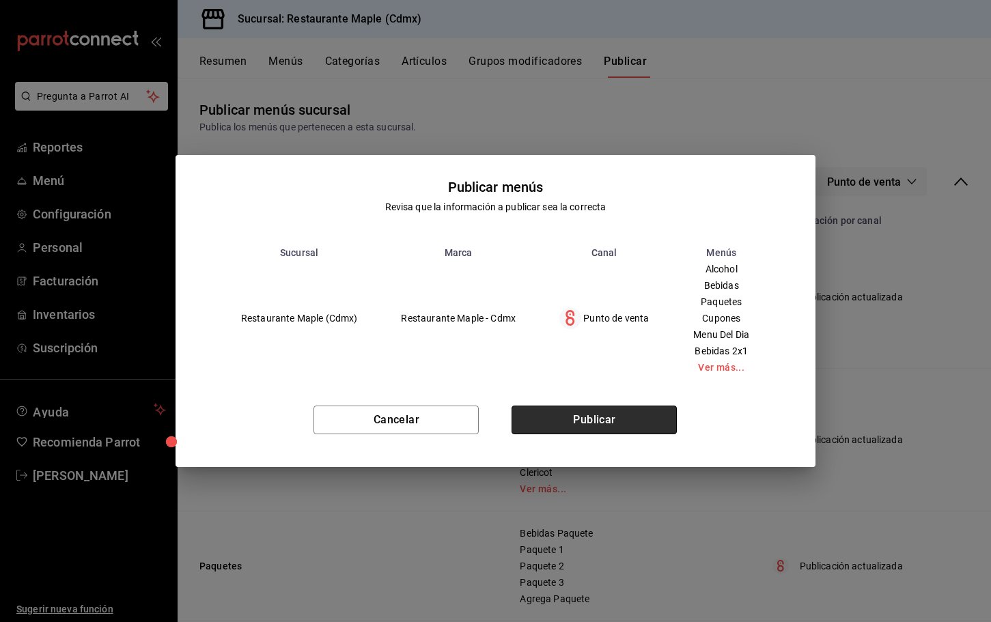
click at [618, 421] on button "Publicar" at bounding box center [594, 420] width 165 height 29
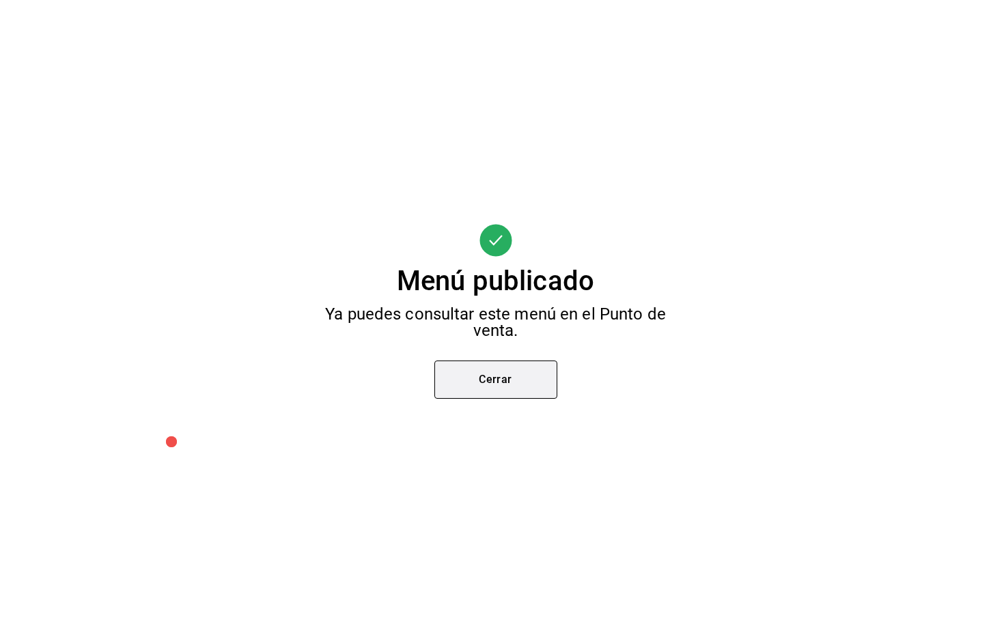
click at [499, 385] on button "Cerrar" at bounding box center [496, 380] width 123 height 38
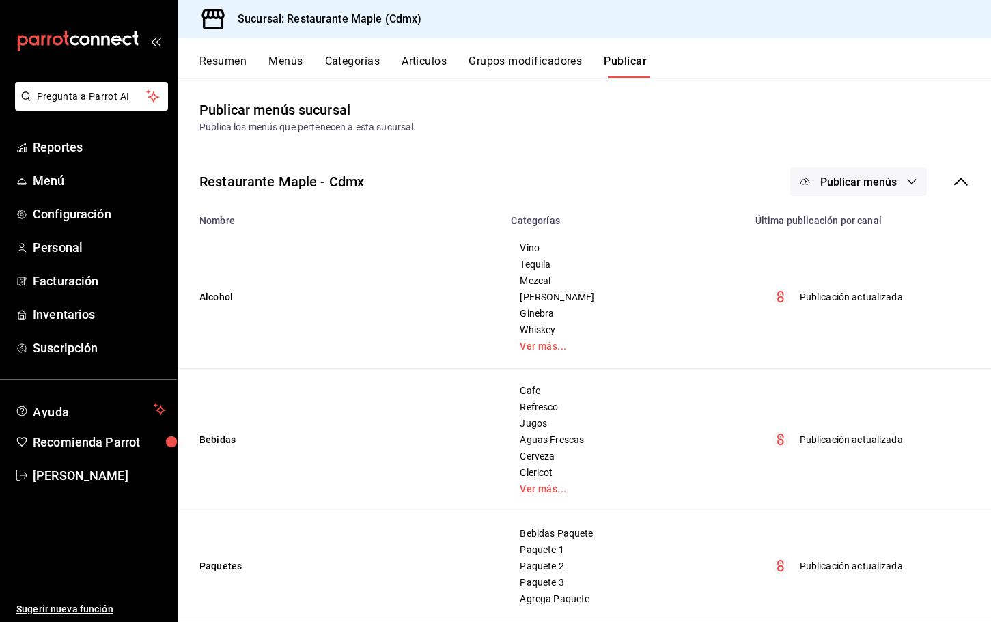
click at [447, 68] on button "Artículos" at bounding box center [424, 66] width 45 height 23
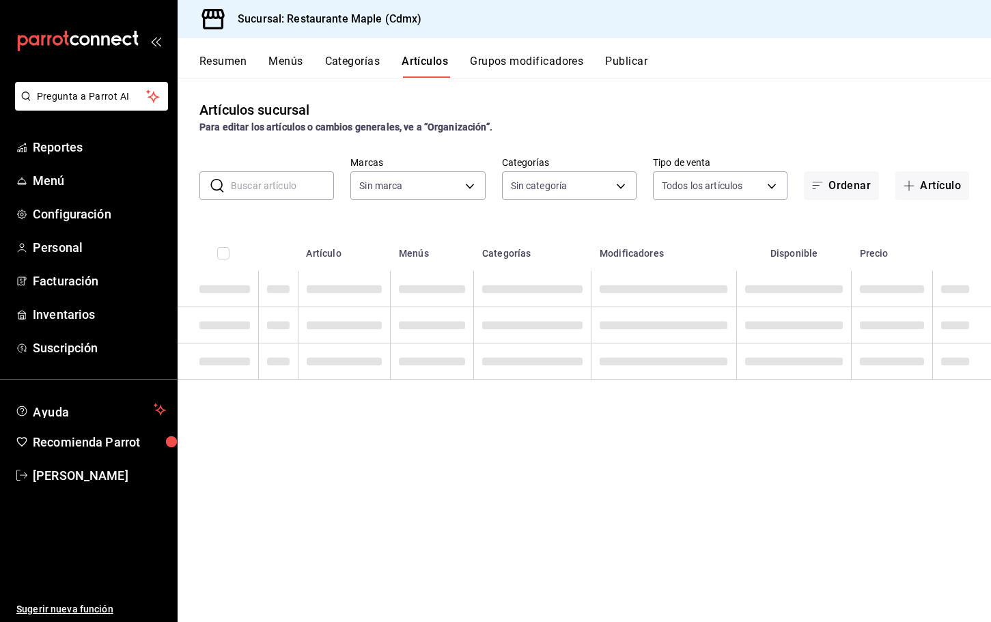
type input "a5b80c37-7917-455f-95a0-19e3c5faa88c,f7a30707-b9cf-4dff-b750-559a05d3e702,13bc9…"
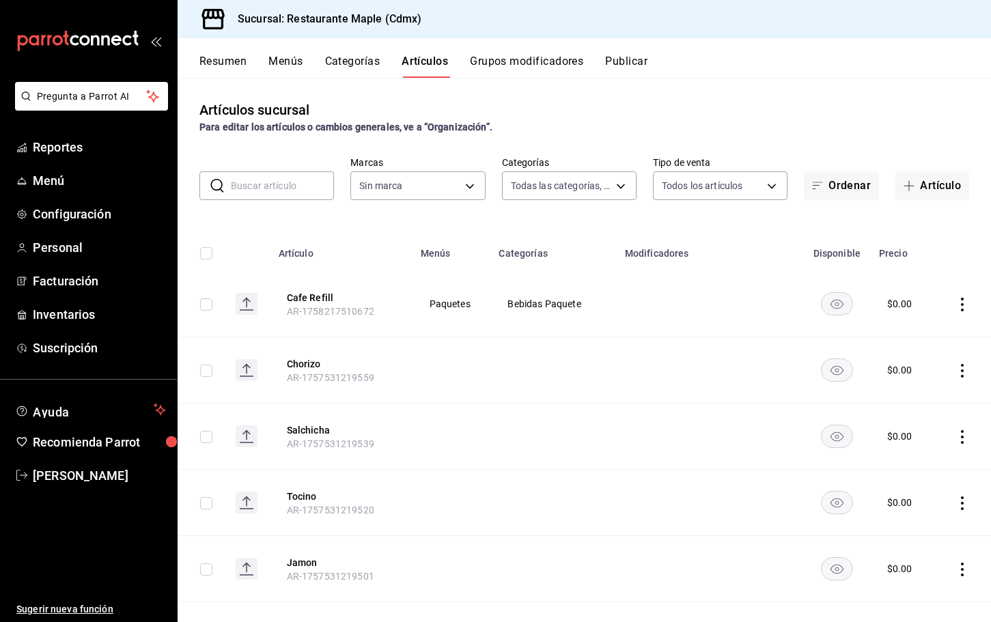
type input "9367c8d0-d5bf-442c-b6f8-a503c691c07e"
click at [273, 184] on input "text" at bounding box center [282, 185] width 103 height 27
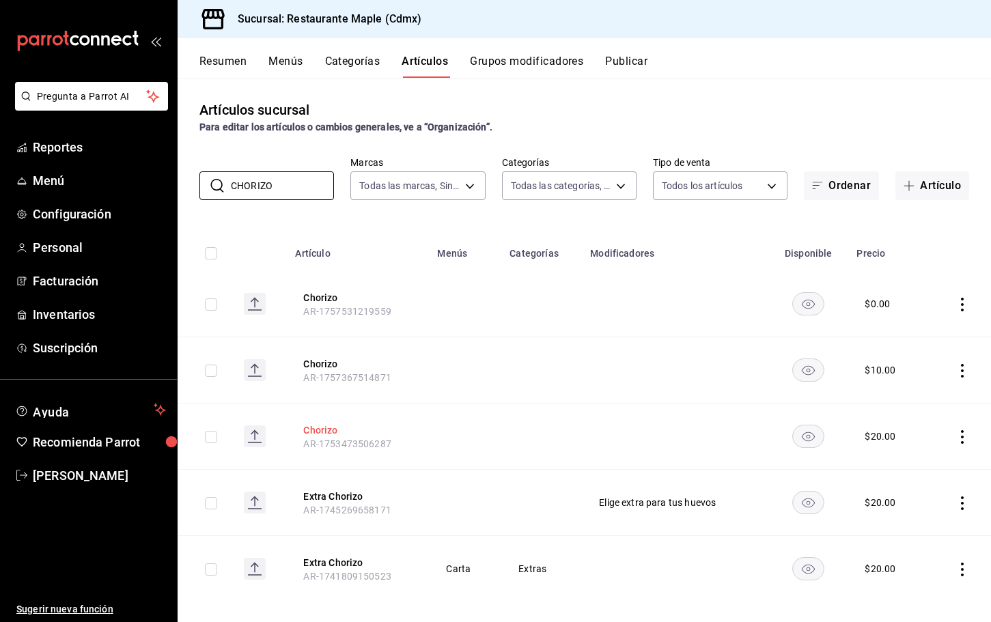
type input "CHORIZO"
click at [327, 426] on button "Chorizo" at bounding box center [357, 431] width 109 height 14
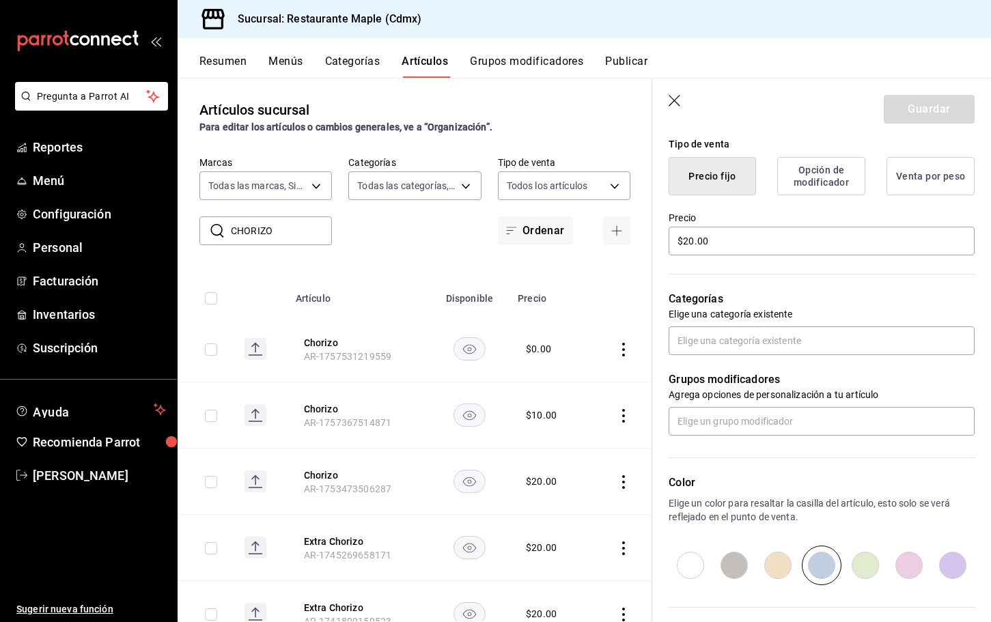
scroll to position [470, 0]
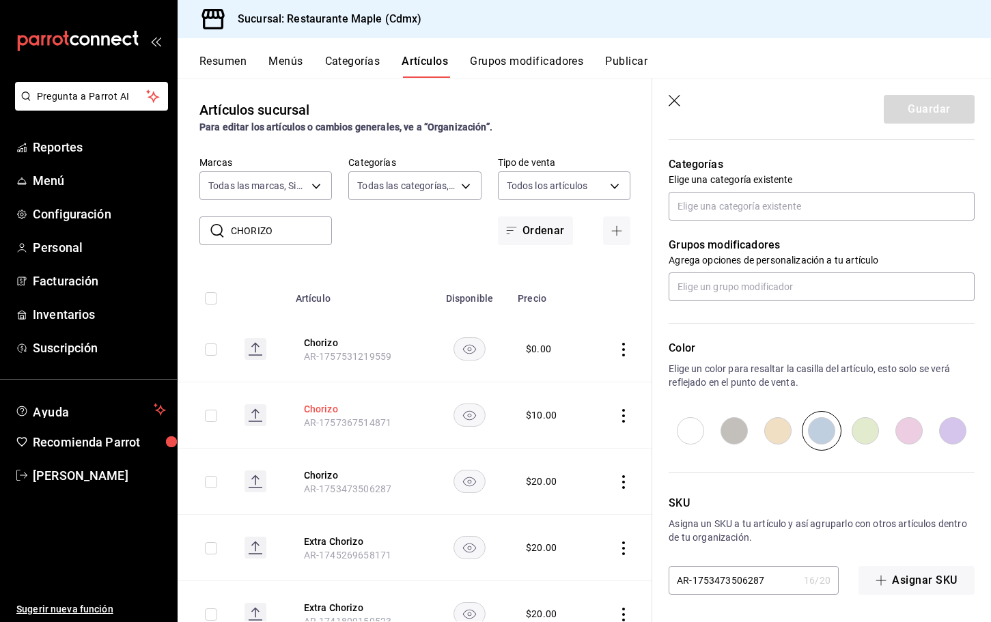
click at [327, 404] on button "Chorizo" at bounding box center [358, 409] width 109 height 14
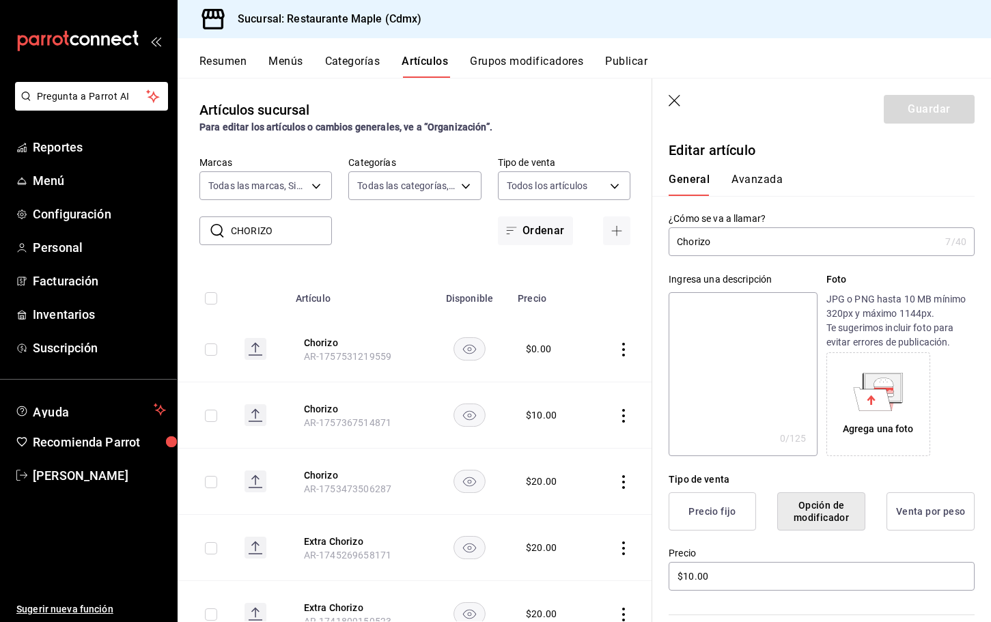
click at [678, 101] on icon "button" at bounding box center [676, 102] width 14 height 14
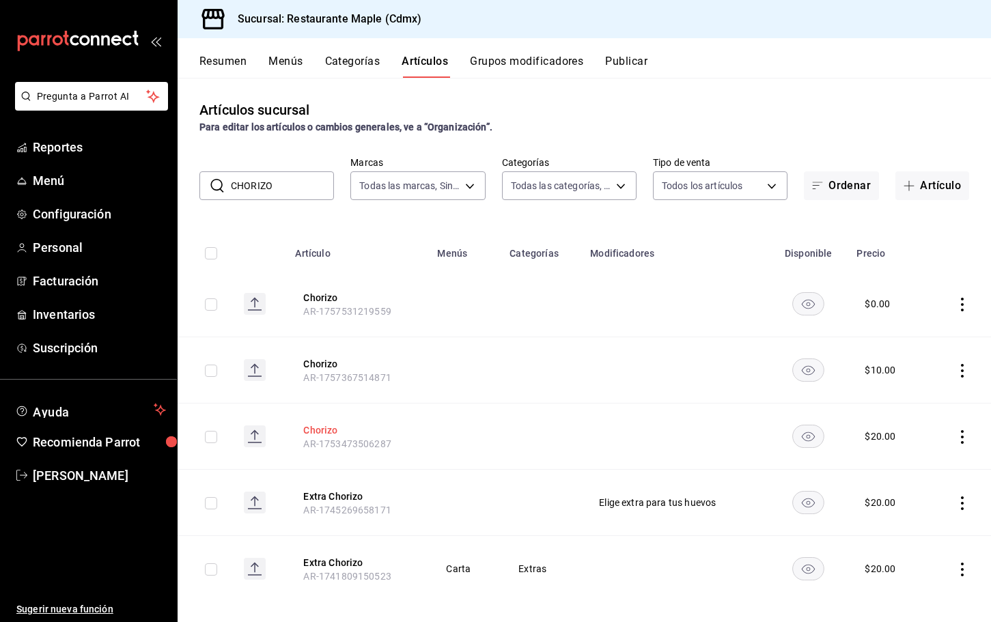
click at [329, 427] on button "Chorizo" at bounding box center [357, 431] width 109 height 14
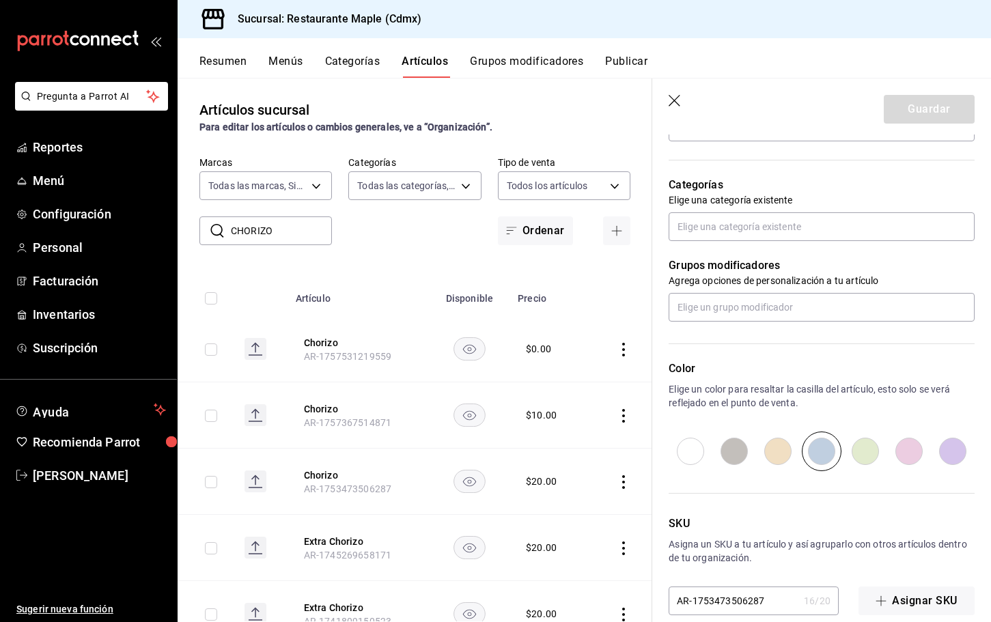
scroll to position [470, 0]
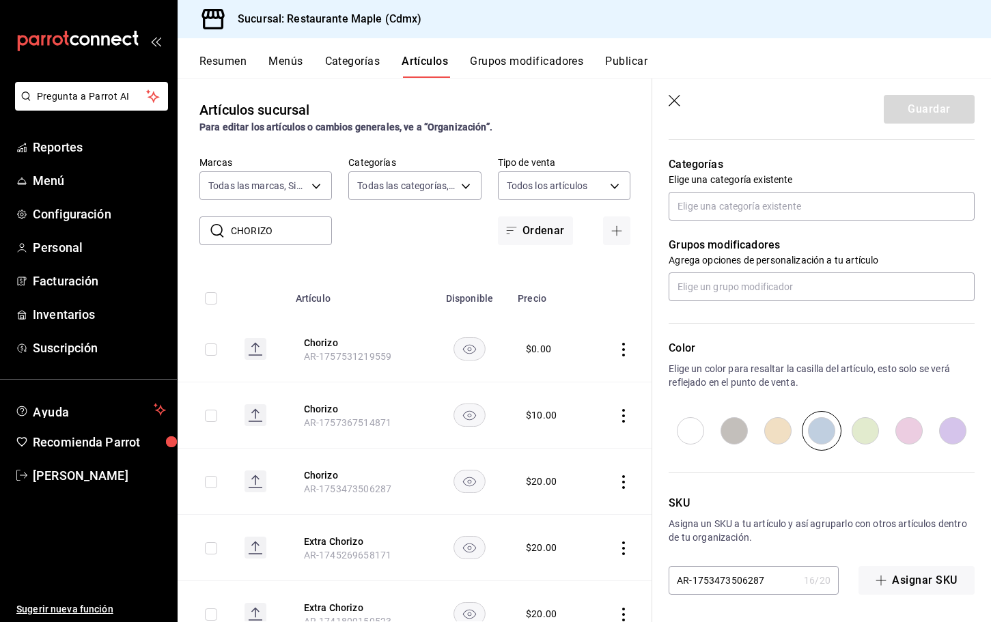
click at [674, 97] on icon "button" at bounding box center [676, 102] width 14 height 14
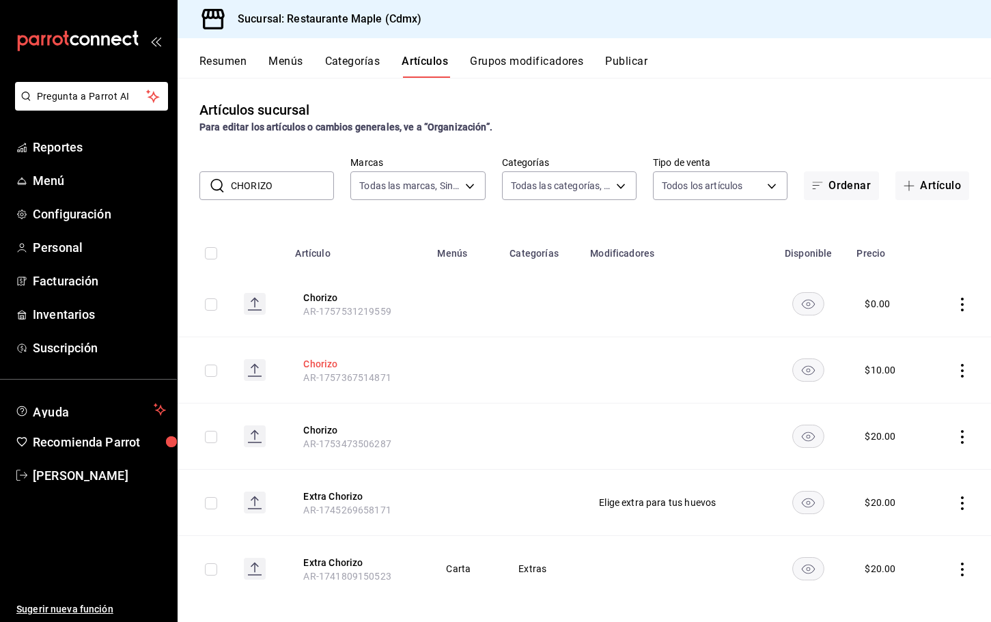
click at [326, 367] on button "Chorizo" at bounding box center [357, 364] width 109 height 14
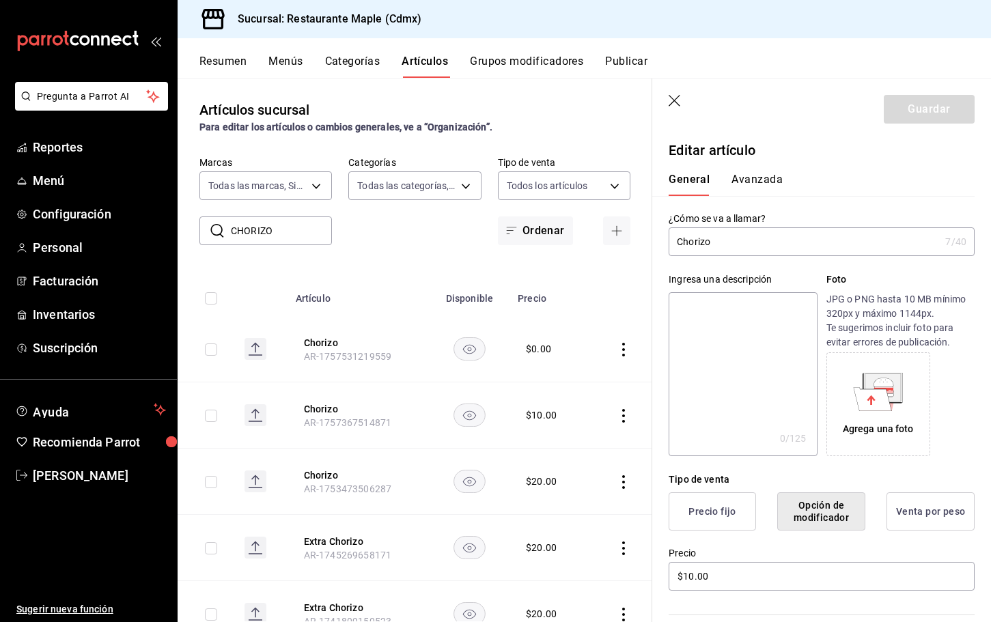
click at [677, 99] on icon "button" at bounding box center [676, 102] width 14 height 14
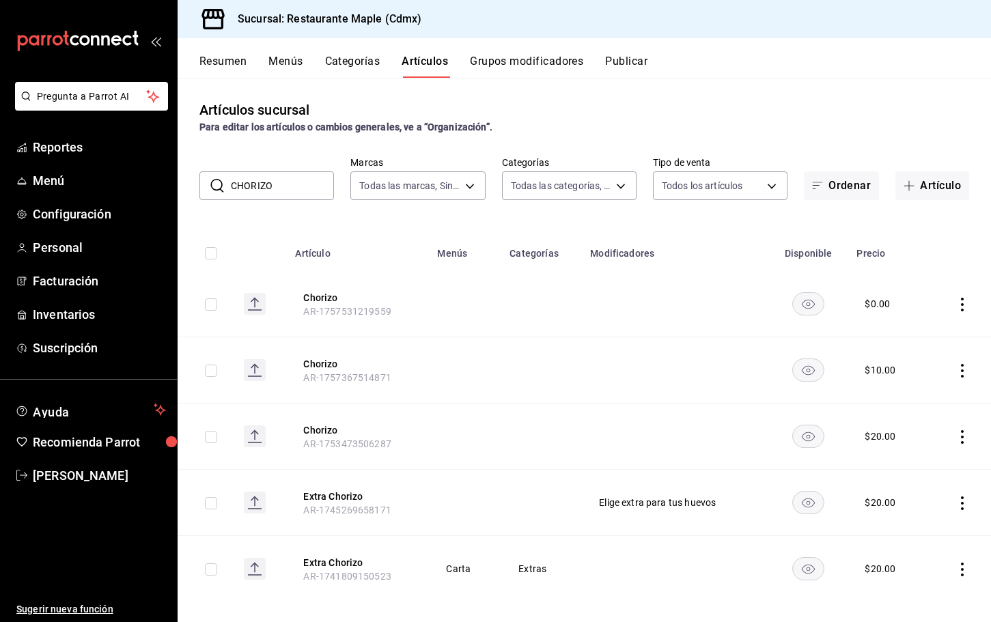
scroll to position [13, 0]
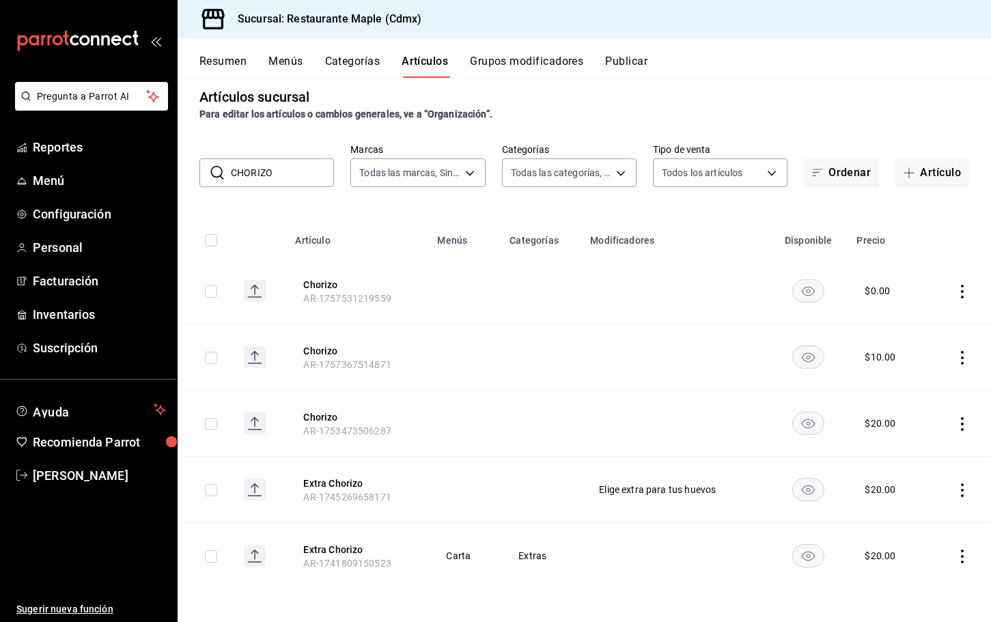
click at [497, 57] on button "Grupos modificadores" at bounding box center [526, 66] width 113 height 23
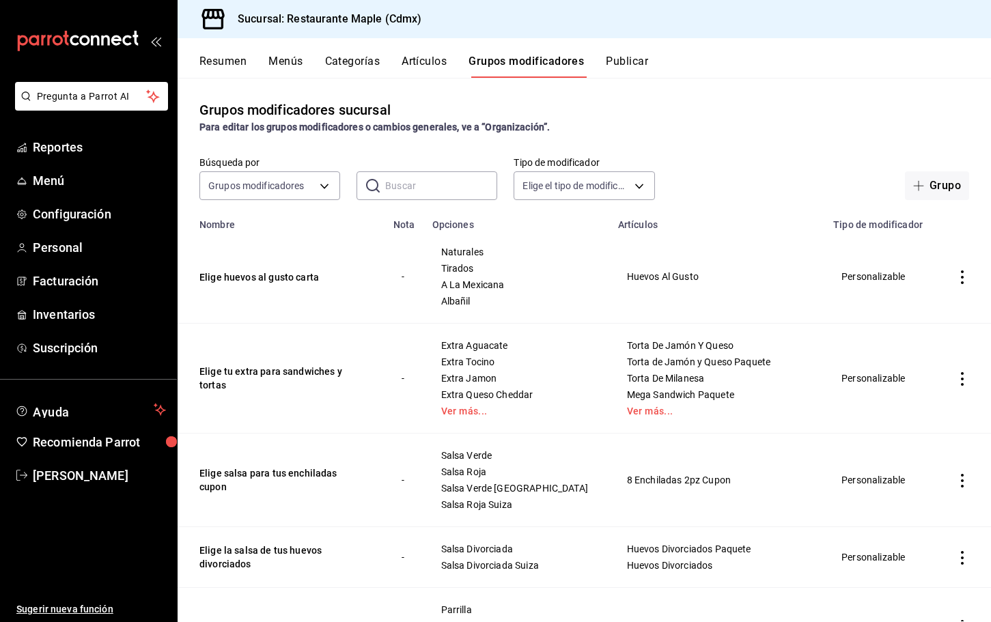
click at [478, 181] on input "text" at bounding box center [441, 185] width 112 height 27
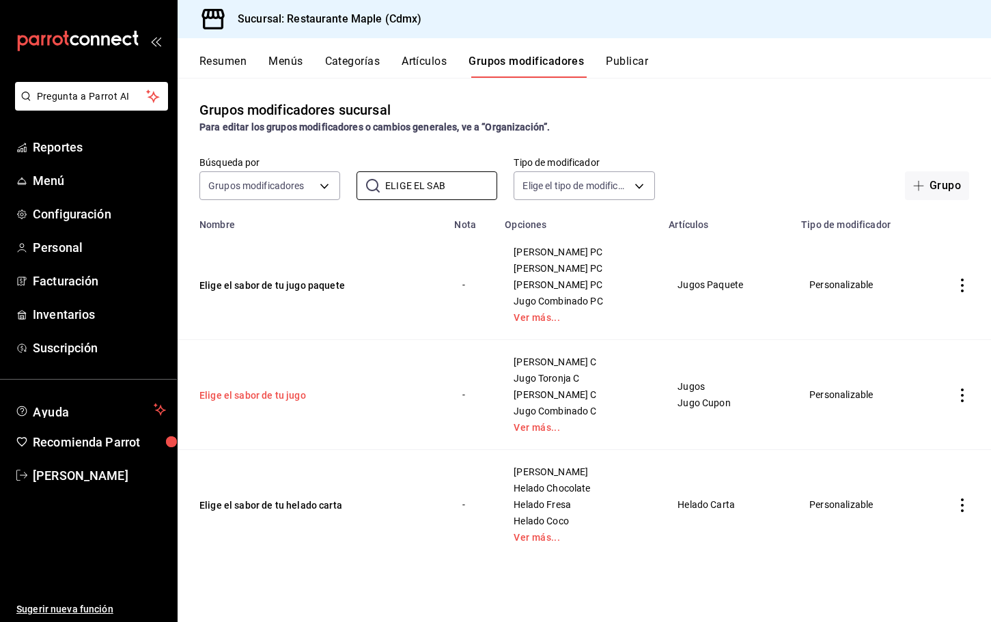
type input "ELIGE EL SAB"
click at [273, 392] on button "Elige el sabor de tu jugo" at bounding box center [282, 396] width 164 height 14
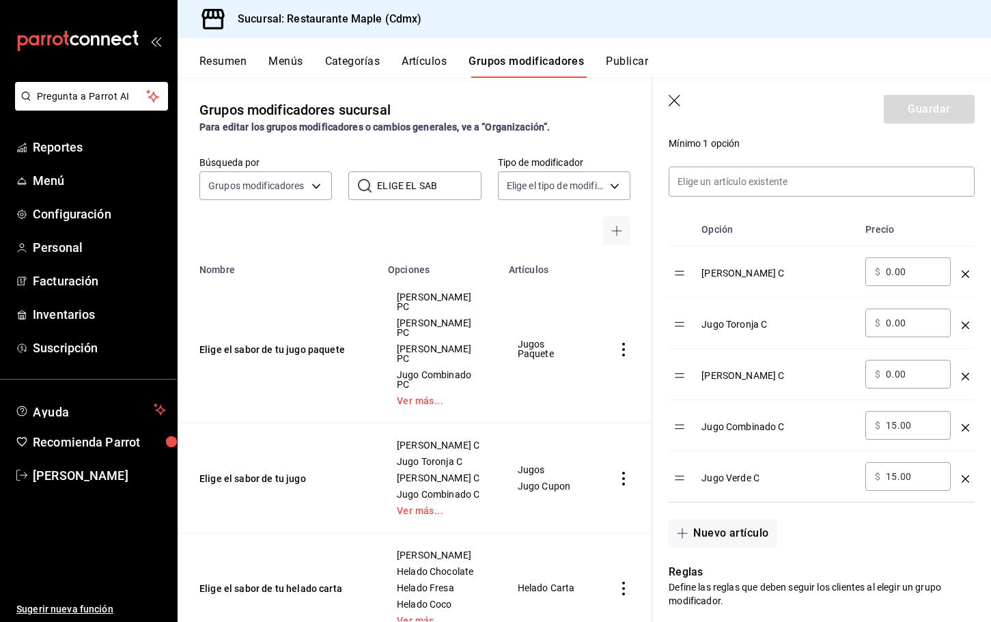
scroll to position [372, 0]
click at [896, 428] on input "15.00" at bounding box center [913, 425] width 55 height 14
type input "14.00"
click at [896, 478] on input "15.00" at bounding box center [913, 476] width 55 height 14
type input "14.00"
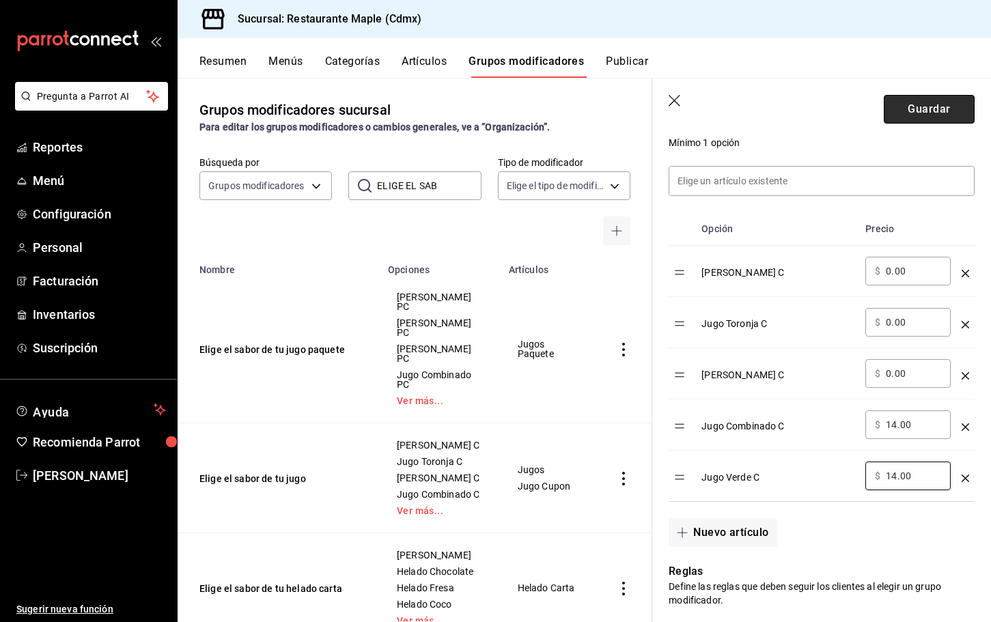
click at [893, 102] on button "Guardar" at bounding box center [929, 109] width 91 height 29
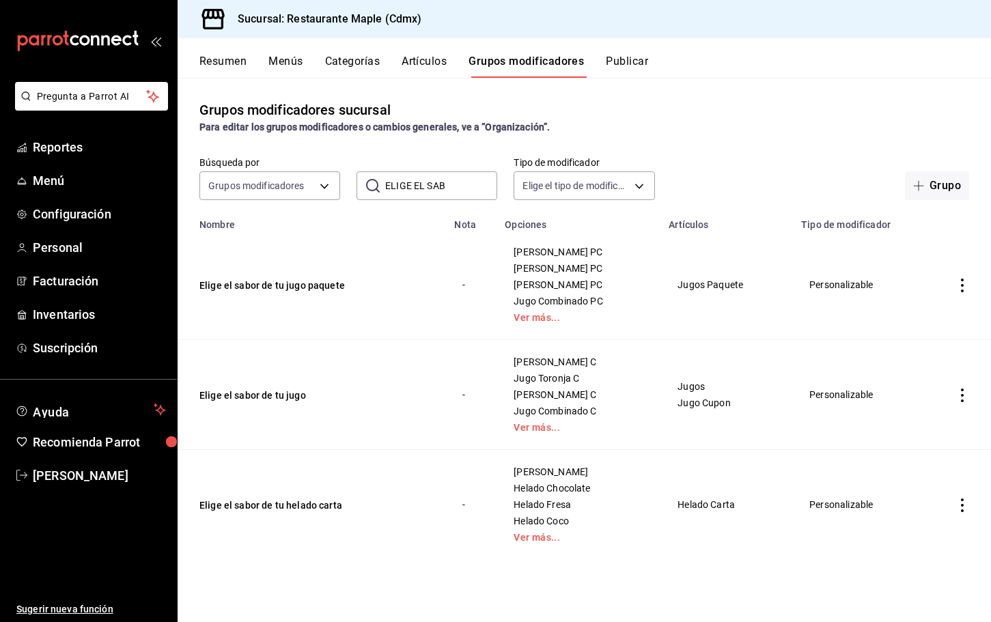
click at [636, 68] on button "Publicar" at bounding box center [627, 66] width 42 height 23
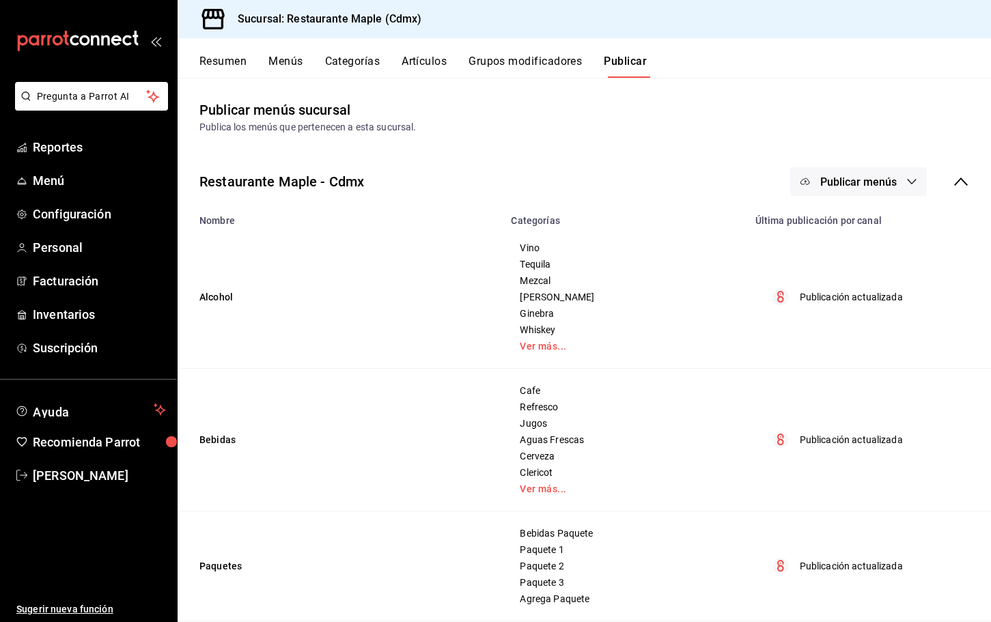
click at [829, 176] on span "Publicar menús" at bounding box center [859, 182] width 77 height 13
click at [834, 214] on li "Punto de venta" at bounding box center [860, 226] width 126 height 38
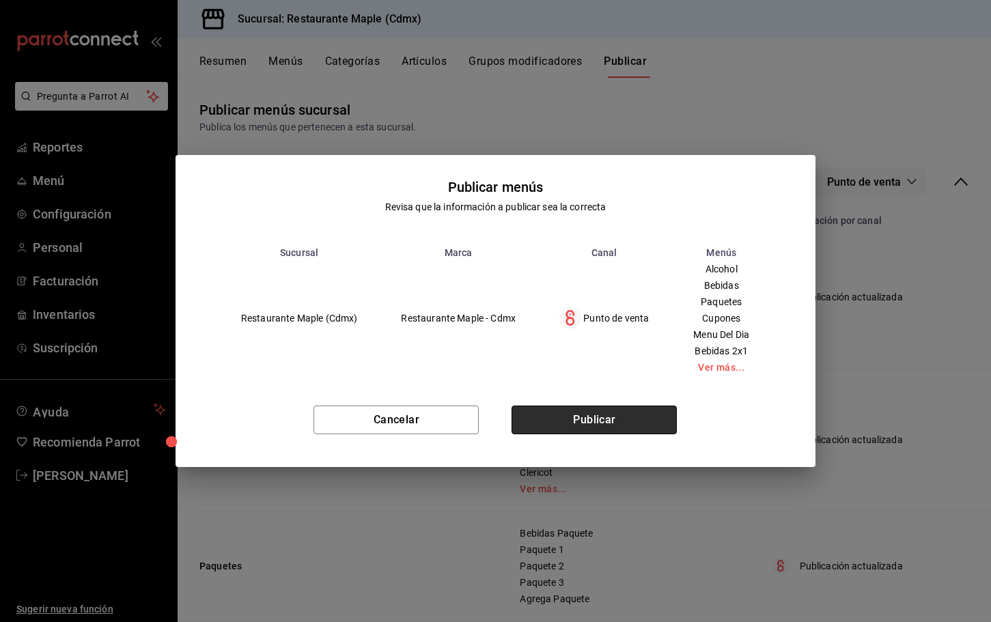
click at [605, 413] on button "Publicar" at bounding box center [594, 420] width 165 height 29
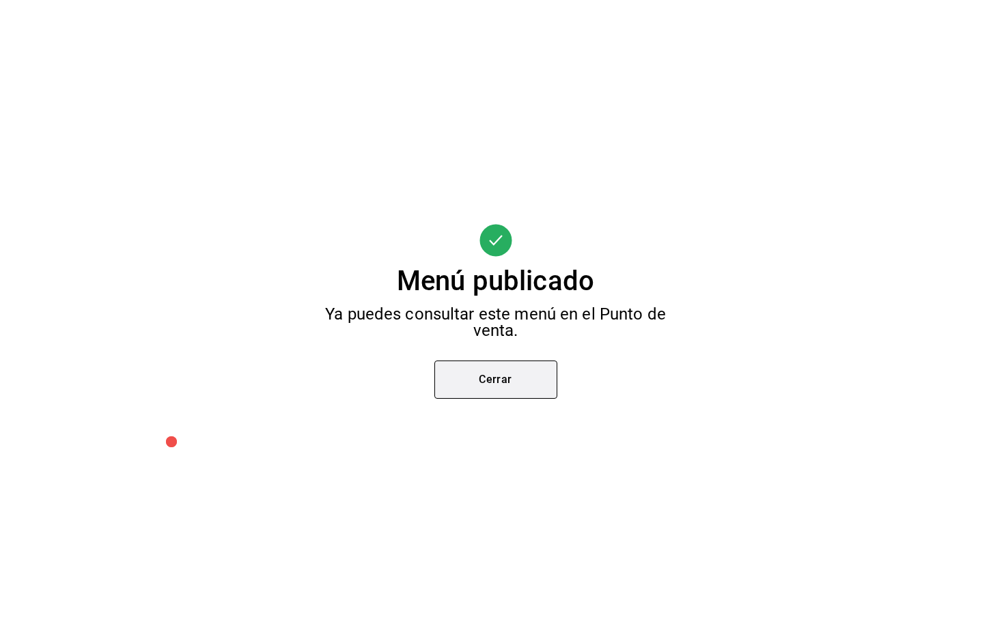
click at [488, 388] on button "Cerrar" at bounding box center [496, 380] width 123 height 38
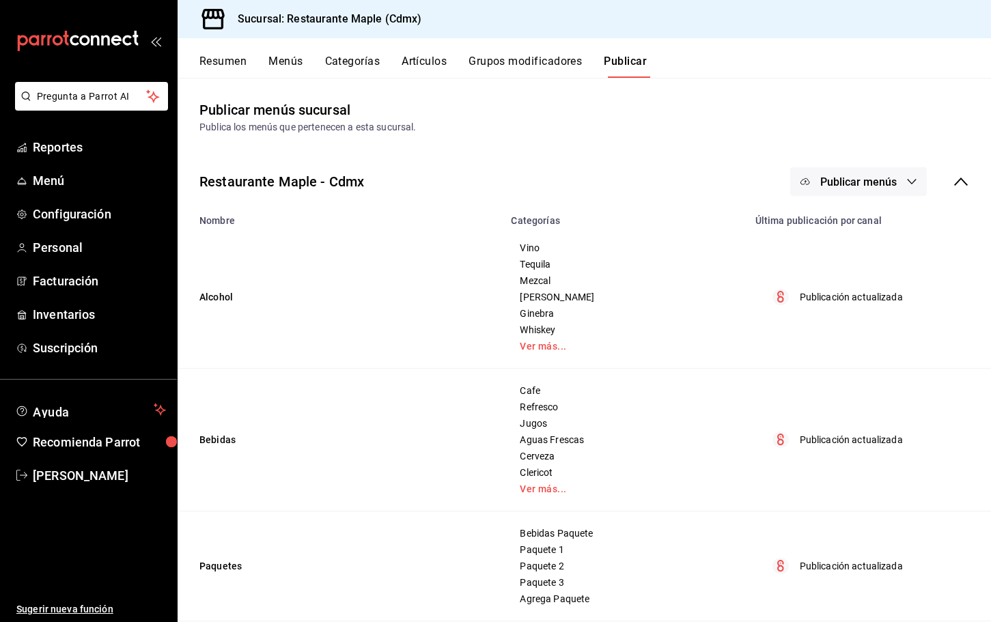
click at [833, 164] on div "Restaurante Maple - Cdmx Publicar menús" at bounding box center [585, 181] width 814 height 51
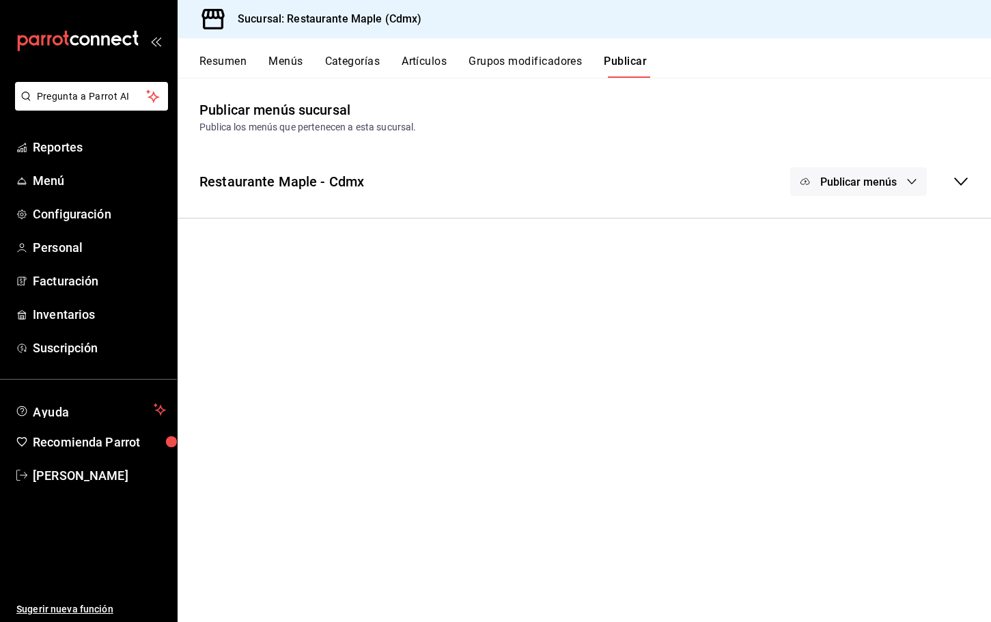
click at [832, 172] on button "Publicar menús" at bounding box center [859, 181] width 137 height 29
click at [824, 206] on ul "Punto de venta" at bounding box center [860, 226] width 126 height 49
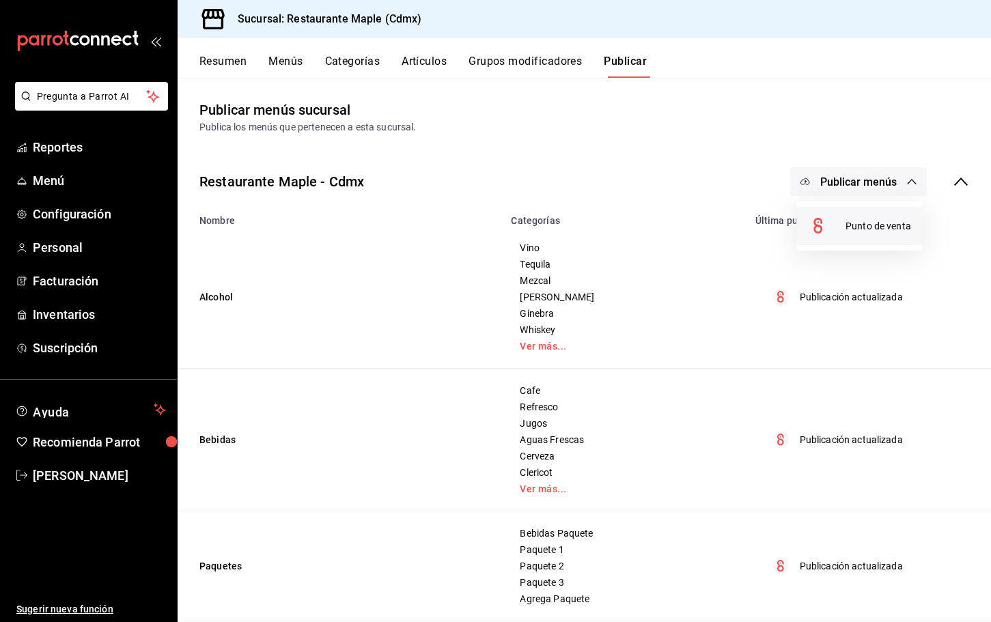
click at [834, 217] on div at bounding box center [827, 226] width 38 height 22
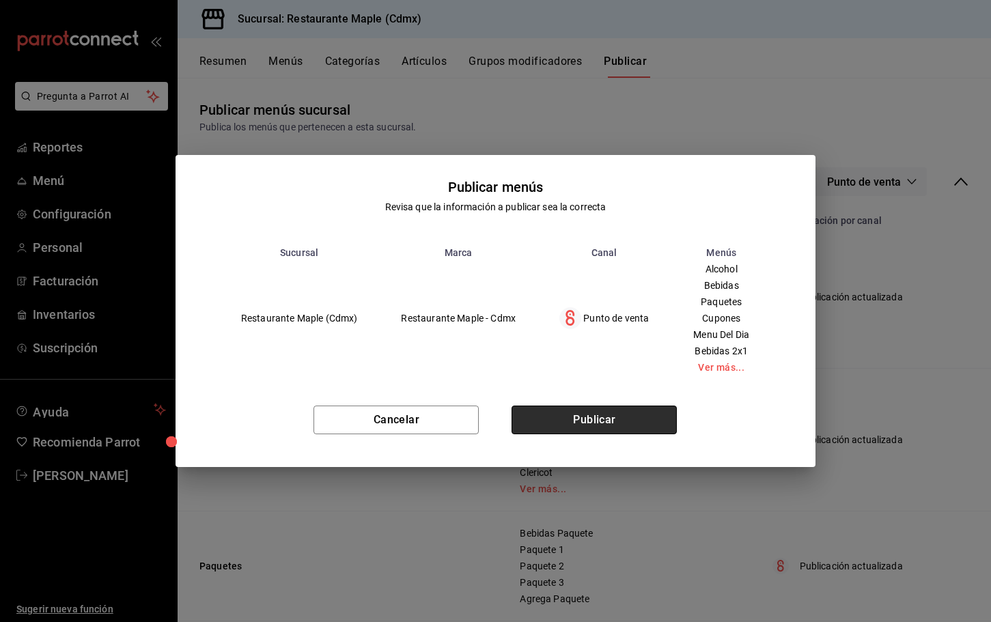
click at [582, 413] on button "Publicar" at bounding box center [594, 420] width 165 height 29
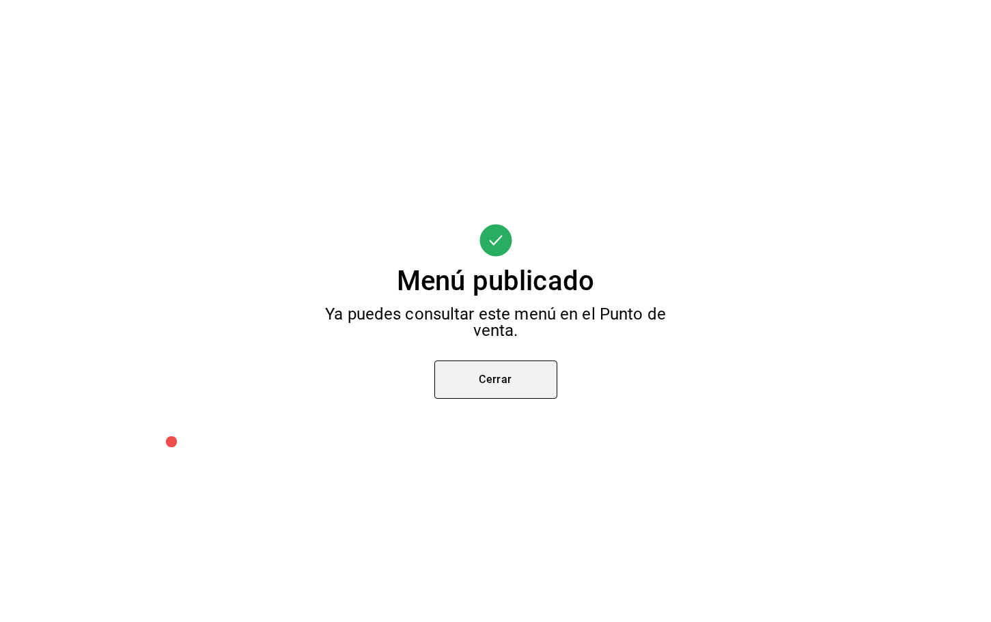
click at [506, 394] on button "Cerrar" at bounding box center [496, 380] width 123 height 38
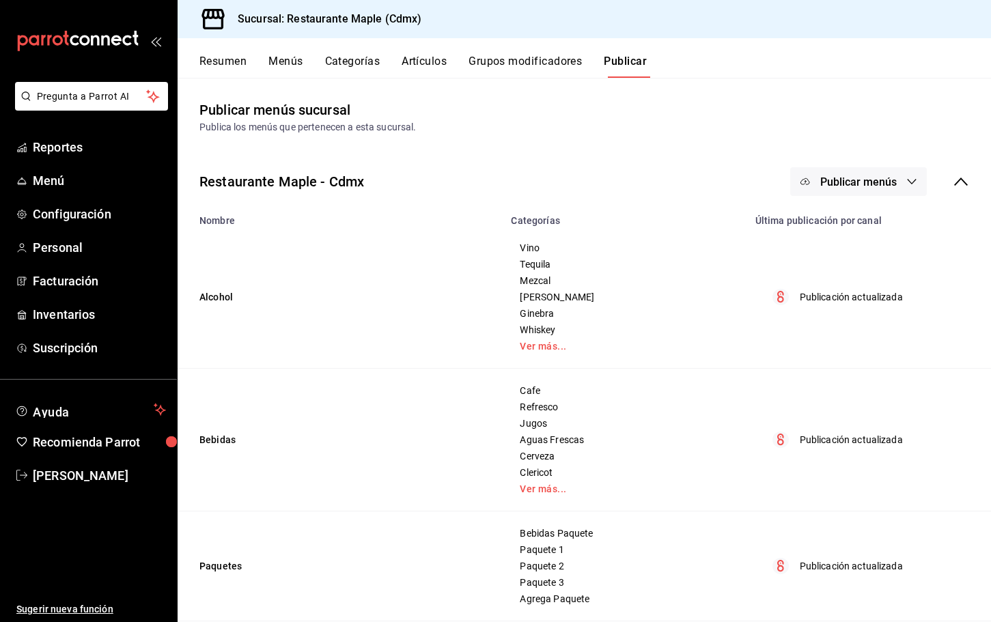
click at [491, 70] on button "Grupos modificadores" at bounding box center [525, 66] width 113 height 23
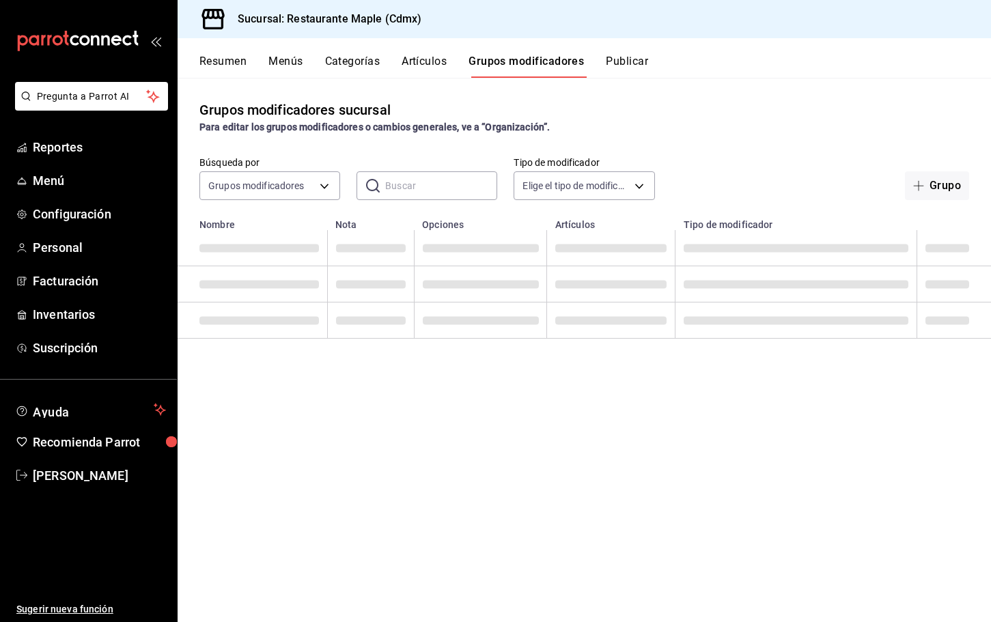
click at [395, 184] on input "text" at bounding box center [441, 185] width 112 height 27
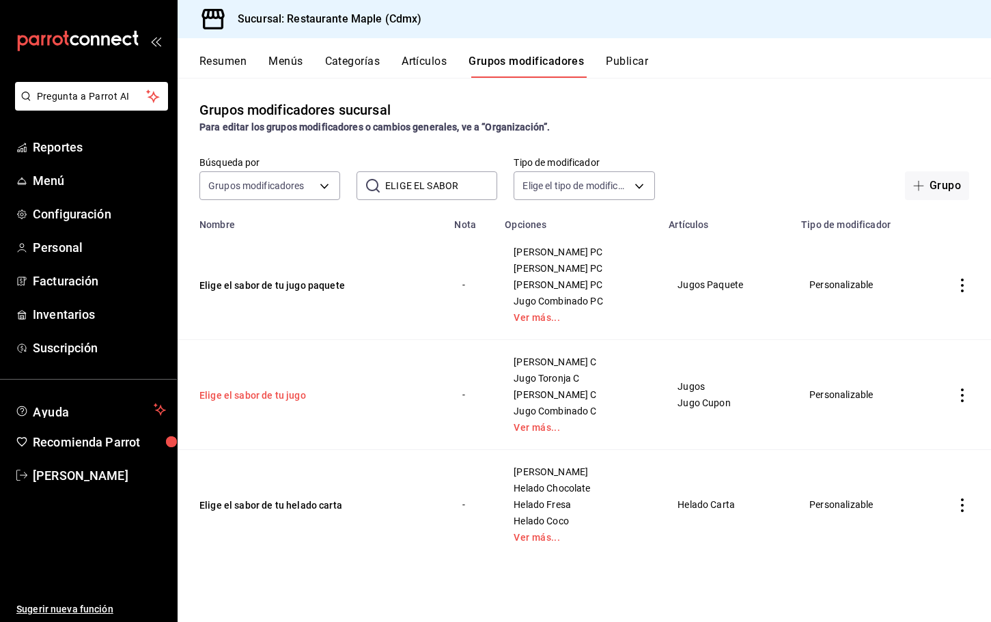
click at [272, 398] on button "Elige el sabor de tu jugo" at bounding box center [282, 396] width 164 height 14
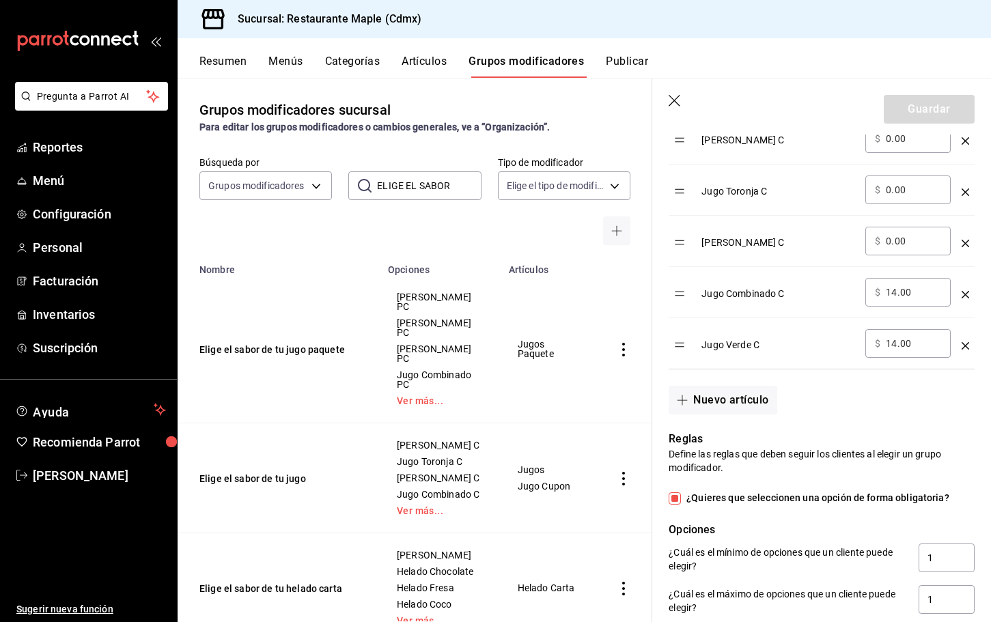
scroll to position [631, 0]
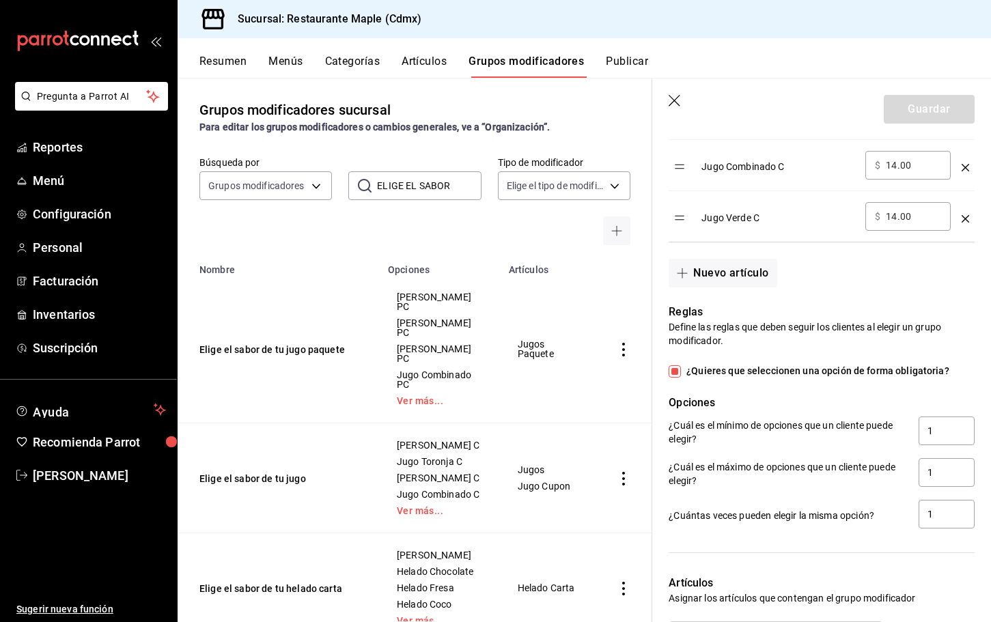
click at [452, 191] on input "ELIGE EL SABOR" at bounding box center [429, 185] width 104 height 27
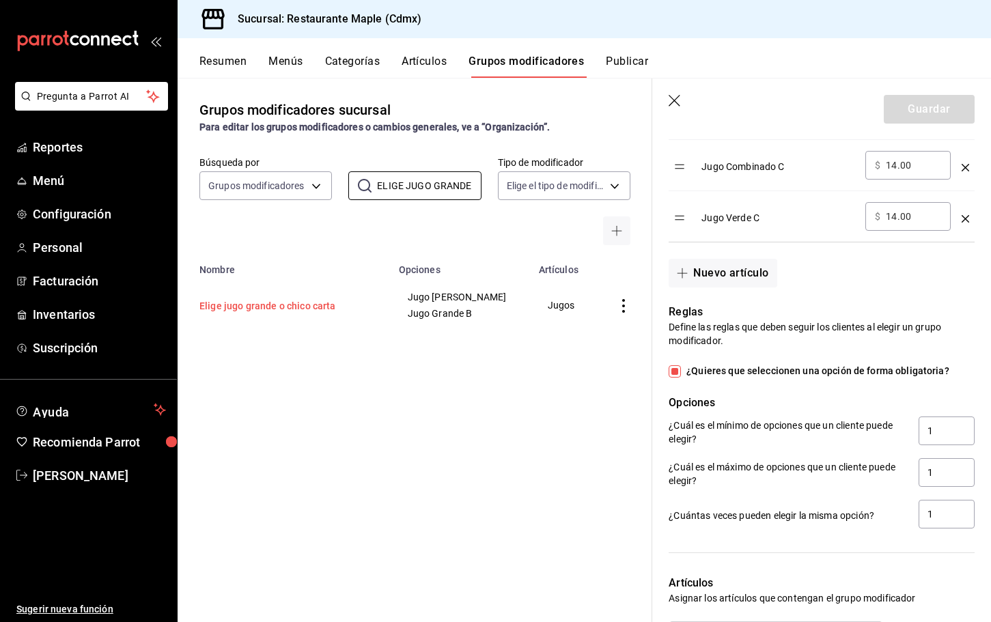
type input "ELIGE JUGO GRANDE"
click at [326, 308] on button "Elige jugo grande o chico carta" at bounding box center [282, 306] width 164 height 14
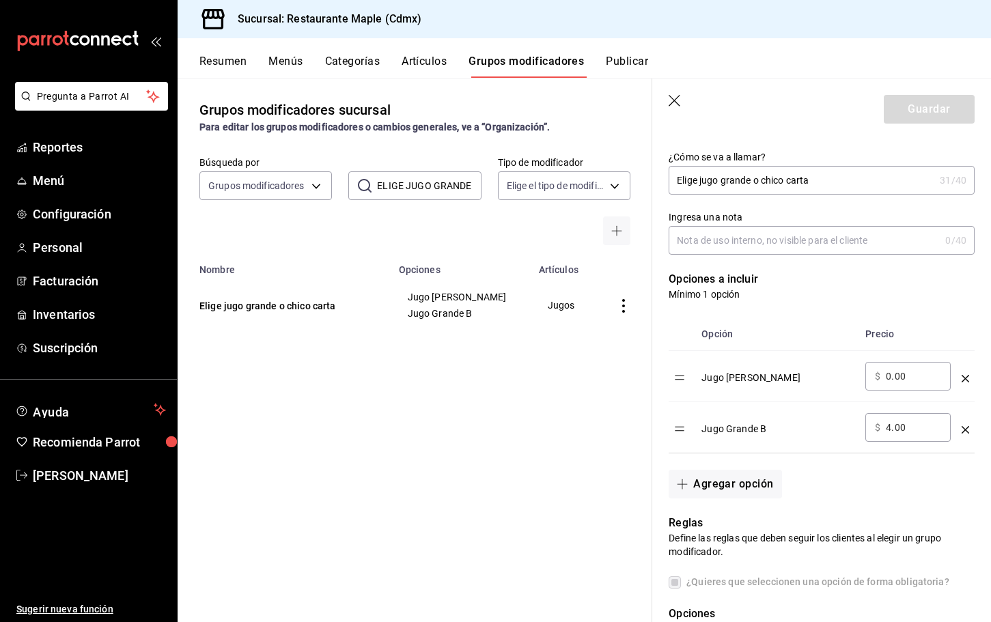
scroll to position [323, 0]
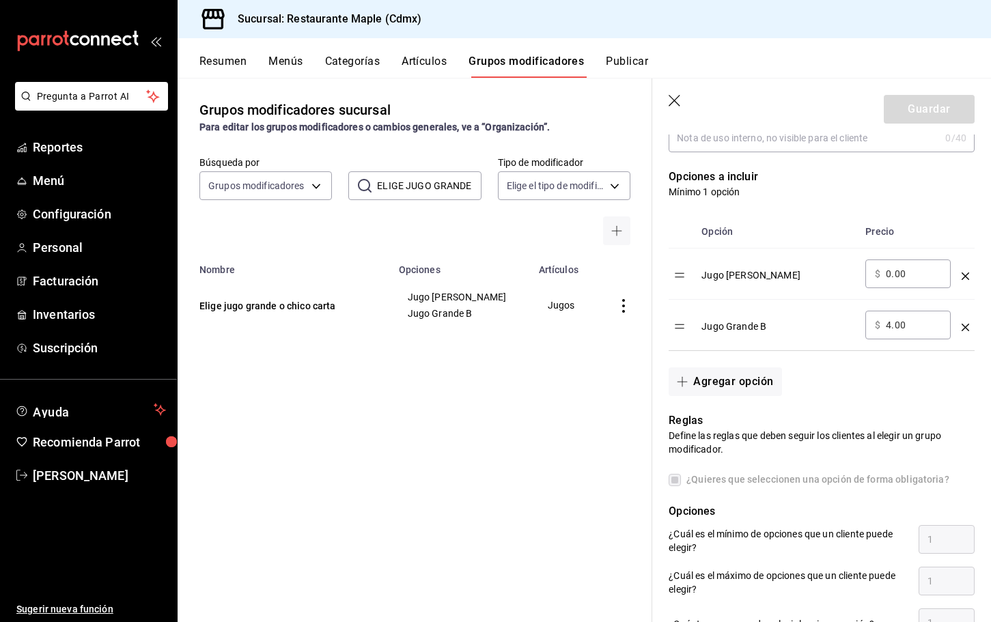
click at [890, 329] on input "4.00" at bounding box center [913, 325] width 55 height 14
type input "5.00"
click at [920, 114] on button "Guardar" at bounding box center [929, 109] width 91 height 29
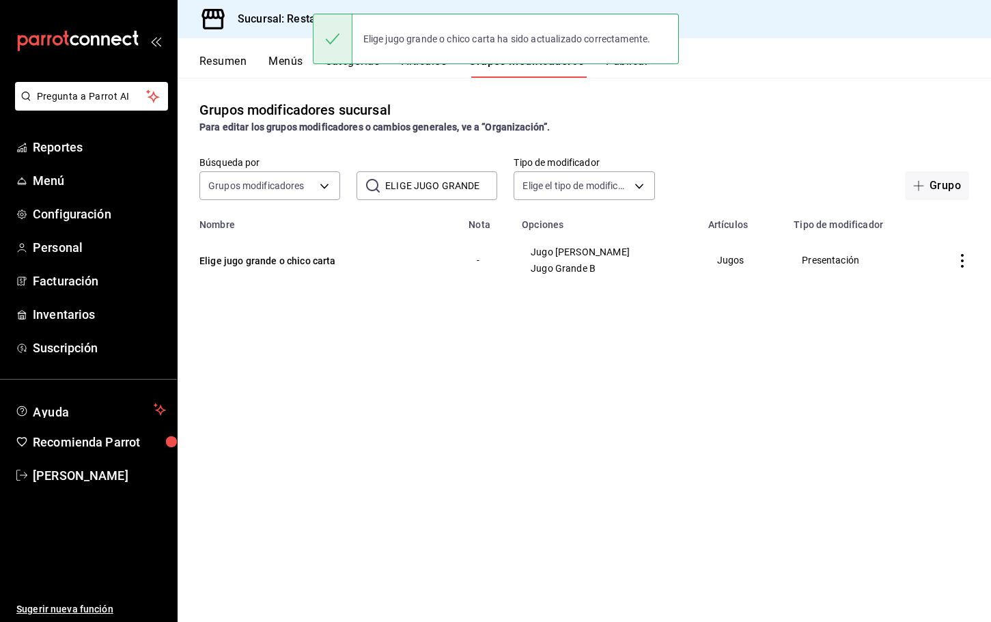
click at [643, 70] on button "Publicar" at bounding box center [627, 66] width 42 height 23
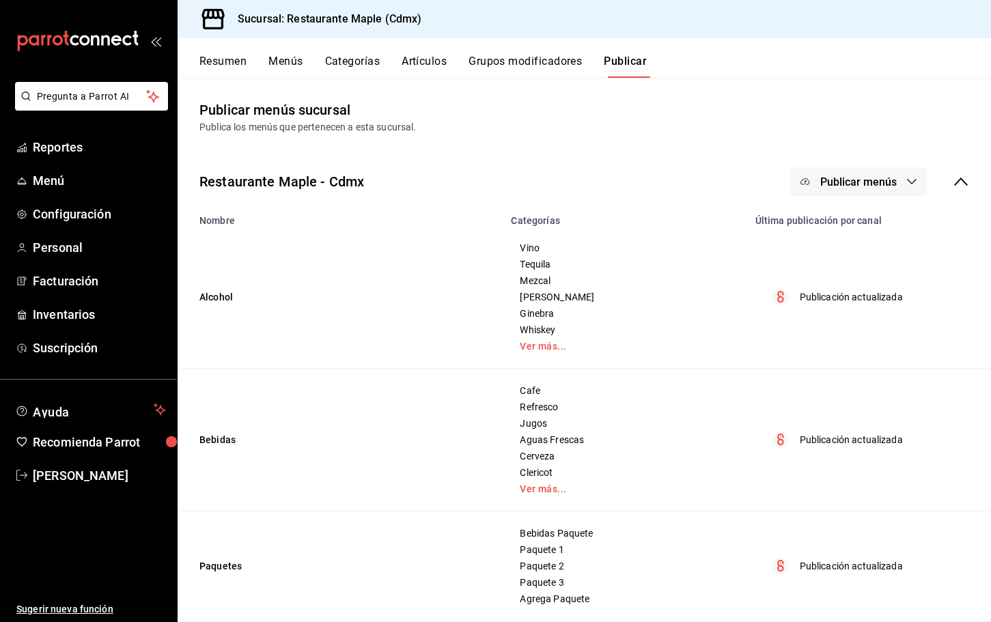
click at [868, 180] on span "Publicar menús" at bounding box center [859, 182] width 77 height 13
click at [857, 226] on span "Punto de venta" at bounding box center [879, 226] width 66 height 14
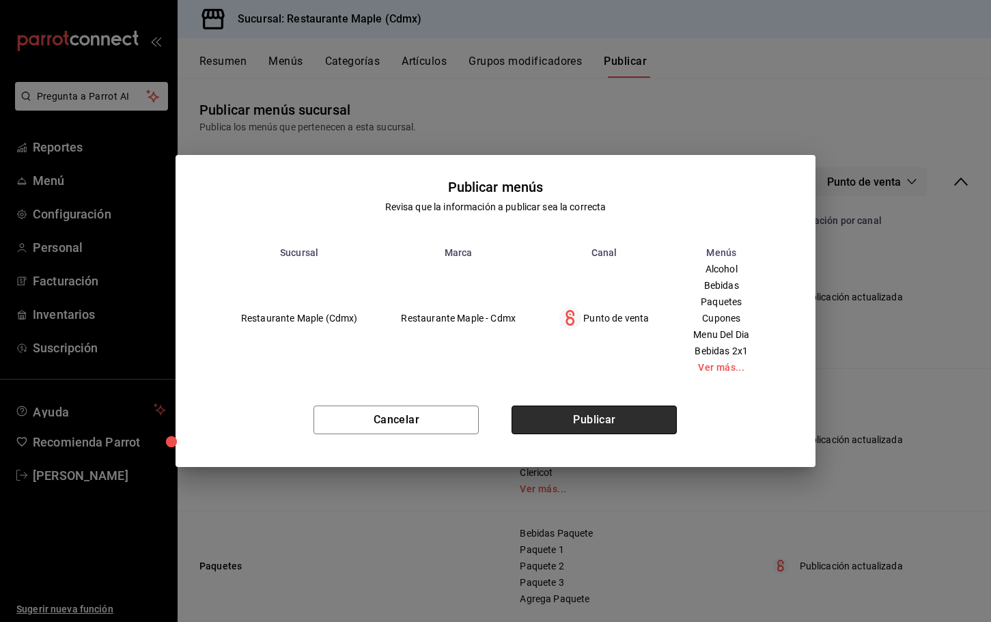
click at [627, 413] on button "Publicar" at bounding box center [594, 420] width 165 height 29
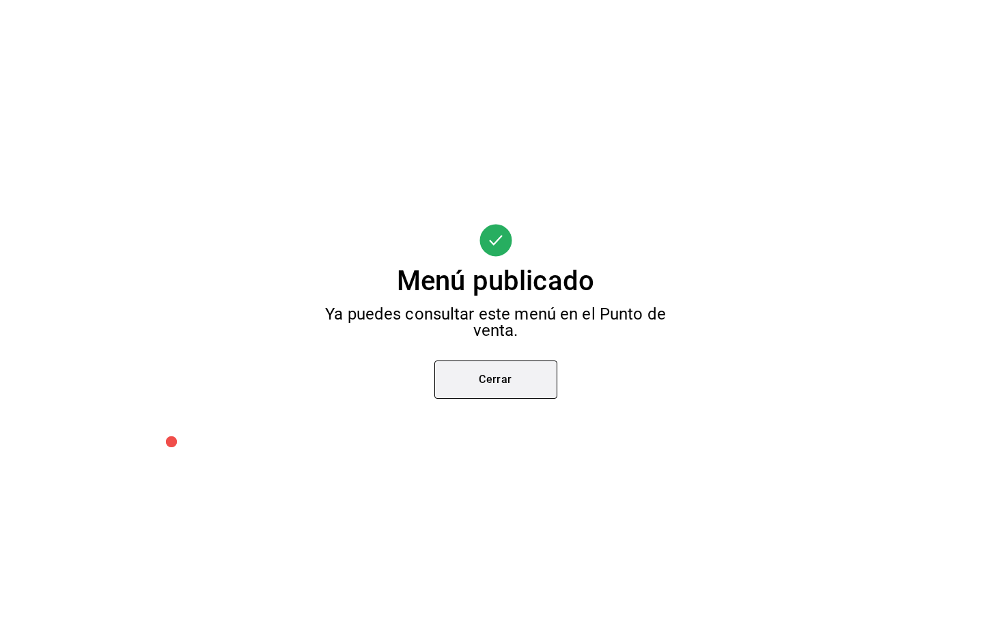
click at [504, 374] on button "Cerrar" at bounding box center [496, 380] width 123 height 38
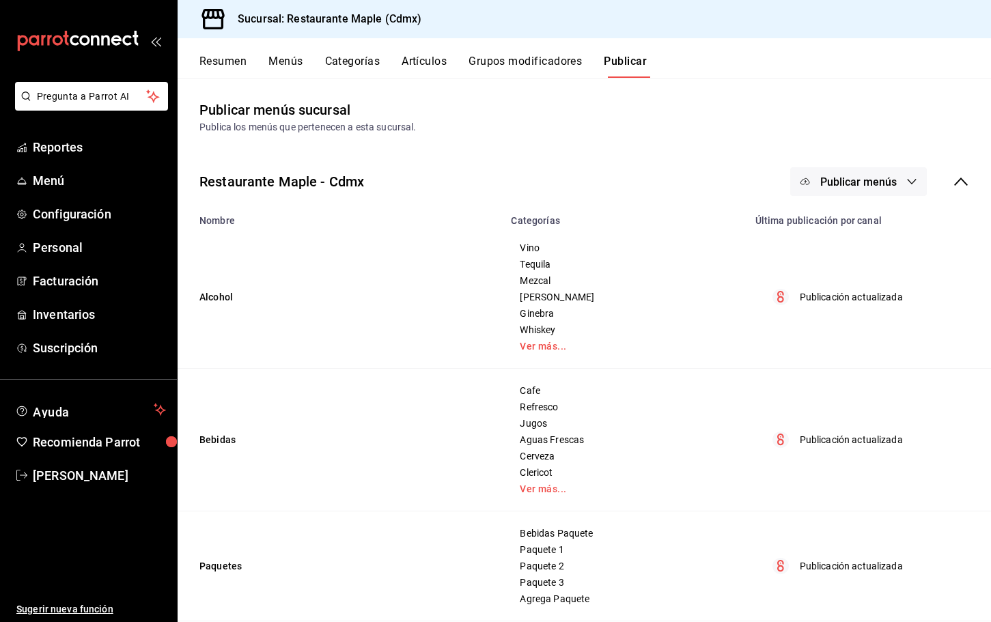
click at [864, 184] on span "Publicar menús" at bounding box center [859, 182] width 77 height 13
click at [857, 223] on span "Punto de venta" at bounding box center [879, 226] width 66 height 14
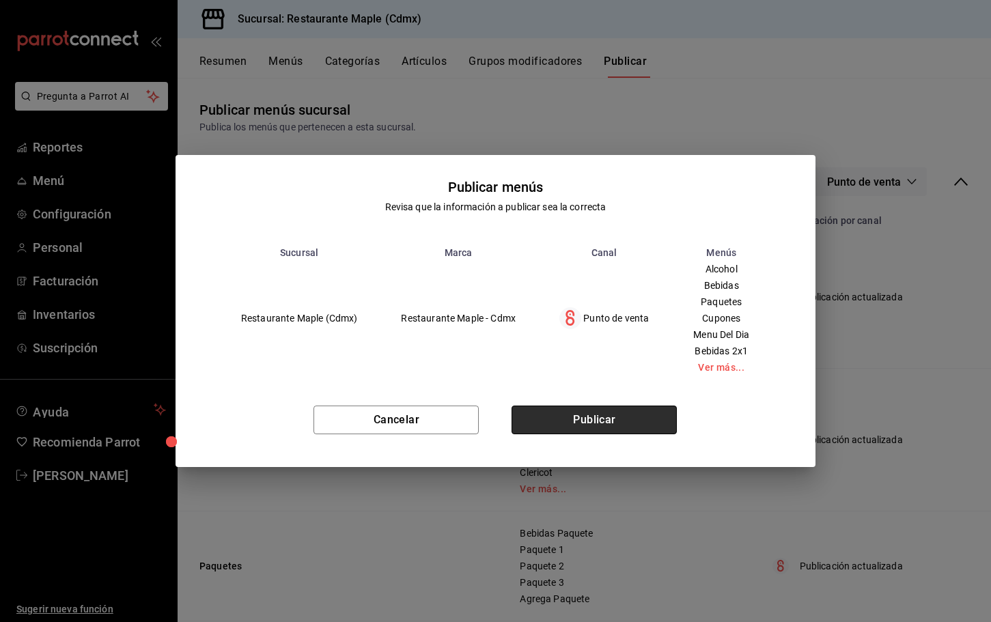
click at [618, 425] on button "Publicar" at bounding box center [594, 420] width 165 height 29
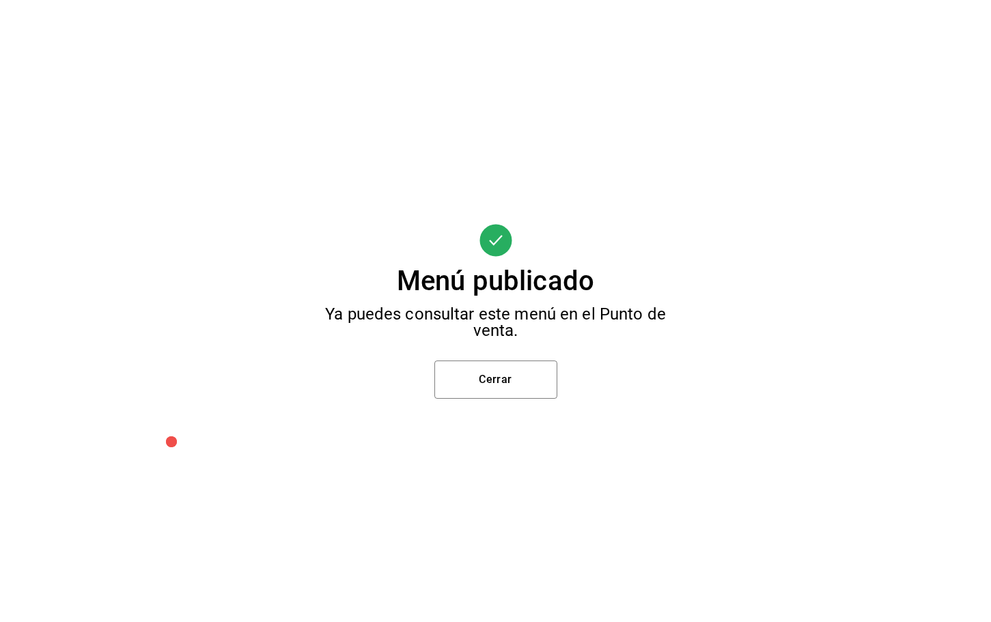
click at [482, 400] on div "Menú publicado Ya puedes consultar este menú en el Punto de venta. Cerrar" at bounding box center [495, 311] width 991 height 622
click at [486, 394] on button "Cerrar" at bounding box center [496, 380] width 123 height 38
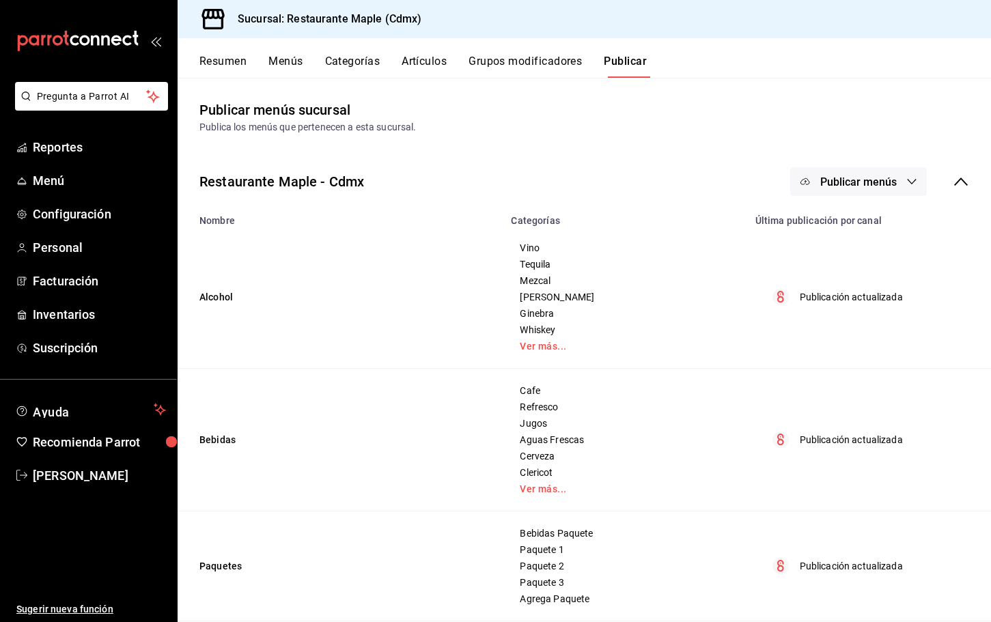
click at [515, 64] on button "Grupos modificadores" at bounding box center [525, 66] width 113 height 23
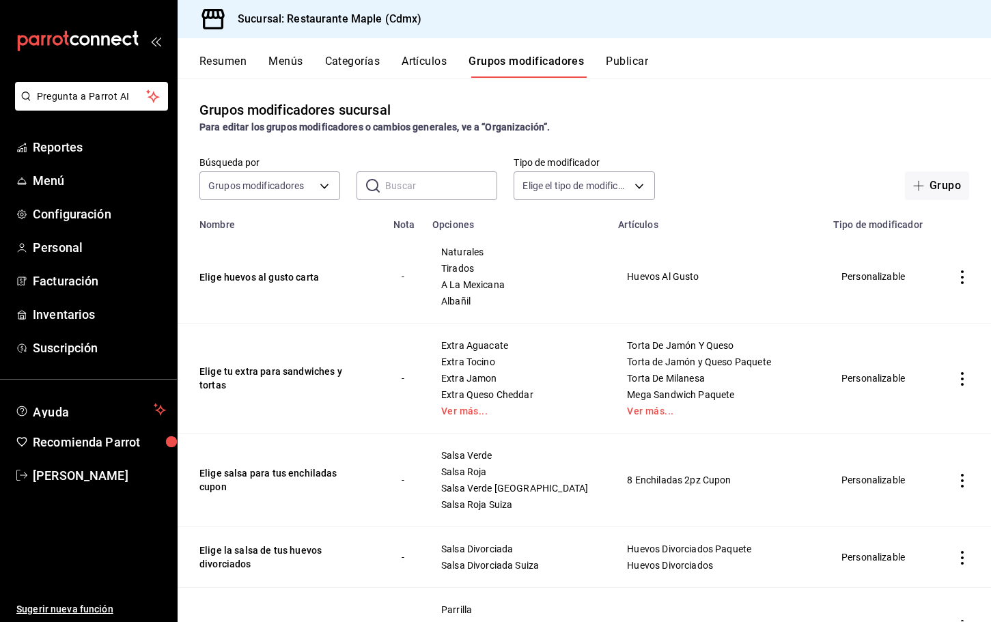
click at [403, 187] on input "text" at bounding box center [441, 185] width 112 height 27
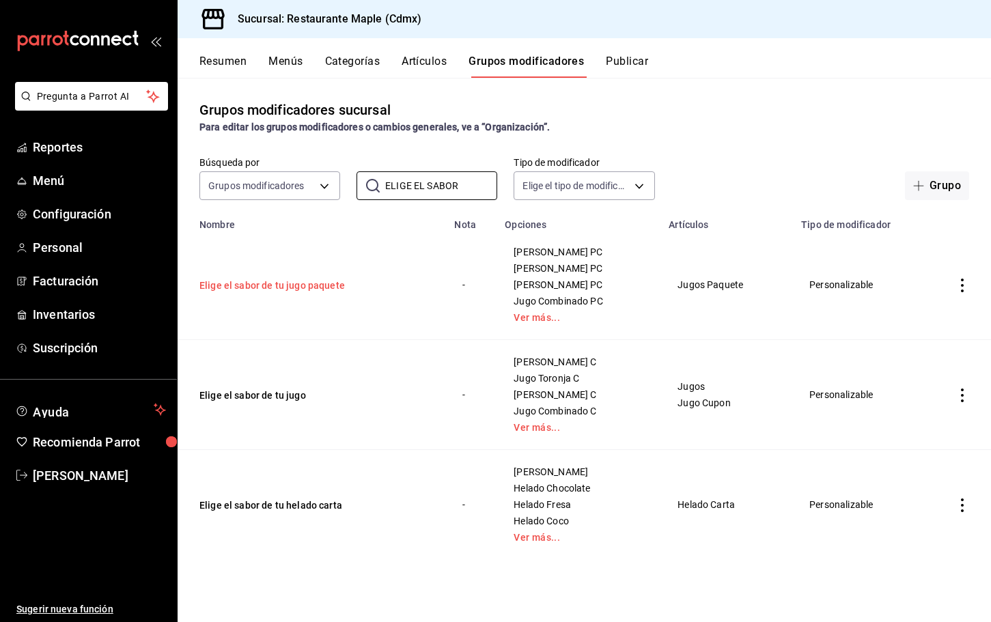
type input "ELIGE EL SABOR"
click at [301, 288] on button "Elige el sabor de tu jugo paquete" at bounding box center [282, 286] width 164 height 14
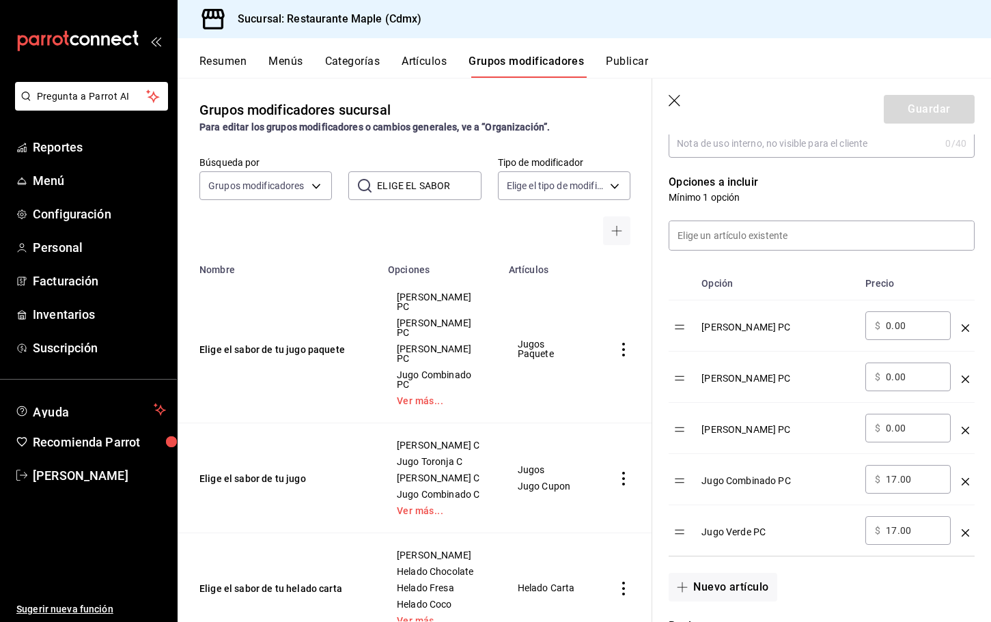
scroll to position [318, 0]
click at [430, 67] on button "Artículos" at bounding box center [424, 66] width 45 height 23
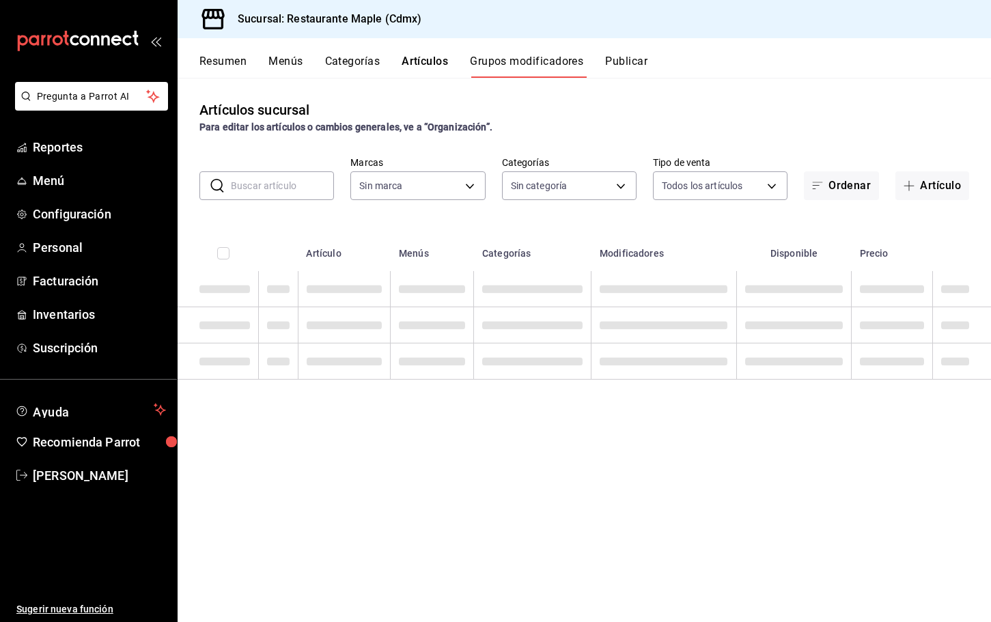
type input "9367c8d0-d5bf-442c-b6f8-a503c691c07e"
type input "a5b80c37-7917-455f-95a0-19e3c5faa88c,f7a30707-b9cf-4dff-b750-559a05d3e702,13bc9…"
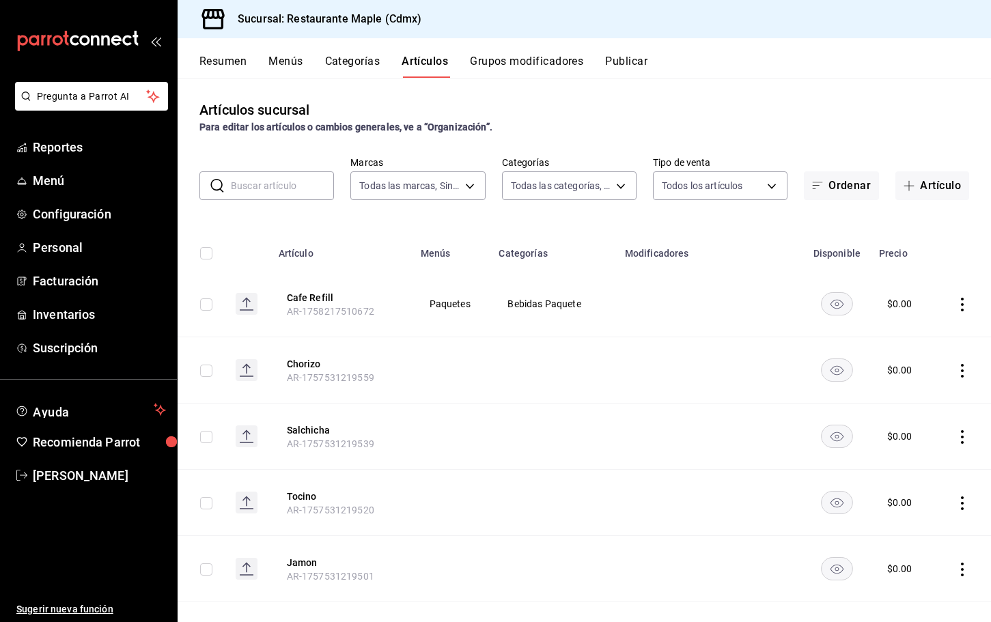
click at [520, 57] on button "Grupos modificadores" at bounding box center [526, 66] width 113 height 23
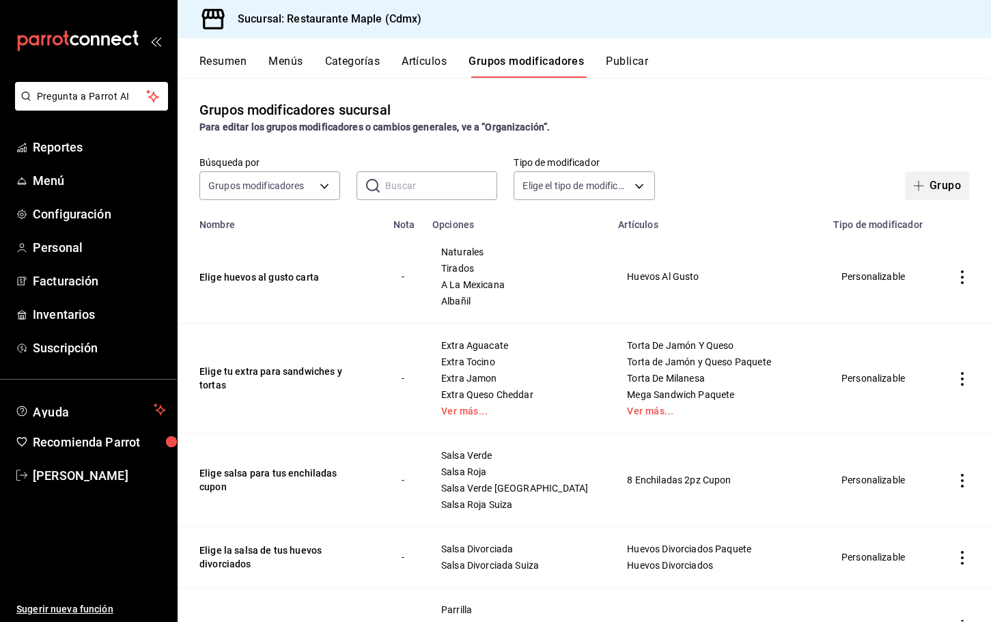
click at [942, 185] on button "Grupo" at bounding box center [937, 186] width 64 height 29
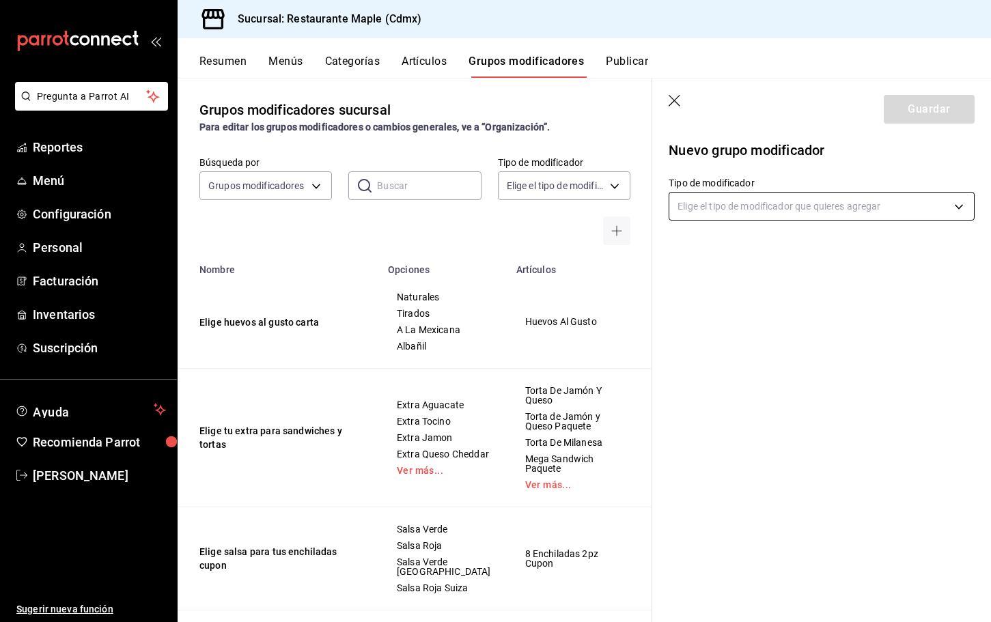
click at [726, 209] on body "Pregunta a Parrot AI Reportes Menú Configuración Personal Facturación Inventari…" at bounding box center [495, 311] width 991 height 622
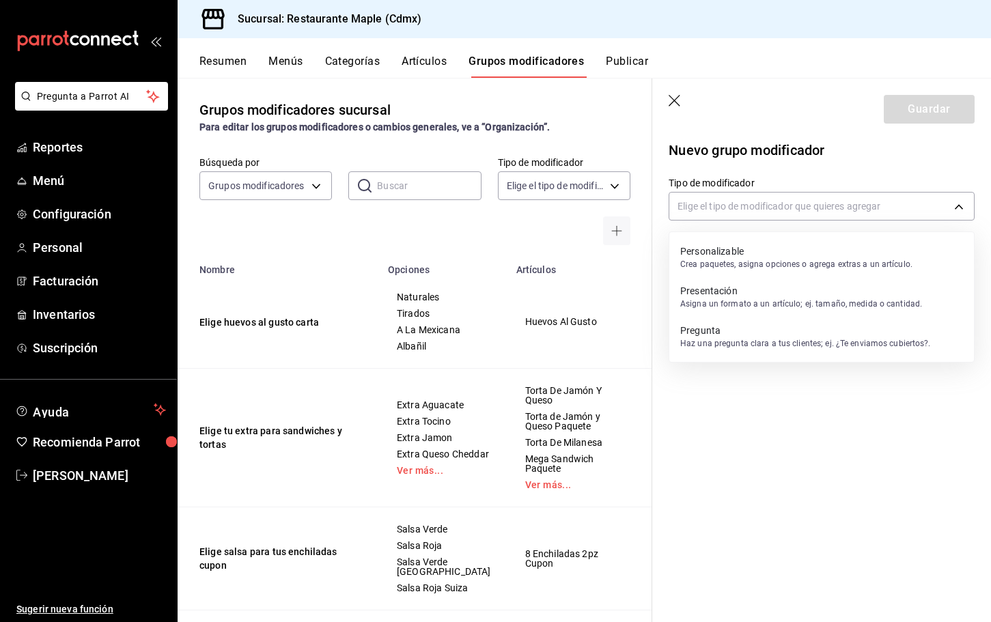
click at [722, 242] on div "Personalizable Crea paquetes, asigna opciones o agrega extras a un artículo." at bounding box center [797, 257] width 232 height 31
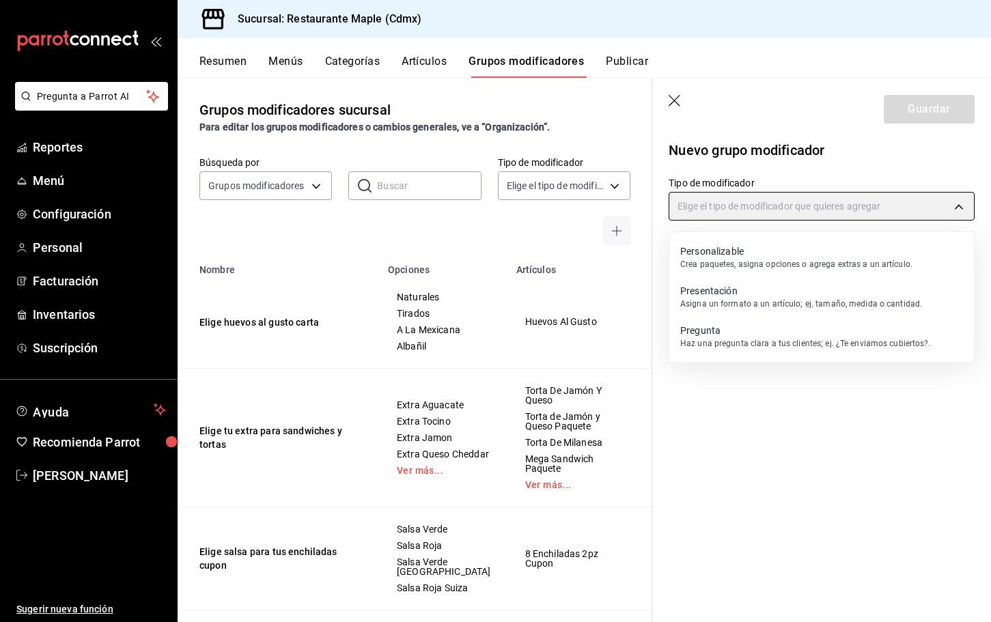
type input "CUSTOMIZABLE"
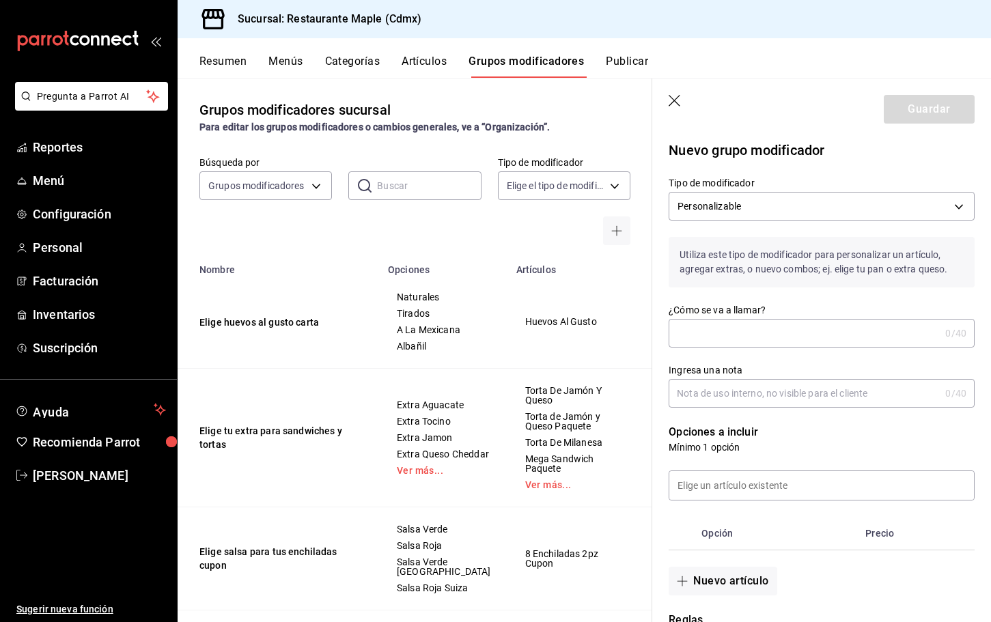
click at [711, 316] on div "¿Cómo se va a llamar? 0 /40 ¿Cómo se va a llamar?" at bounding box center [822, 326] width 306 height 44
click at [711, 329] on input "¿Cómo se va a llamar?" at bounding box center [804, 333] width 271 height 27
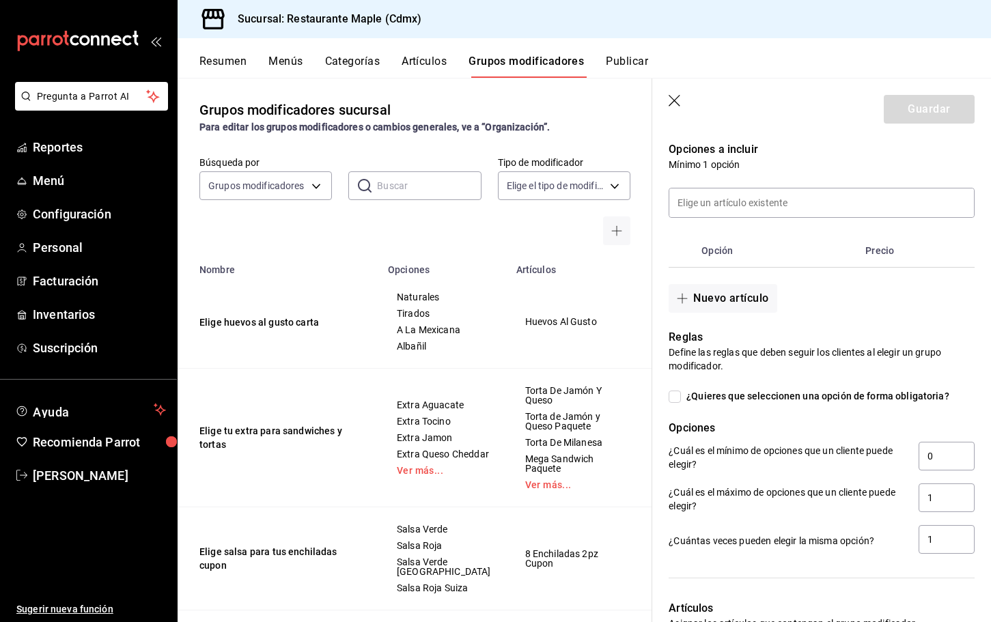
scroll to position [294, 0]
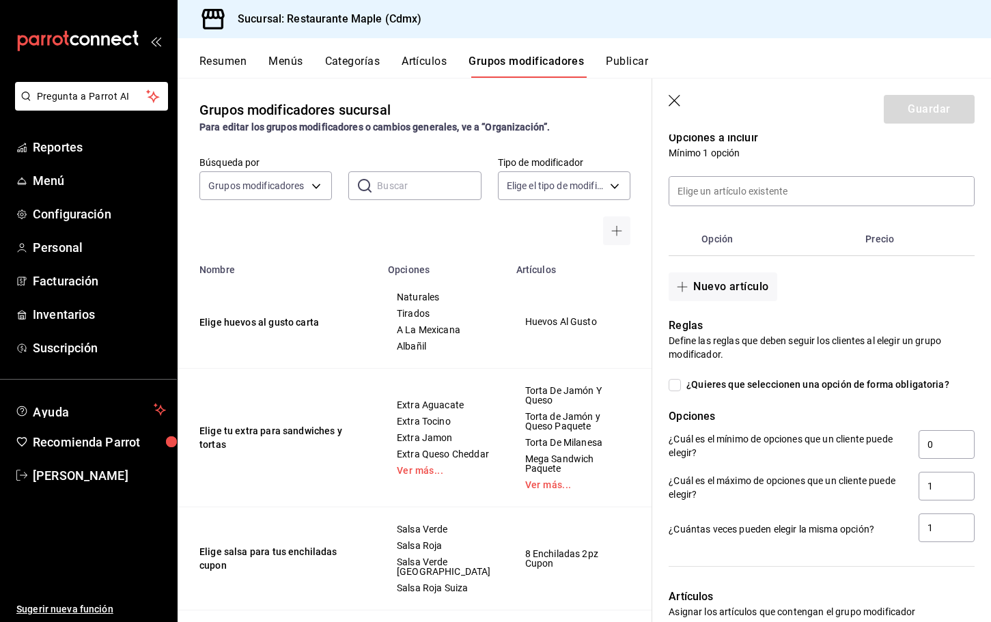
type input "Elige jugo combinado o verde carta"
click at [673, 386] on input "¿Quieres que seleccionen una opción de forma obligatoria?" at bounding box center [675, 385] width 12 height 12
checkbox input "true"
type input "1"
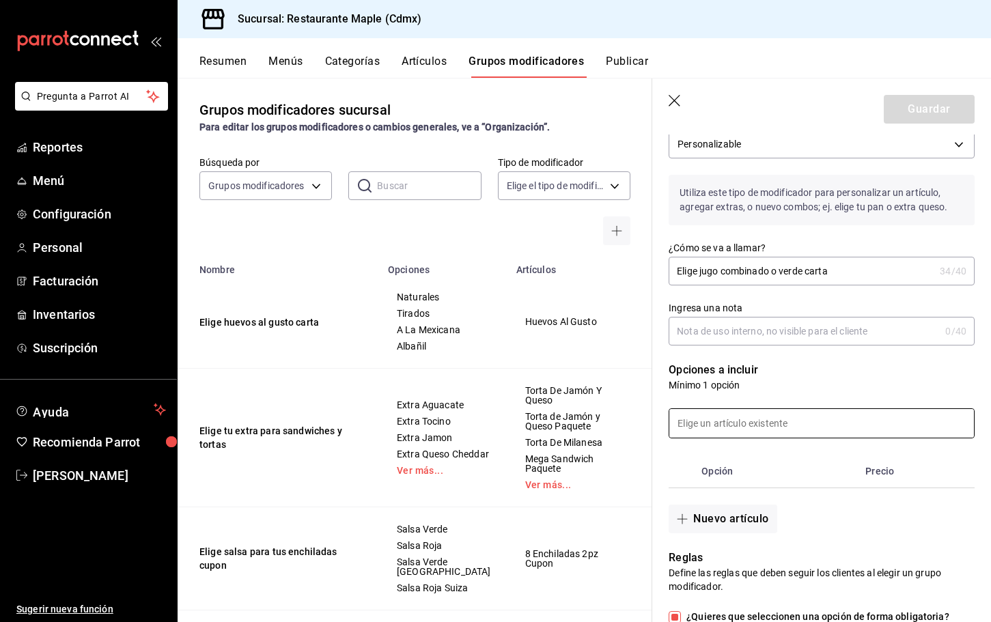
scroll to position [63, 0]
click at [680, 97] on icon "button" at bounding box center [676, 102] width 14 height 14
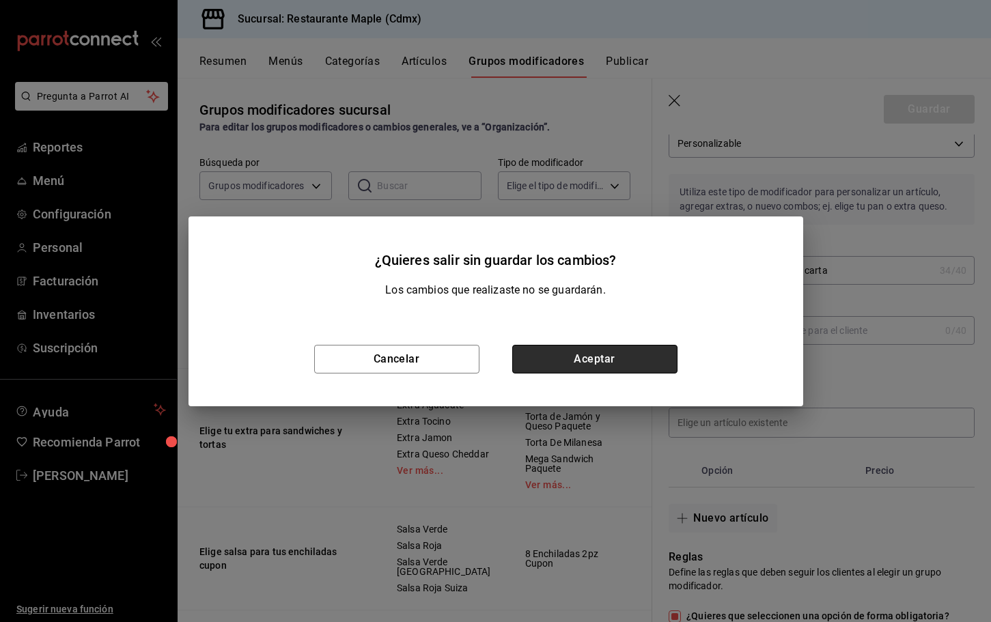
click at [579, 351] on button "Aceptar" at bounding box center [594, 359] width 165 height 29
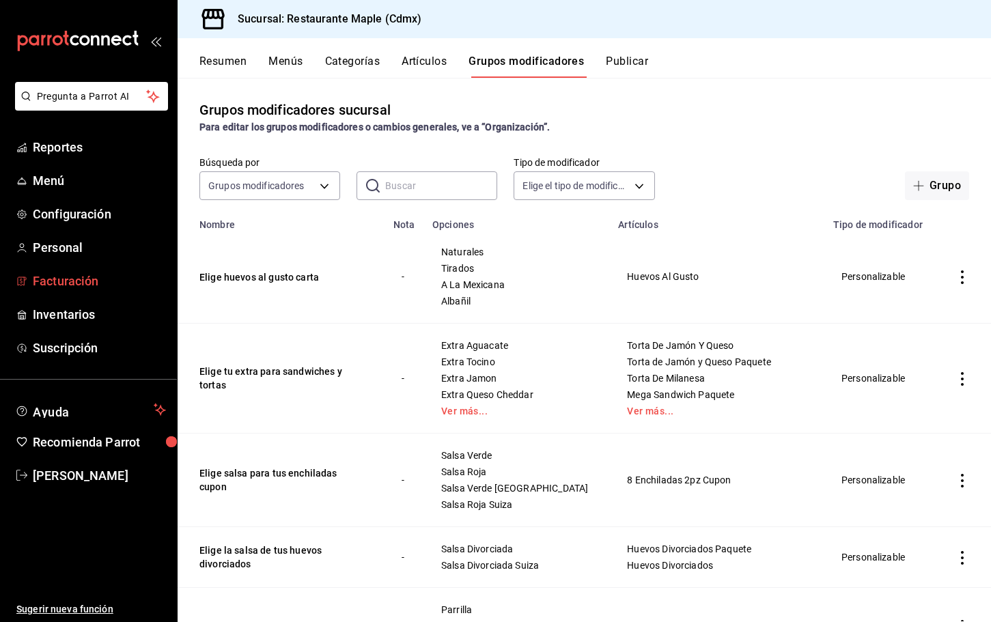
click at [53, 279] on span "Facturación" at bounding box center [99, 281] width 133 height 18
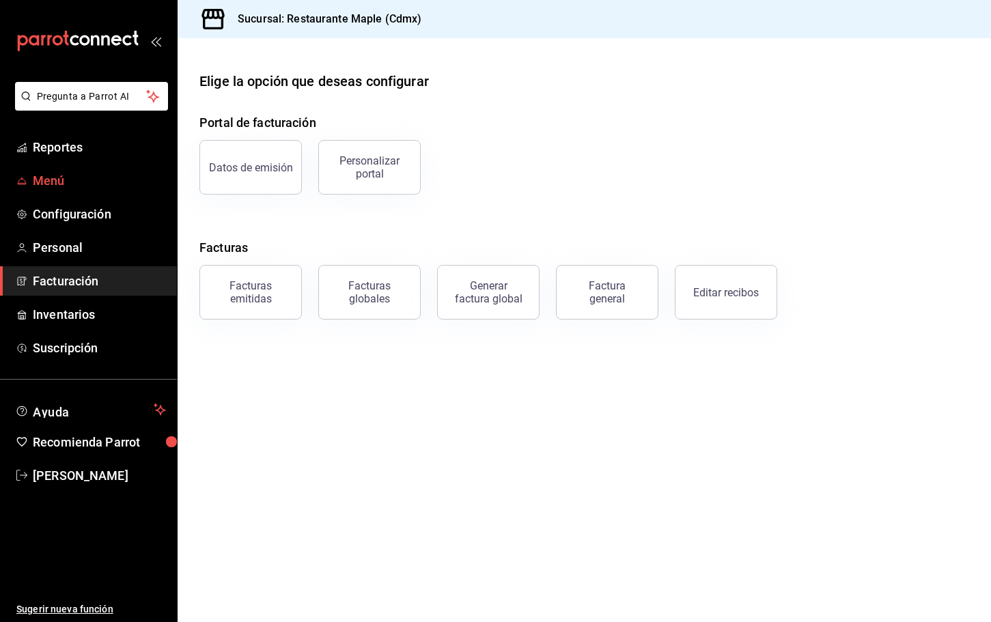
click at [59, 187] on span "Menú" at bounding box center [99, 181] width 133 height 18
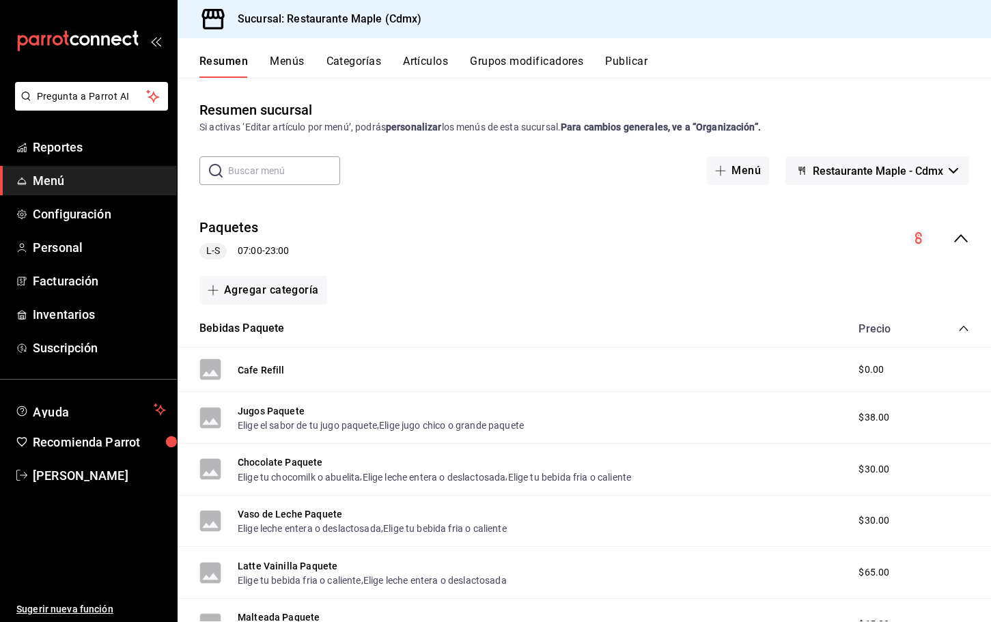
click at [424, 64] on button "Artículos" at bounding box center [425, 66] width 45 height 23
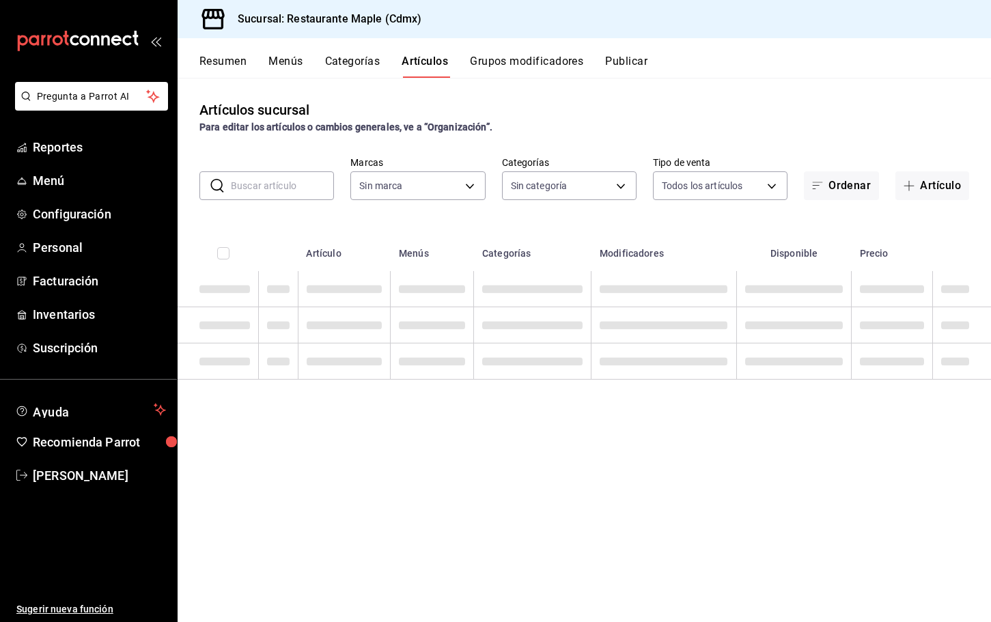
type input "9367c8d0-d5bf-442c-b6f8-a503c691c07e"
type input "a5b80c37-7917-455f-95a0-19e3c5faa88c,f7a30707-b9cf-4dff-b750-559a05d3e702,13bc9…"
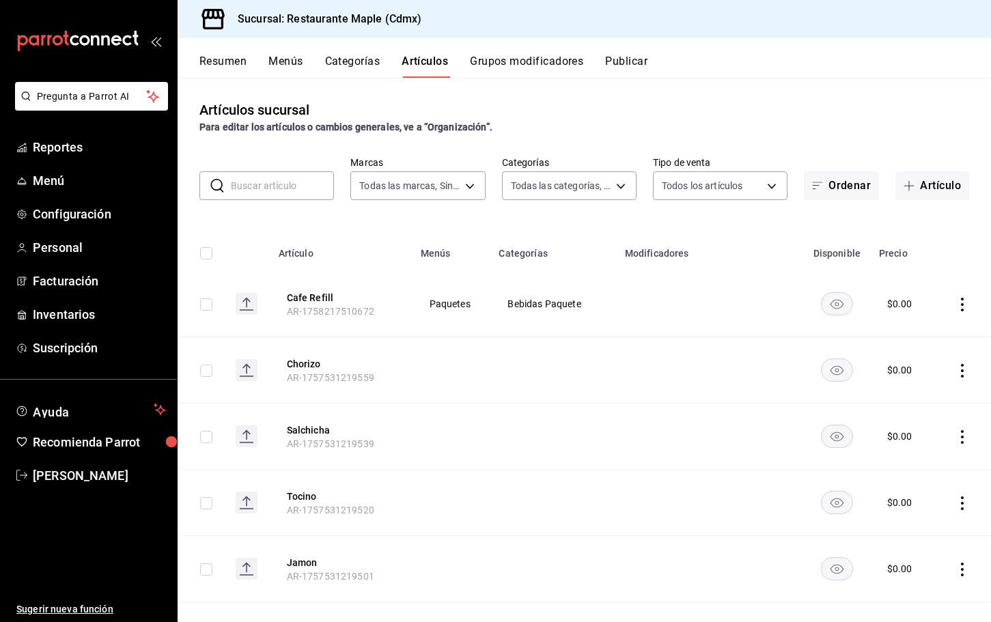
click at [523, 67] on button "Grupos modificadores" at bounding box center [526, 66] width 113 height 23
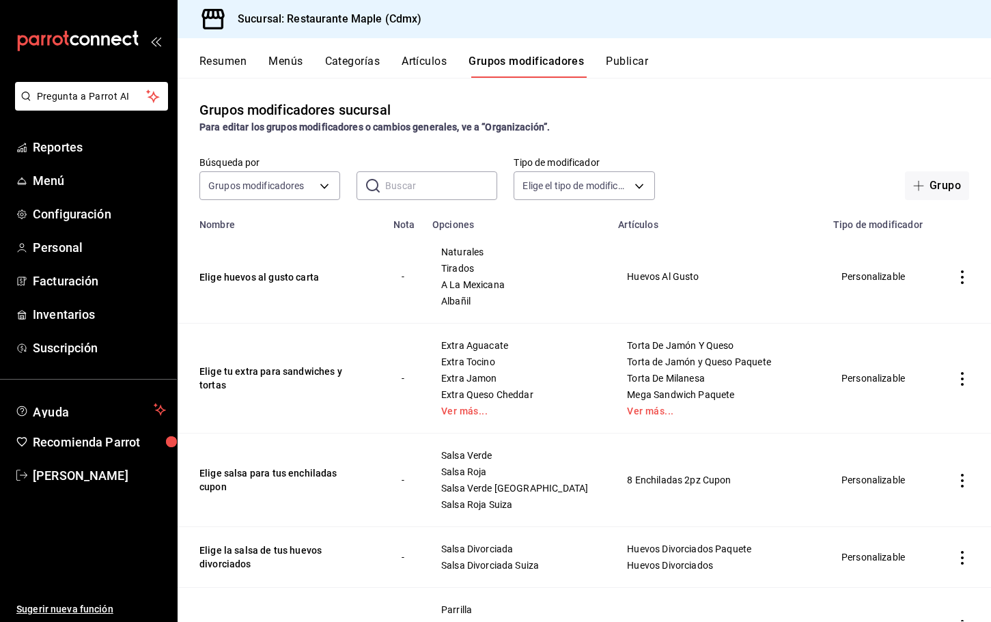
click at [420, 182] on input "text" at bounding box center [441, 185] width 112 height 27
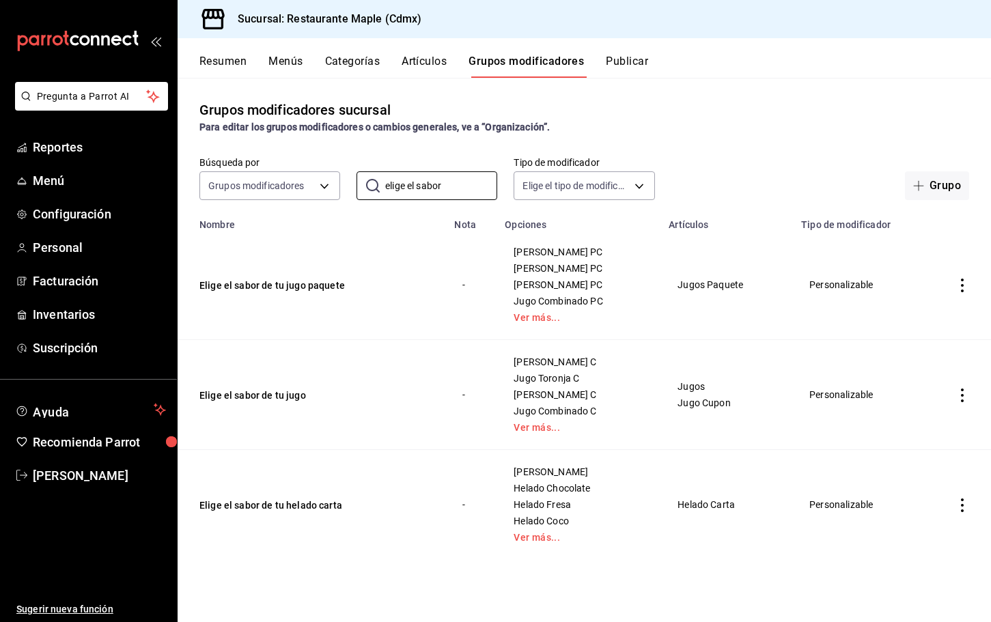
type input "elige el sabor"
click at [351, 242] on td "Elige el sabor de tu jugo paquete" at bounding box center [312, 285] width 269 height 110
click at [288, 396] on button "Elige el sabor de tu jugo" at bounding box center [282, 396] width 164 height 14
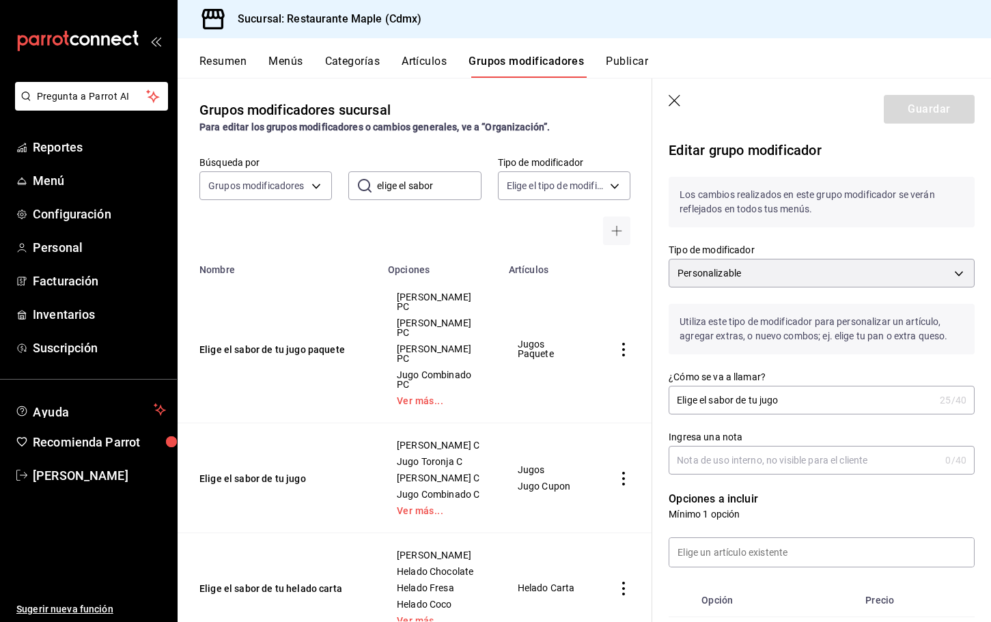
click at [816, 392] on input "Elige el sabor de tu jugo" at bounding box center [802, 400] width 266 height 27
click at [812, 400] on input "Elige el sabor de tu jugo" at bounding box center [802, 400] width 266 height 27
type input "Elige el sabor de tu jugo carta"
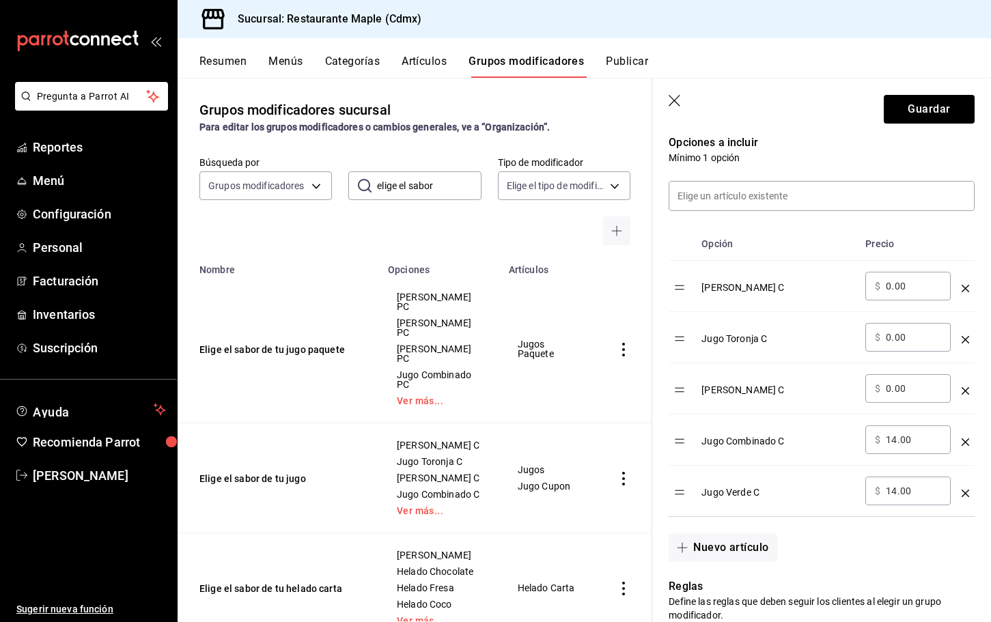
scroll to position [640, 0]
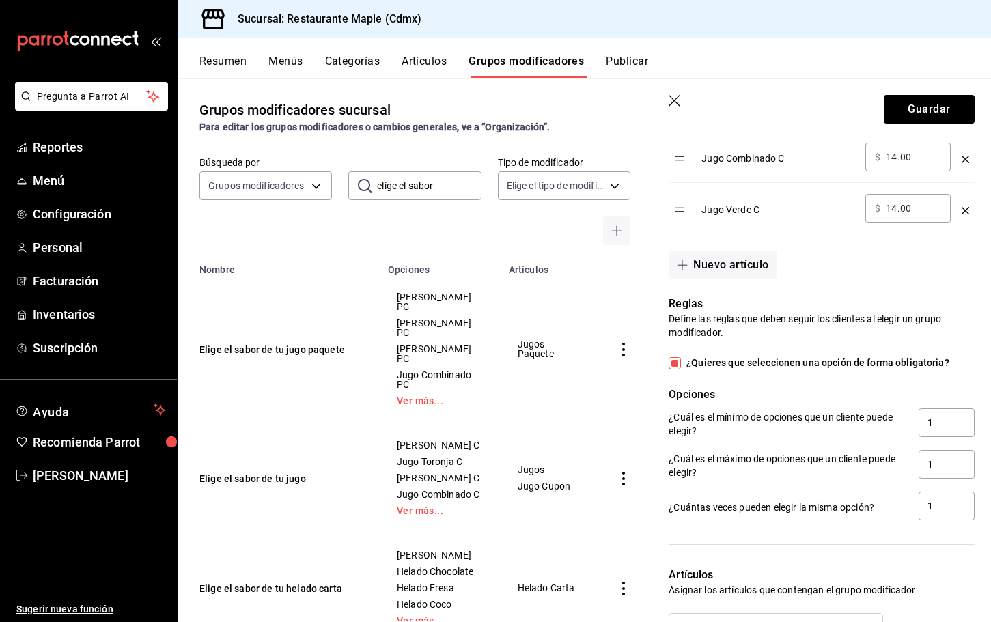
click at [670, 96] on icon "button" at bounding box center [675, 101] width 12 height 12
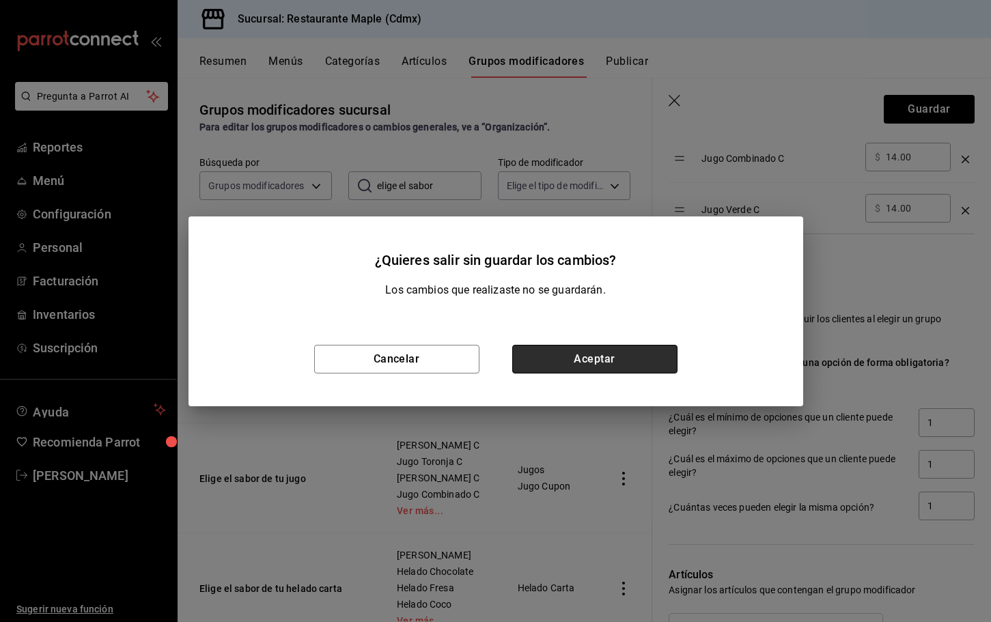
click at [548, 355] on button "Aceptar" at bounding box center [594, 359] width 165 height 29
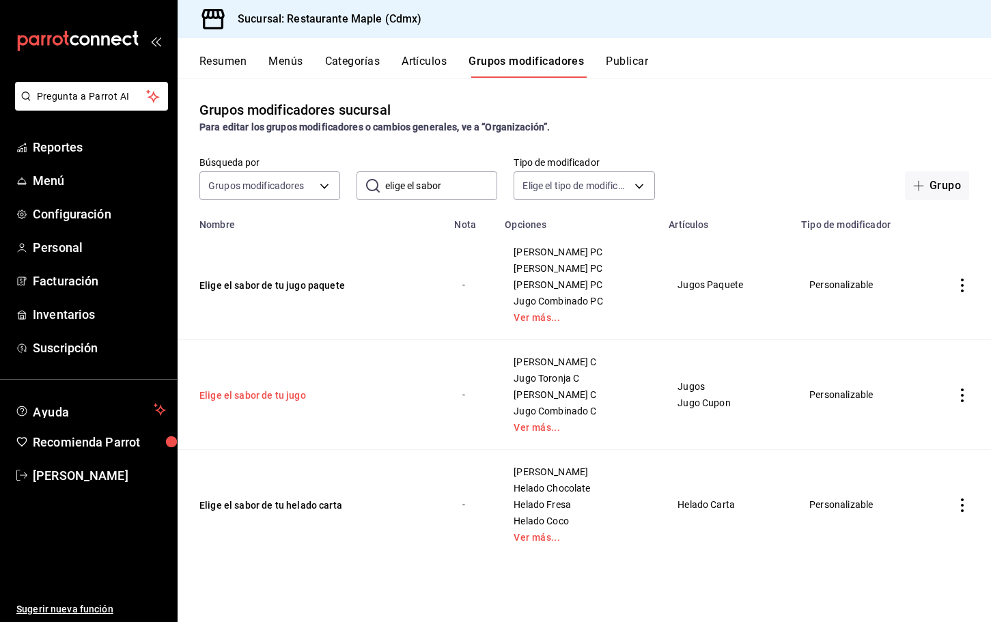
click at [287, 398] on button "Elige el sabor de tu jugo" at bounding box center [282, 396] width 164 height 14
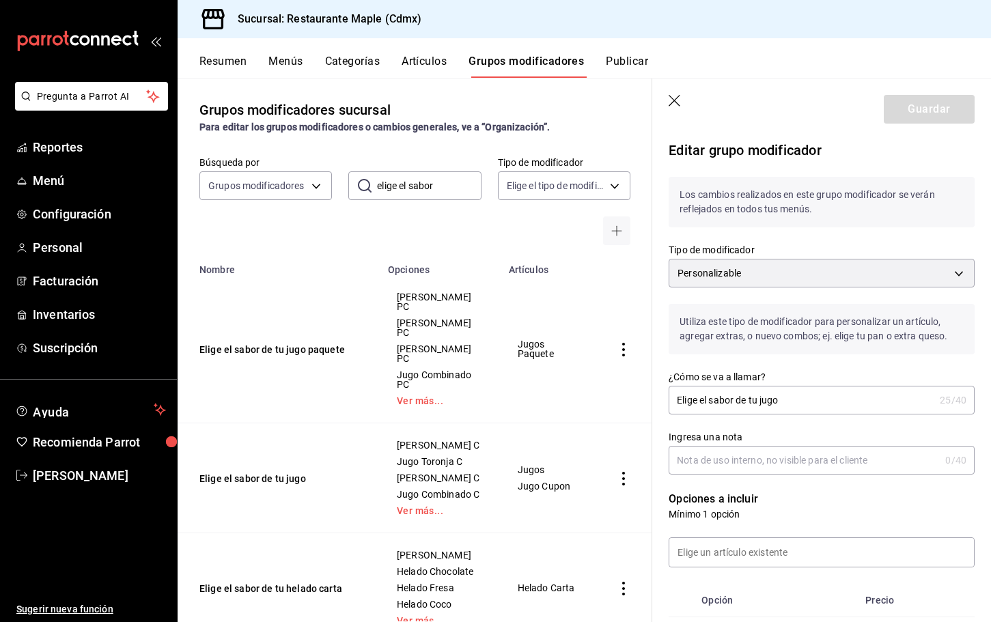
click at [811, 399] on input "Elige el sabor de tu jugo" at bounding box center [802, 400] width 266 height 27
type input "Elige el sabor de tu jugo carta"
click at [905, 116] on button "Guardar" at bounding box center [929, 109] width 91 height 29
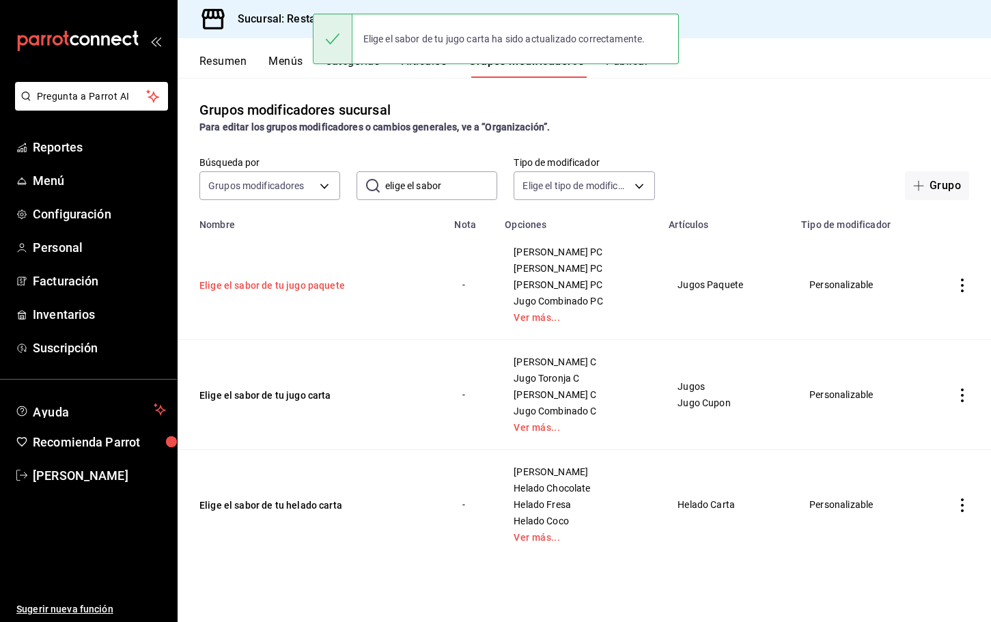
click at [311, 284] on button "Elige el sabor de tu jugo paquete" at bounding box center [282, 286] width 164 height 14
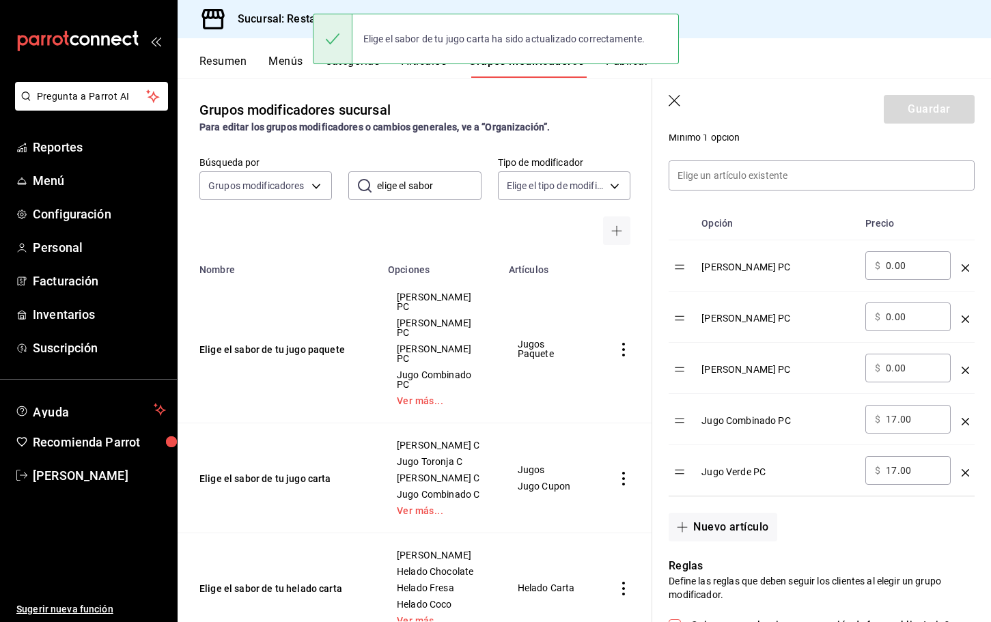
scroll to position [382, 0]
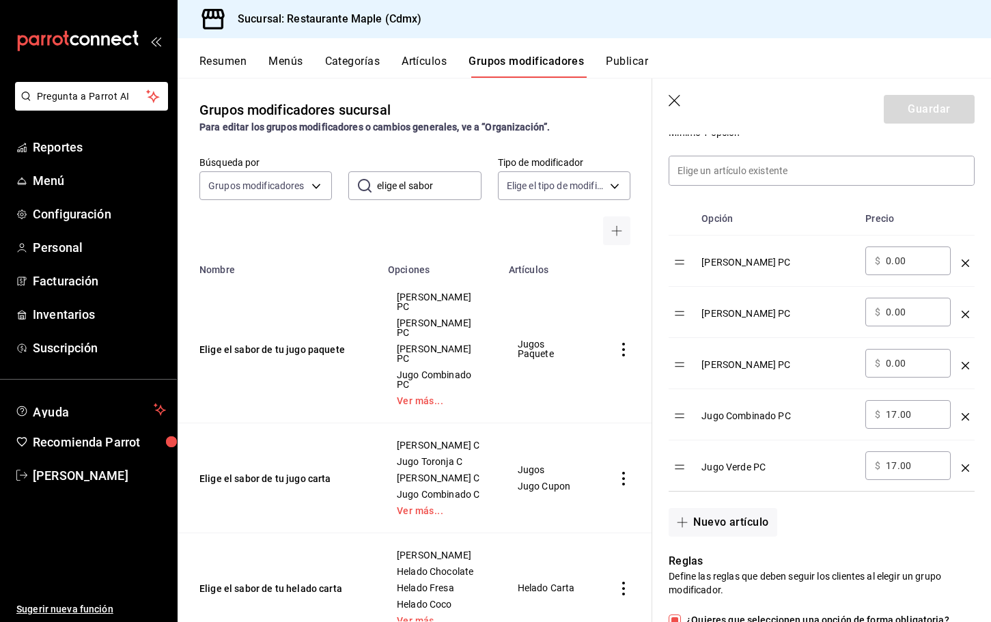
click at [893, 417] on input "17.00" at bounding box center [913, 415] width 55 height 14
type input "1.00"
type input "0.00"
click at [907, 113] on button "Guardar" at bounding box center [929, 109] width 91 height 29
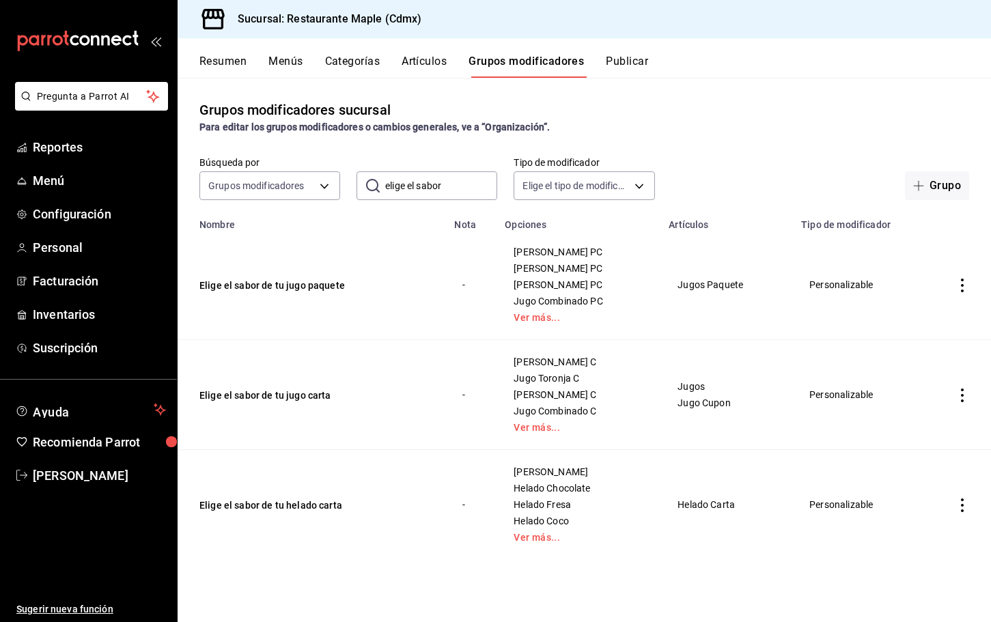
click at [433, 183] on input "elige el sabor" at bounding box center [441, 185] width 112 height 27
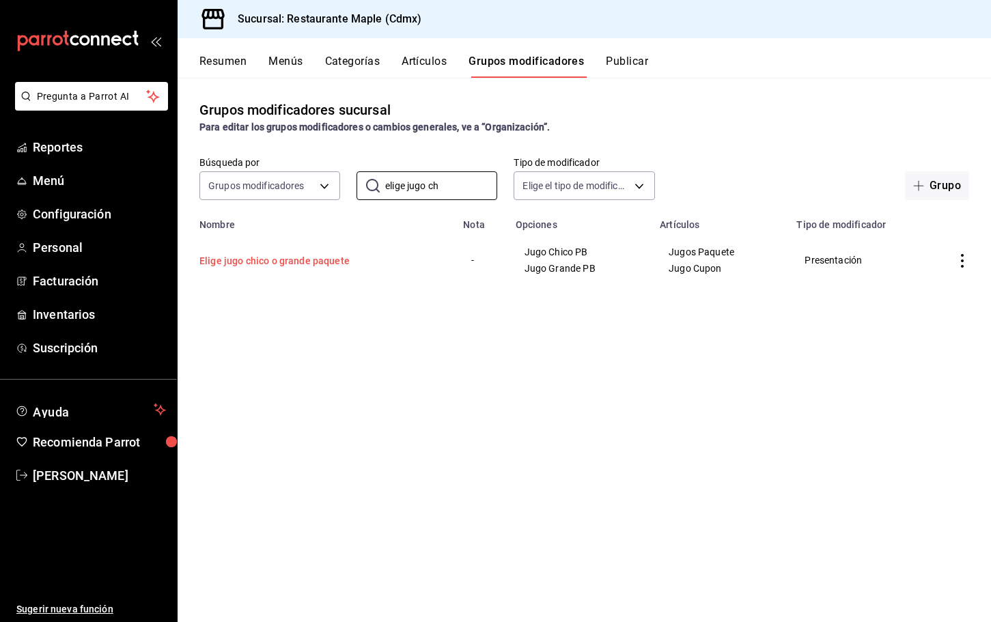
type input "elige jugo ch"
click at [291, 260] on button "Elige jugo chico o grande paquete" at bounding box center [282, 261] width 164 height 14
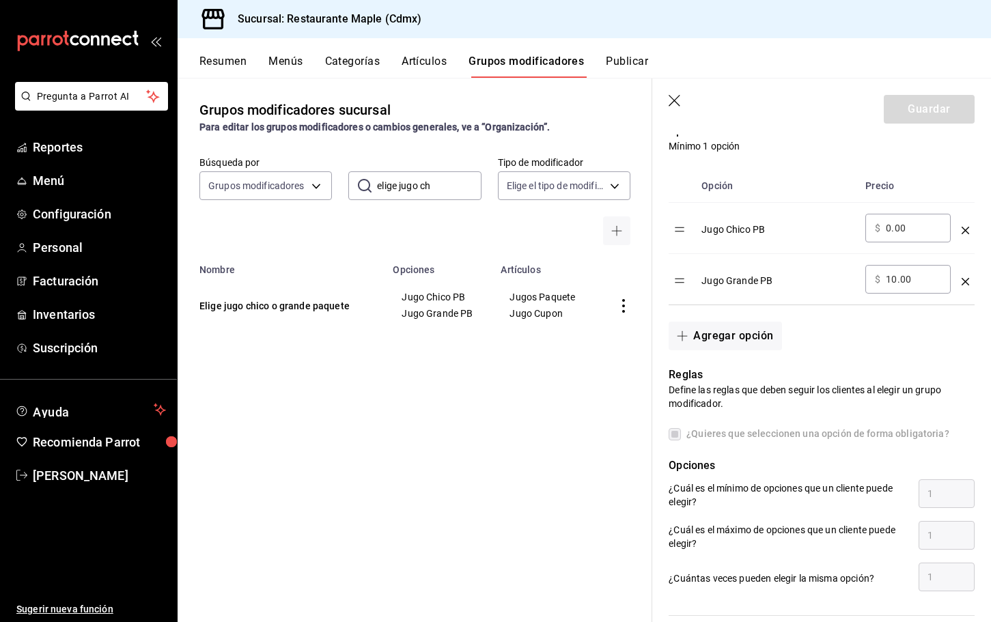
scroll to position [370, 0]
click at [895, 282] on input "10.00" at bounding box center [913, 278] width 55 height 14
type input "1.00"
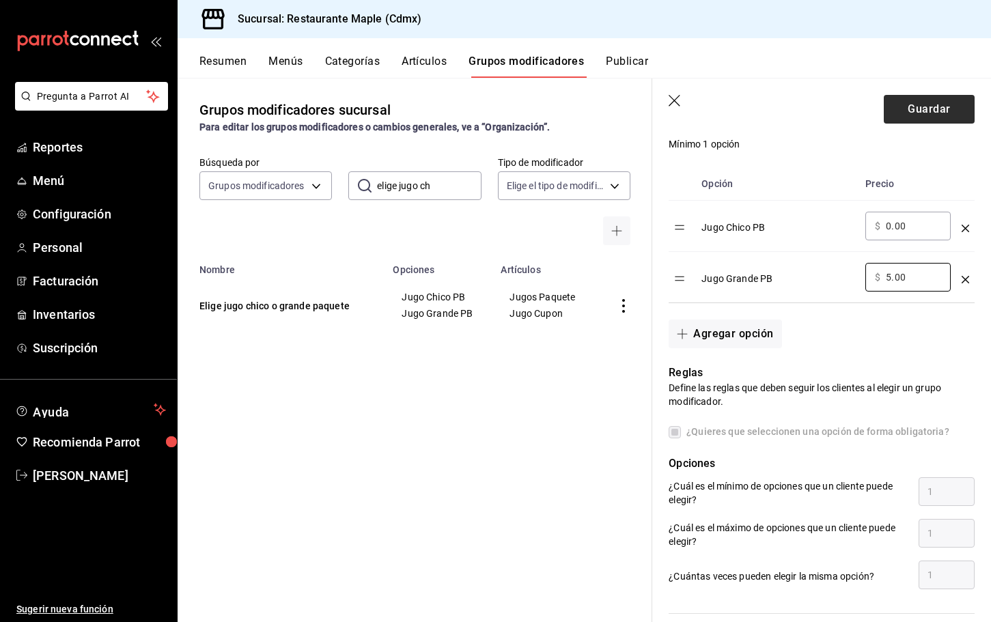
type input "5.00"
click at [935, 109] on button "Guardar" at bounding box center [929, 109] width 91 height 29
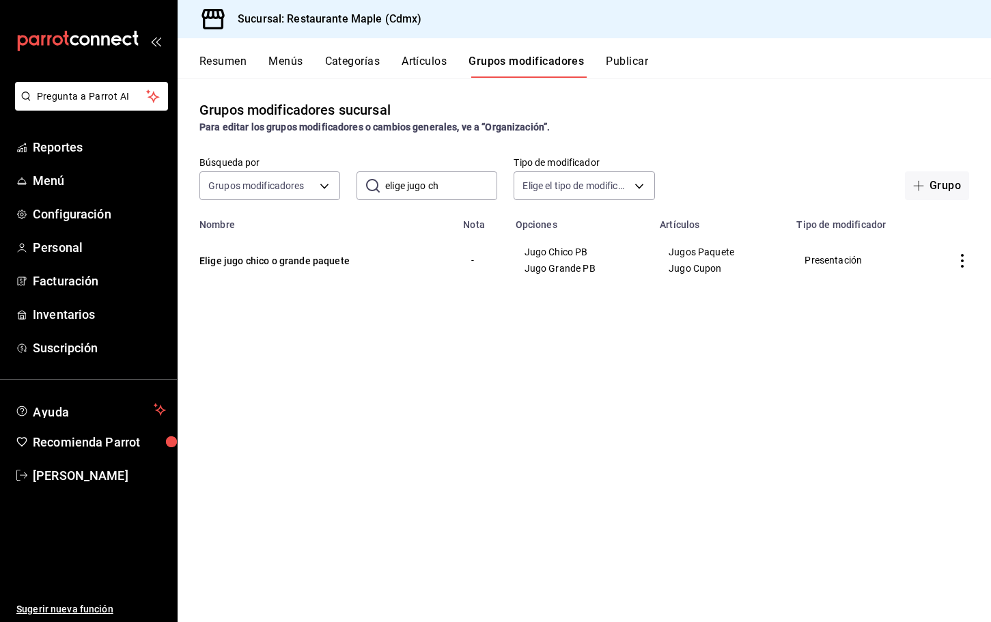
click at [640, 68] on button "Publicar" at bounding box center [627, 66] width 42 height 23
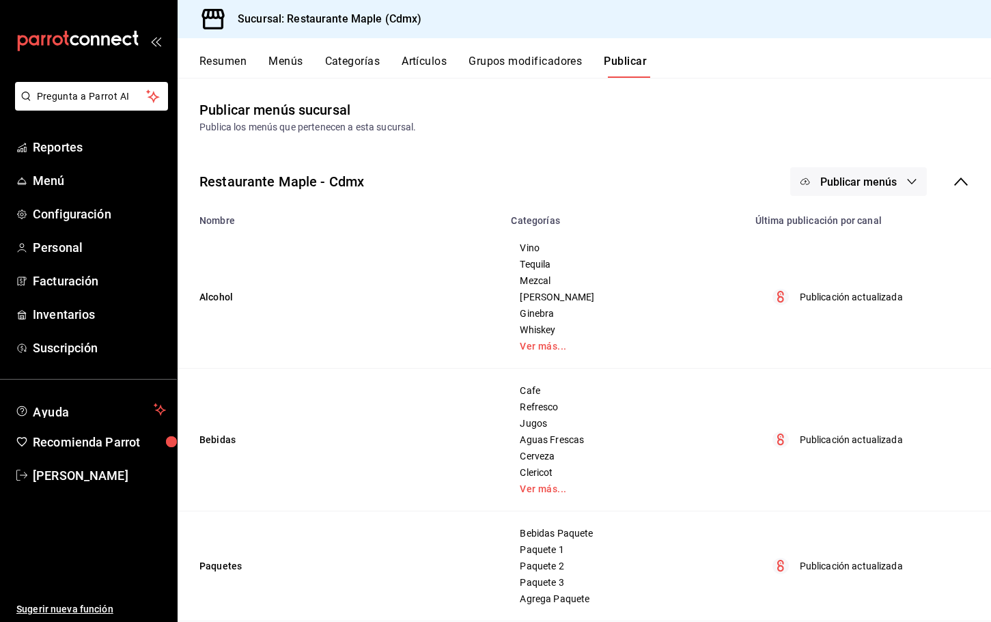
click at [852, 183] on span "Publicar menús" at bounding box center [859, 182] width 77 height 13
click at [858, 238] on li "Punto de venta" at bounding box center [860, 226] width 126 height 38
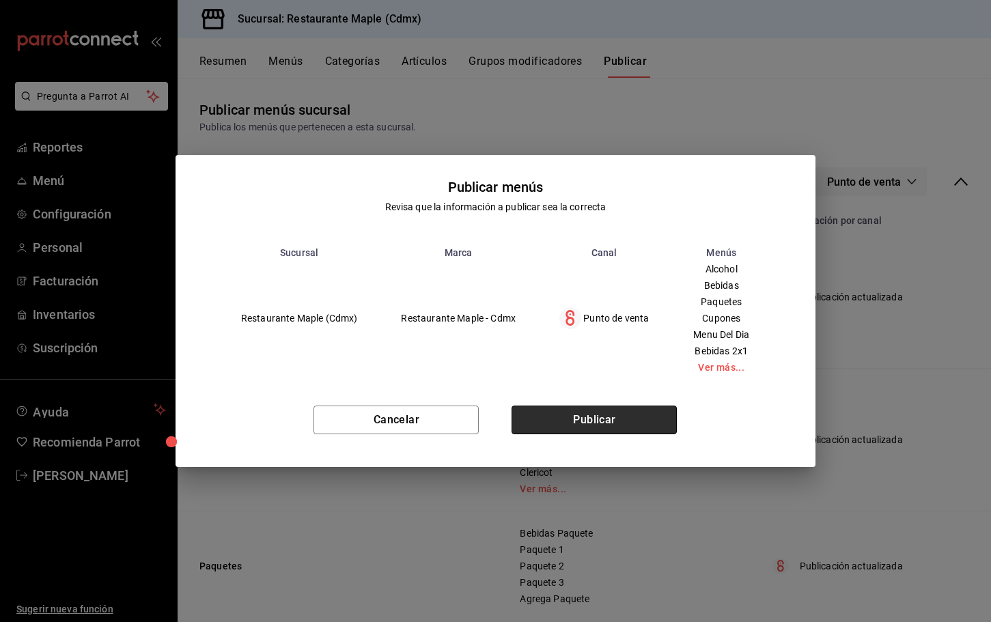
click at [617, 413] on button "Publicar" at bounding box center [594, 420] width 165 height 29
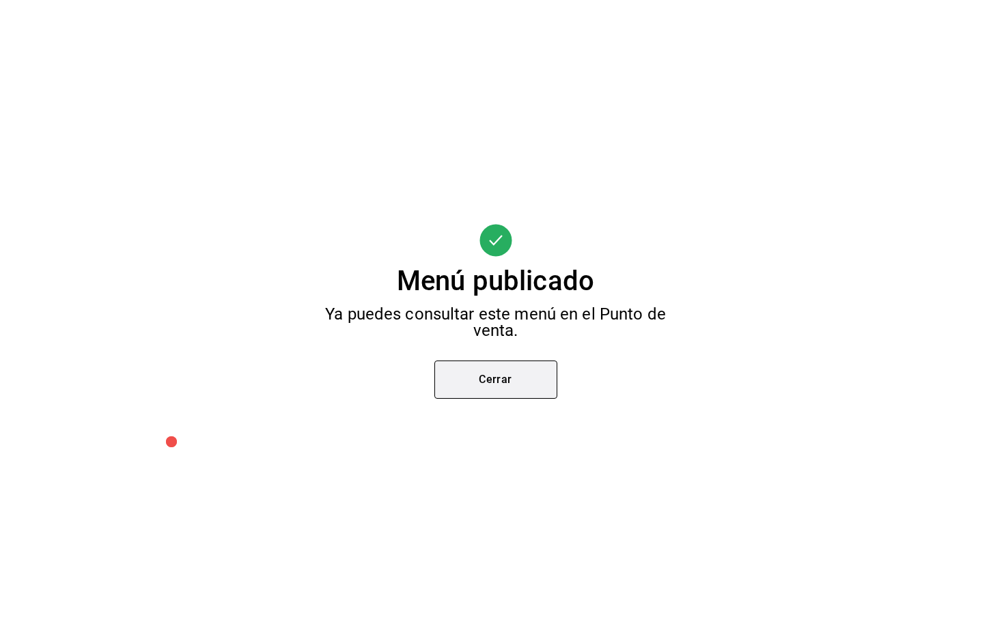
click at [511, 376] on button "Cerrar" at bounding box center [496, 380] width 123 height 38
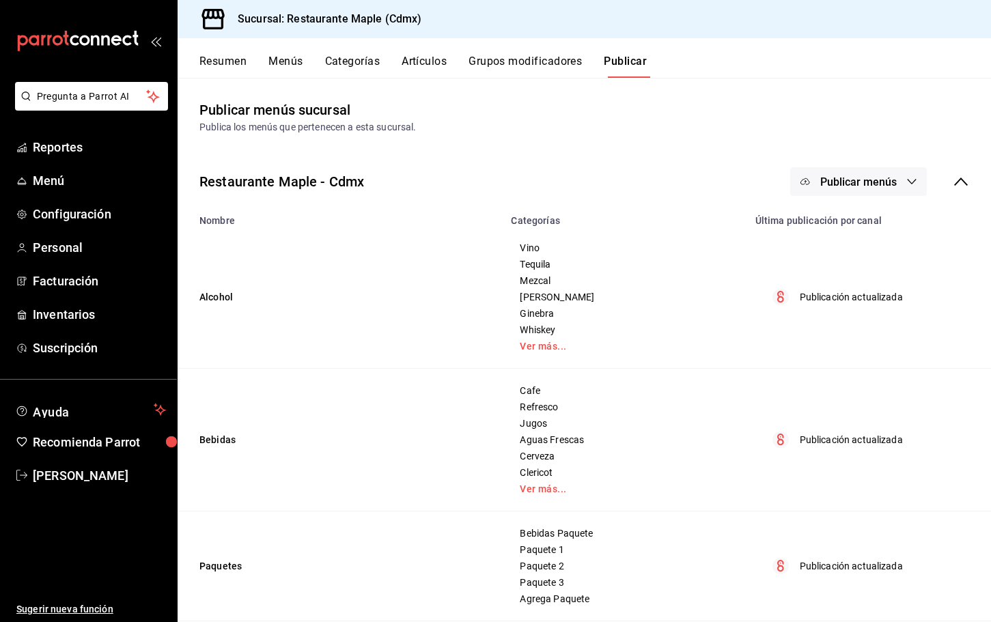
click at [506, 74] on button "Grupos modificadores" at bounding box center [525, 66] width 113 height 23
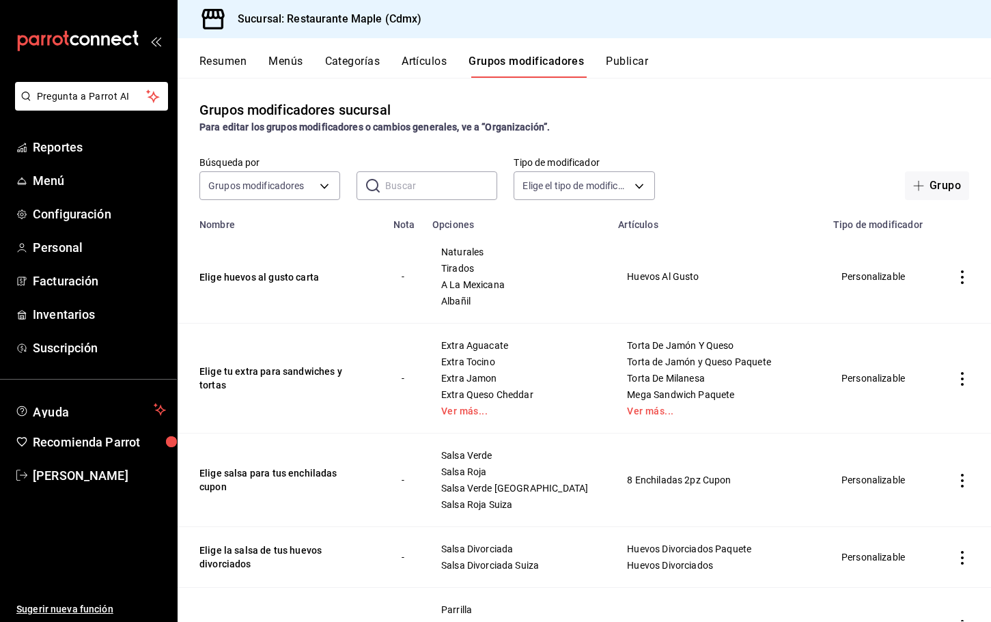
click at [408, 179] on input "text" at bounding box center [441, 185] width 112 height 27
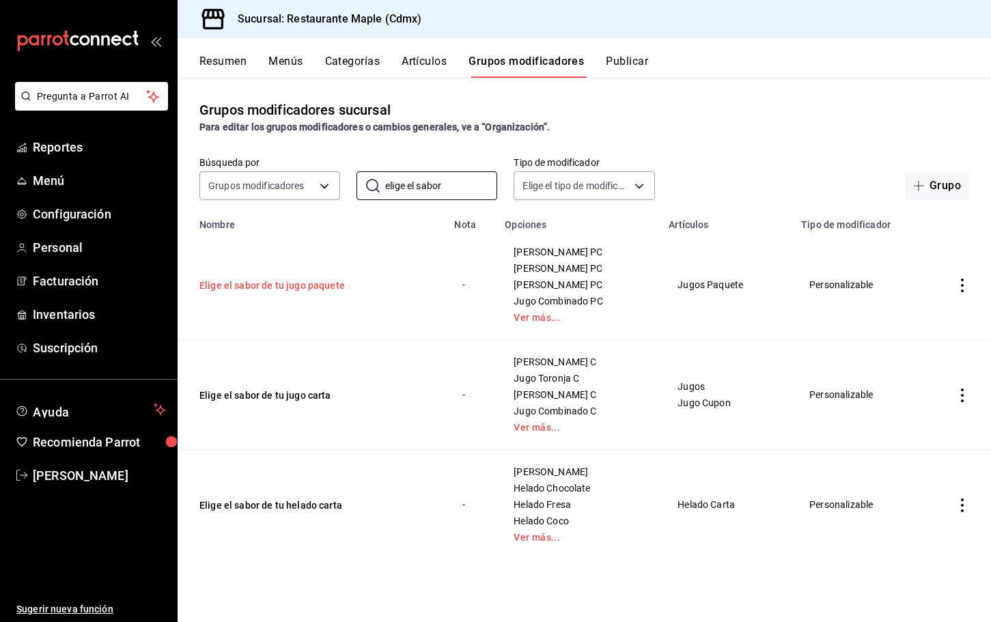
click at [303, 286] on button "Elige el sabor de tu jugo paquete" at bounding box center [282, 286] width 164 height 14
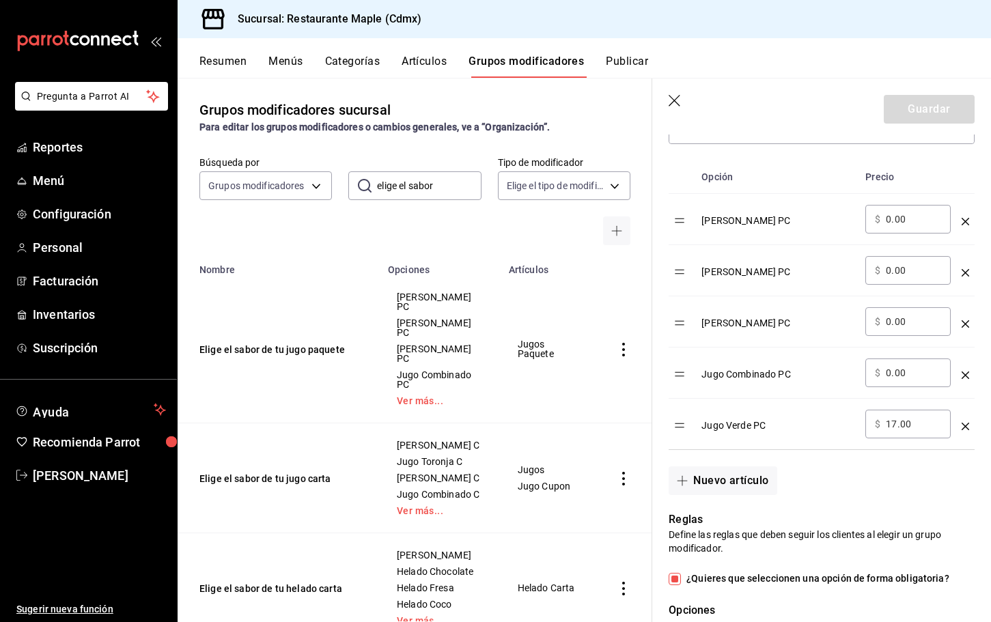
scroll to position [426, 0]
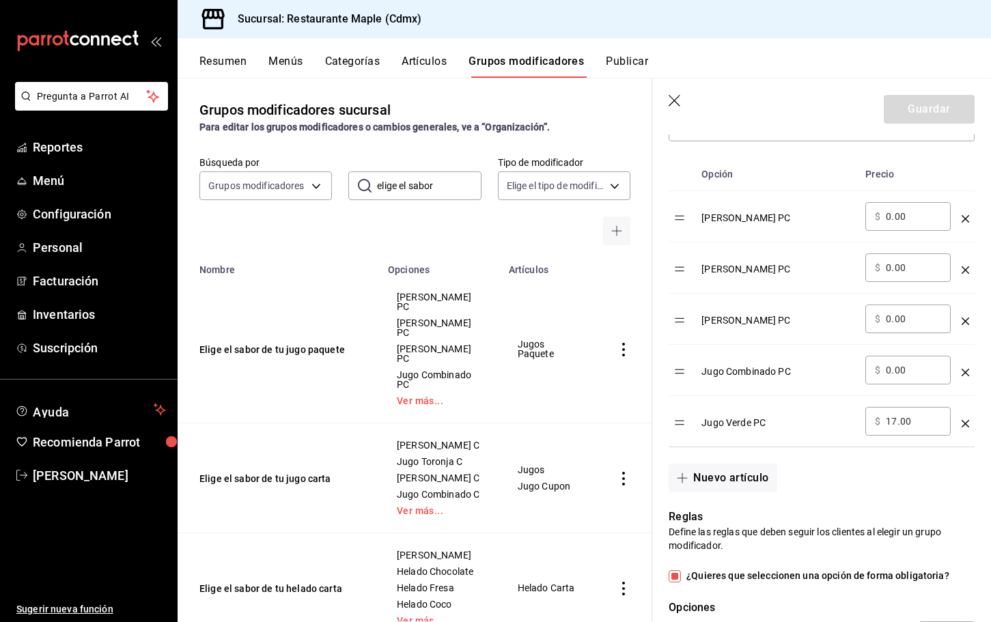
click at [674, 96] on icon "button" at bounding box center [676, 102] width 14 height 14
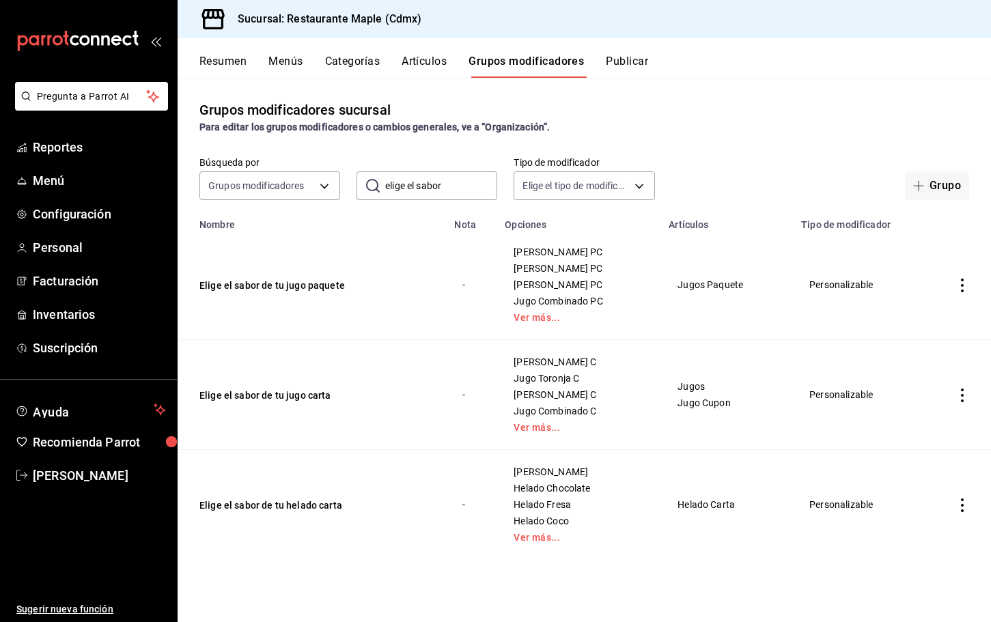
click at [469, 189] on input "elige el sabor" at bounding box center [441, 185] width 112 height 27
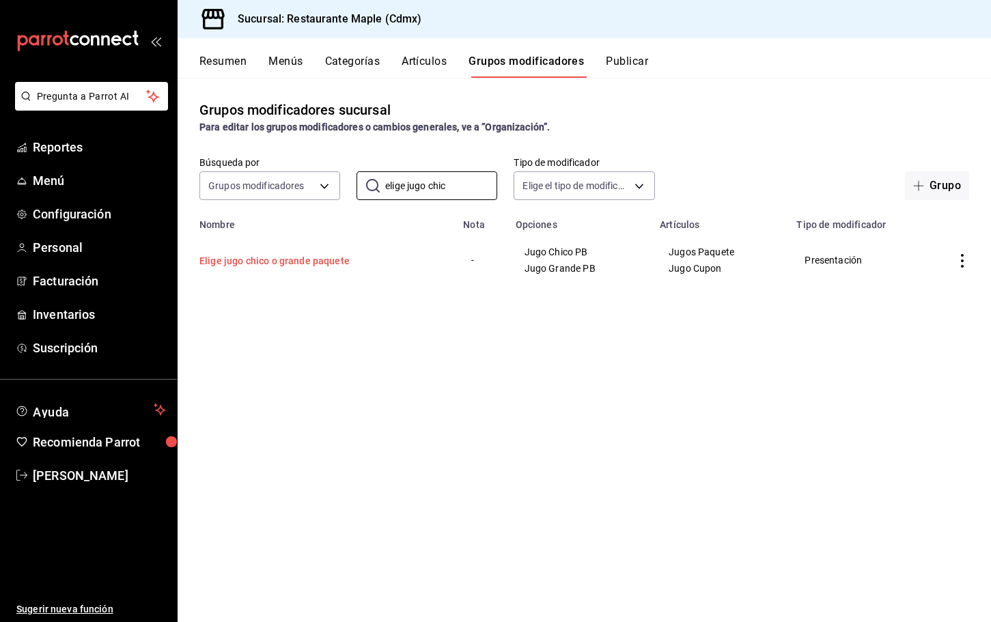
type input "elige jugo chic"
click at [306, 263] on button "Elige jugo chico o grande paquete" at bounding box center [282, 261] width 164 height 14
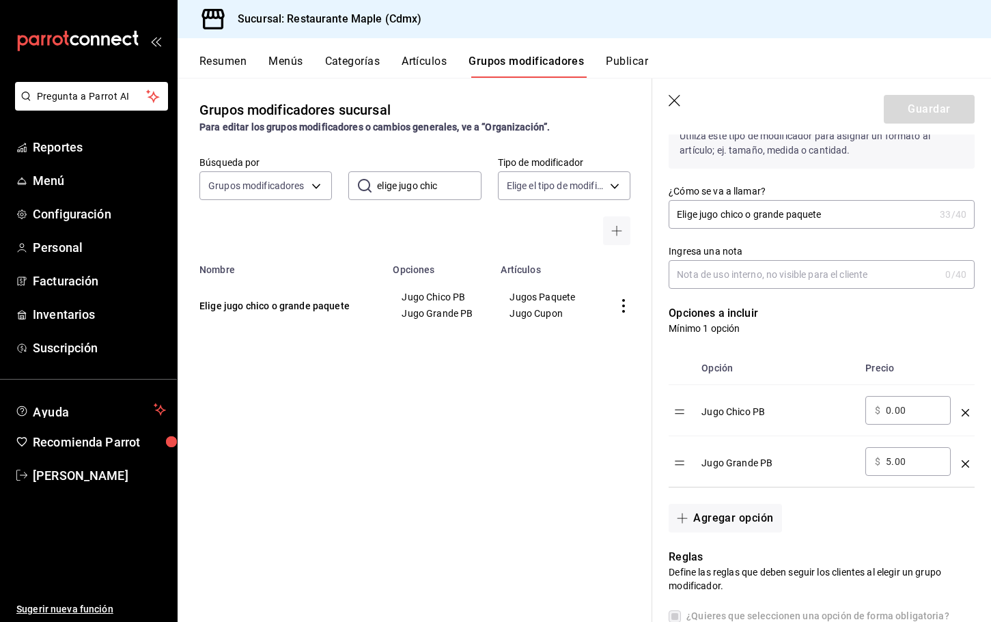
scroll to position [354, 0]
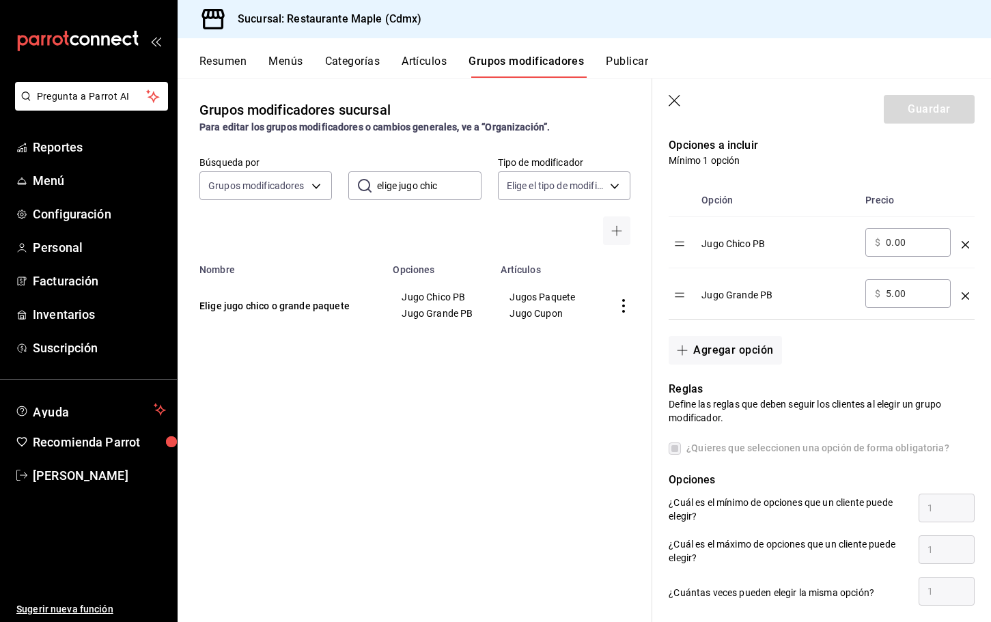
click at [890, 295] on input "5.00" at bounding box center [913, 294] width 55 height 14
type input "10.00"
click at [909, 98] on button "Guardar" at bounding box center [929, 109] width 91 height 29
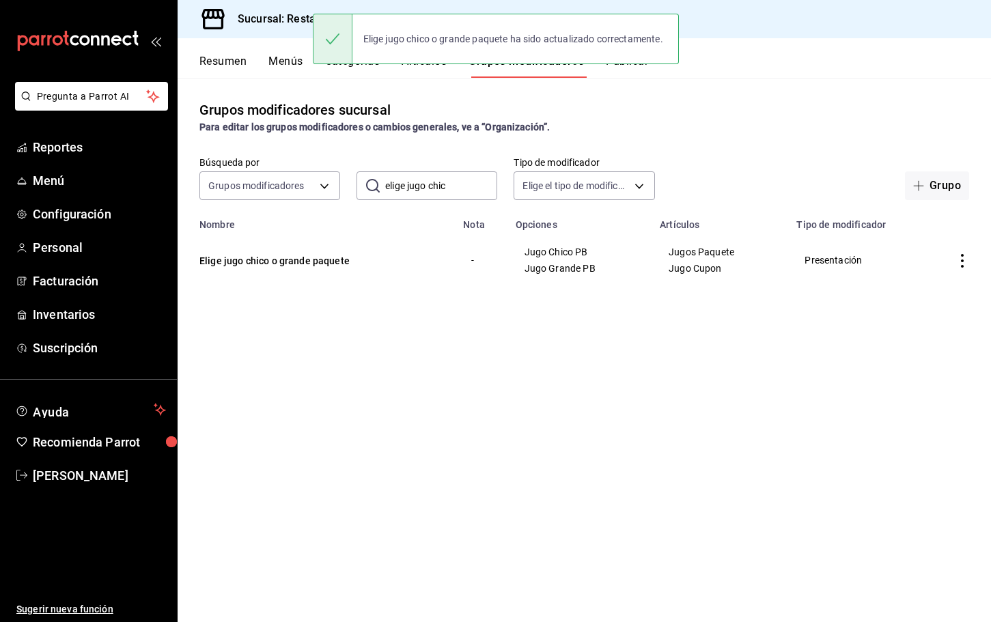
click at [629, 72] on button "Publicar" at bounding box center [627, 66] width 42 height 23
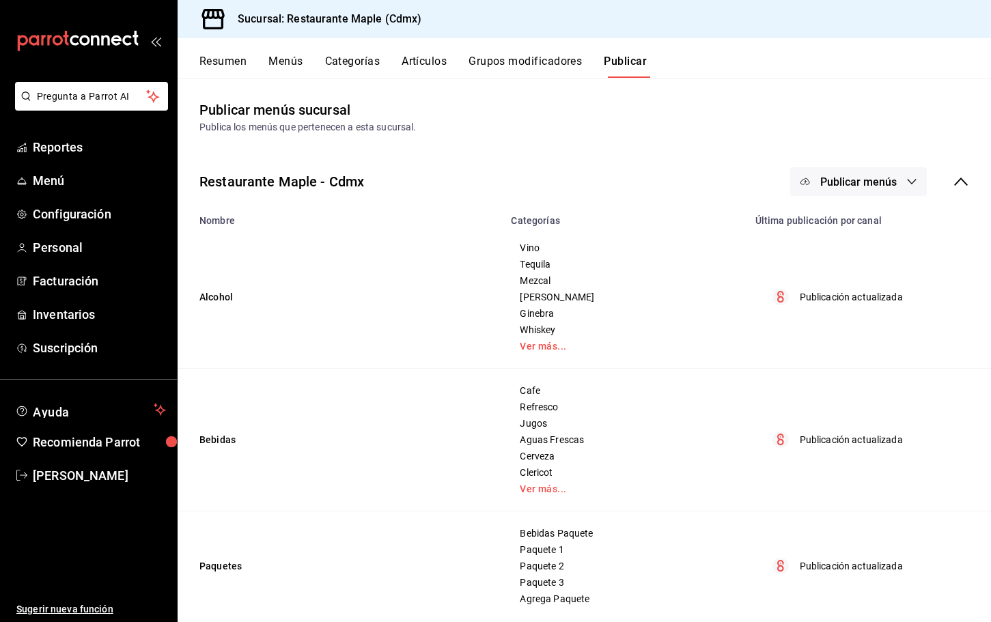
click at [844, 173] on button "Publicar menús" at bounding box center [859, 181] width 137 height 29
click at [840, 236] on div at bounding box center [827, 226] width 38 height 22
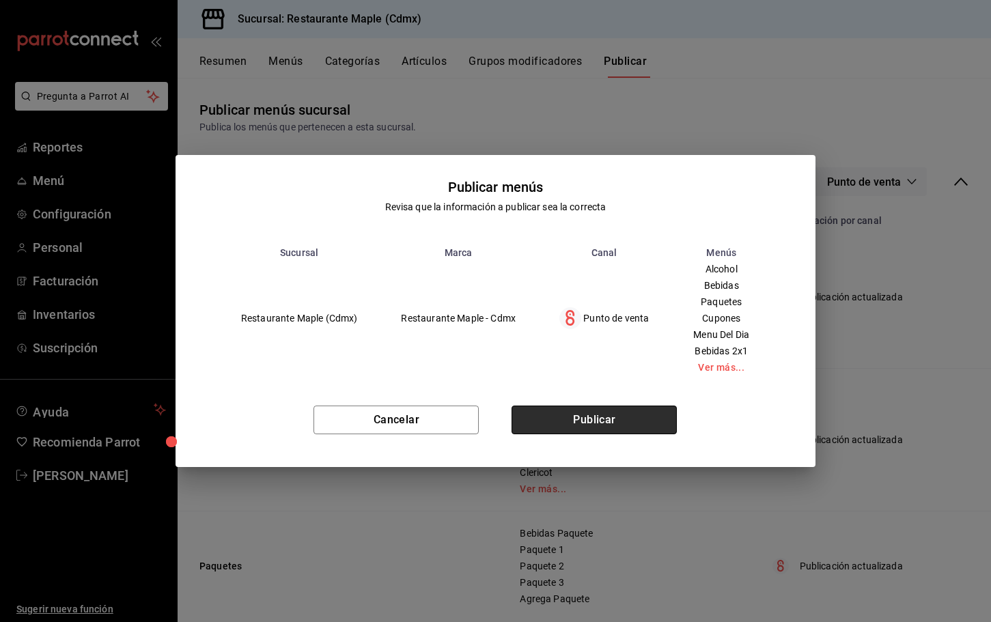
click at [607, 414] on button "Publicar" at bounding box center [594, 420] width 165 height 29
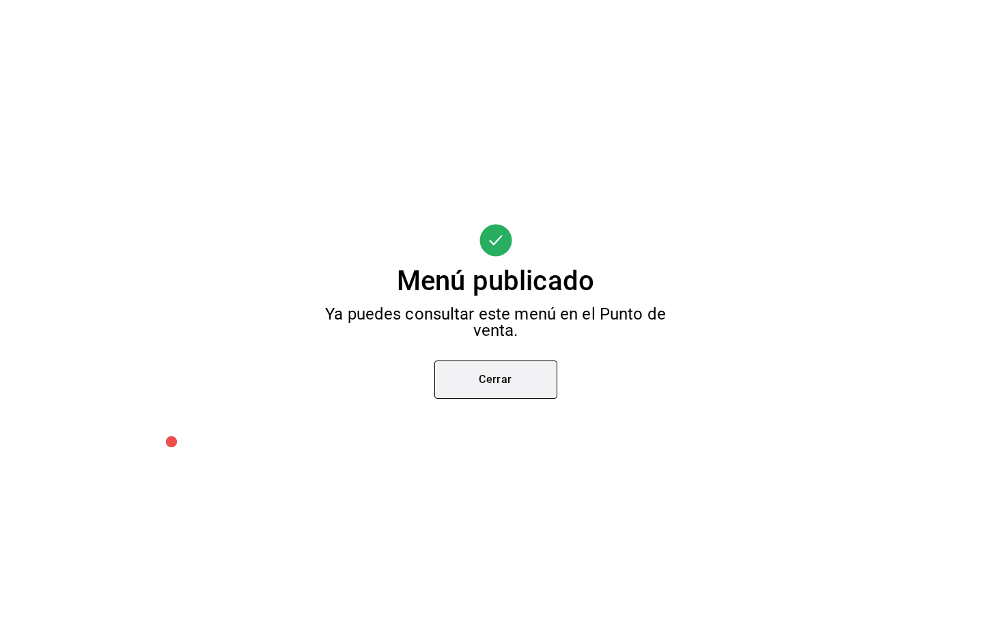
click at [527, 379] on button "Cerrar" at bounding box center [496, 380] width 123 height 38
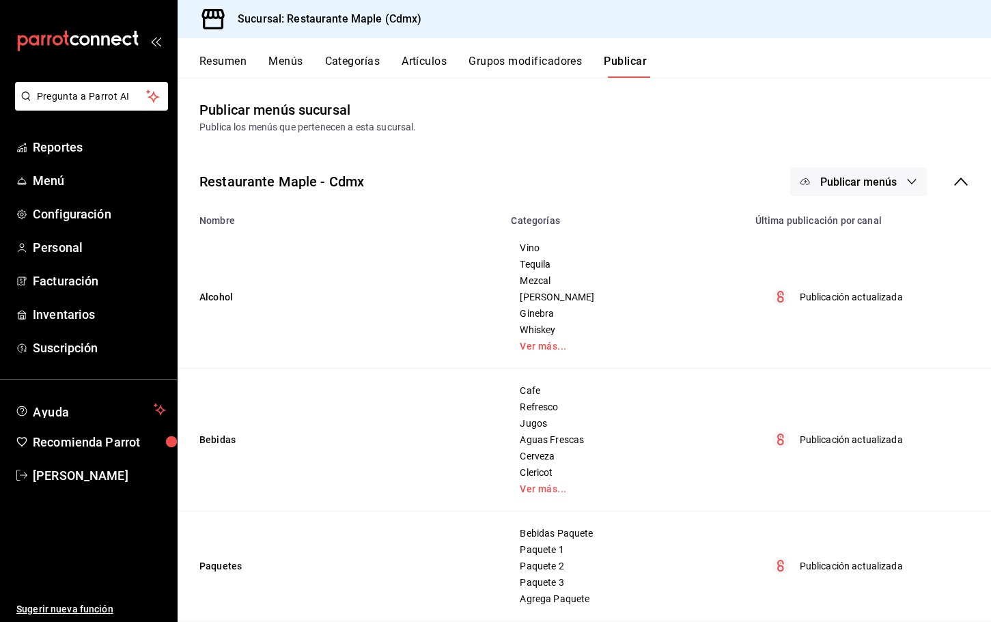
click at [491, 65] on button "Grupos modificadores" at bounding box center [525, 66] width 113 height 23
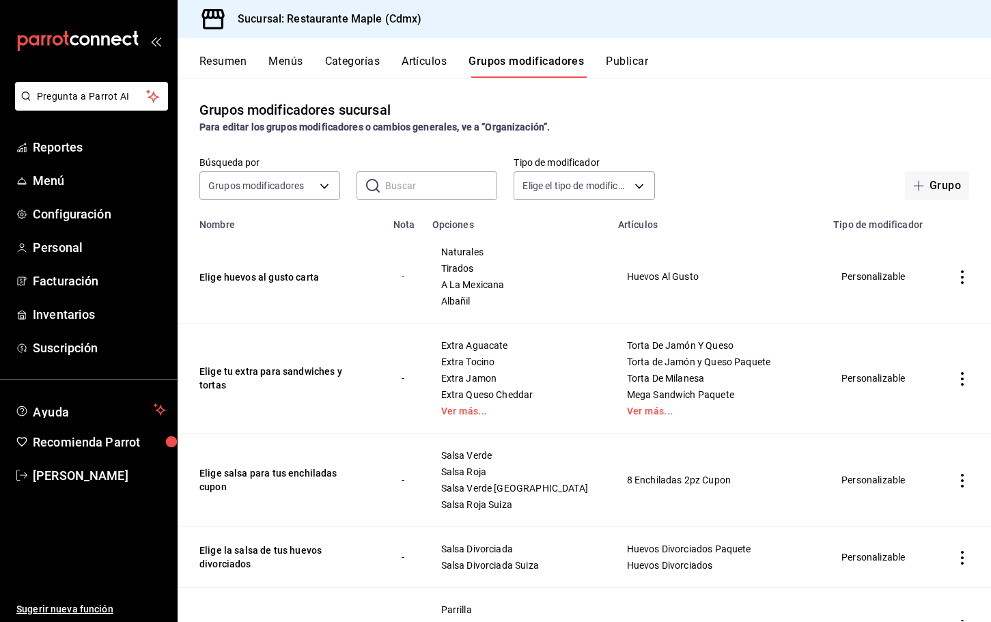
click at [407, 185] on input "text" at bounding box center [441, 185] width 112 height 27
type input "elige el sabor"
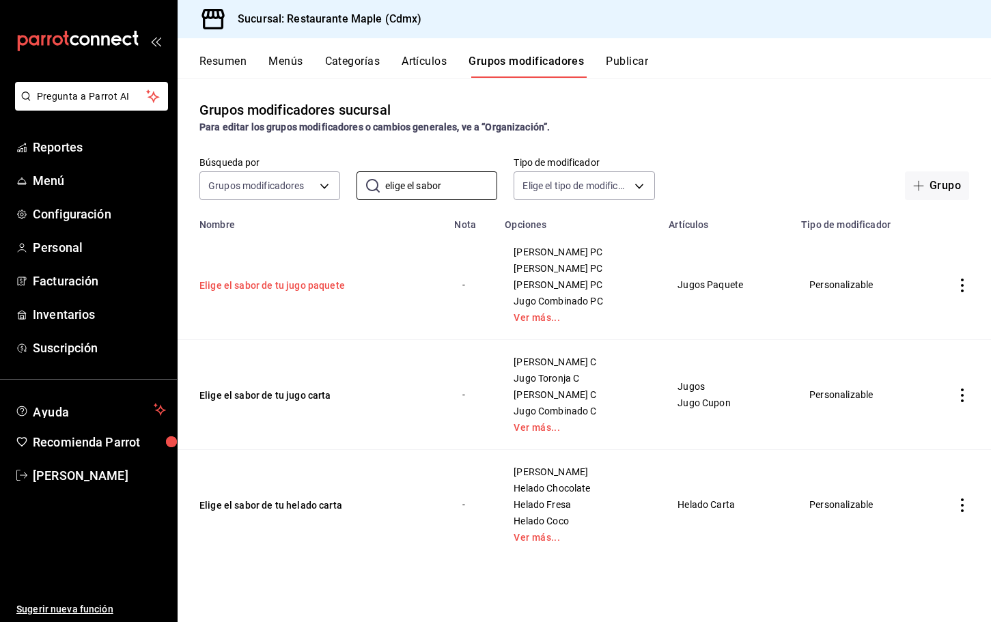
click at [325, 288] on button "Elige el sabor de tu jugo paquete" at bounding box center [282, 286] width 164 height 14
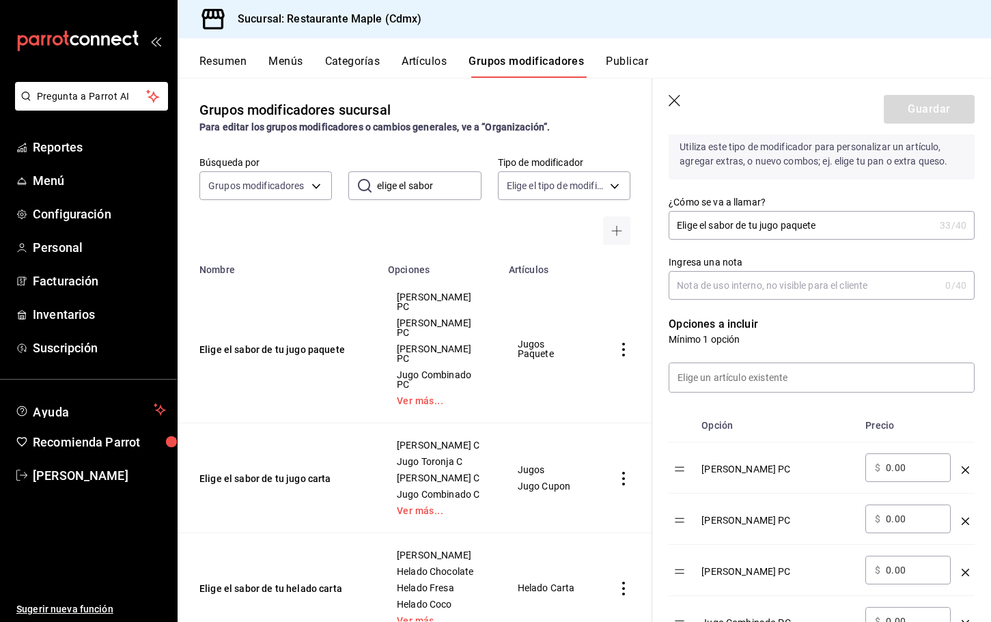
scroll to position [438, 0]
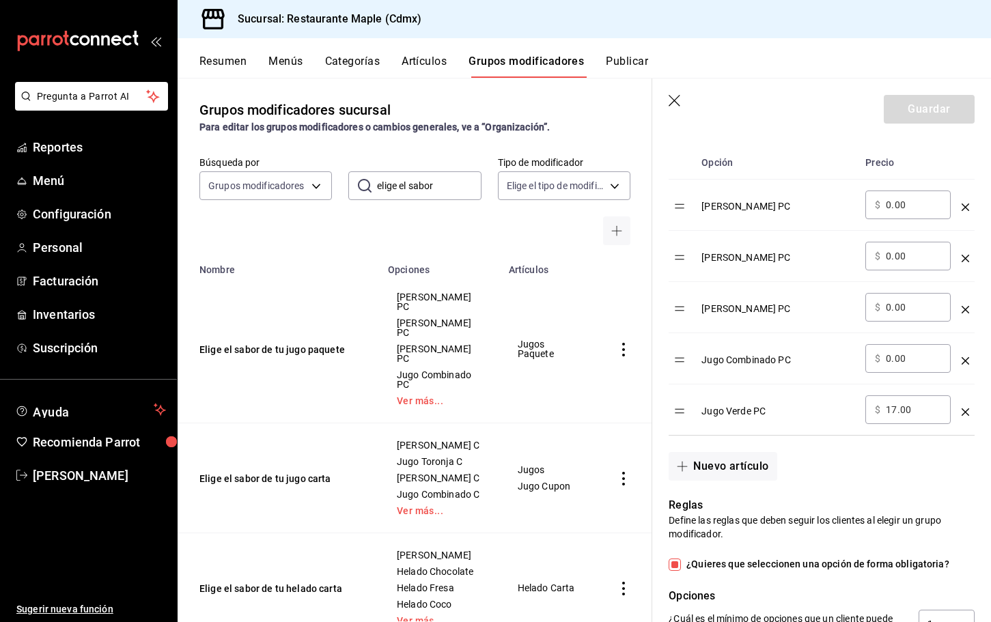
click at [895, 411] on input "17.00" at bounding box center [913, 410] width 55 height 14
type input "12.00"
click at [920, 94] on header "Guardar" at bounding box center [822, 107] width 339 height 56
click at [920, 102] on button "Guardar" at bounding box center [929, 109] width 91 height 29
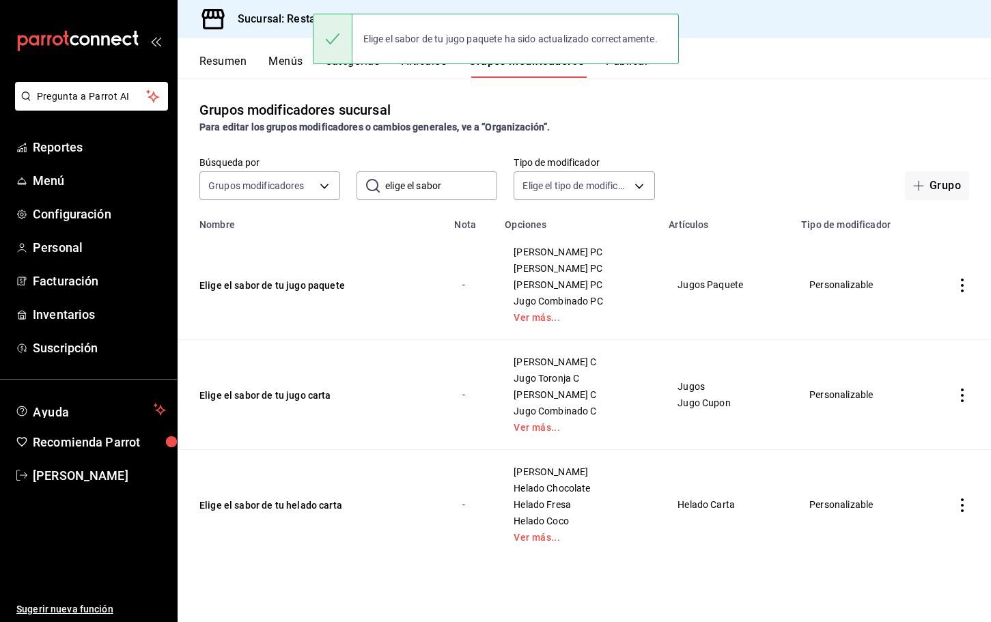
click at [642, 79] on div "Grupos modificadores sucursal Para editar los grupos modificadores o cambios ge…" at bounding box center [585, 350] width 814 height 544
click at [642, 69] on button "Publicar" at bounding box center [627, 66] width 42 height 23
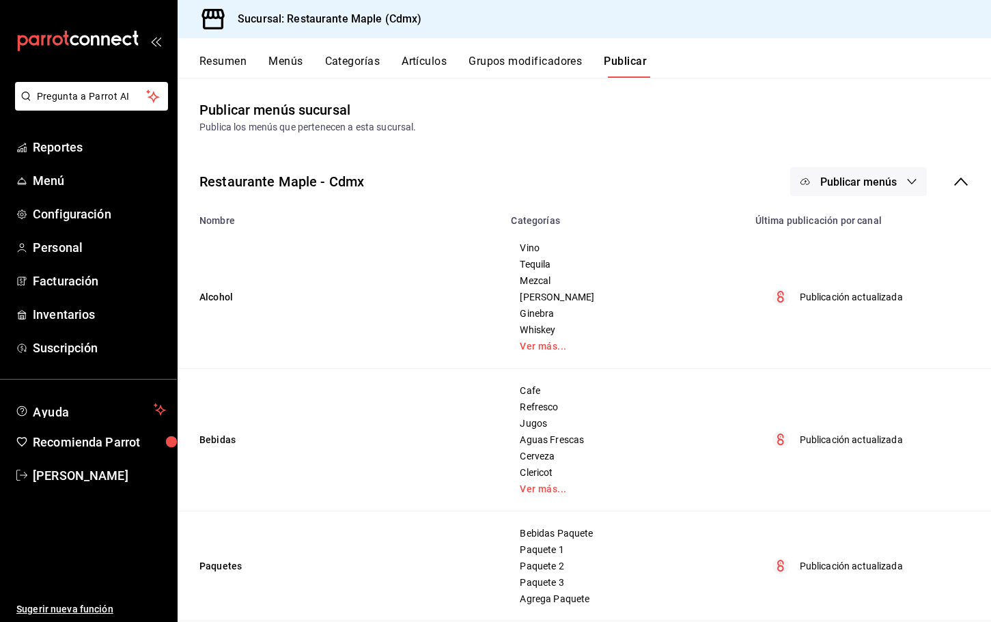
click at [891, 178] on span "Publicar menús" at bounding box center [859, 182] width 77 height 13
click at [873, 230] on span "Punto de venta" at bounding box center [879, 226] width 66 height 14
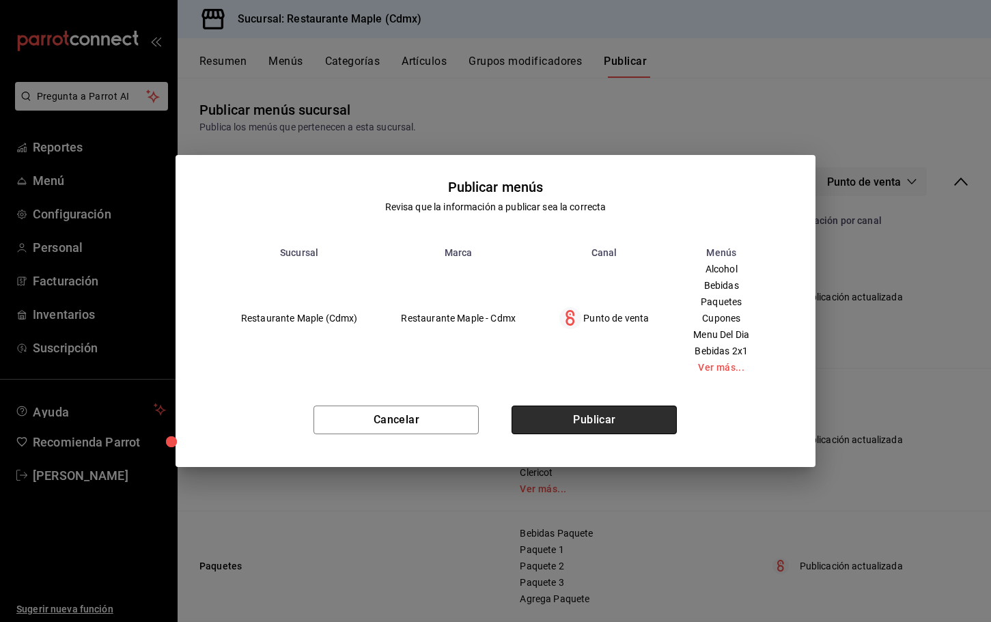
click at [620, 416] on button "Publicar" at bounding box center [594, 420] width 165 height 29
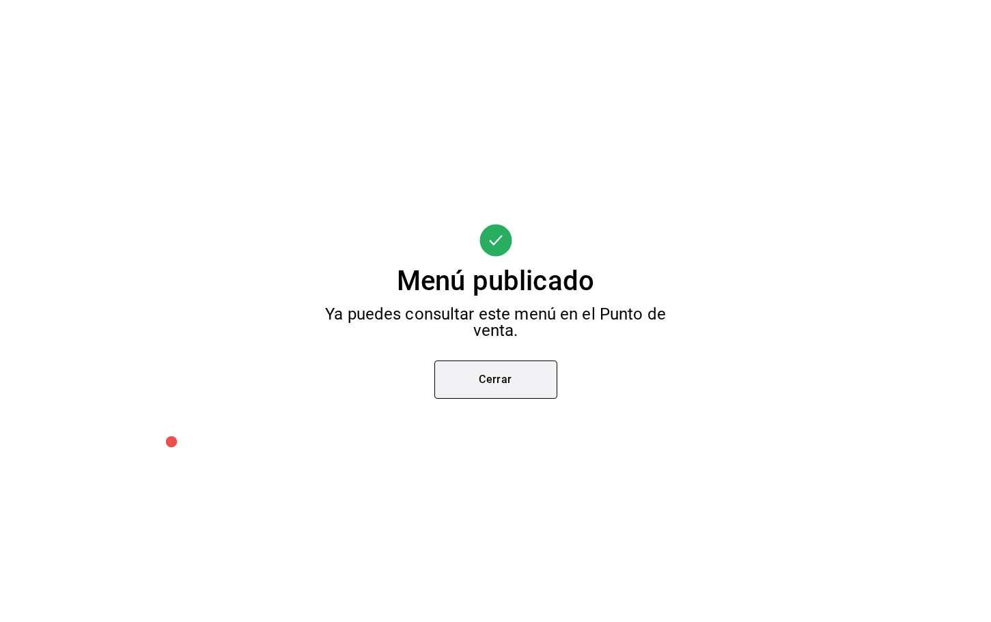
click at [512, 370] on button "Cerrar" at bounding box center [496, 380] width 123 height 38
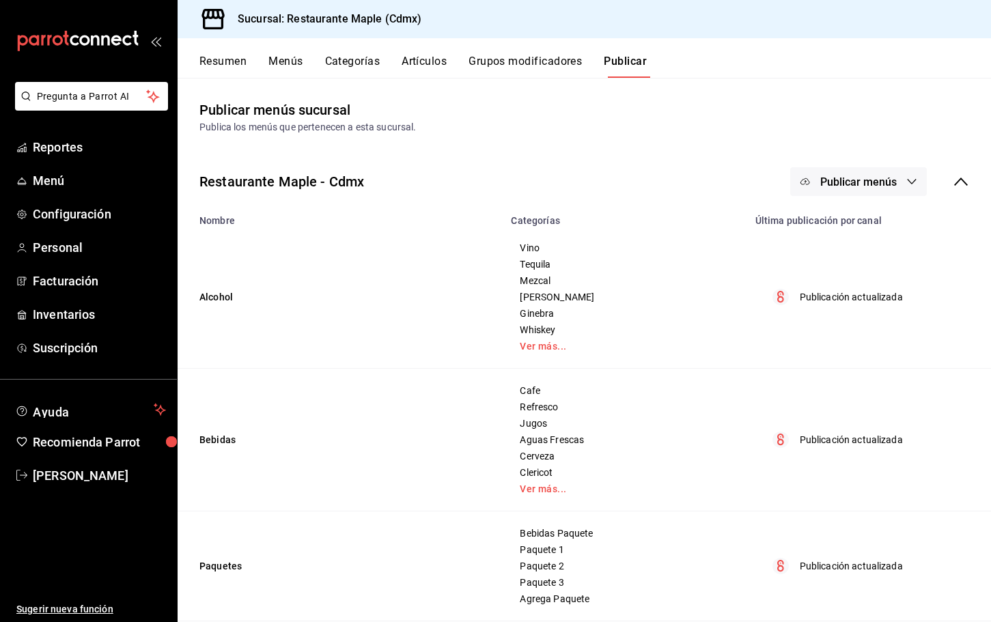
click at [420, 65] on button "Artículos" at bounding box center [424, 66] width 45 height 23
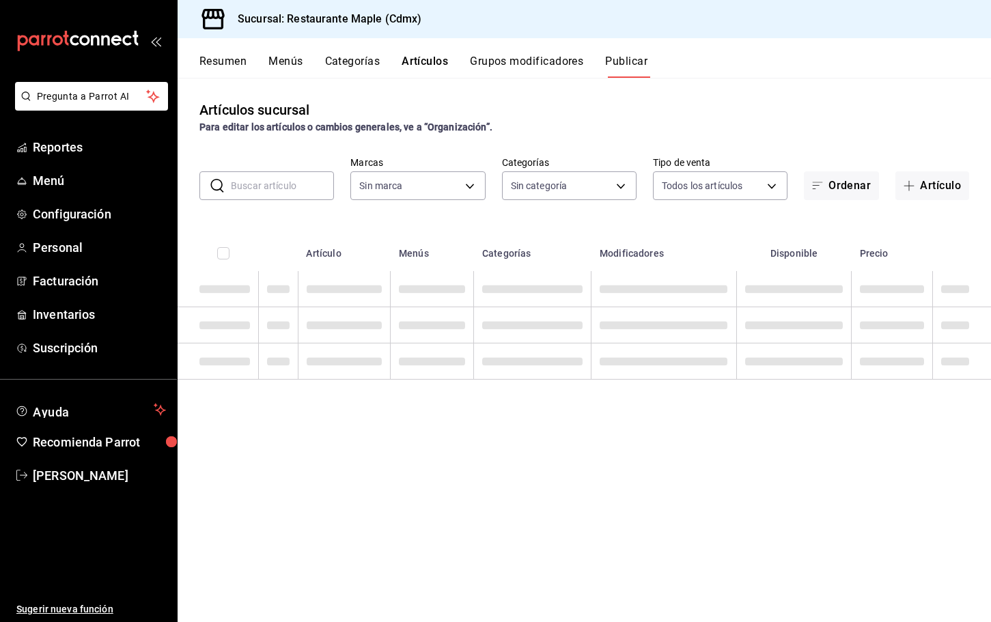
type input "9367c8d0-d5bf-442c-b6f8-a503c691c07e"
type input "a5b80c37-7917-455f-95a0-19e3c5faa88c,f7a30707-b9cf-4dff-b750-559a05d3e702,13bc9…"
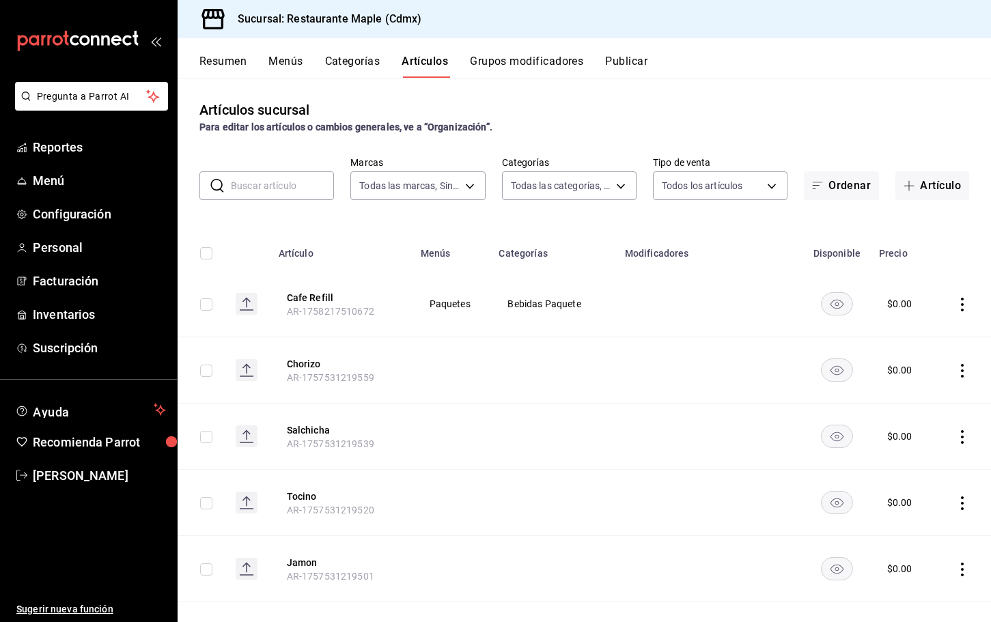
click at [554, 66] on button "Grupos modificadores" at bounding box center [526, 66] width 113 height 23
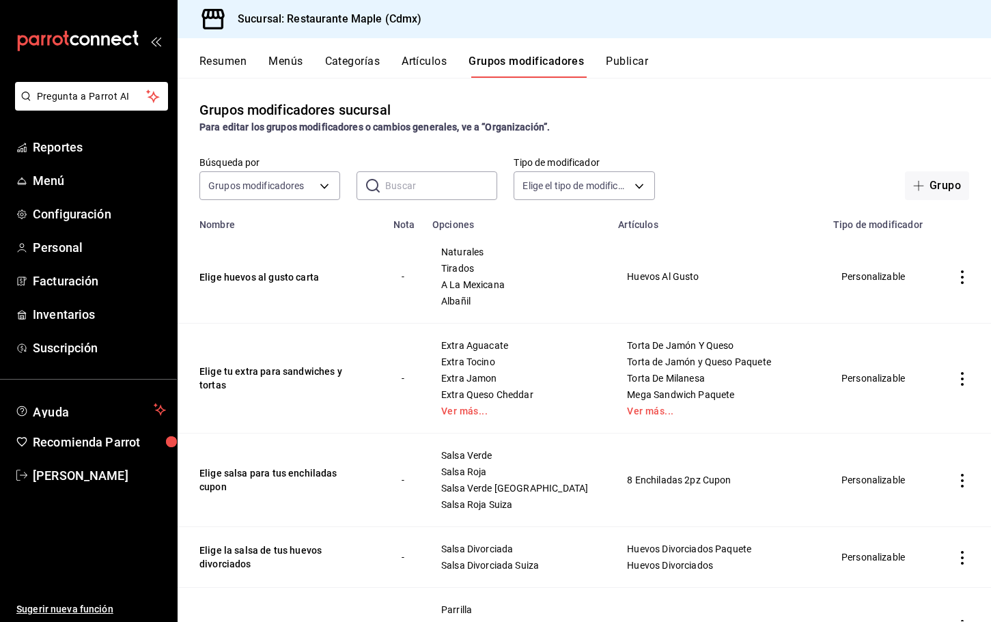
click at [433, 184] on input "text" at bounding box center [441, 185] width 112 height 27
type input "elige el sabor"
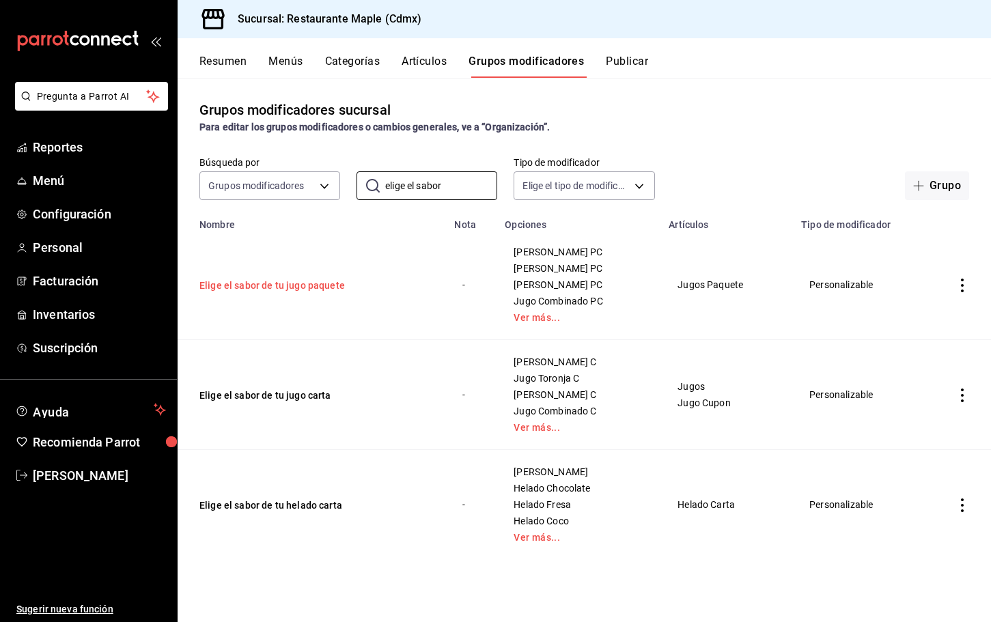
click at [317, 290] on button "Elige el sabor de tu jugo paquete" at bounding box center [282, 286] width 164 height 14
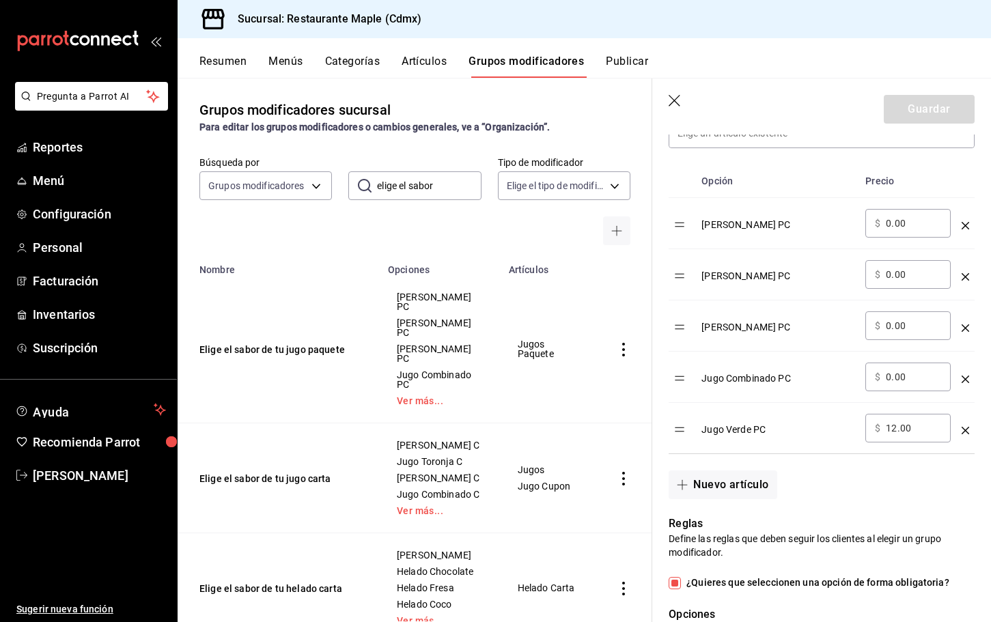
scroll to position [538, 0]
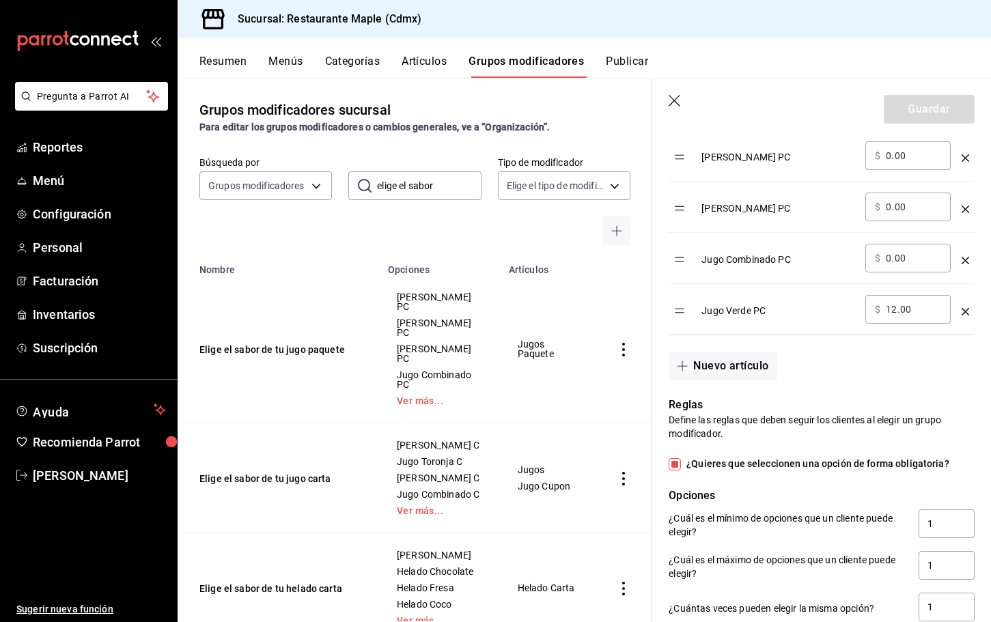
click at [895, 309] on input "12.00" at bounding box center [913, 310] width 55 height 14
type input "10.00"
click at [915, 109] on button "Guardar" at bounding box center [929, 109] width 91 height 29
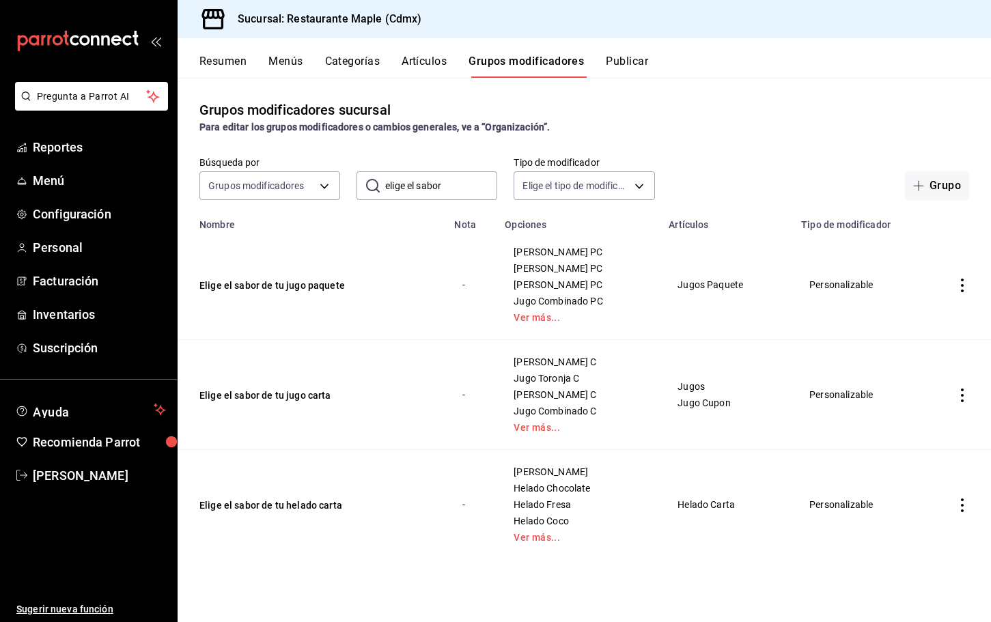
click at [777, 111] on div "Grupos modificadores sucursal Para editar los grupos modificadores o cambios ge…" at bounding box center [585, 117] width 814 height 35
click at [618, 50] on div "Resumen Menús Categorías Artículos Grupos modificadores Publicar" at bounding box center [585, 58] width 814 height 40
click at [620, 70] on button "Publicar" at bounding box center [627, 66] width 42 height 23
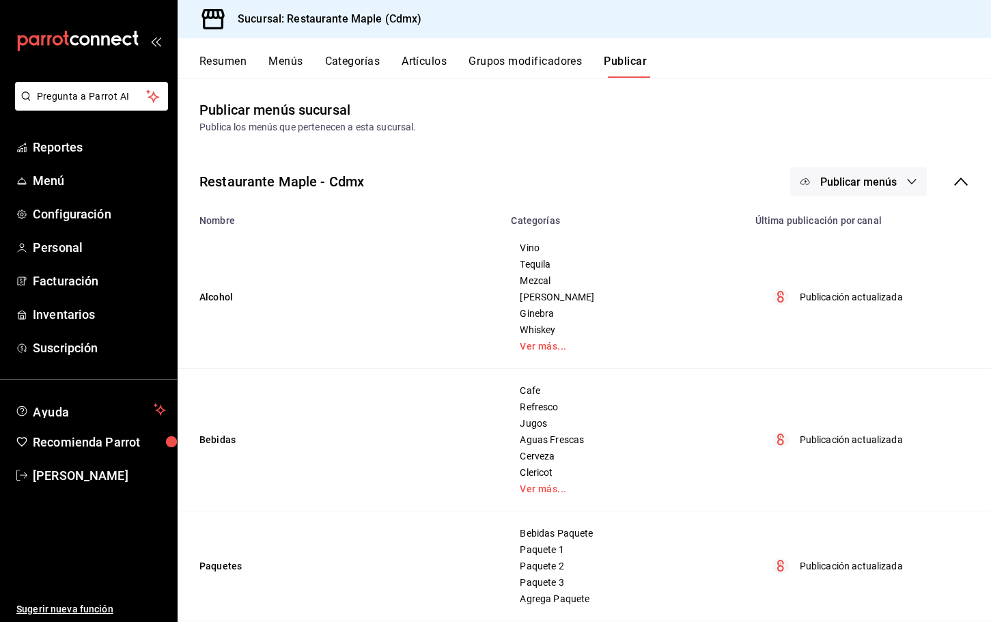
click at [840, 185] on span "Publicar menús" at bounding box center [859, 182] width 77 height 13
click at [836, 228] on div at bounding box center [827, 226] width 38 height 22
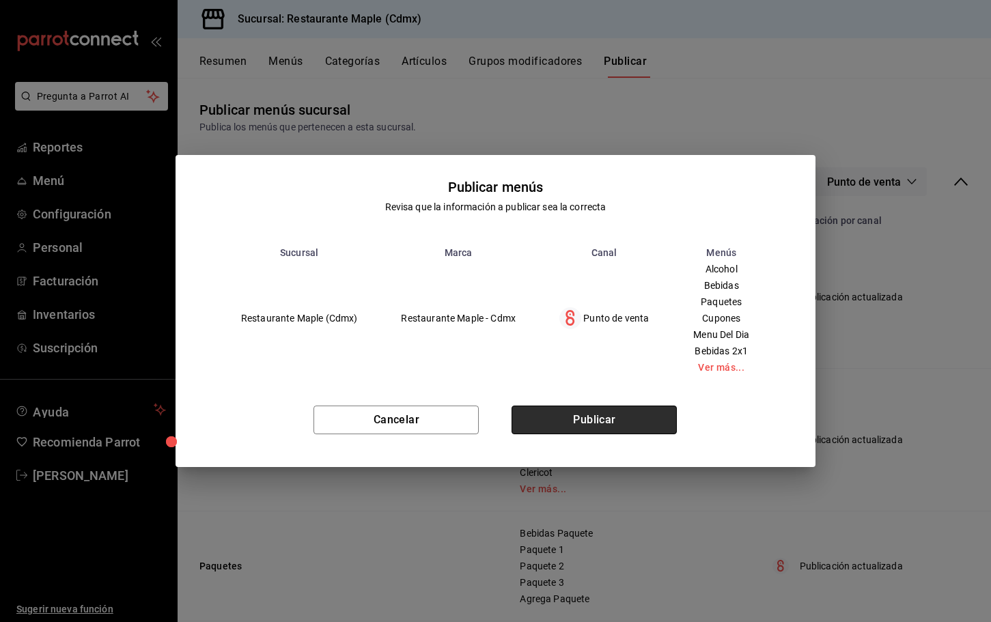
click at [588, 416] on button "Publicar" at bounding box center [594, 420] width 165 height 29
